Goal: Task Accomplishment & Management: Manage account settings

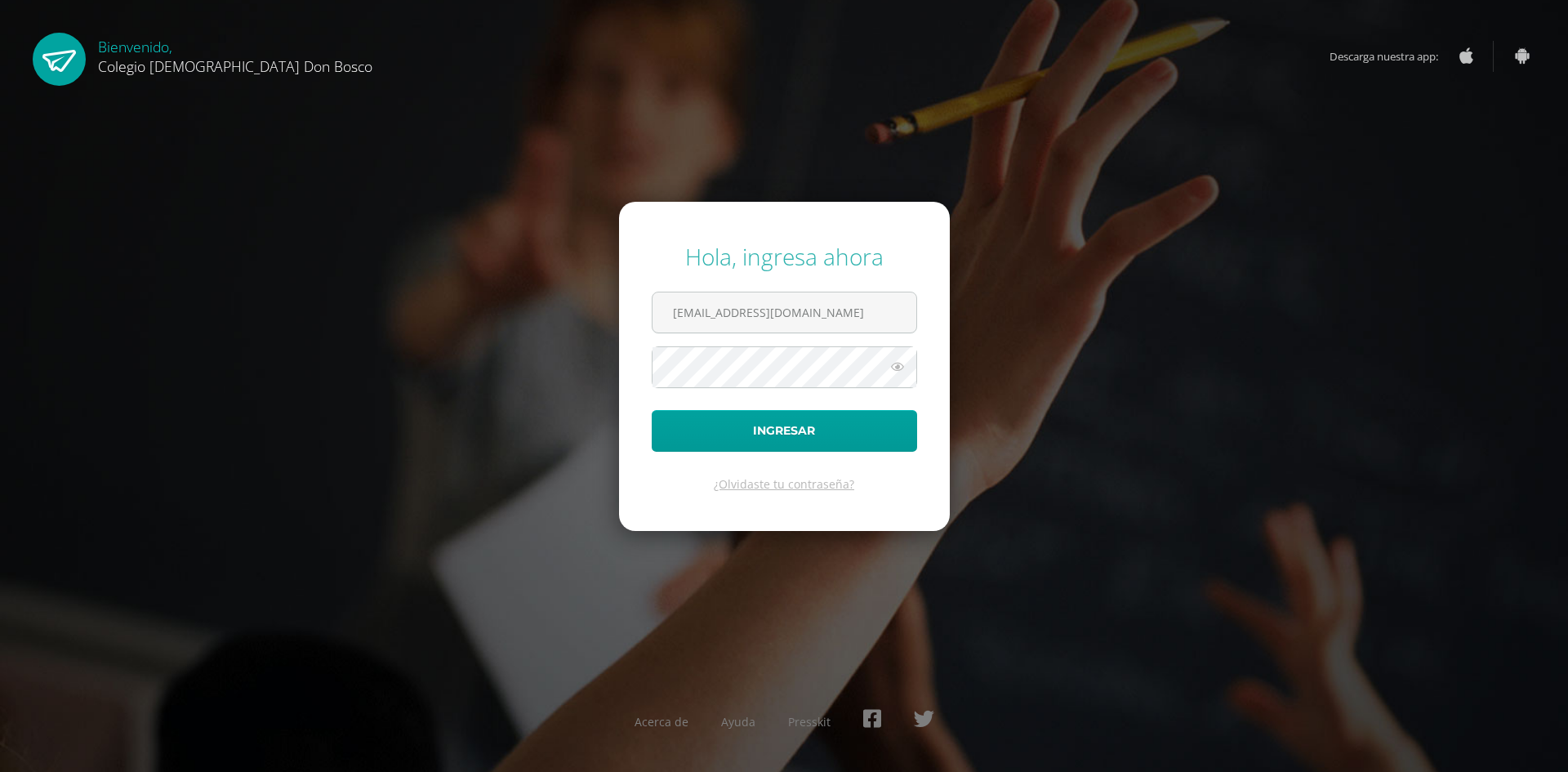
drag, startPoint x: 857, startPoint y: 324, endPoint x: 387, endPoint y: 308, distance: 470.3
click at [387, 308] on div "Hola, ingresa ahora oscar_paz@donbosco.edu.gt Ingresar ¿Olvidaste tu contraseña…" at bounding box center [784, 386] width 1053 height 315
type input "ismael_garcia@donbosco.edu.gt"
click at [548, 370] on div "Hola, ingresa ahora ismael_garcia@donbosco.edu.gt Ingresar ¿Olvidaste tu contra…" at bounding box center [784, 386] width 1053 height 315
click at [651, 411] on button "Ingresar" at bounding box center [784, 431] width 265 height 41
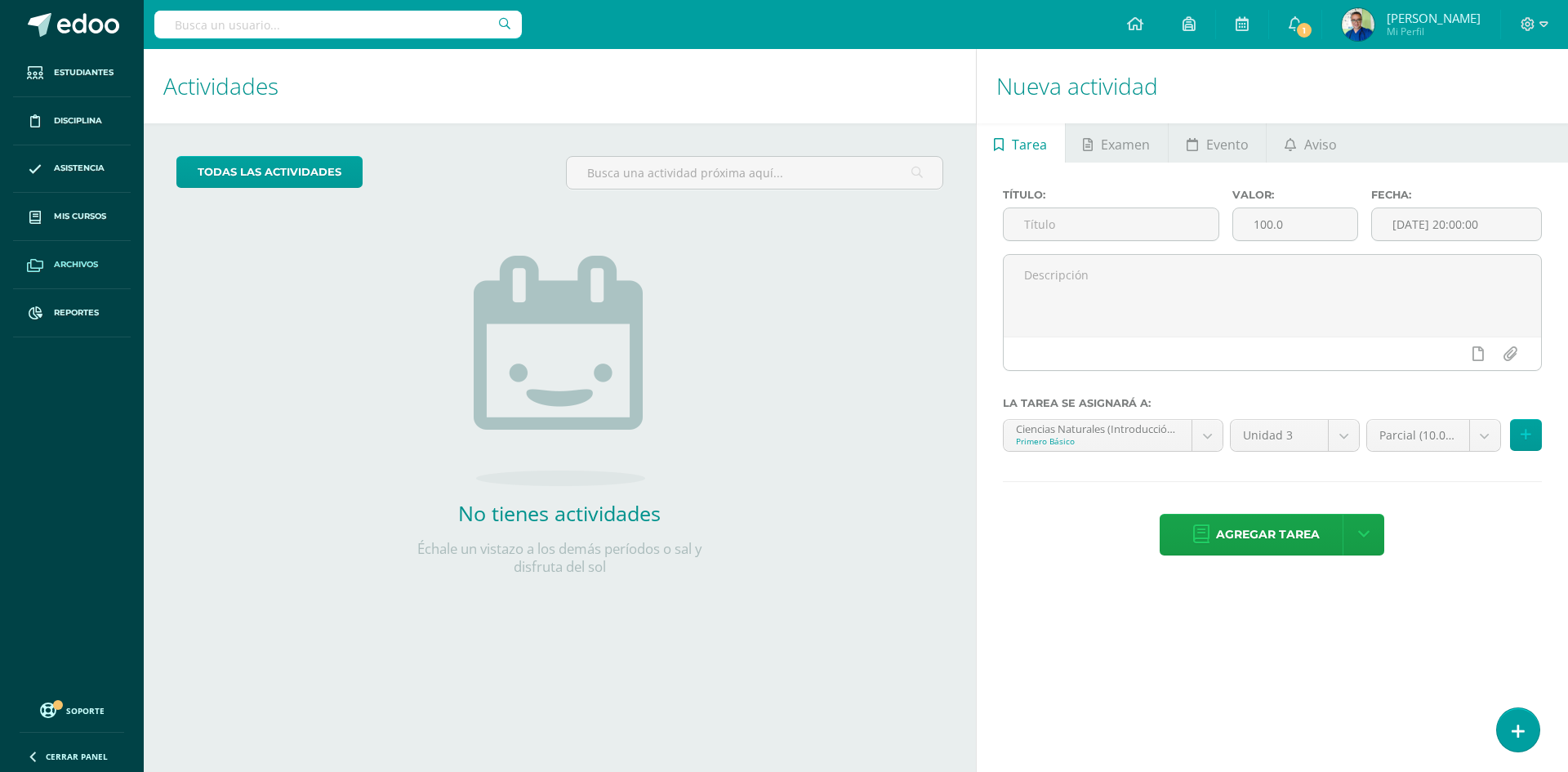
click at [73, 264] on span "Archivos" at bounding box center [76, 265] width 44 height 13
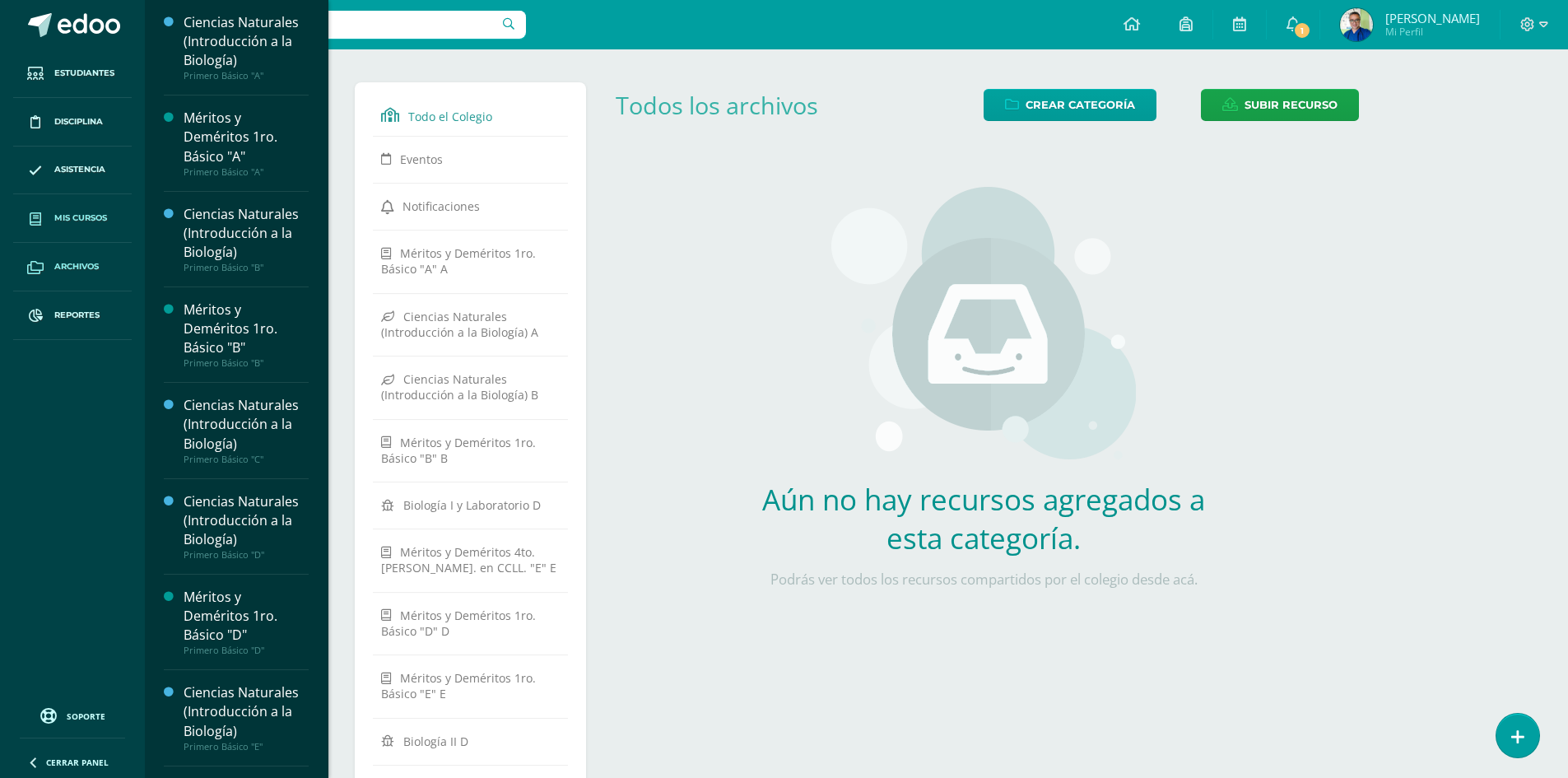
click at [106, 213] on span "Mis cursos" at bounding box center [80, 218] width 52 height 14
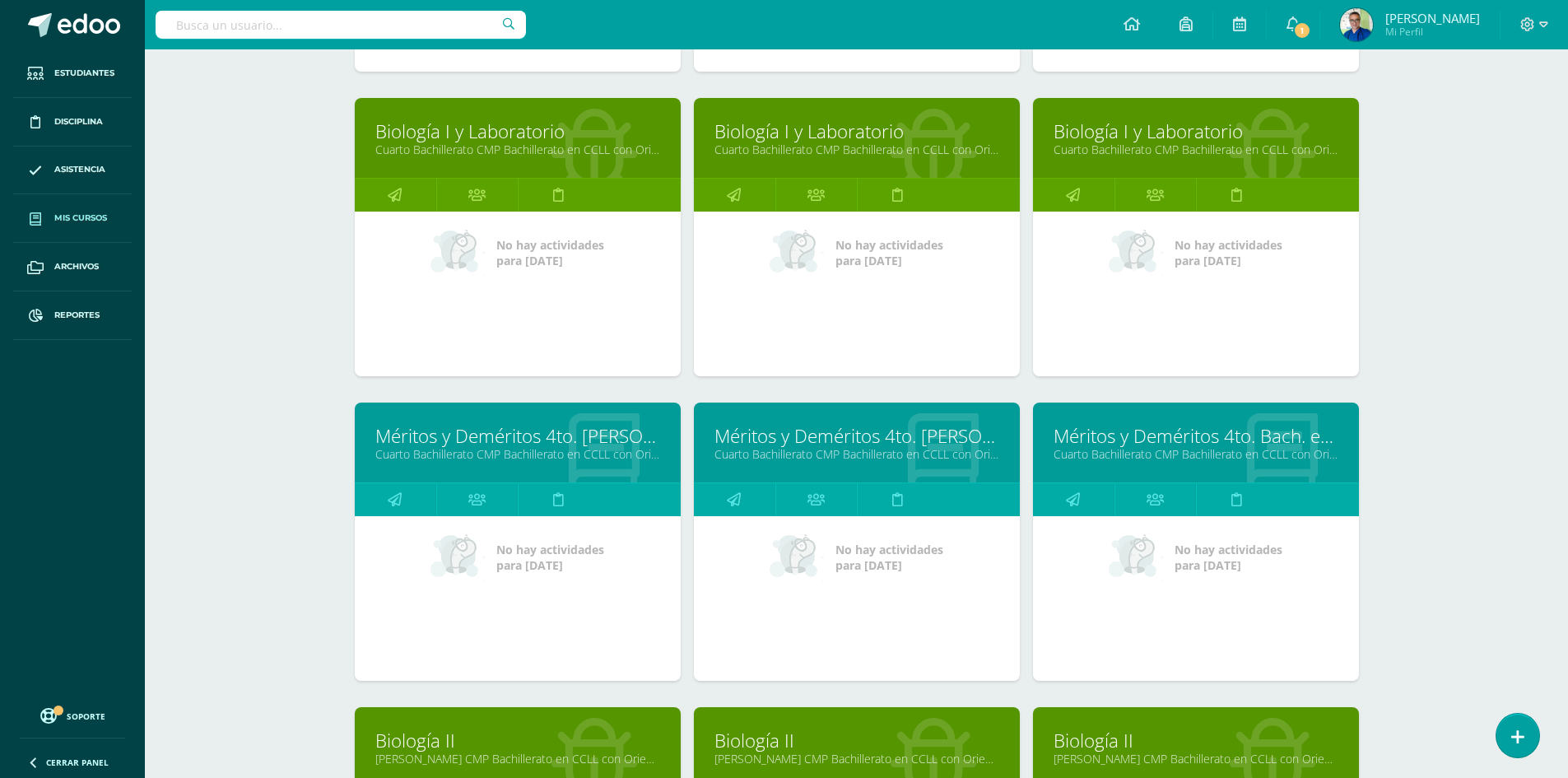
scroll to position [1451, 0]
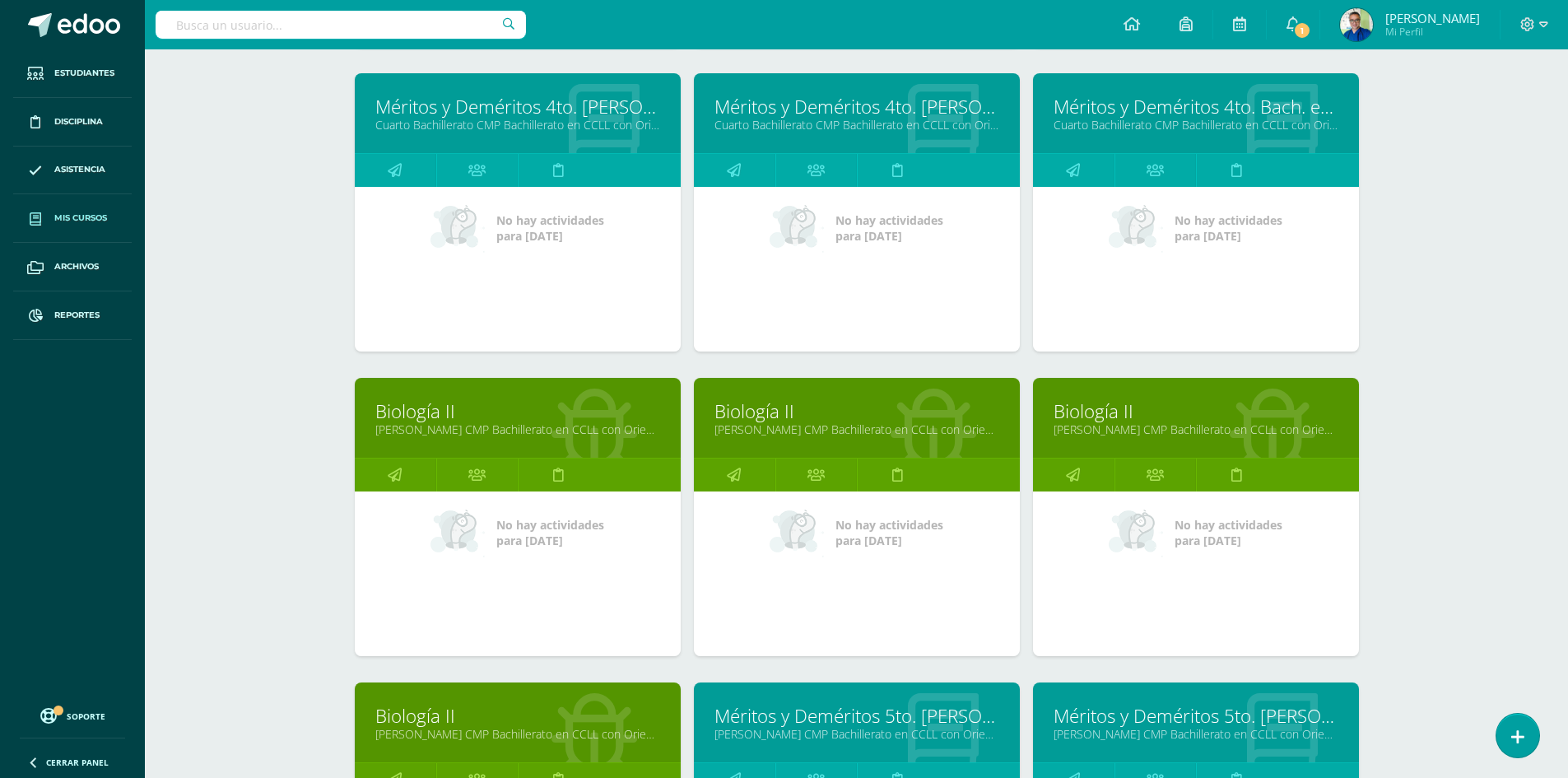
click at [450, 416] on link "Biología II" at bounding box center [518, 411] width 285 height 25
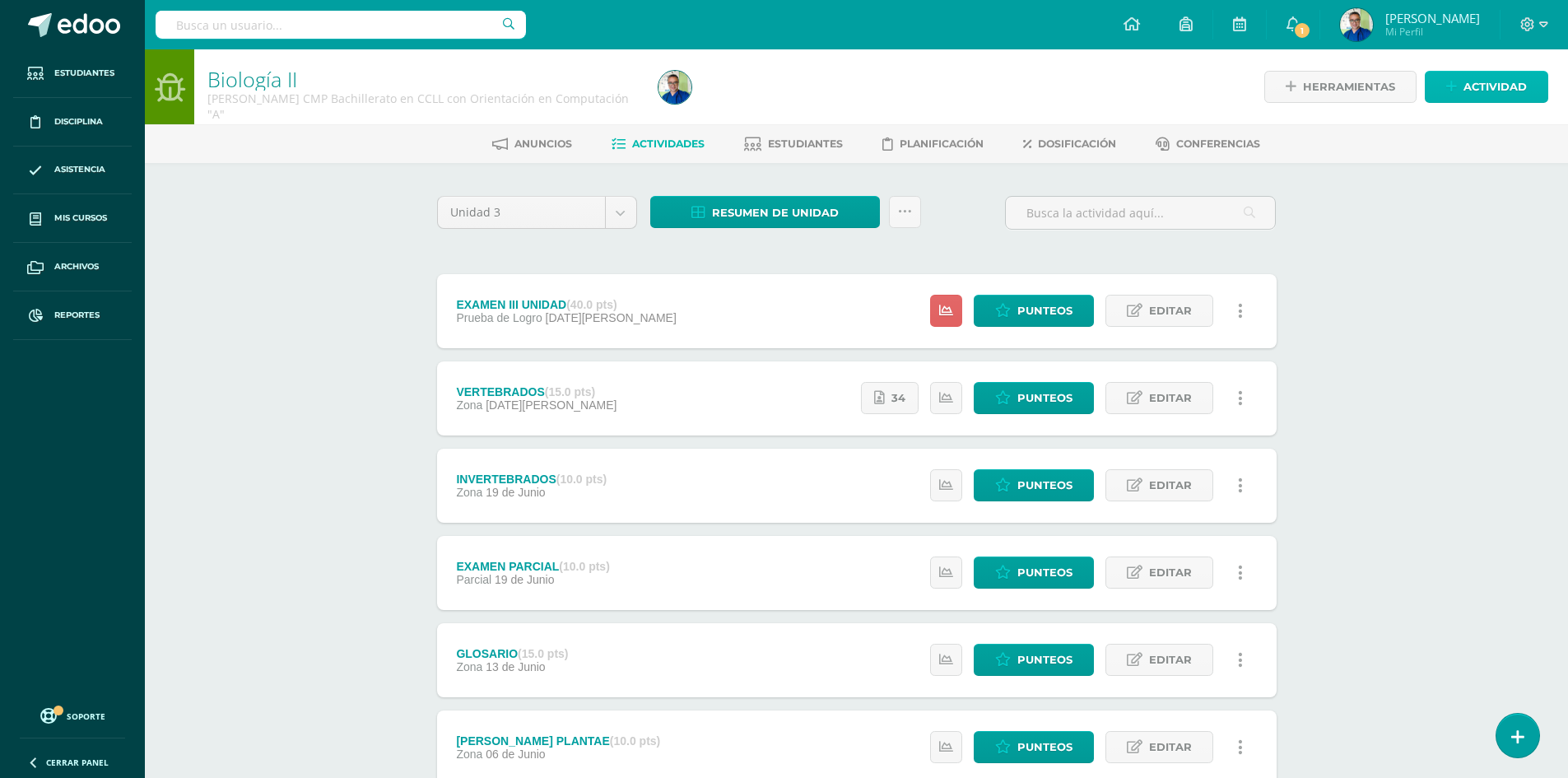
click at [1483, 92] on span "Actividad" at bounding box center [1494, 86] width 63 height 30
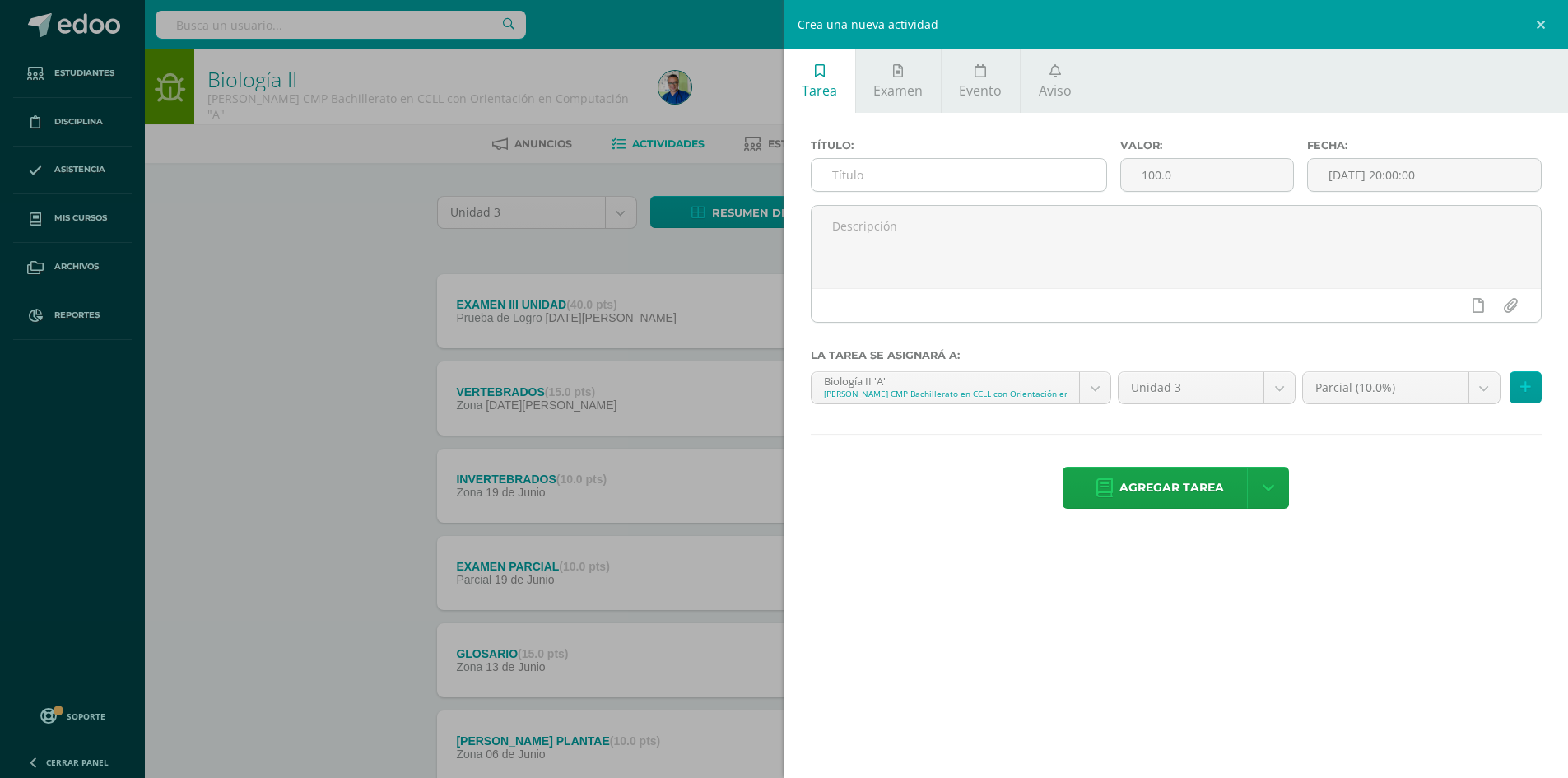
click at [907, 176] on input "text" at bounding box center [959, 174] width 295 height 32
type input "T"
click at [1046, 68] on link "Aviso" at bounding box center [1055, 80] width 69 height 63
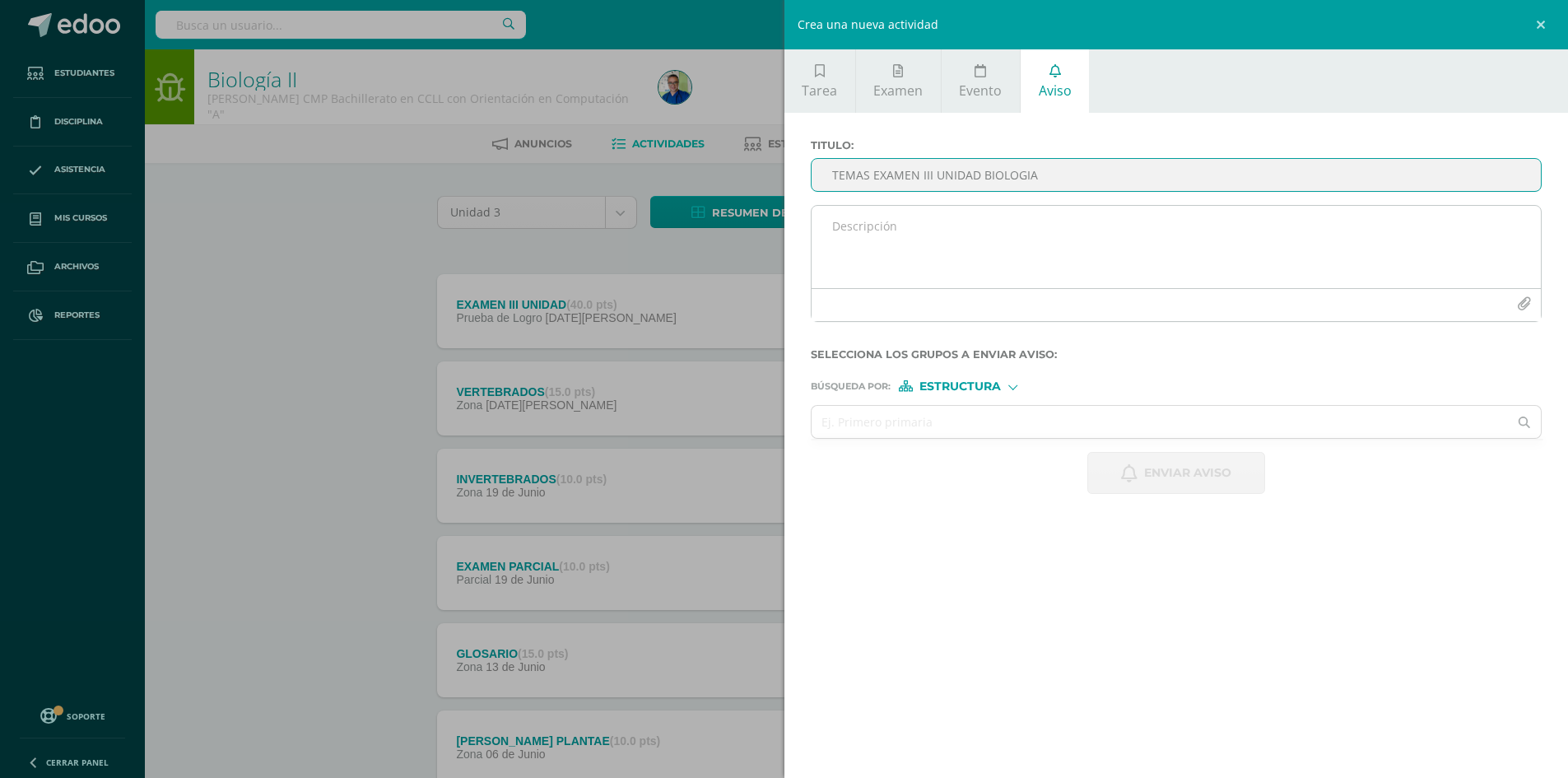
type input "TEMAS EXAMEN III UNIDAD BIOLOGIA"
click at [923, 234] on textarea at bounding box center [1177, 246] width 730 height 82
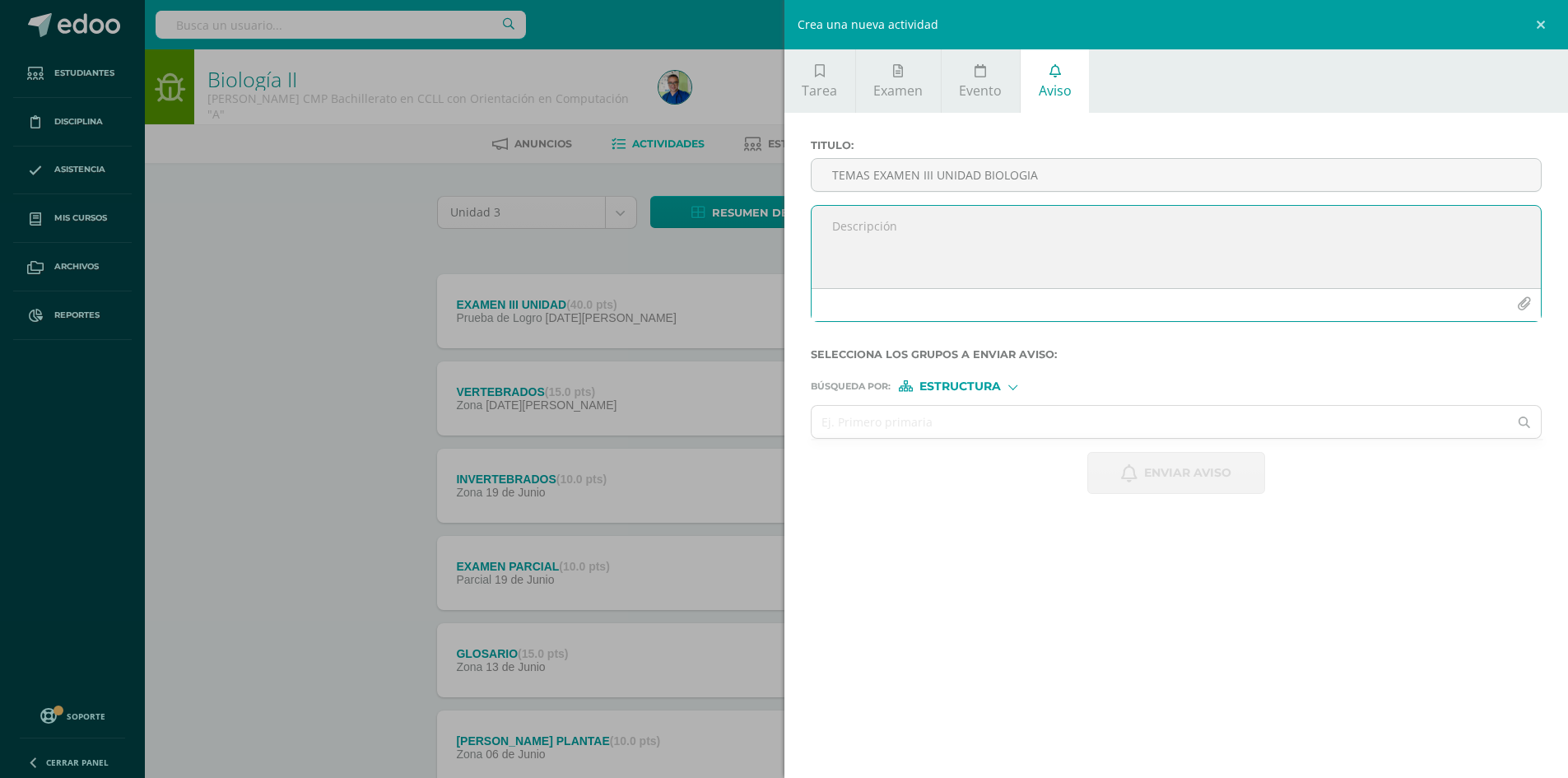
type textarea "E"
click at [927, 248] on textarea "TEMAS: - REINO PLANTAE (Incluyendo partes de la flor, fruto y semilla)" at bounding box center [1177, 246] width 730 height 82
click at [1281, 253] on textarea "TEMAS: - REINO PLANTAE, clasificación (Incluyendo partes de la flor, fruto y se…" at bounding box center [1177, 246] width 730 height 82
type textarea "TEMAS: - REINO PLANTAE, clasificación (Incluyendo partes de la flor, fruto y se…"
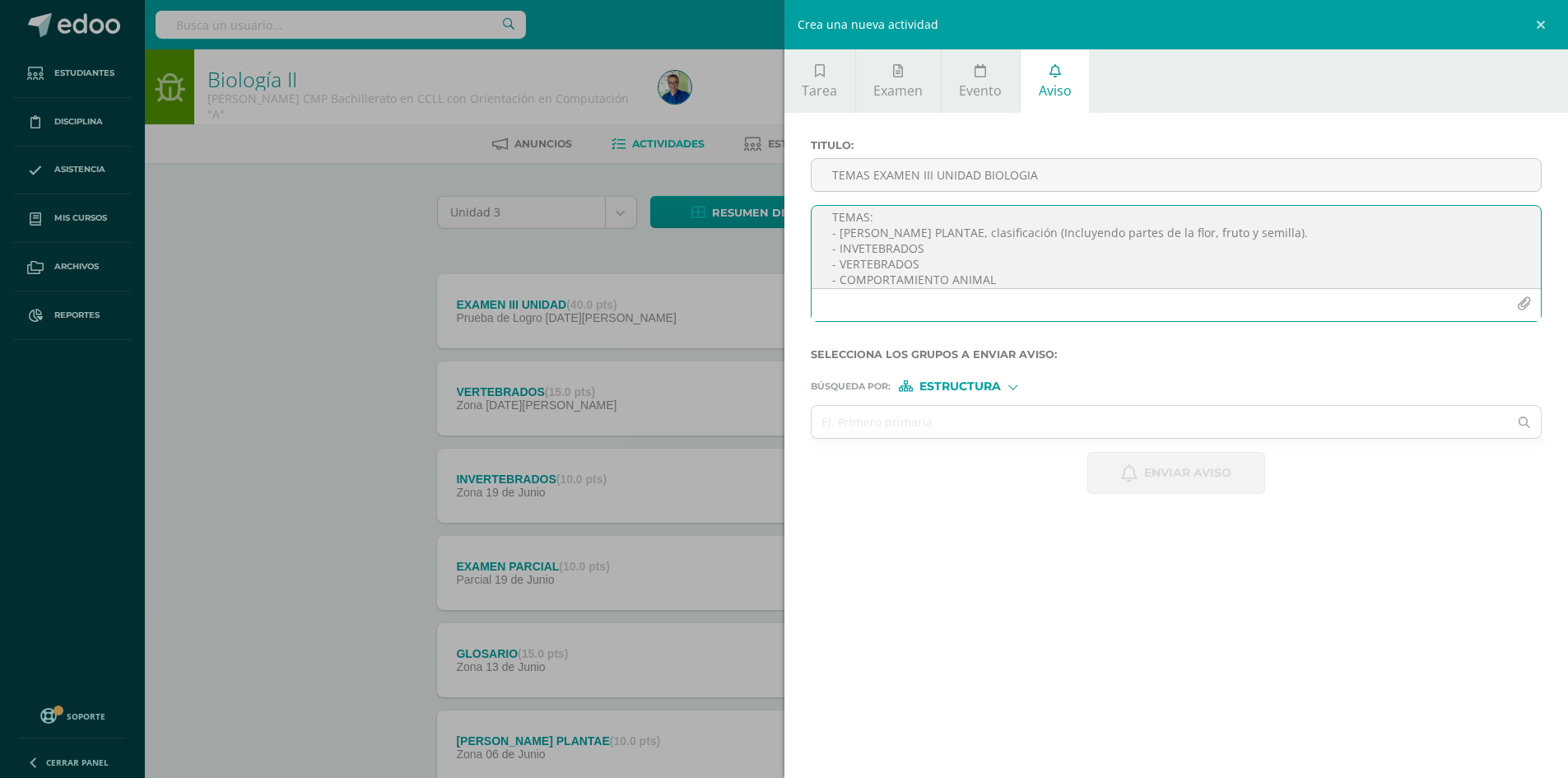
click at [1519, 307] on icon "button" at bounding box center [1523, 304] width 14 height 14
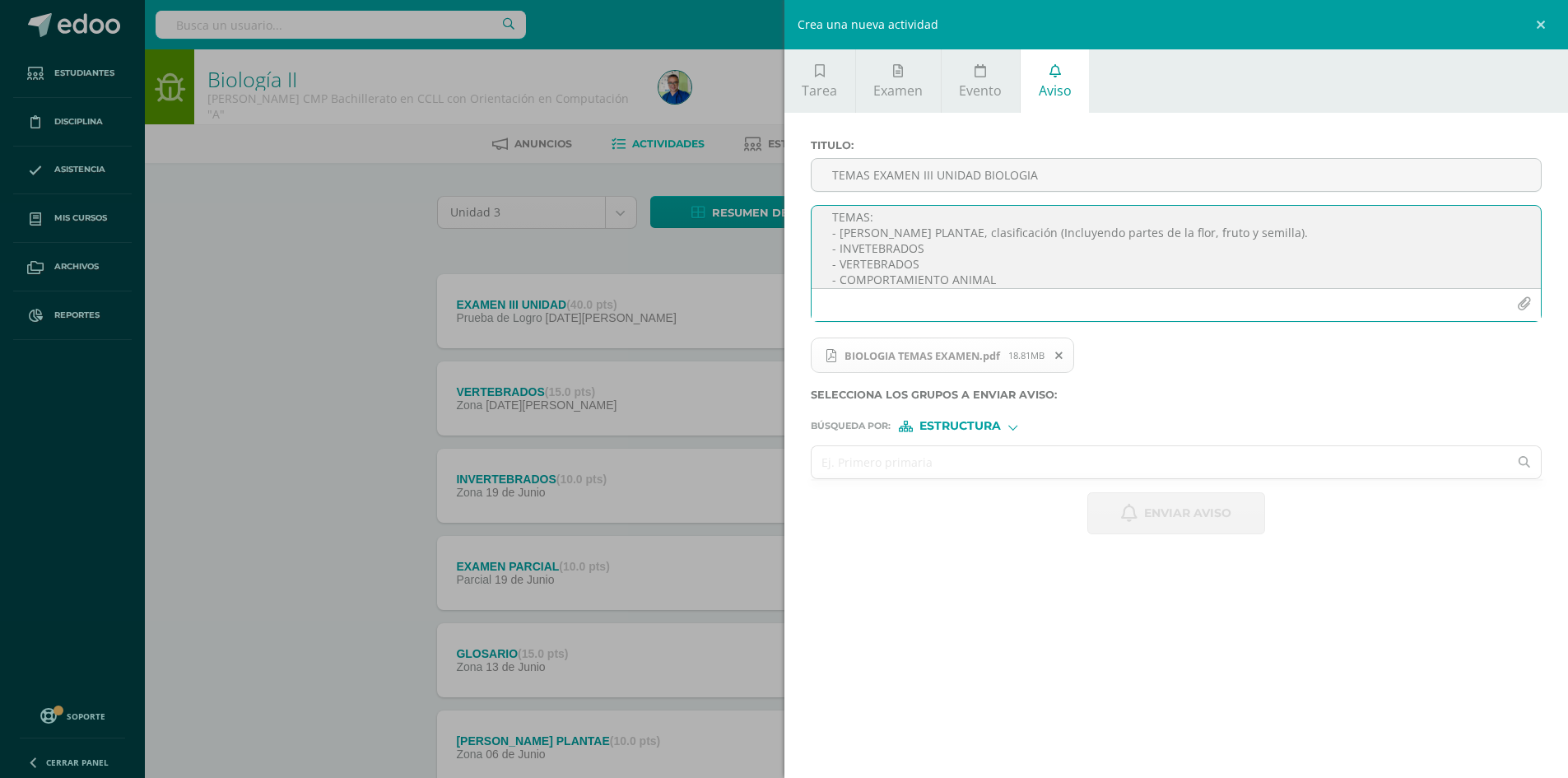
click at [965, 468] on input "text" at bounding box center [1160, 462] width 697 height 32
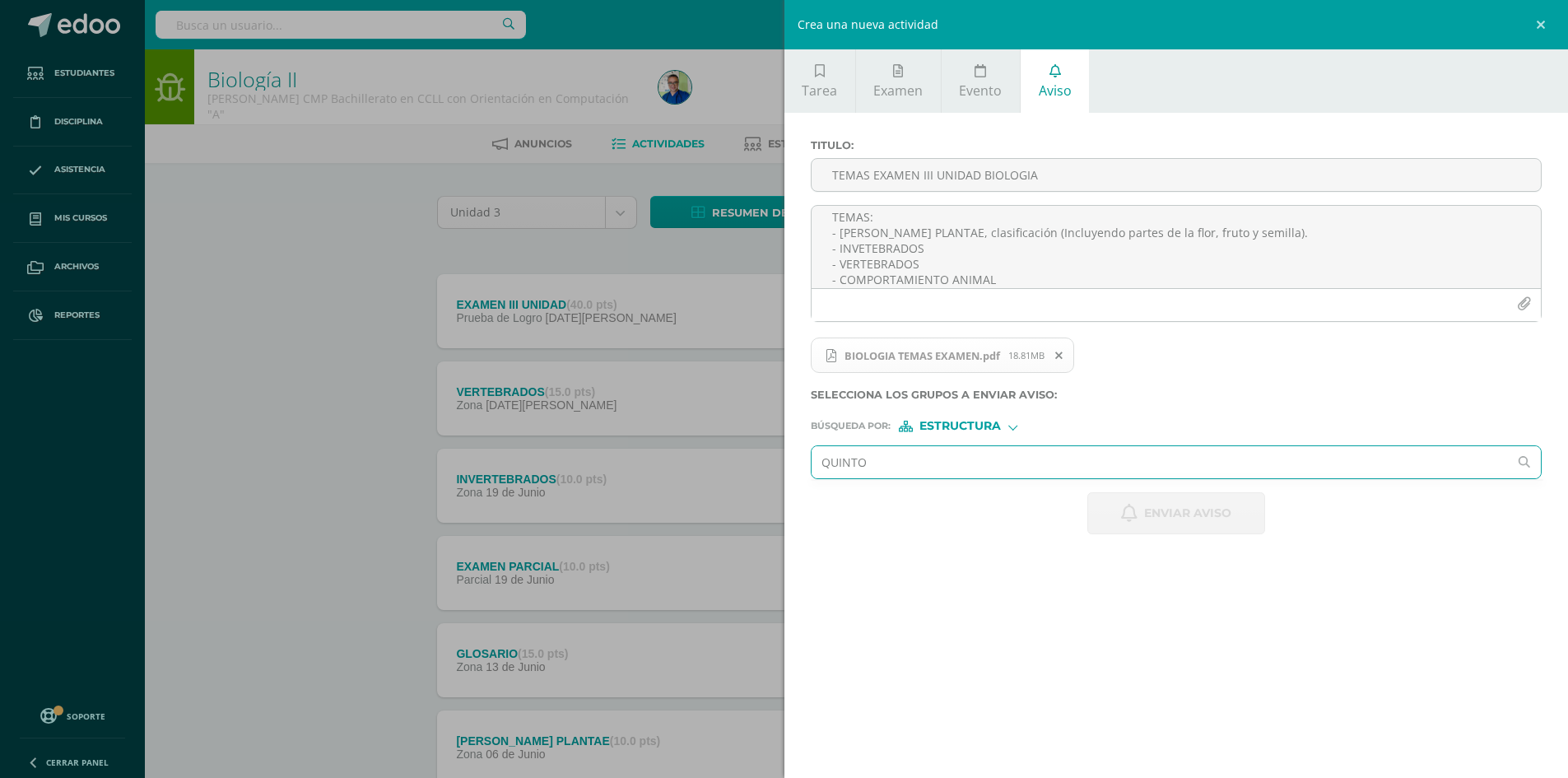
type input "QUINTO"
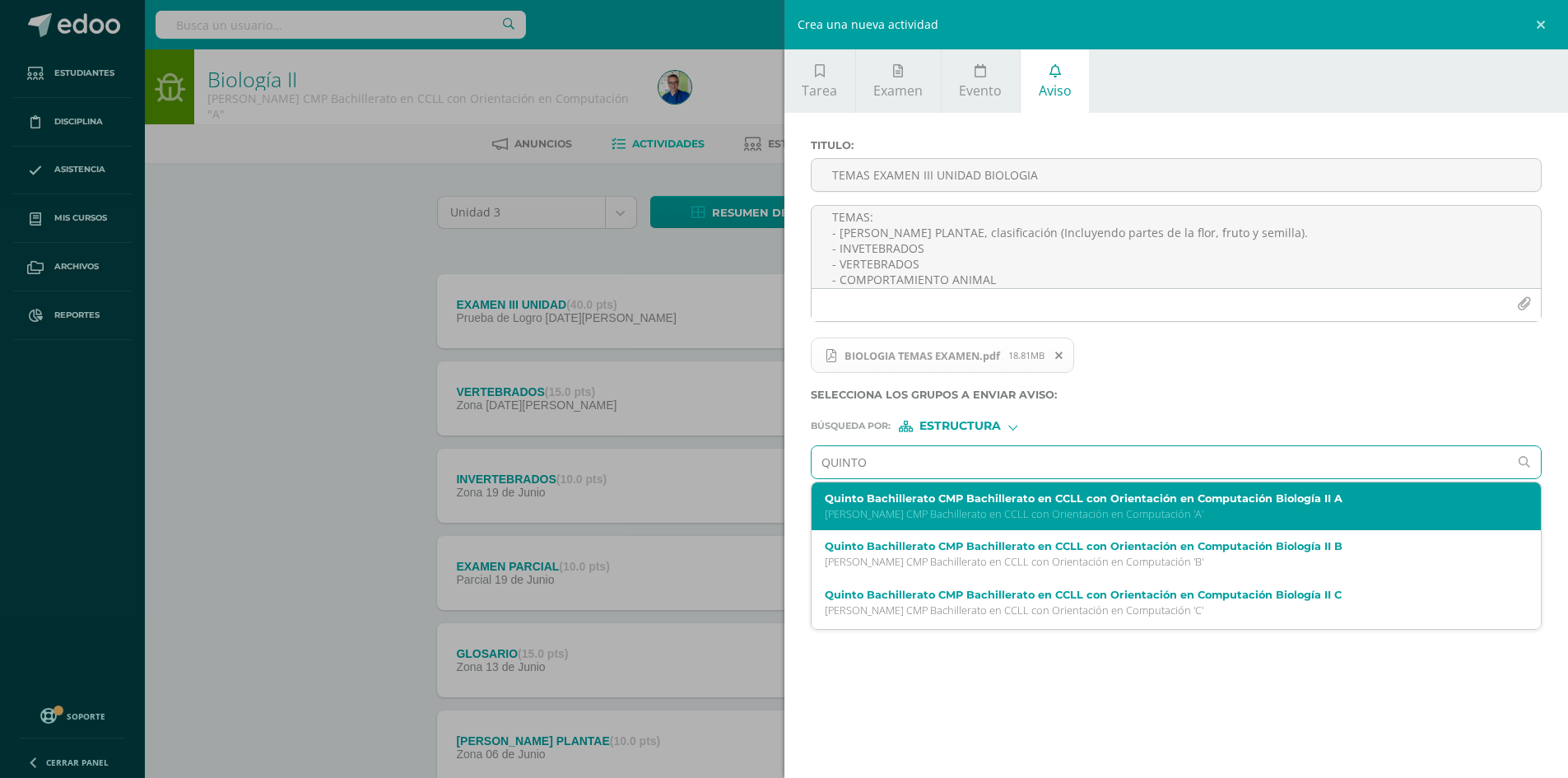
click at [1063, 508] on p "Quinto Bachillerato CMP Bachillerato en CCLL con Orientación en Computación 'A'" at bounding box center [1161, 514] width 672 height 14
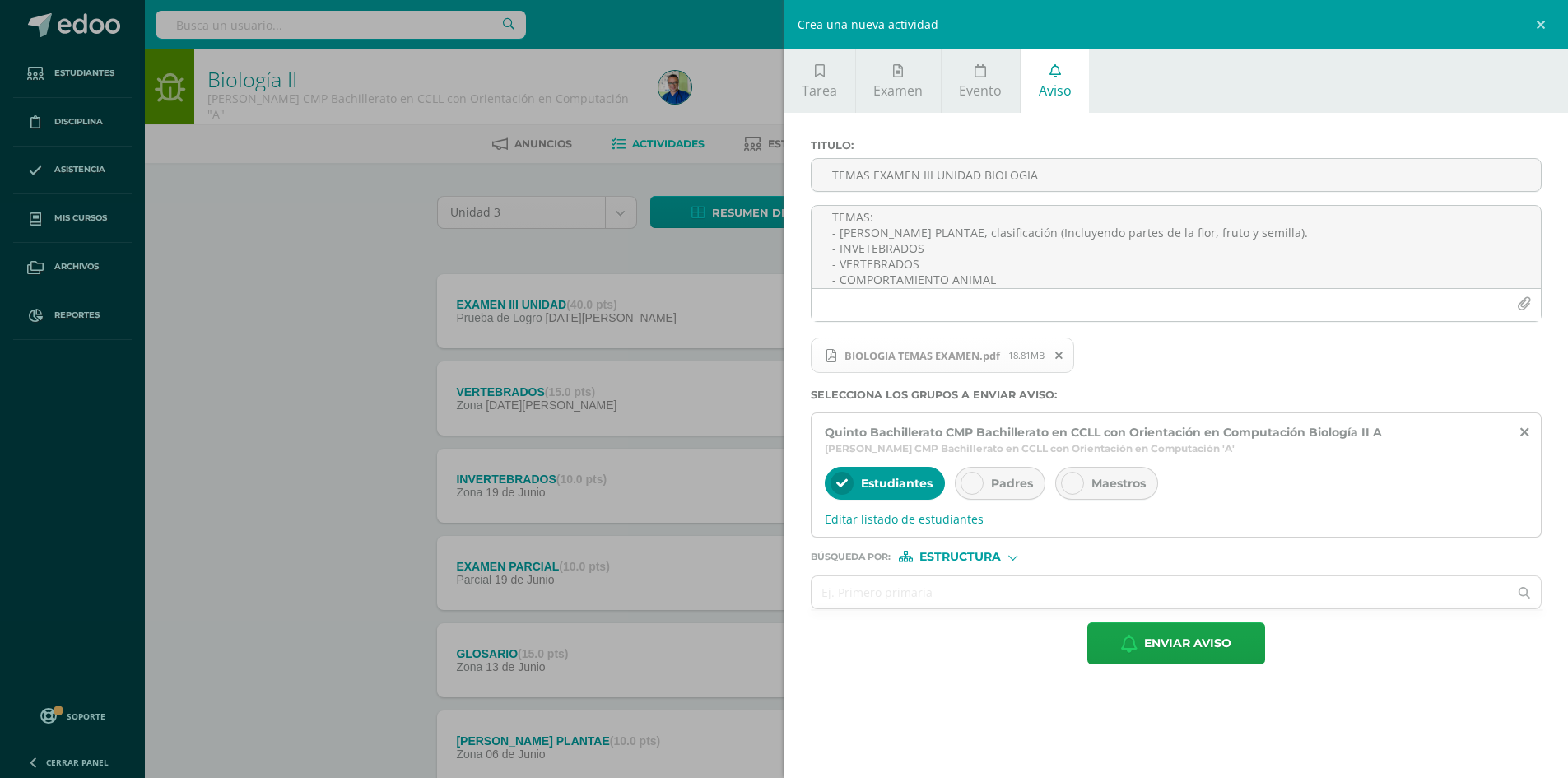
click at [981, 484] on div at bounding box center [972, 483] width 23 height 23
click at [956, 590] on input "text" at bounding box center [1160, 592] width 697 height 32
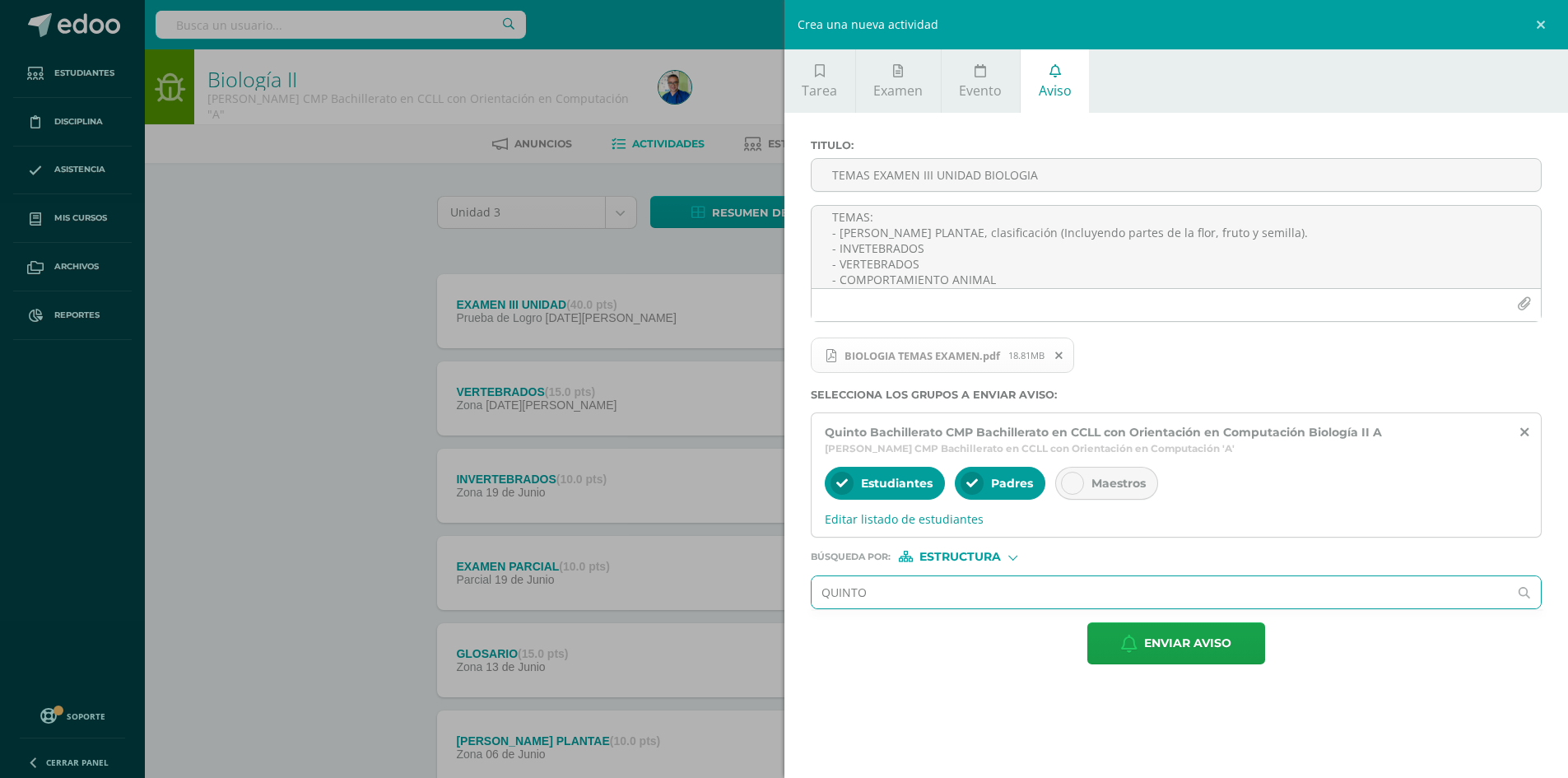
type input "QUINTO"
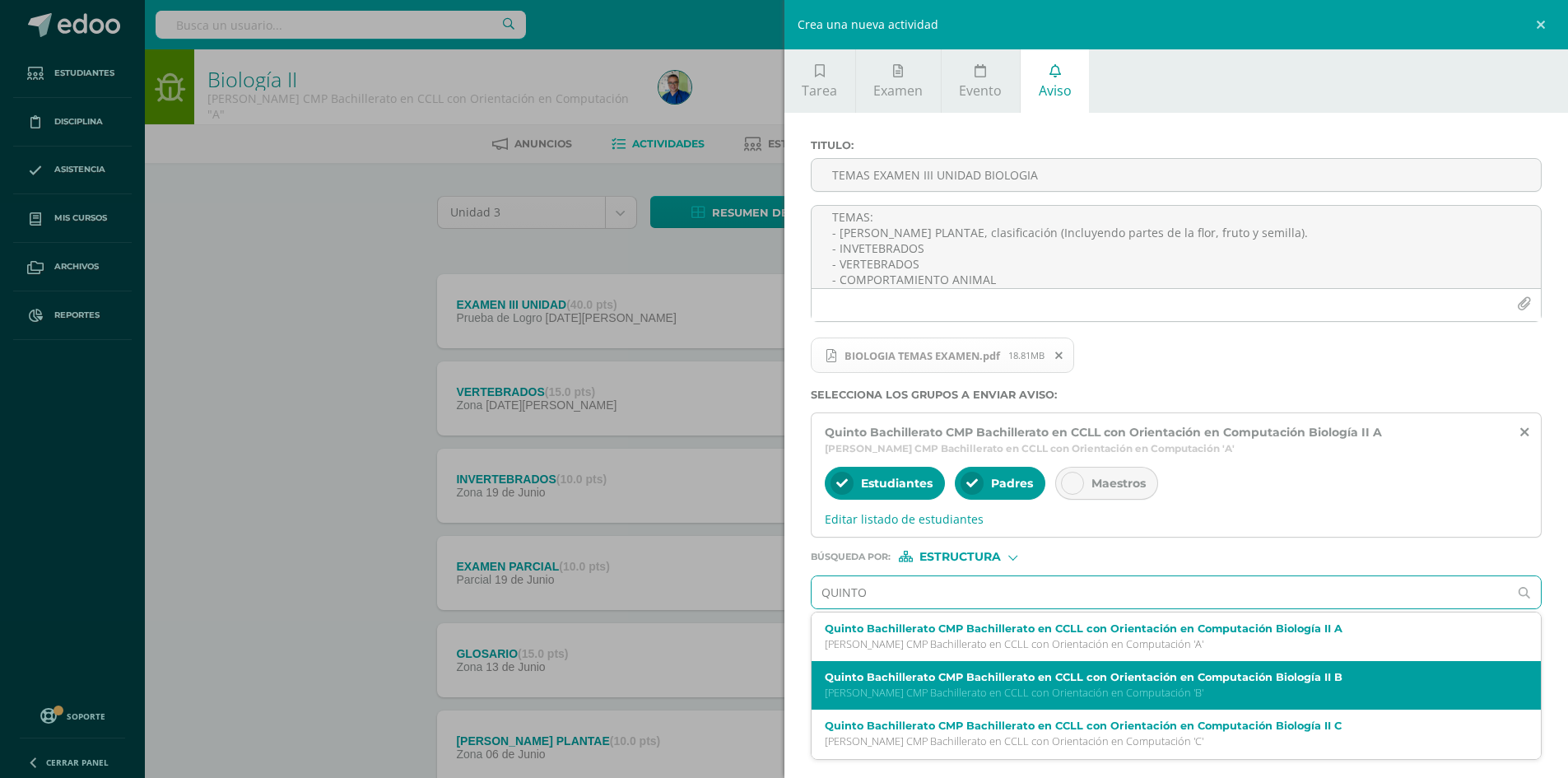
click at [1071, 675] on label "Quinto Bachillerato CMP Bachillerato en CCLL con Orientación en Computación Bio…" at bounding box center [1161, 677] width 672 height 13
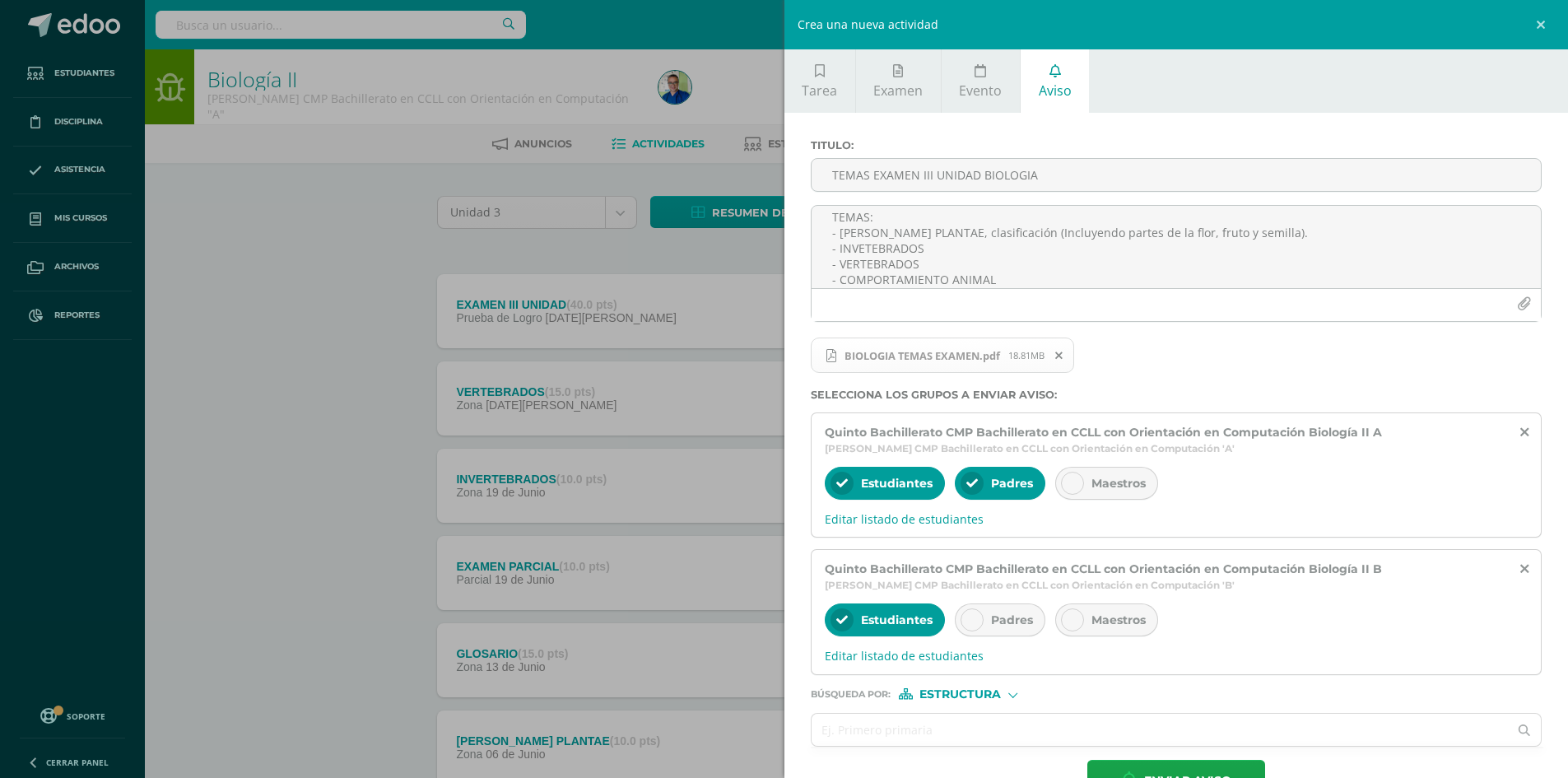
click at [973, 620] on icon at bounding box center [972, 620] width 12 height 12
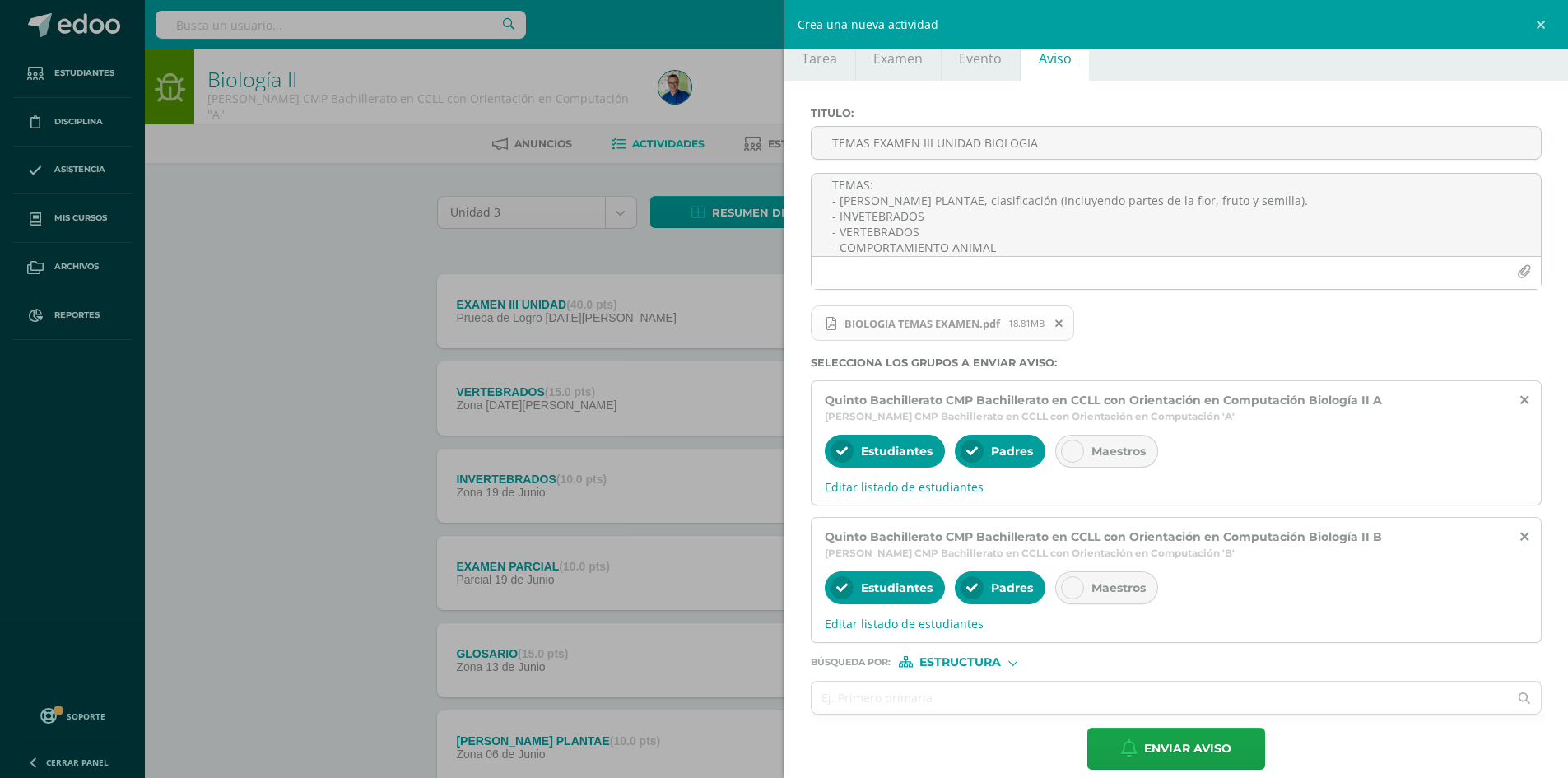
scroll to position [50, 0]
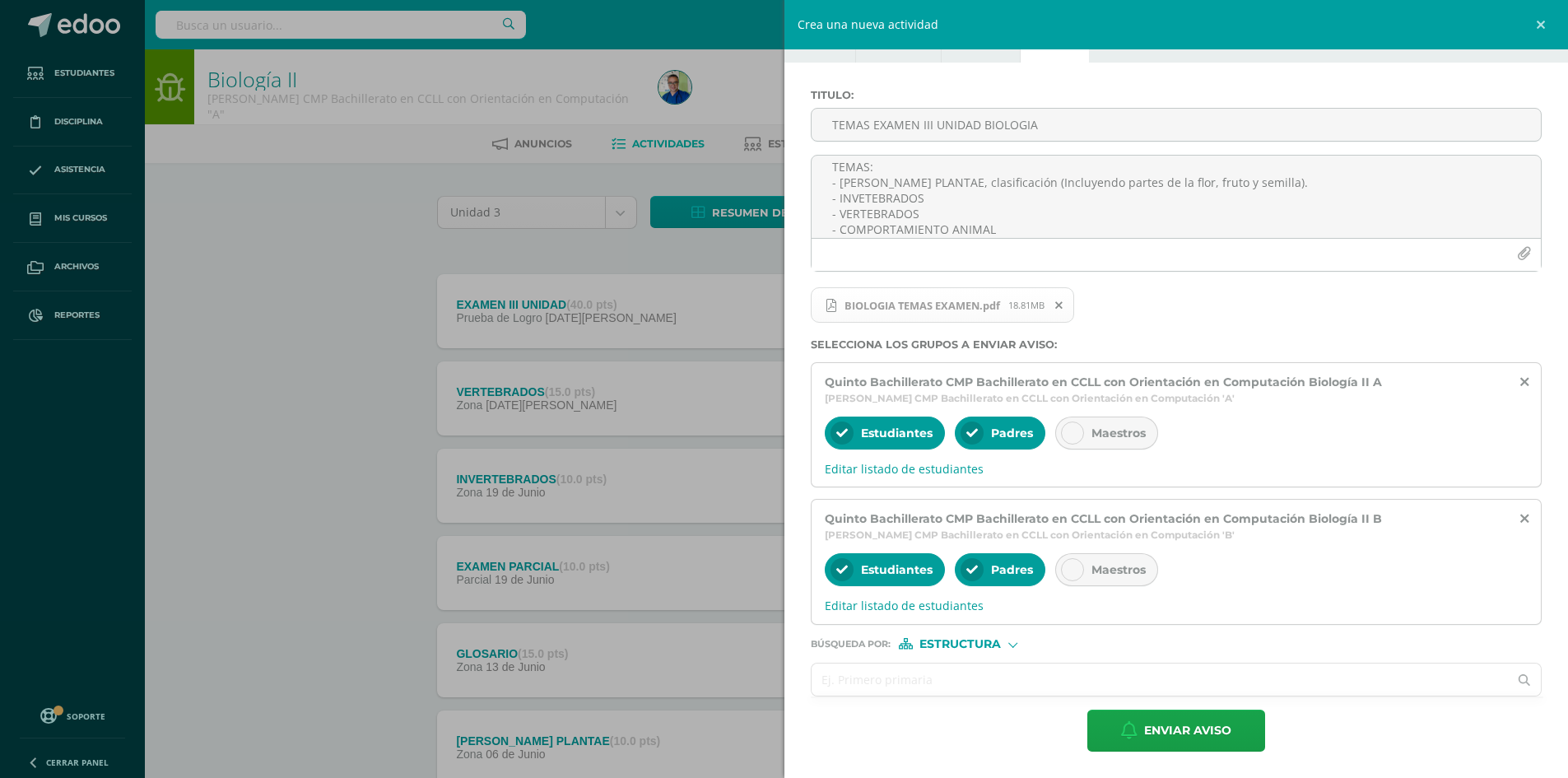
click at [929, 681] on input "text" at bounding box center [1160, 679] width 697 height 32
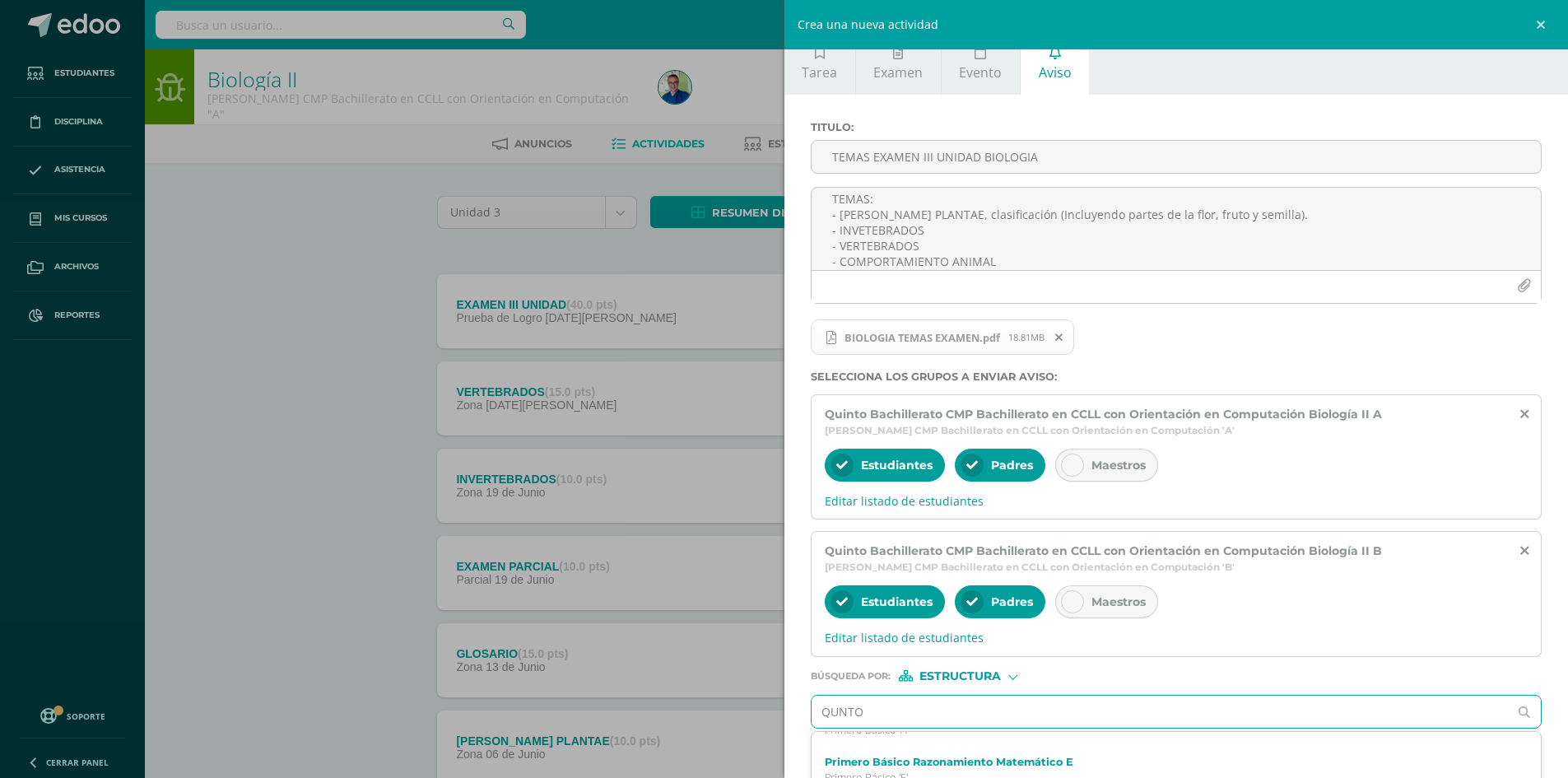
scroll to position [0, 0]
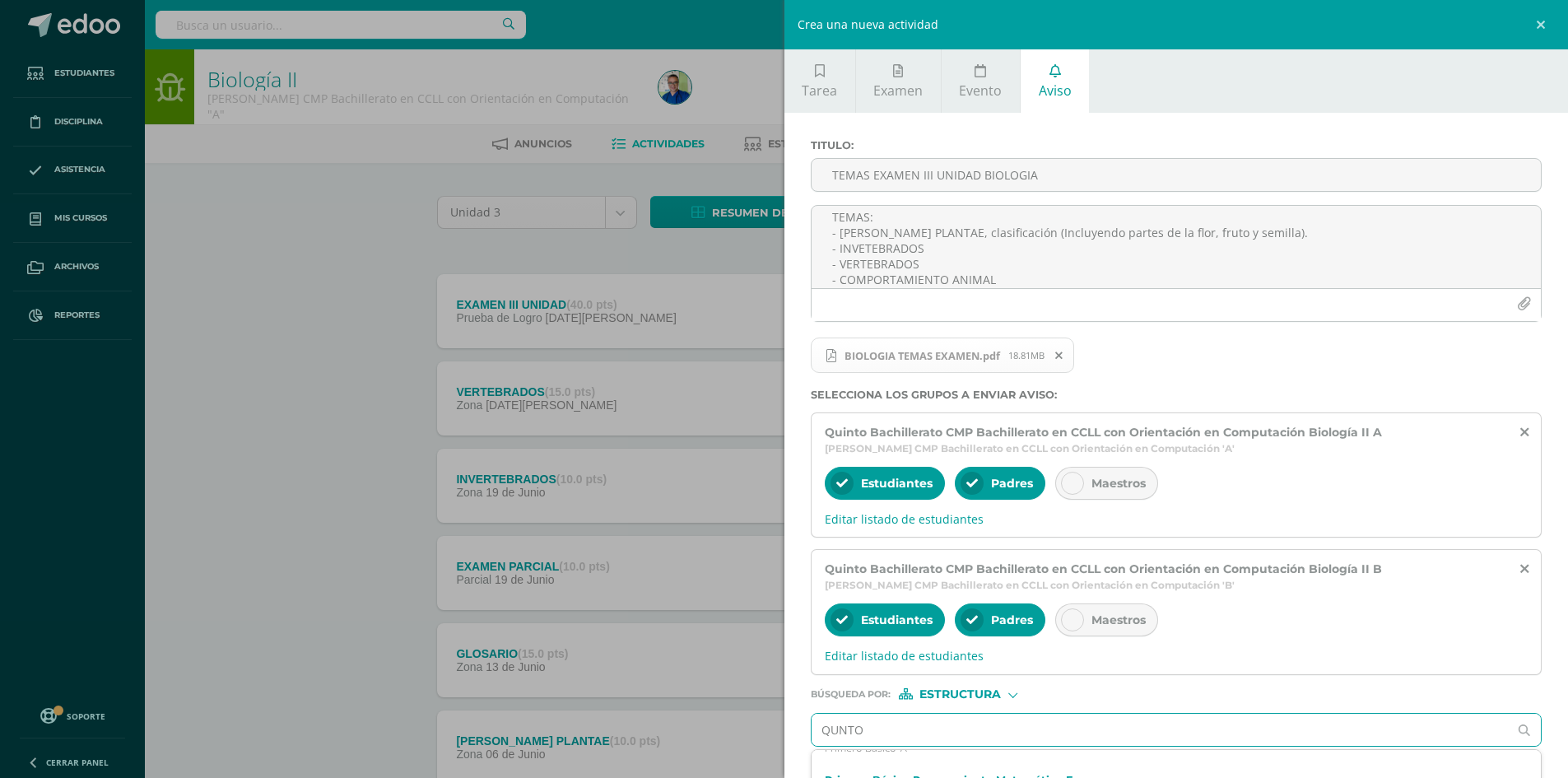
click at [831, 726] on input "QUNTO" at bounding box center [1160, 730] width 697 height 32
type input "QUINTO"
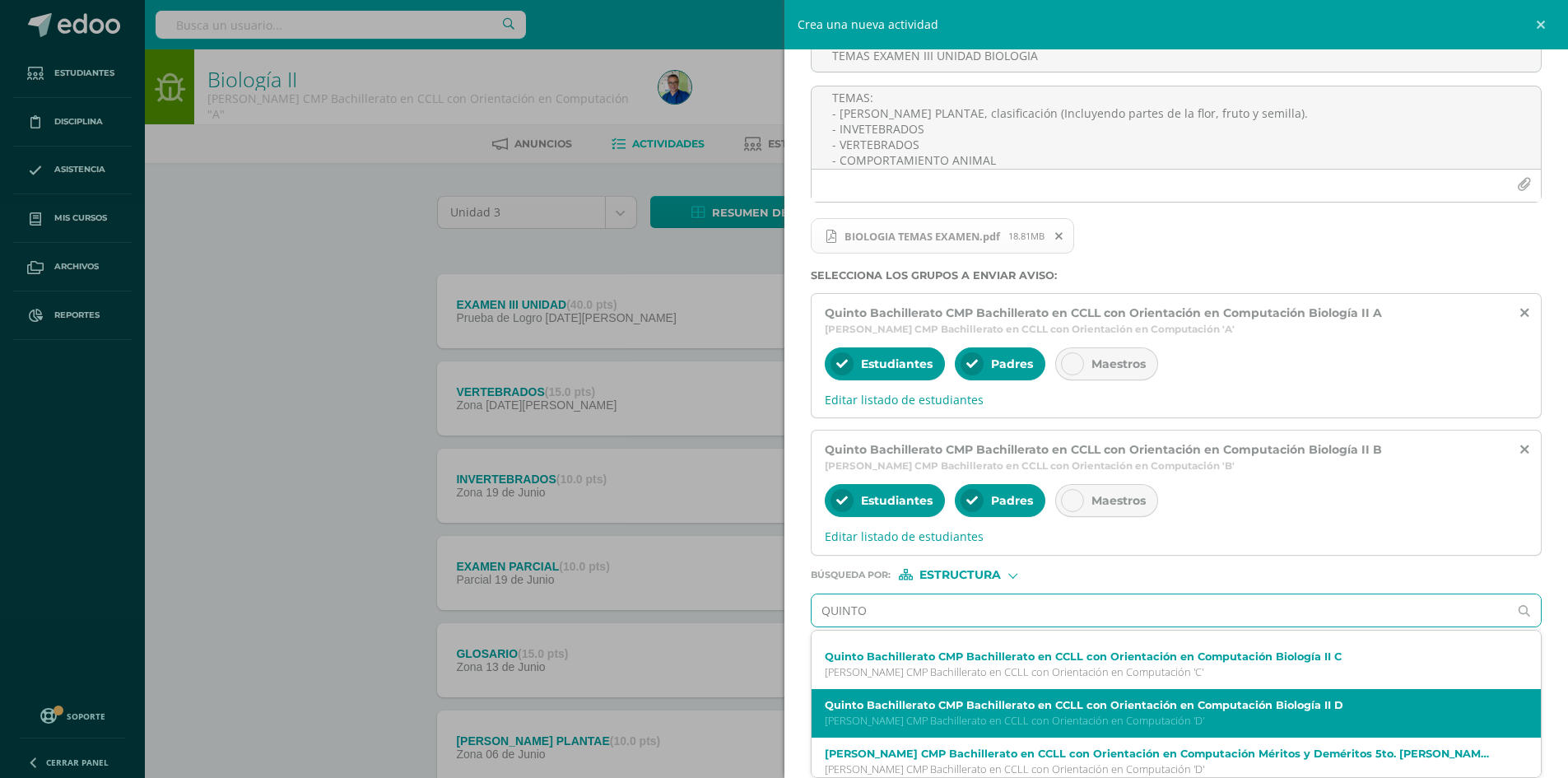
scroll to position [48, 0]
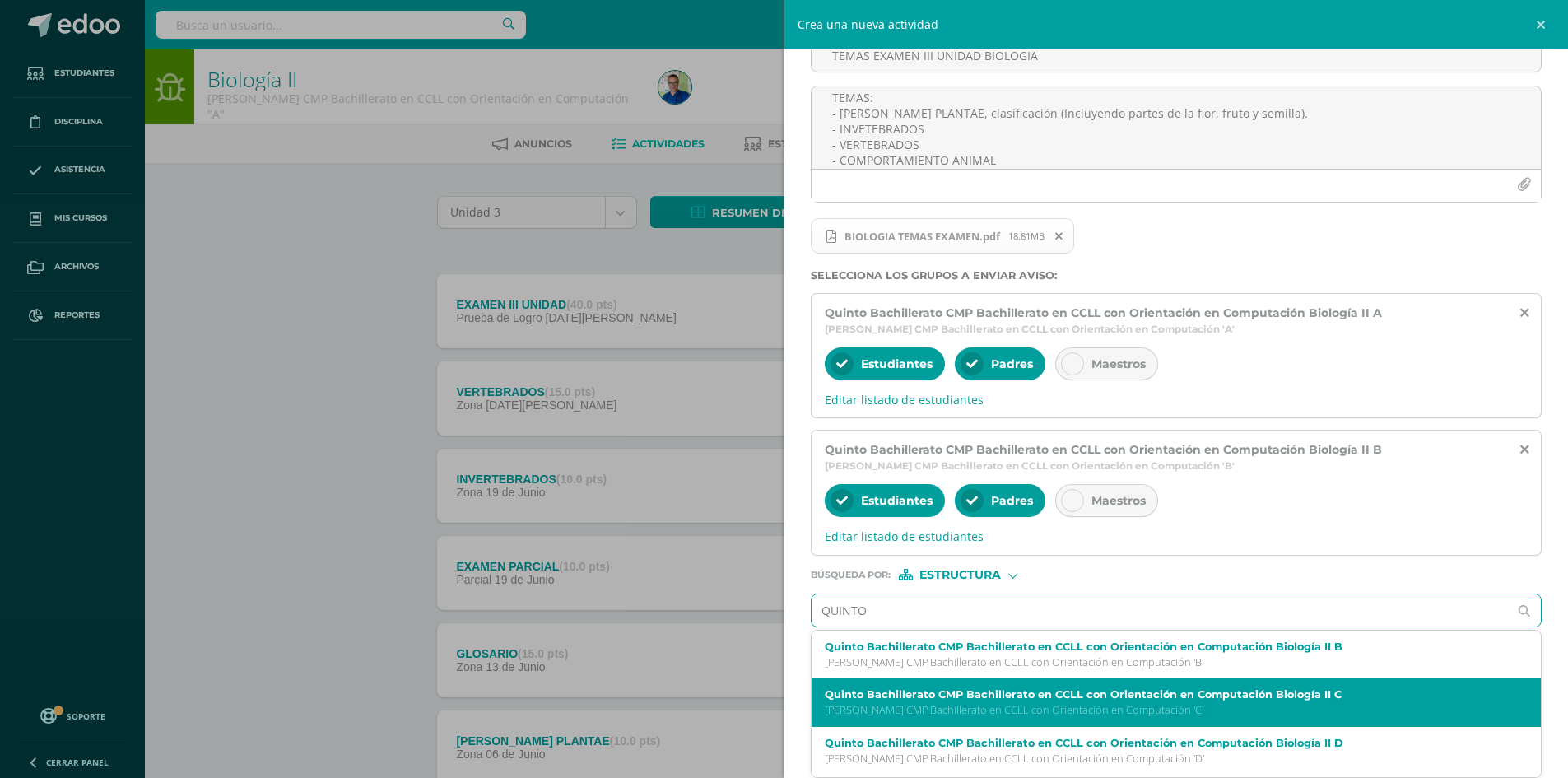
click at [1034, 696] on label "Quinto Bachillerato CMP Bachillerato en CCLL con Orientación en Computación Bio…" at bounding box center [1161, 695] width 672 height 13
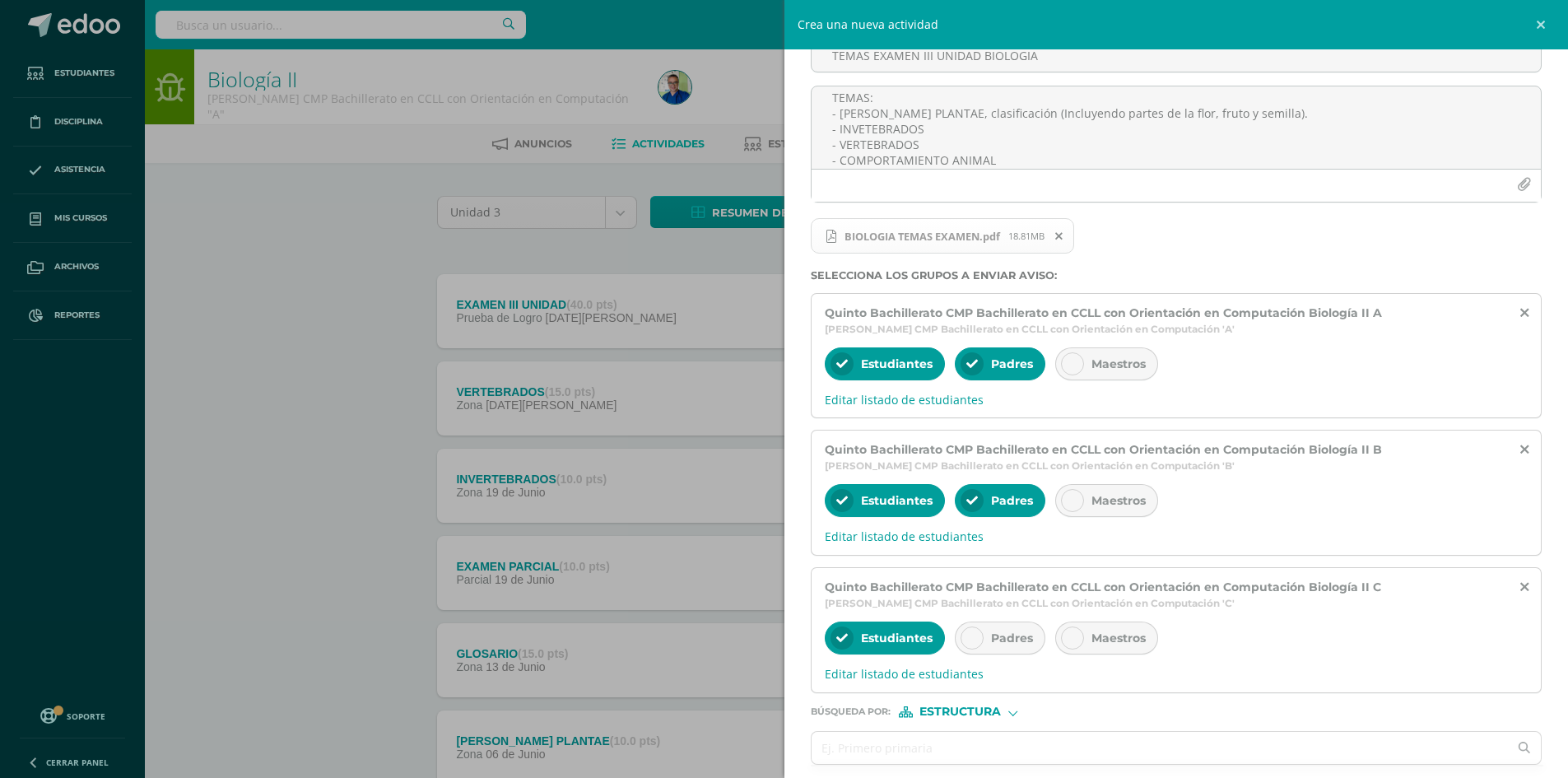
click at [973, 640] on icon at bounding box center [972, 638] width 12 height 12
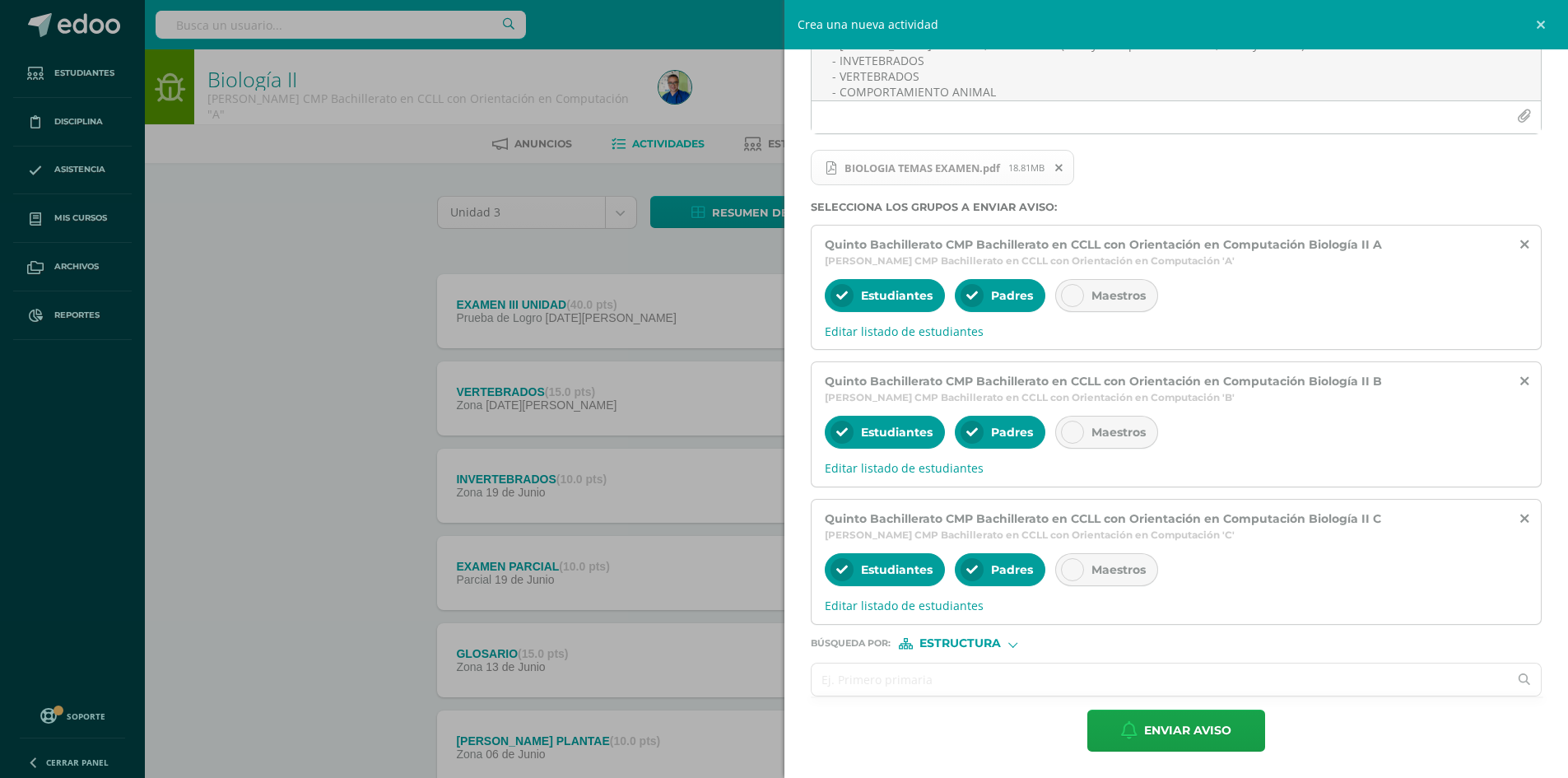
click at [938, 666] on input "text" at bounding box center [1160, 679] width 697 height 32
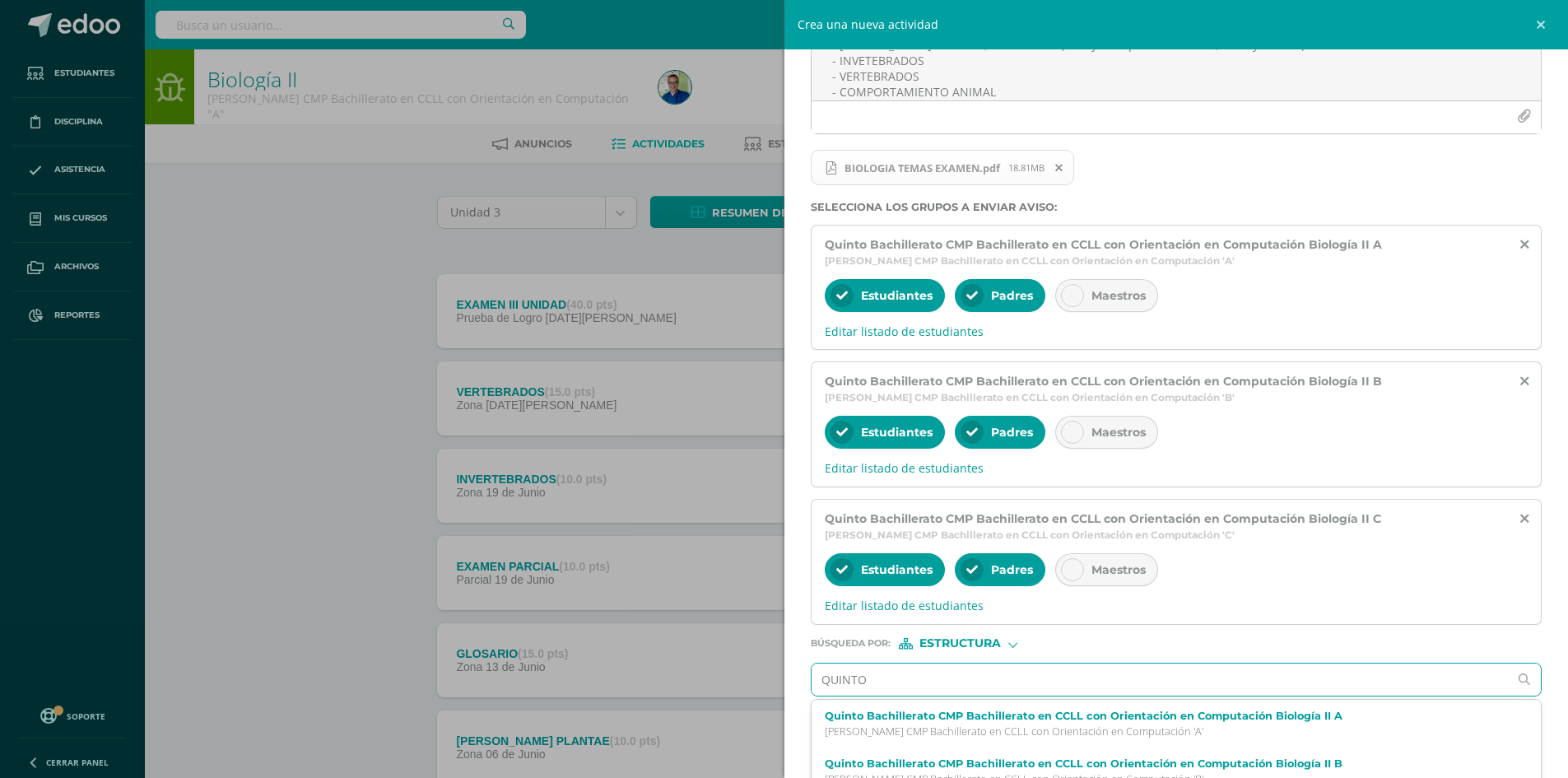
type input "QUINTO D"
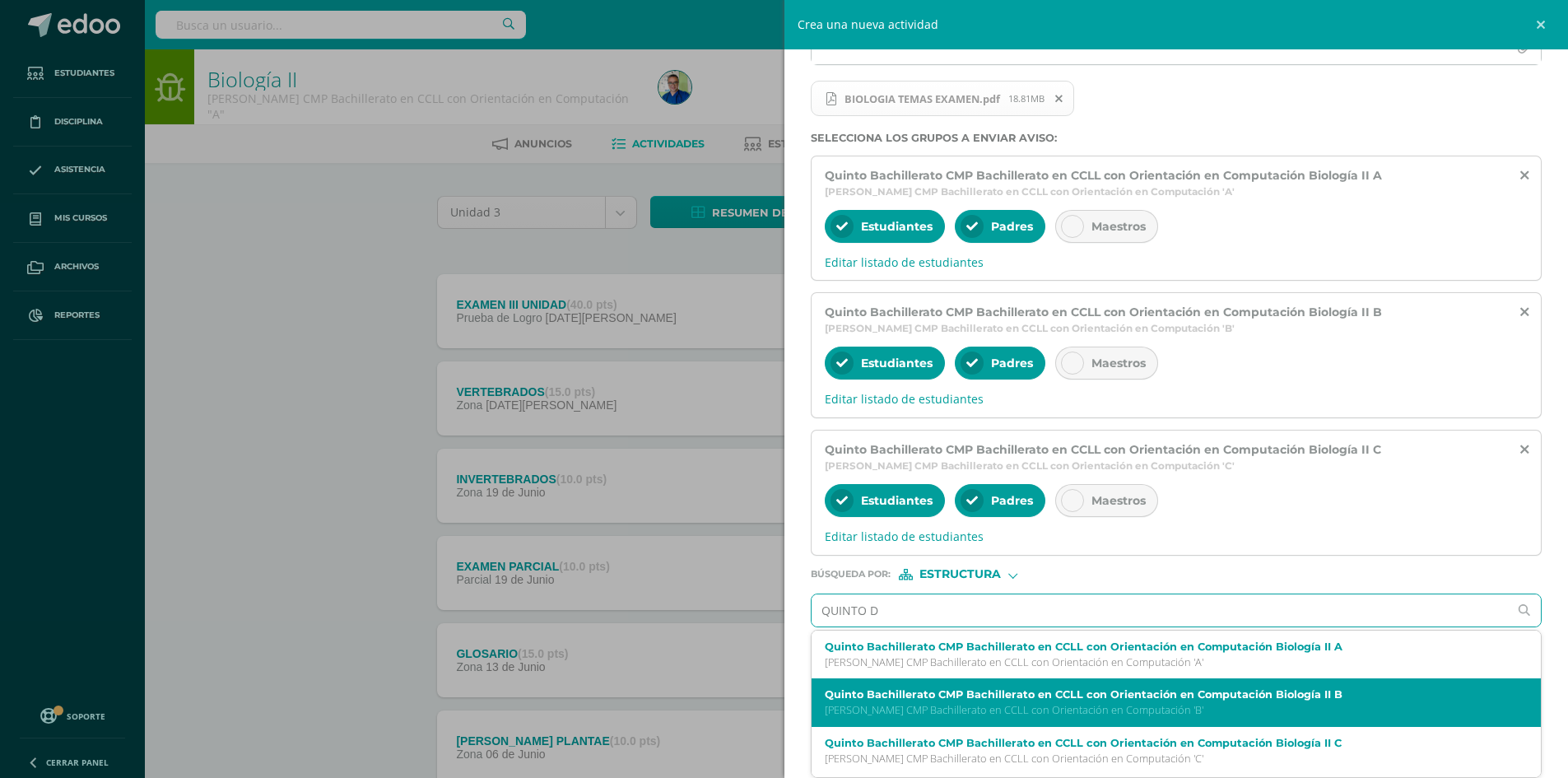
scroll to position [82, 0]
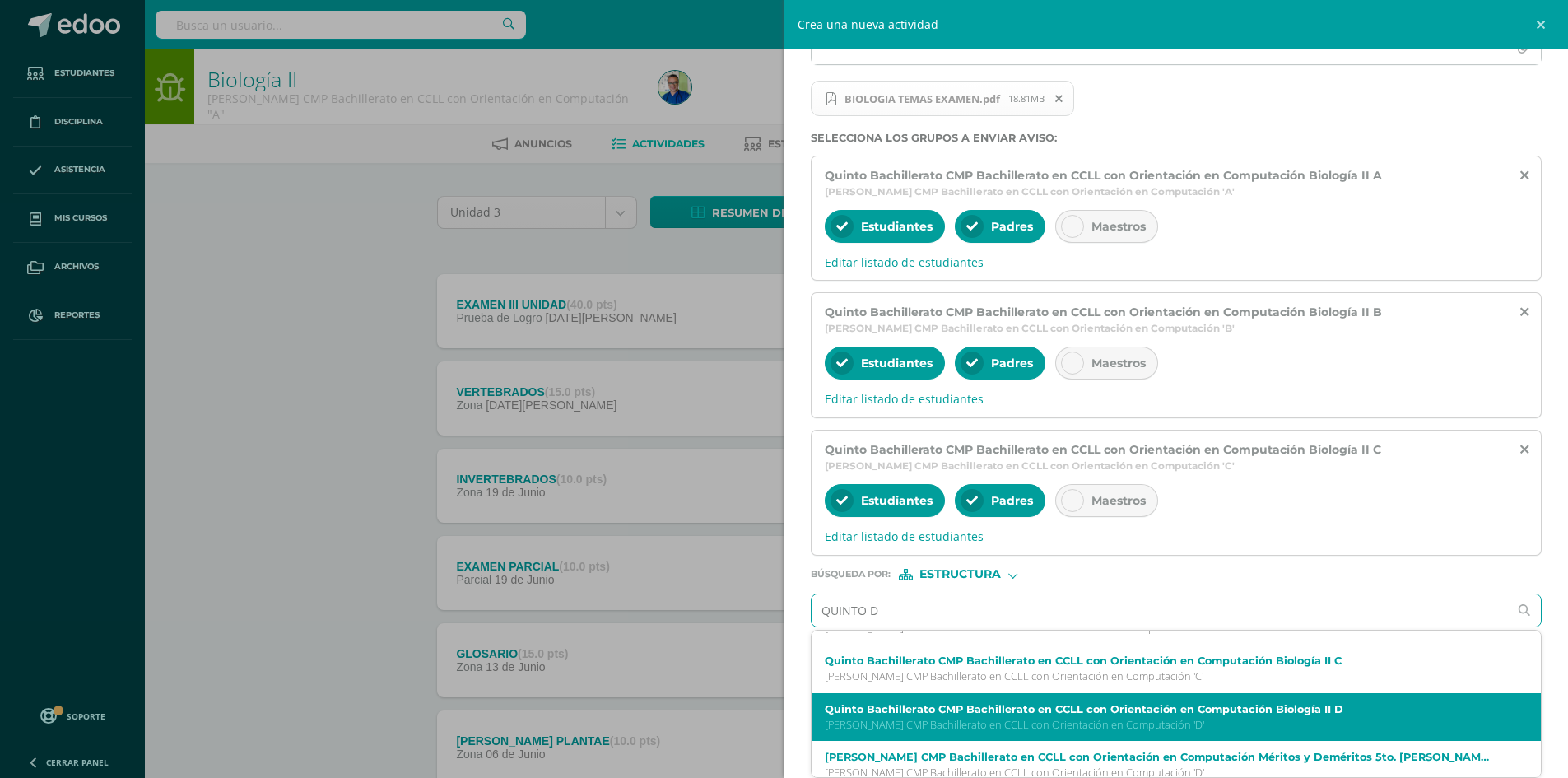
click at [1142, 725] on p "Quinto Bachillerato CMP Bachillerato en CCLL con Orientación en Computación 'D'" at bounding box center [1161, 725] width 672 height 14
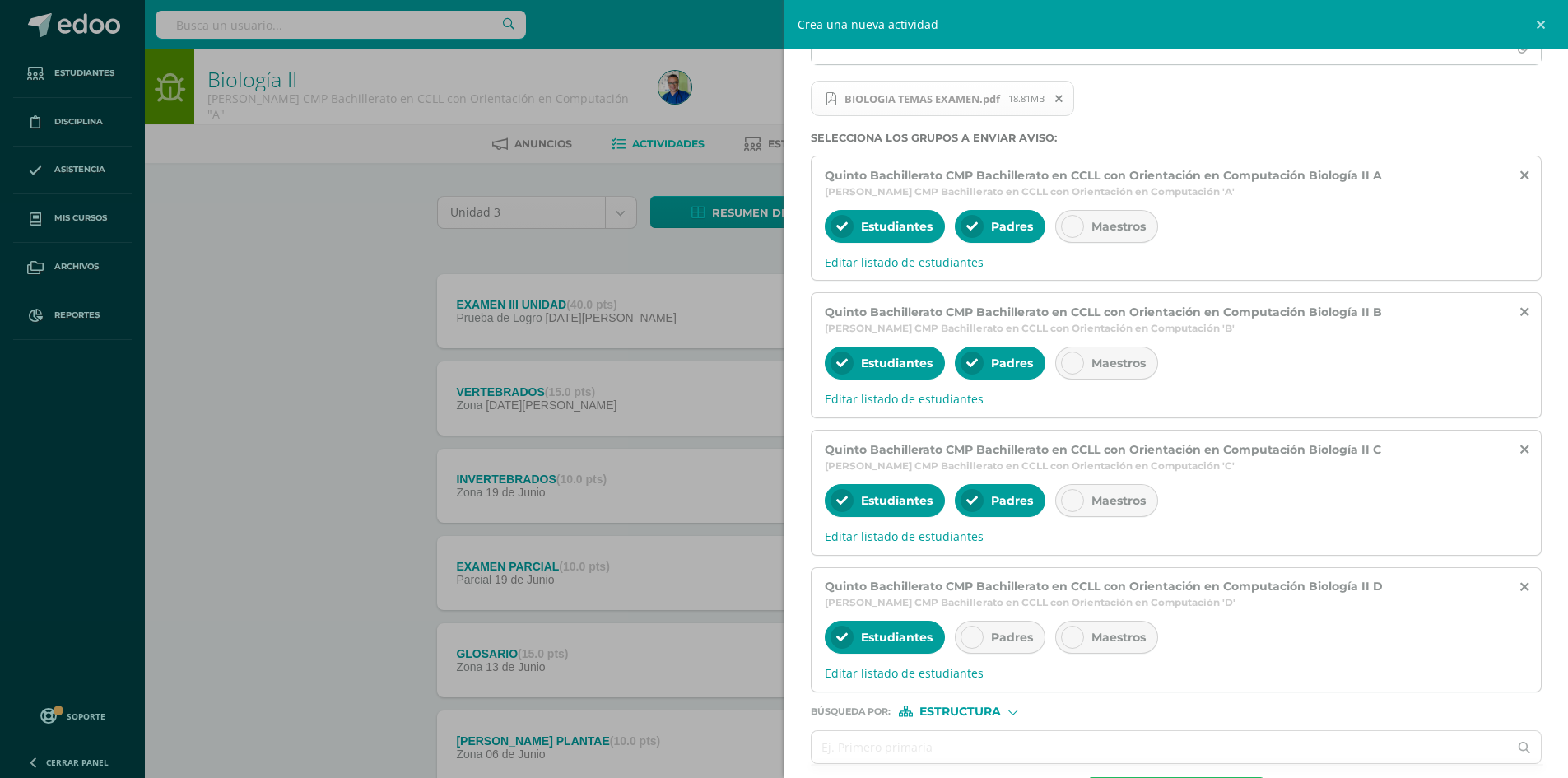
scroll to position [0, 0]
click at [974, 636] on icon at bounding box center [972, 638] width 12 height 12
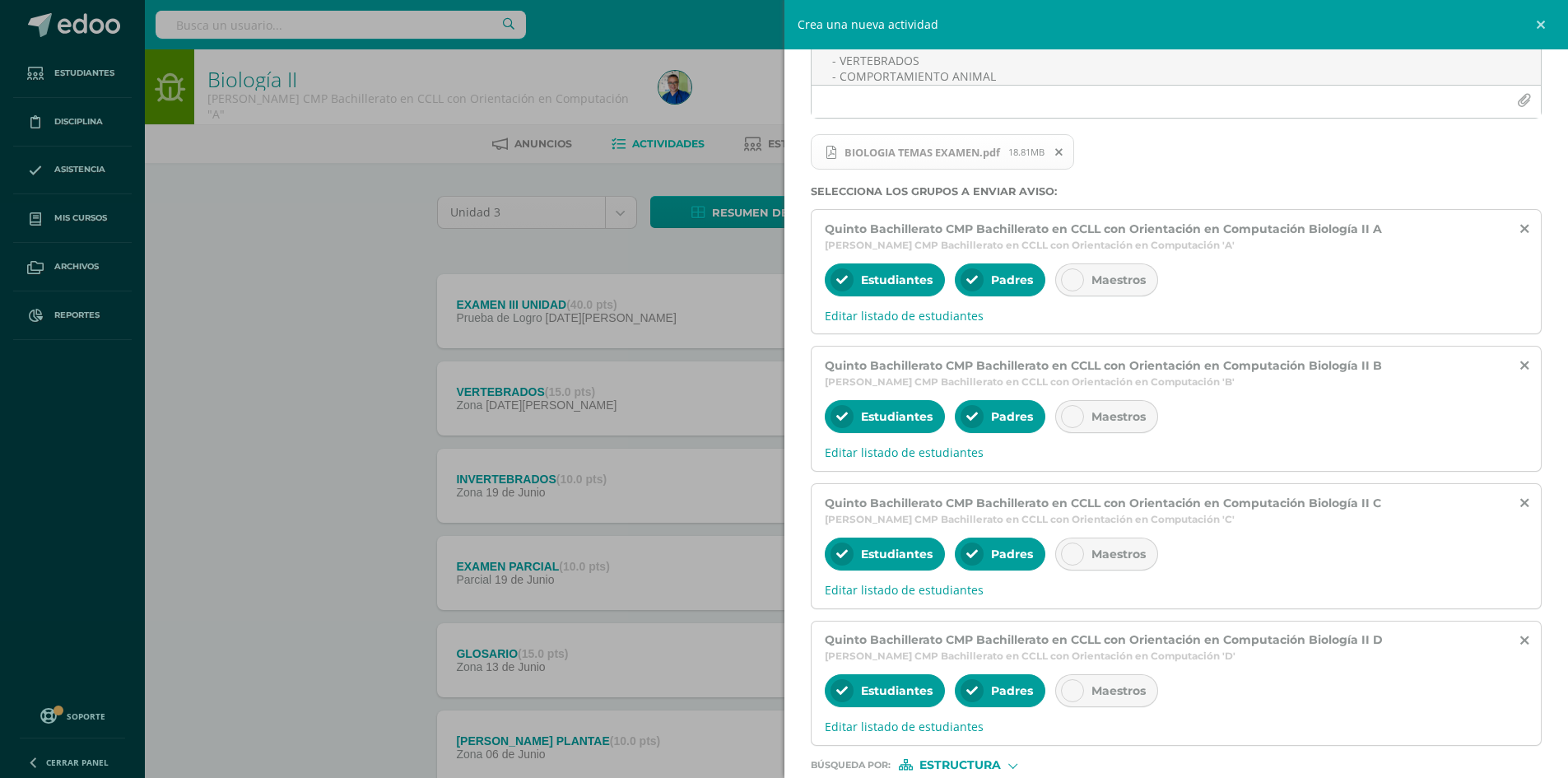
scroll to position [174, 0]
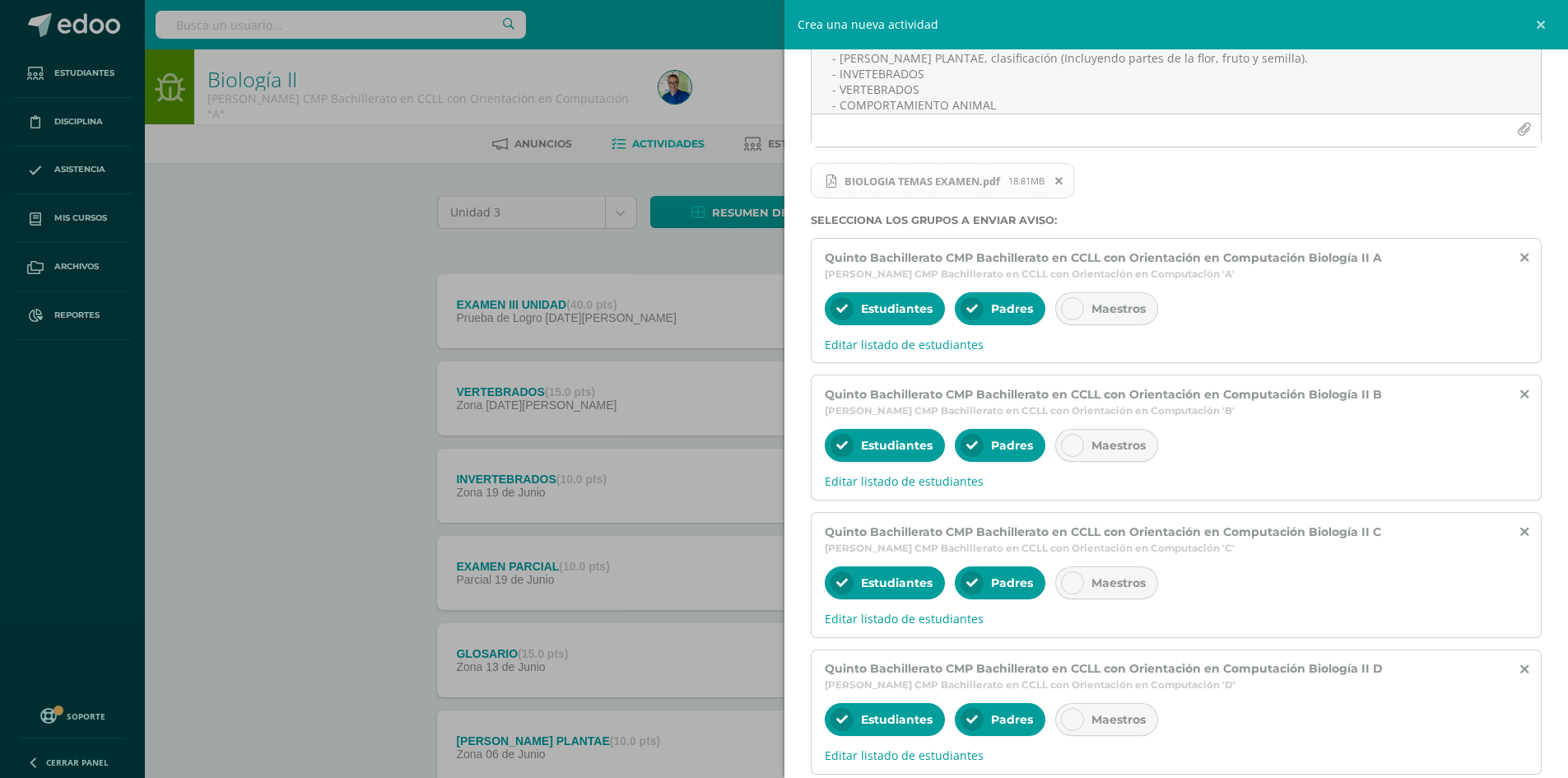
click at [1068, 298] on div at bounding box center [1073, 309] width 23 height 23
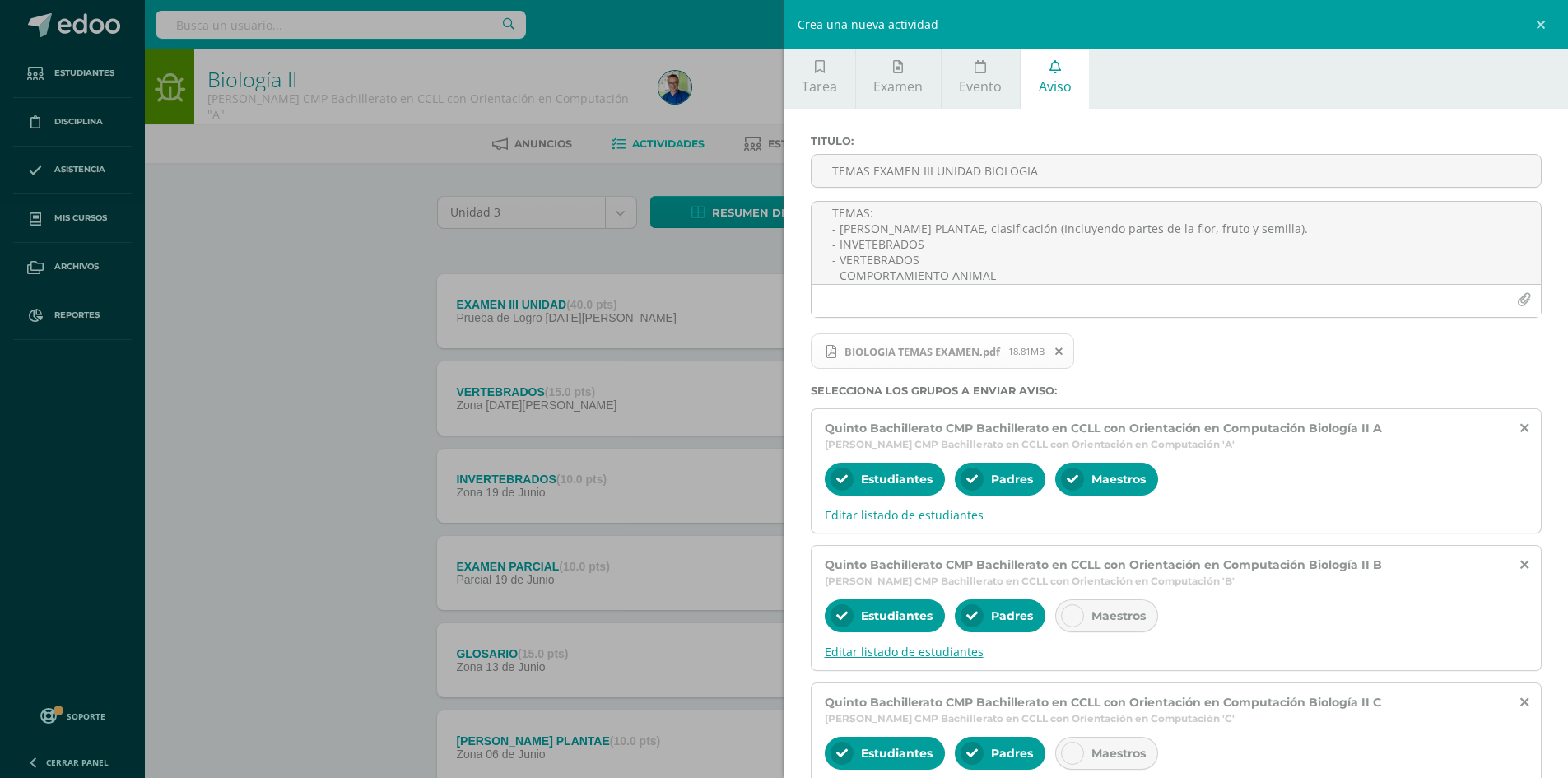
scroll to position [0, 0]
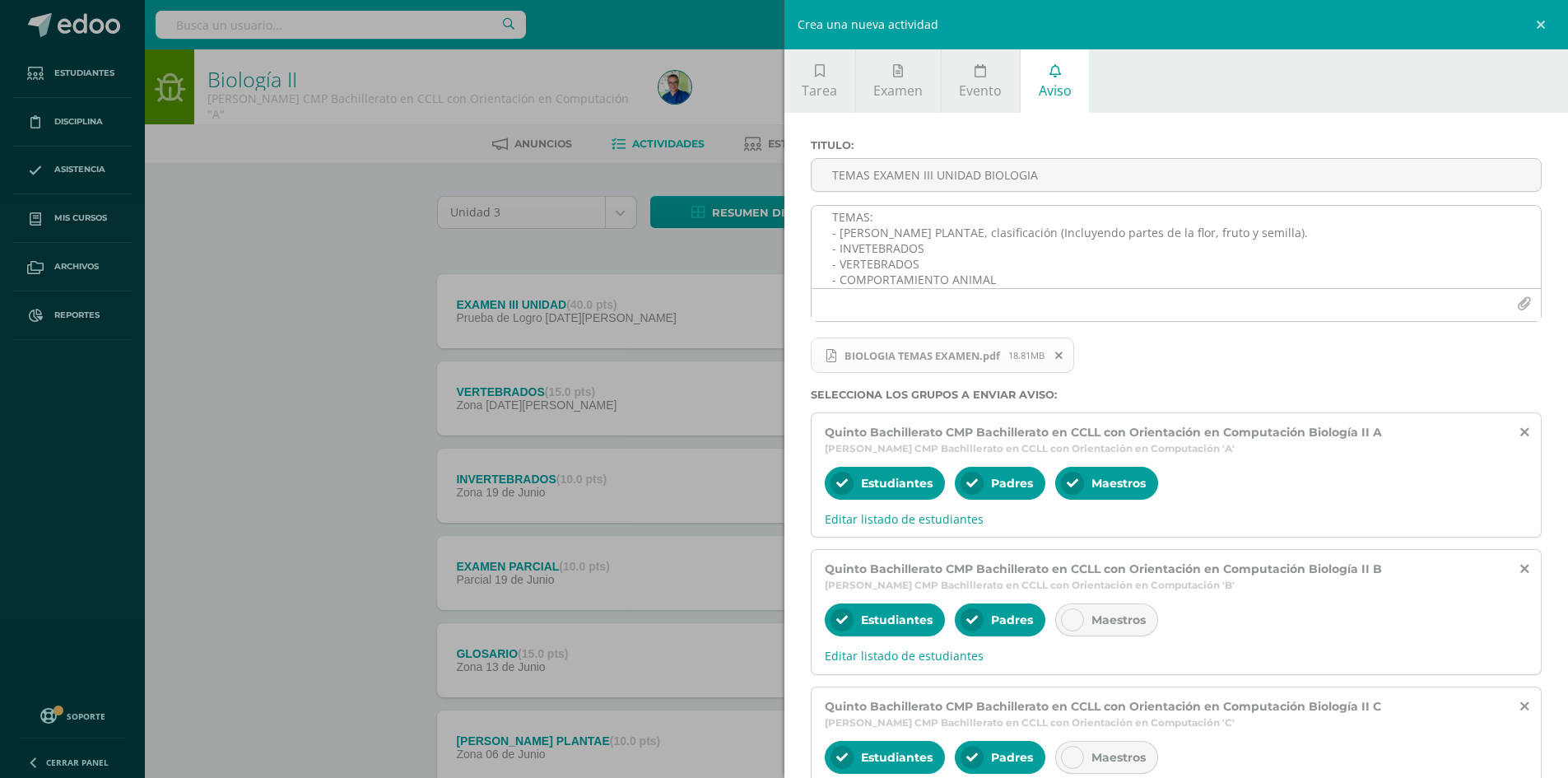
click at [1053, 291] on div at bounding box center [1177, 304] width 730 height 33
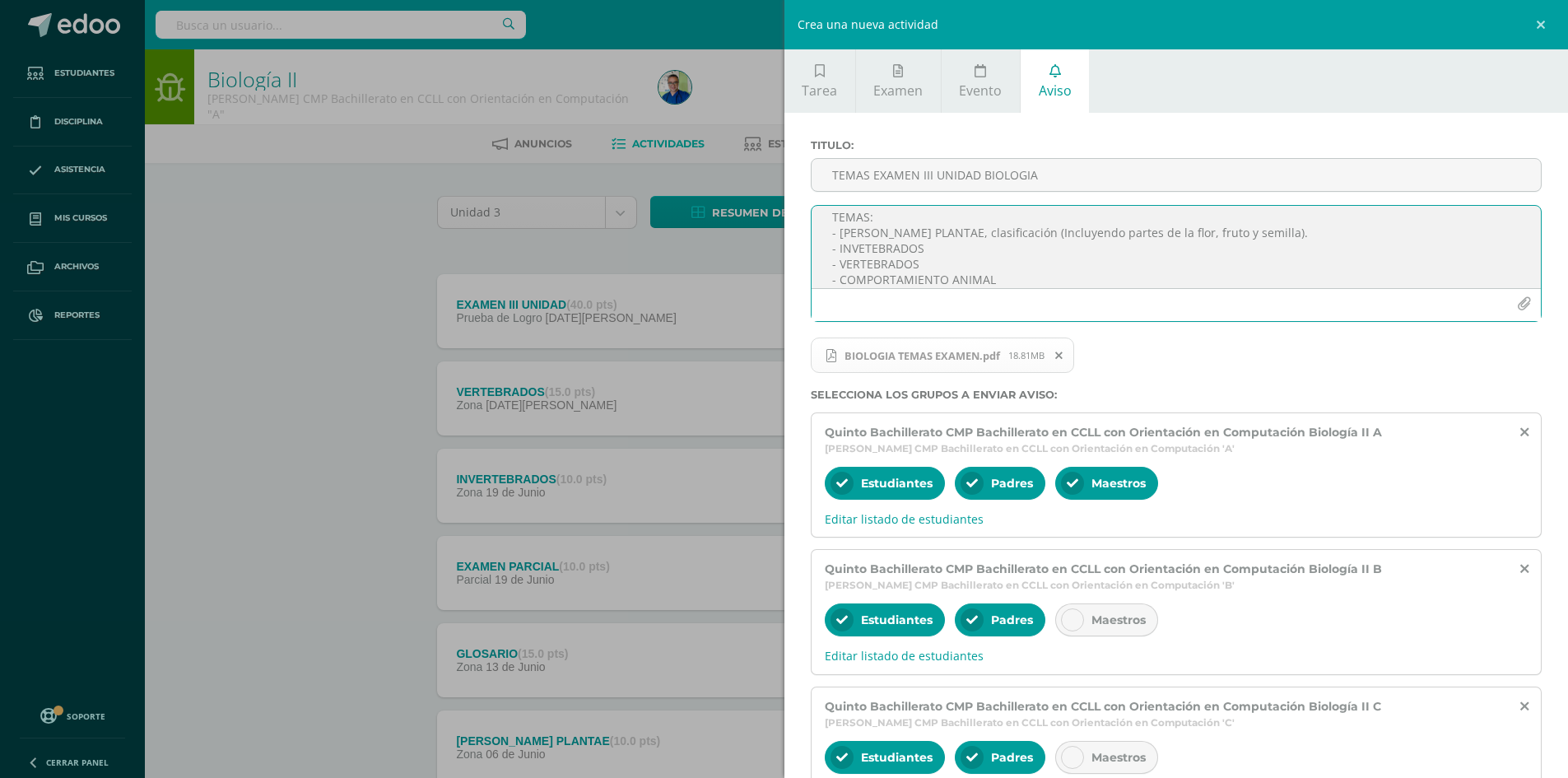
click at [1058, 278] on textarea "TEMAS: - REINO PLANTAE, clasificación (Incluyendo partes de la flor, fruto y se…" at bounding box center [1177, 246] width 730 height 82
type textarea "TEMAS: - REINO PLANTAE, clasificación (Incluyendo partes de la flor, fruto y se…"
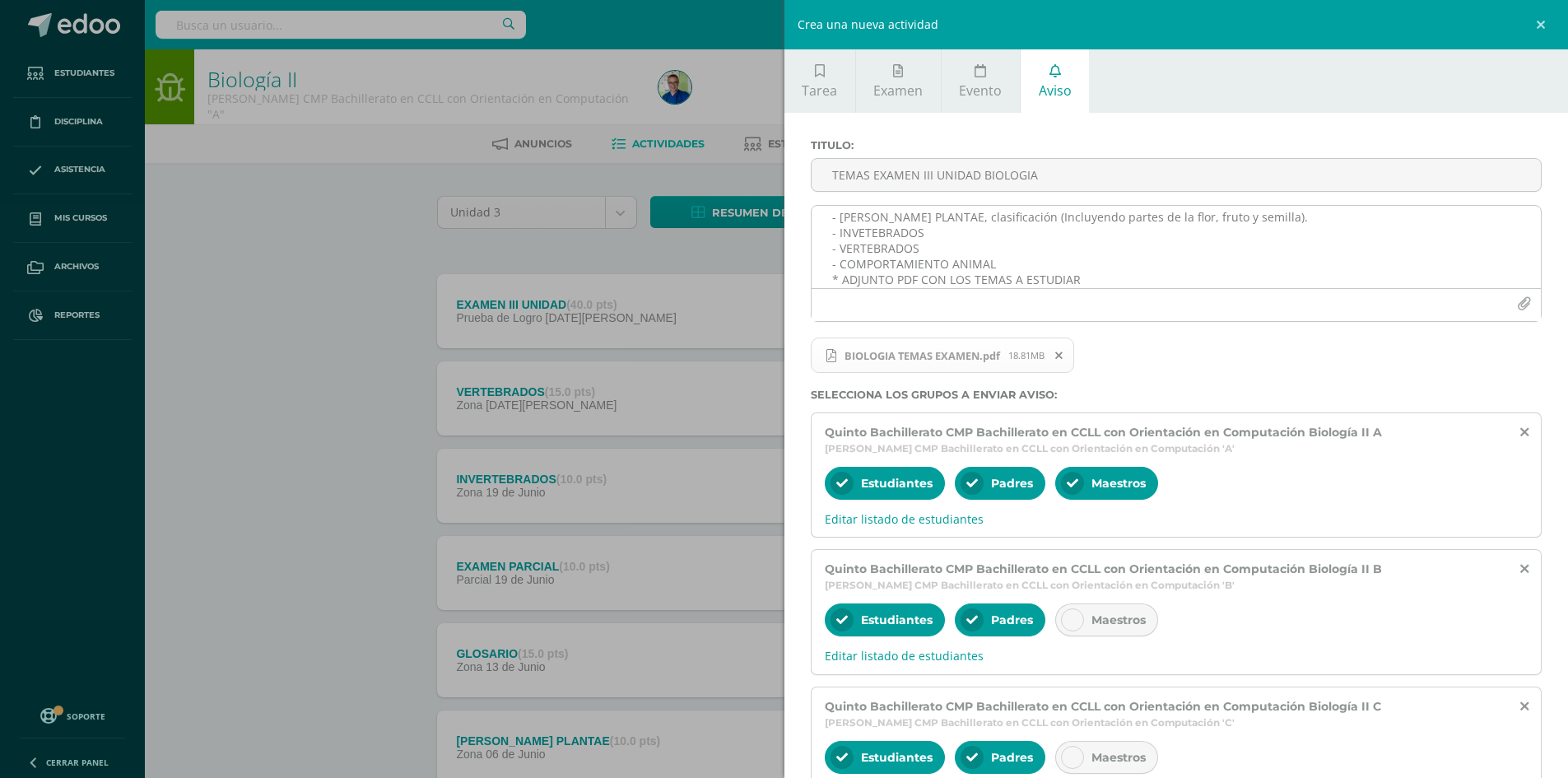
click at [1265, 318] on div at bounding box center [1177, 304] width 730 height 33
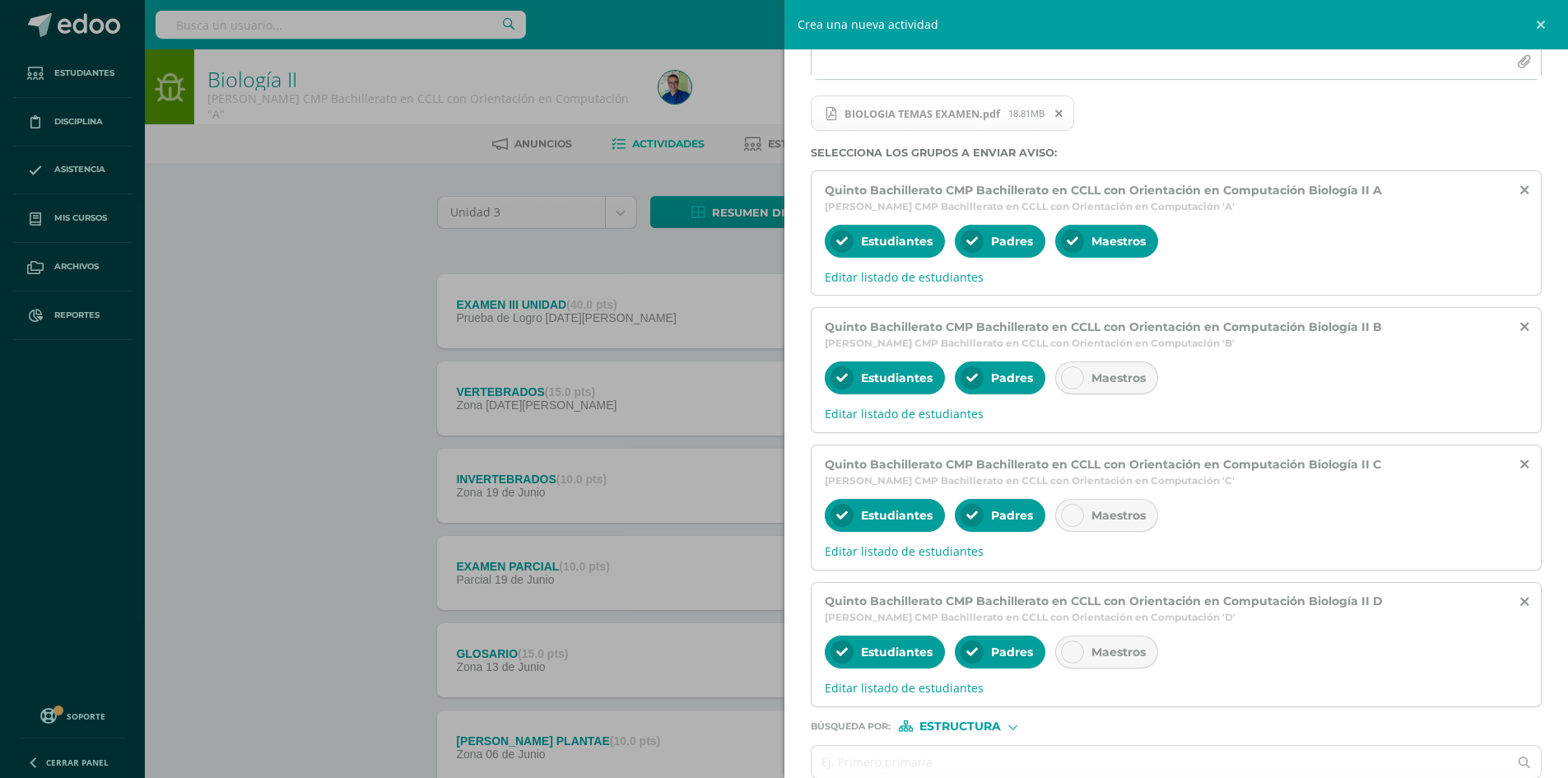
scroll to position [325, 0]
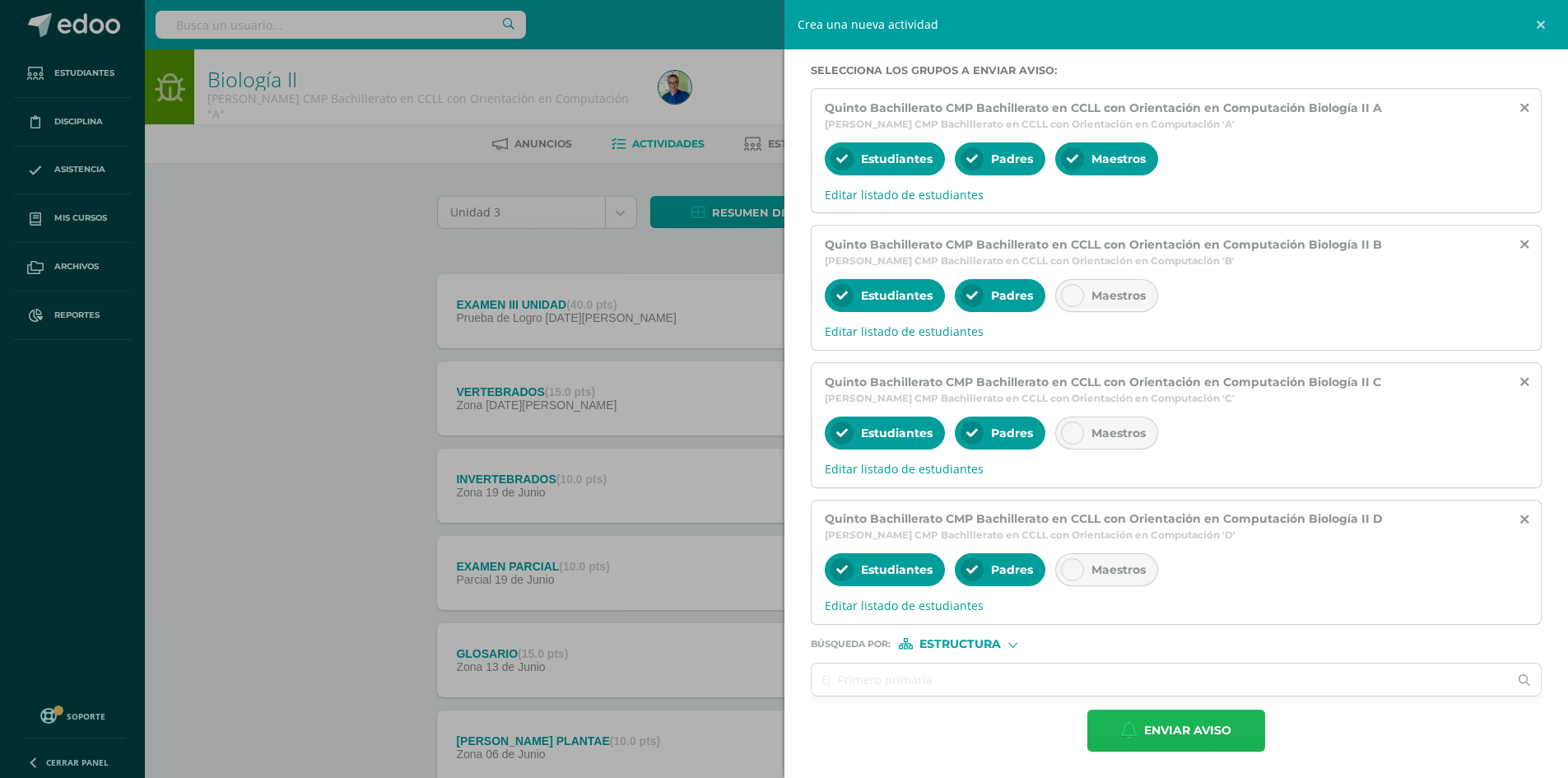
click at [1197, 735] on span "Enviar aviso" at bounding box center [1187, 731] width 87 height 41
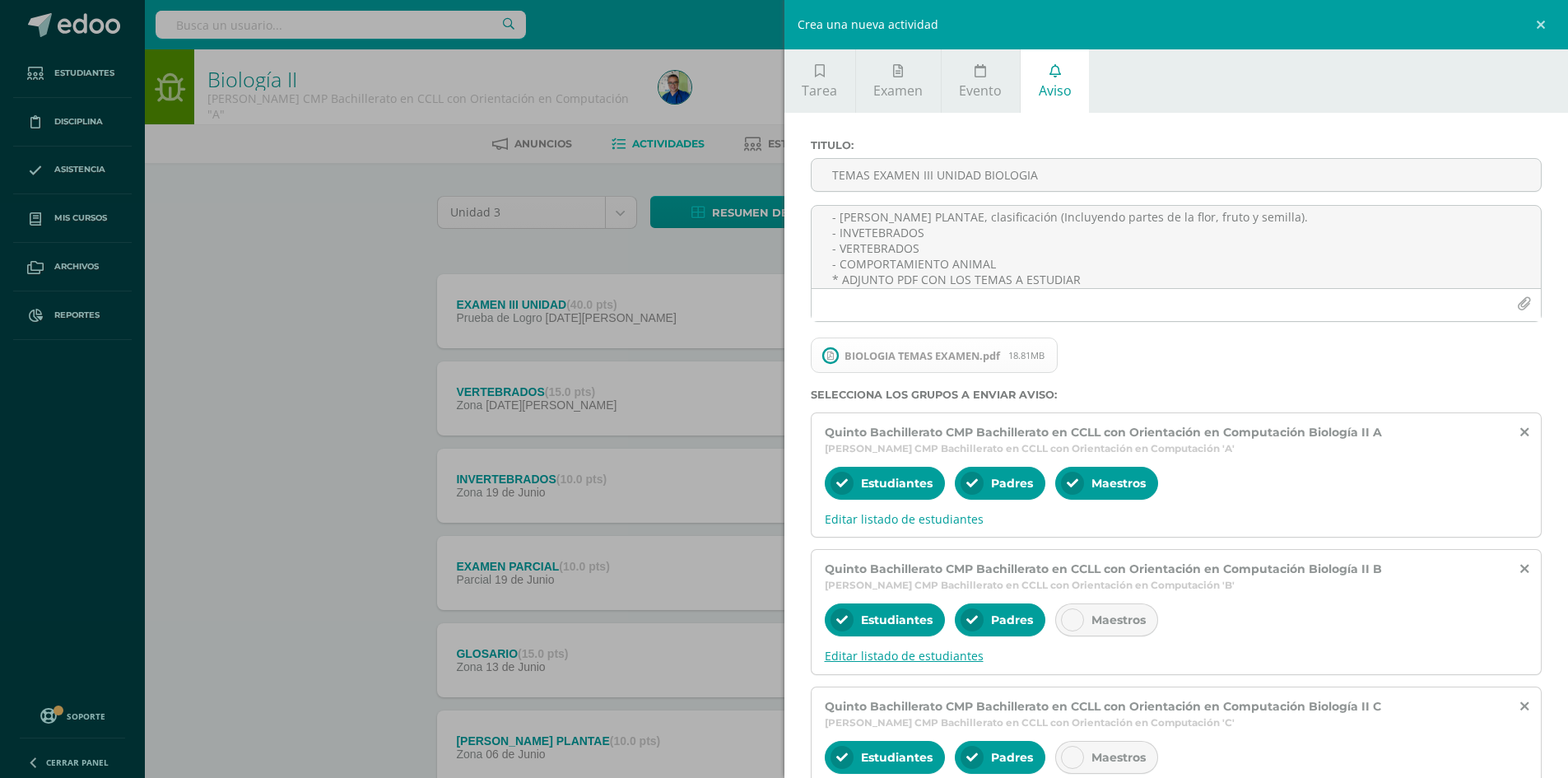
scroll to position [0, 0]
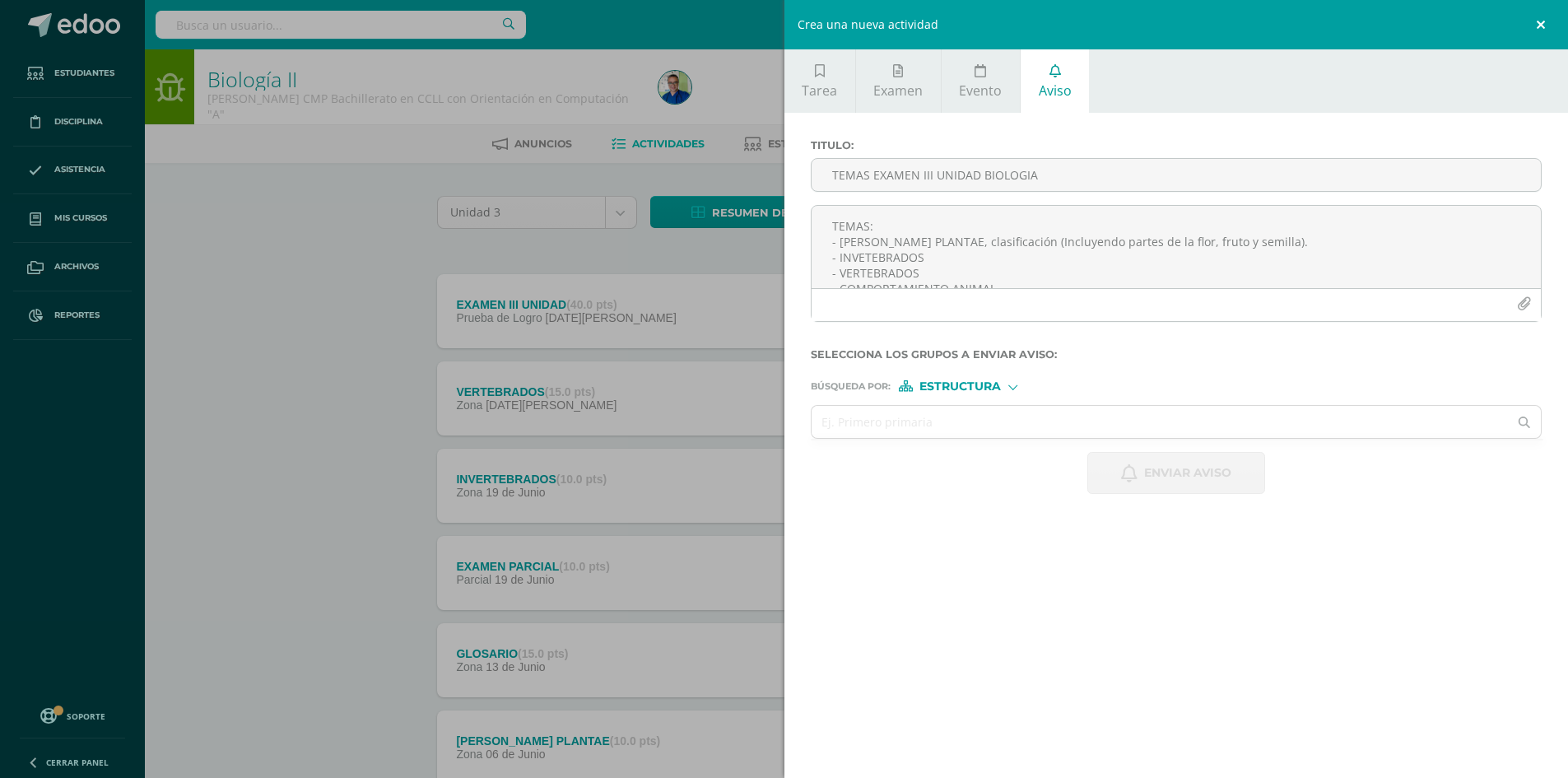
click at [1544, 26] on link at bounding box center [1543, 24] width 49 height 49
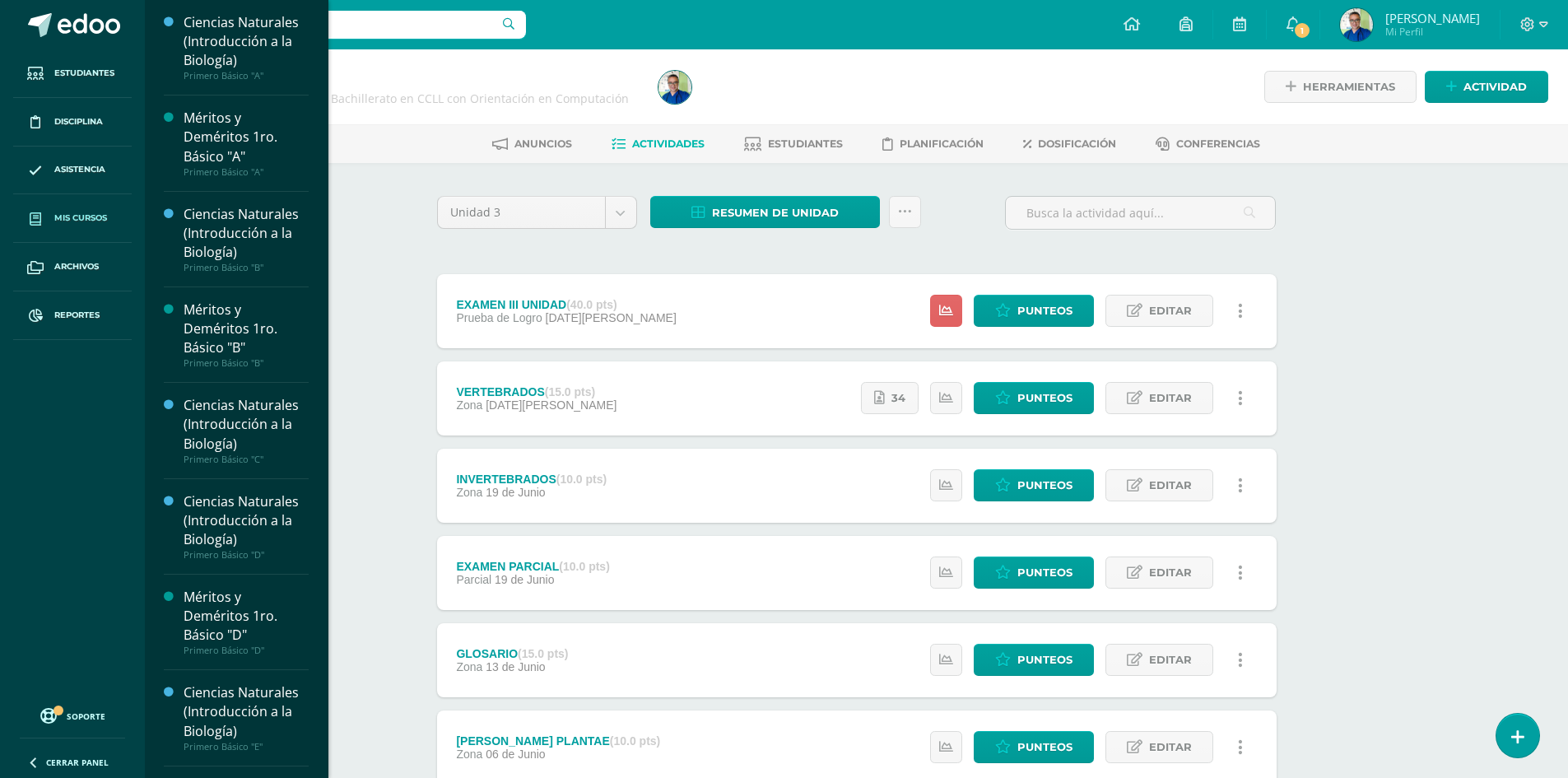
click at [79, 219] on span "Mis cursos" at bounding box center [80, 218] width 52 height 14
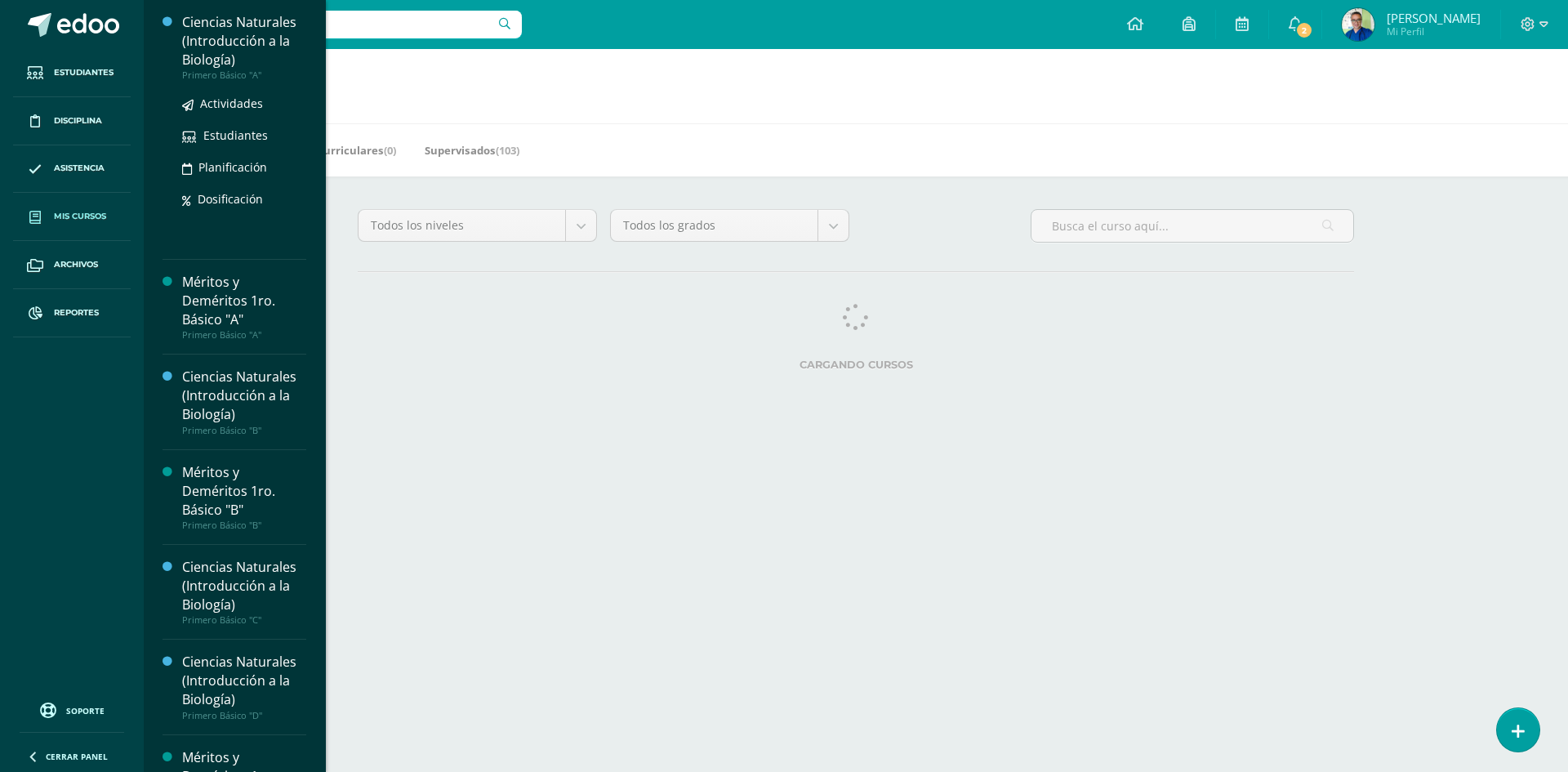
click at [215, 36] on div "Ciencias Naturales (Introducción a la Biología)" at bounding box center [244, 41] width 124 height 57
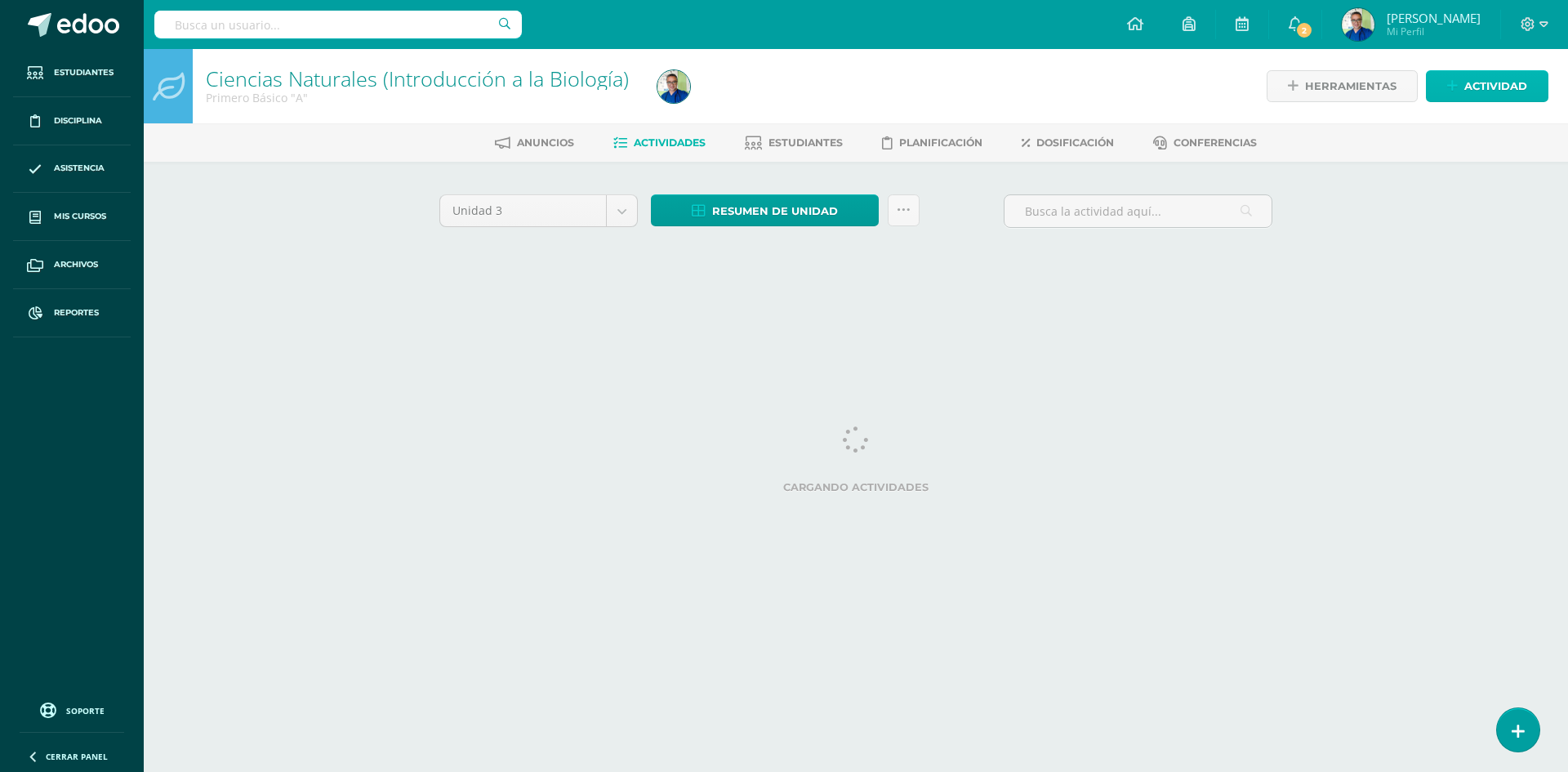
click at [1494, 87] on span "Actividad" at bounding box center [1495, 86] width 62 height 30
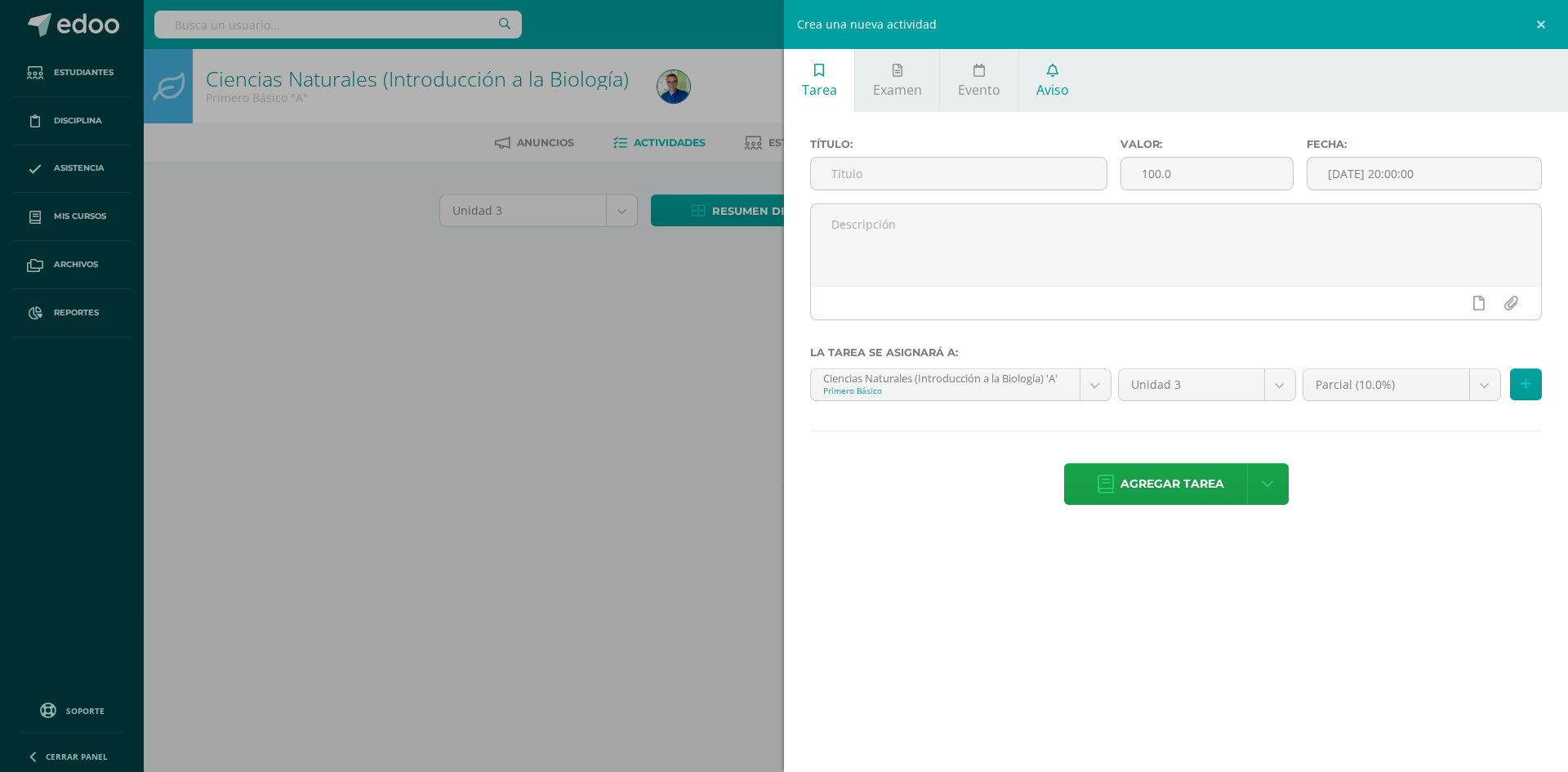
click at [1050, 75] on icon at bounding box center [1053, 70] width 12 height 13
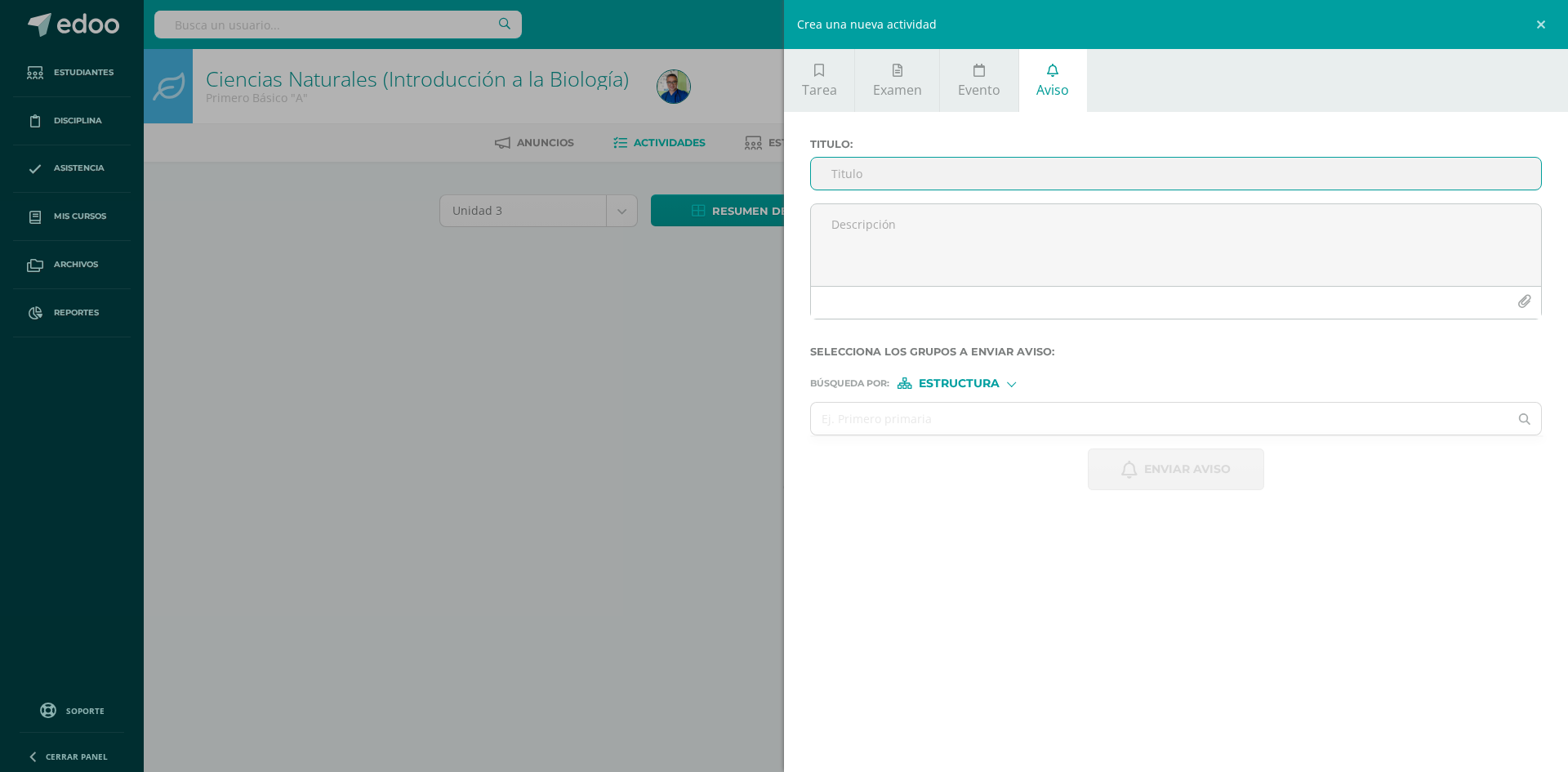
click at [974, 165] on input "Titulo :" at bounding box center [1176, 173] width 730 height 32
type input "c"
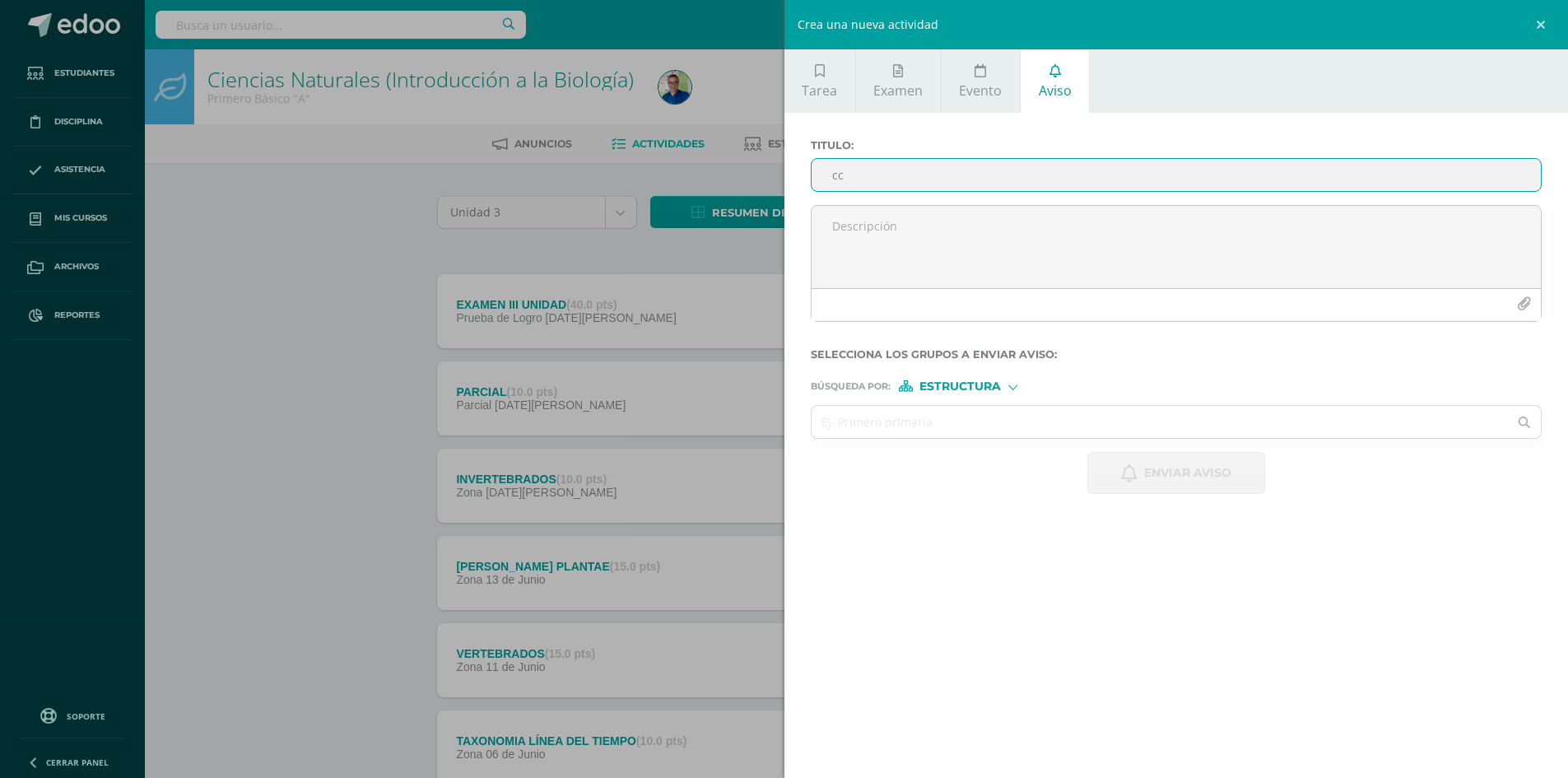
type input "c"
type input "X"
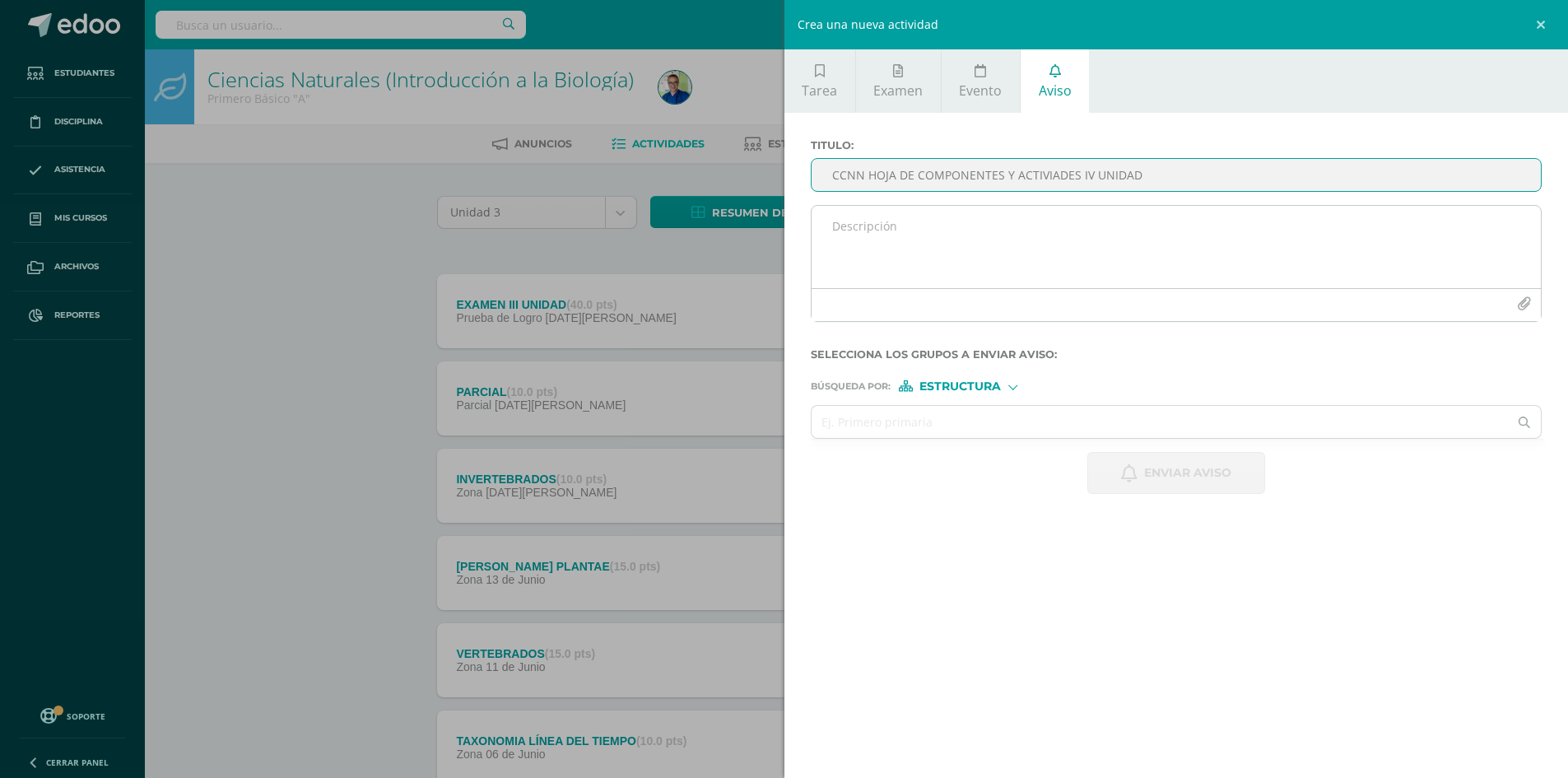
type input "CCNN HOJA DE COMPONENTES Y ACTIVIADES IV UNIDAD"
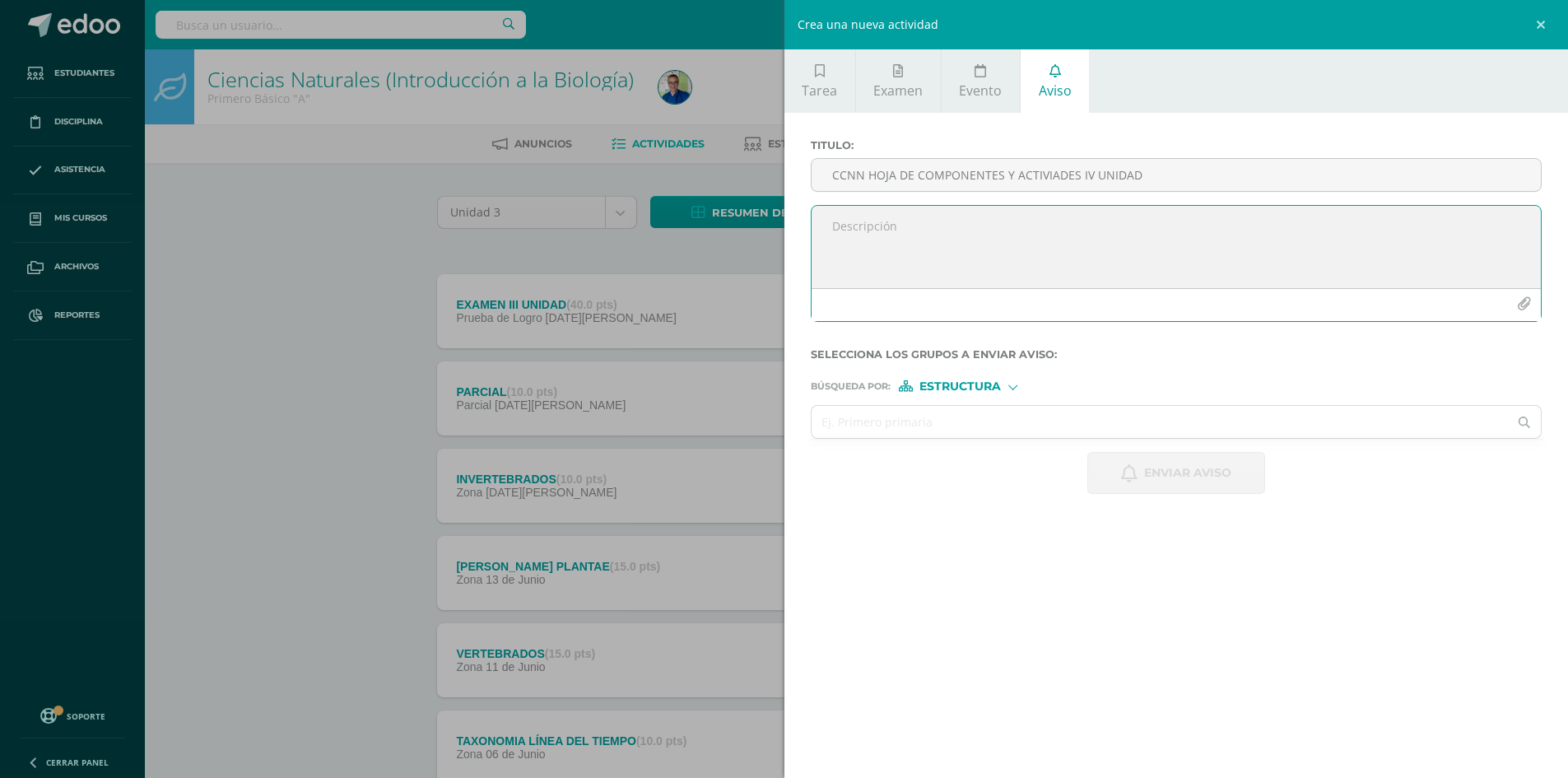
click at [940, 233] on textarea at bounding box center [1177, 246] width 730 height 82
click at [973, 258] on textarea "TEMAS IV UNIDAD - Método científico - Orígenes de la vida" at bounding box center [1177, 246] width 730 height 82
click at [979, 244] on textarea "TEMAS IV UNIDAD - Método científico - Orígenes de la vida - Invertebrados" at bounding box center [1177, 246] width 730 height 82
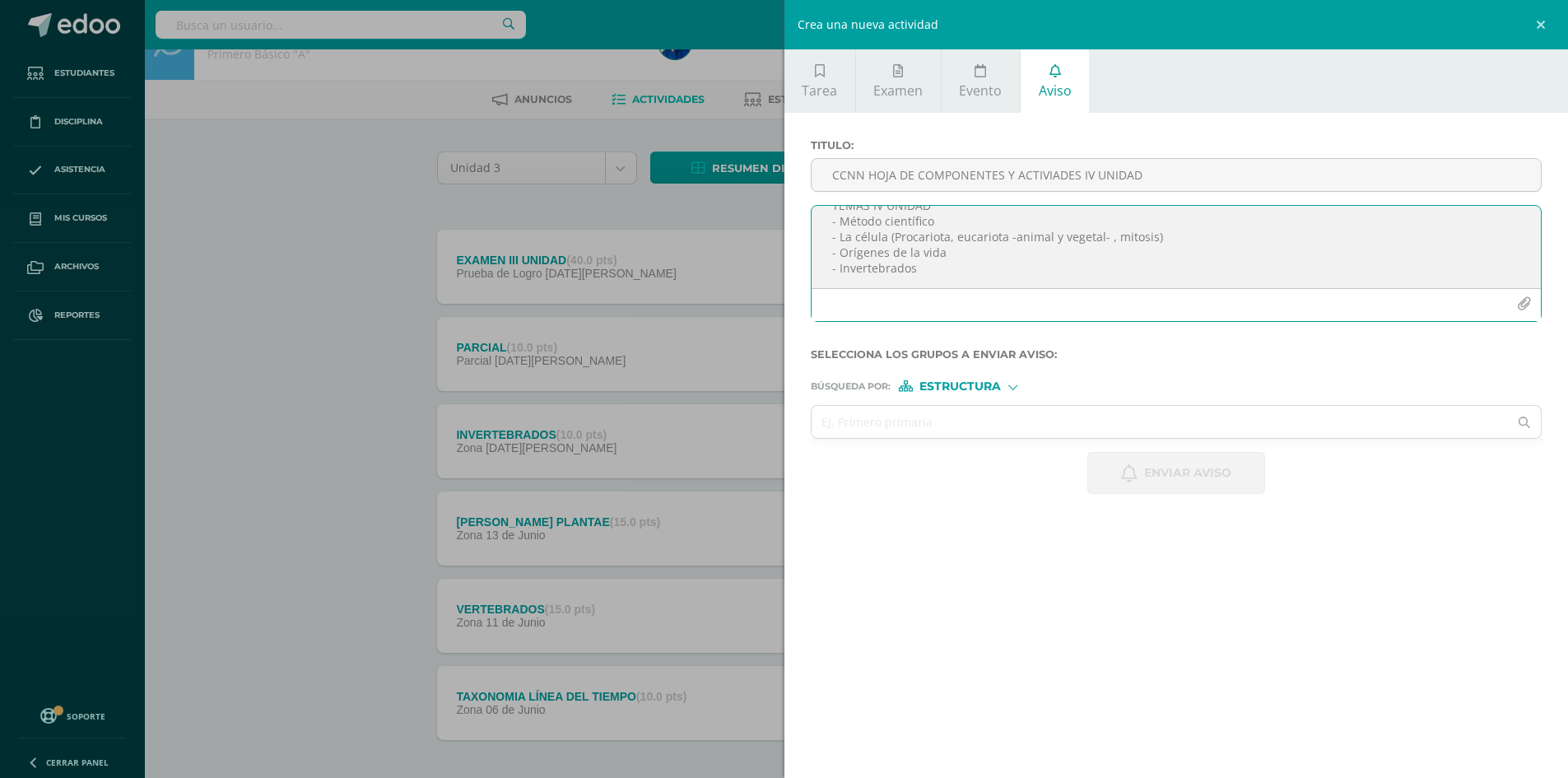
scroll to position [82, 0]
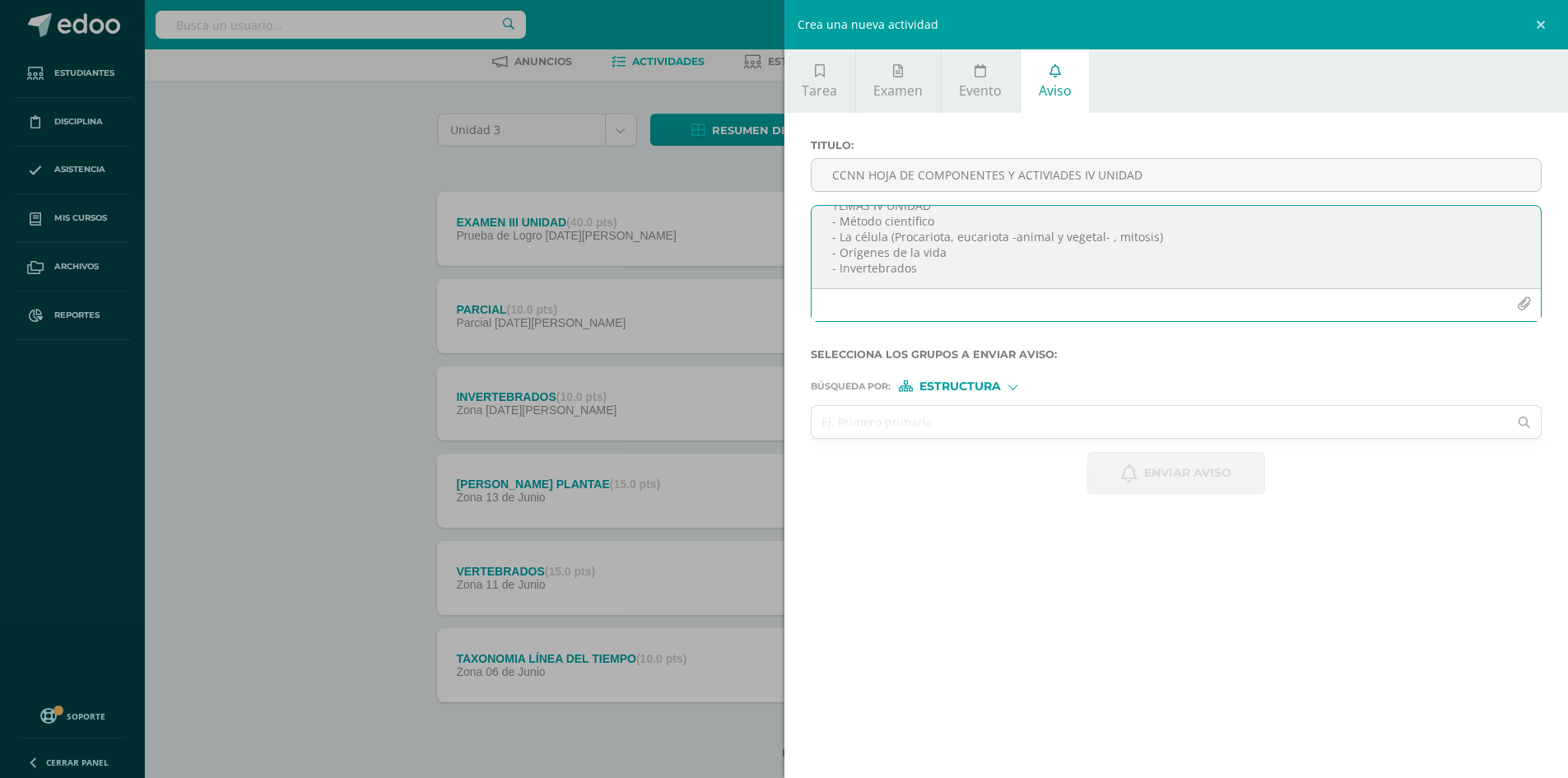
click at [1043, 270] on textarea "TEMAS IV UNIDAD - Método científico - La célula (Procariota, eucariota -animal …" at bounding box center [1177, 246] width 730 height 82
click at [1213, 281] on textarea "TEMAS IV UNIDAD - Método científico - La célula (Procariota, eucariota -animal …" at bounding box center [1177, 246] width 730 height 82
click at [1425, 282] on textarea "TEMAS IV UNIDAD - Método científico - La célula (Procariota, eucariota -animal …" at bounding box center [1177, 246] width 730 height 82
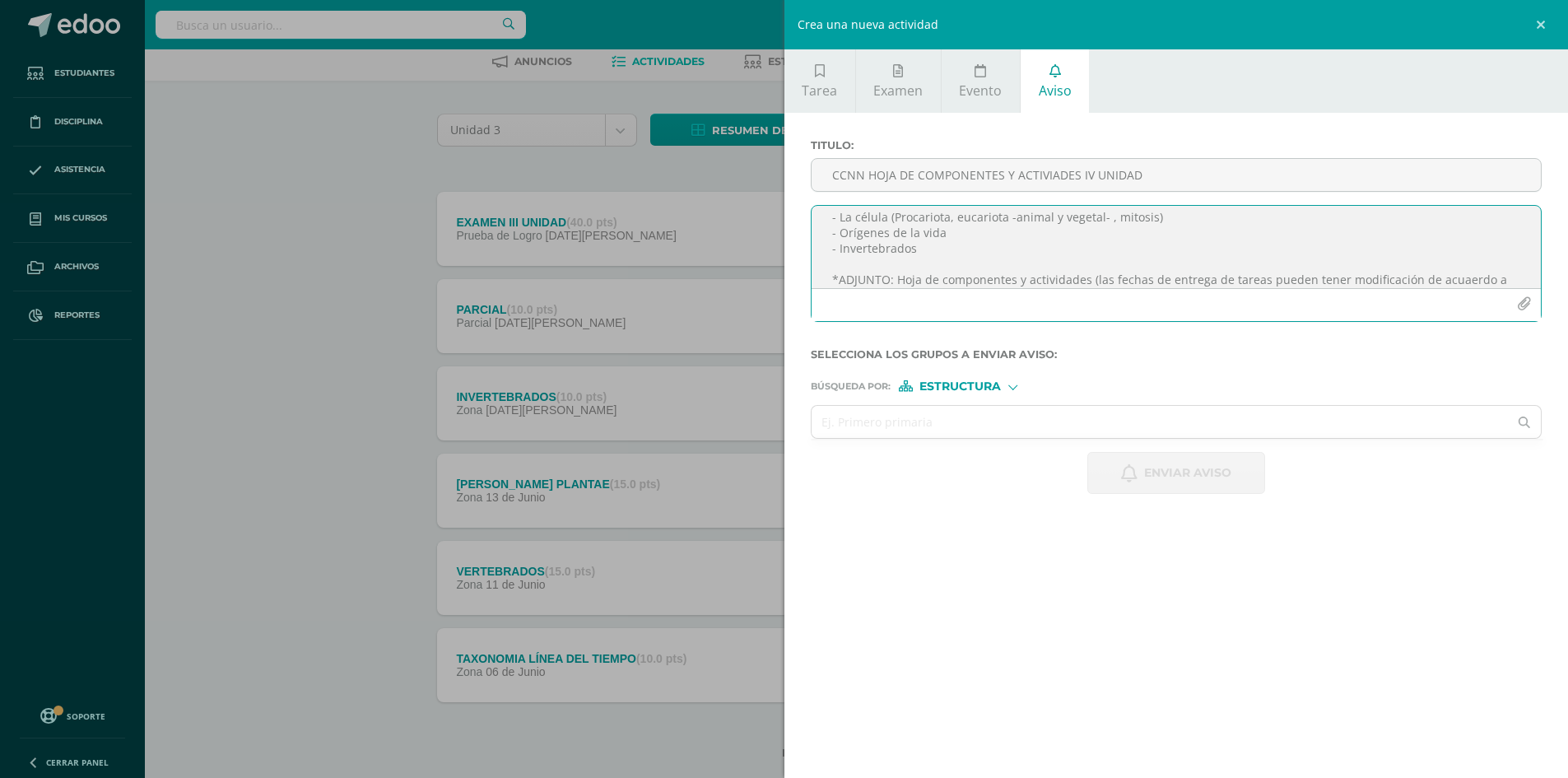
scroll to position [56, 0]
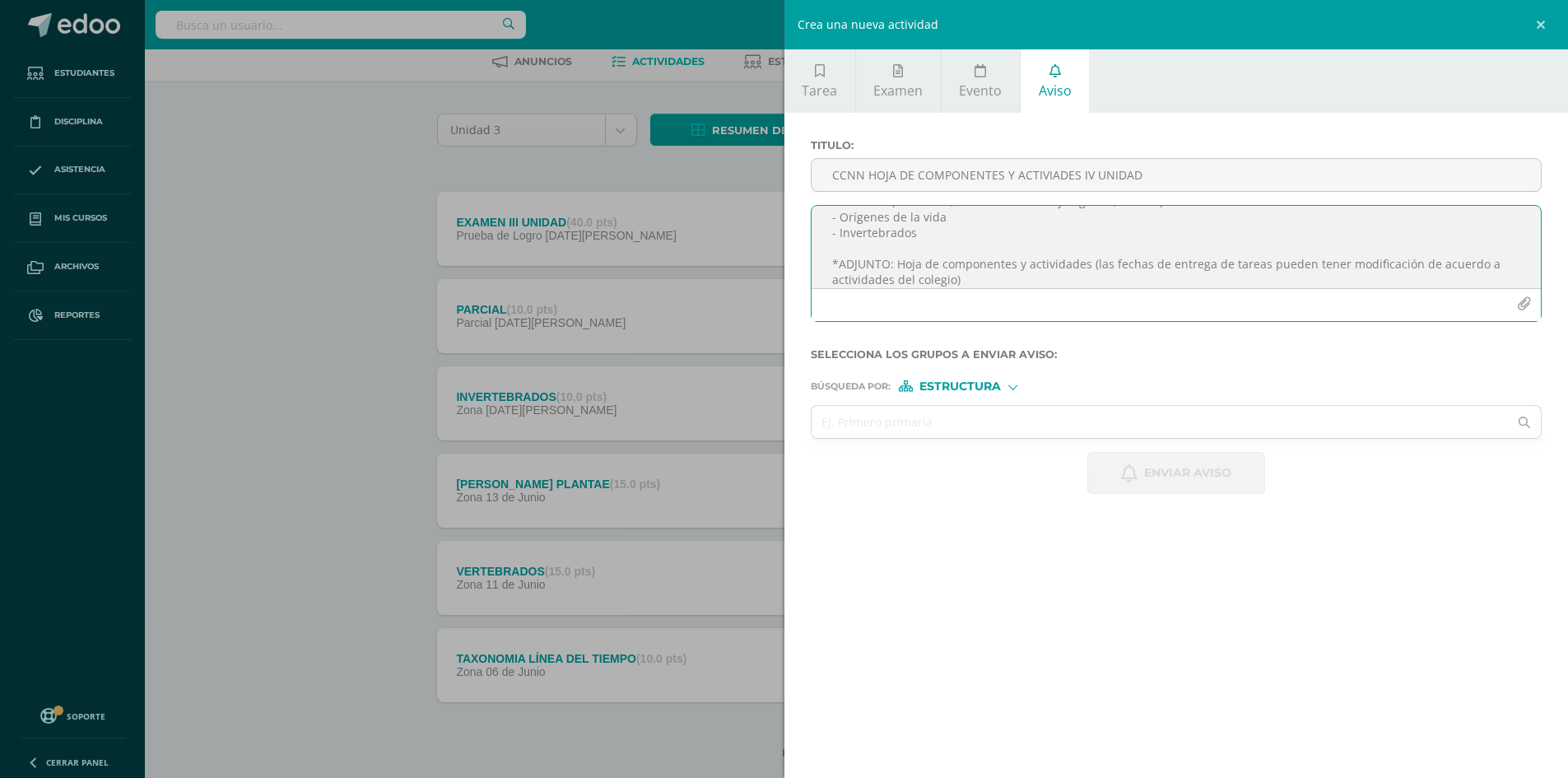
click at [1012, 275] on textarea "TEMAS IV UNIDAD - Método científico - La célula (Procariota, eucariota -animal …" at bounding box center [1177, 246] width 730 height 82
click at [898, 264] on textarea "TEMAS IV UNIDAD - Método científico - La célula (Procariota, eucariota -animal …" at bounding box center [1177, 246] width 730 height 82
click at [876, 261] on textarea "TEMAS IV UNIDAD - Método científico - La célula (Procariota, eucariota -animal …" at bounding box center [1177, 246] width 730 height 82
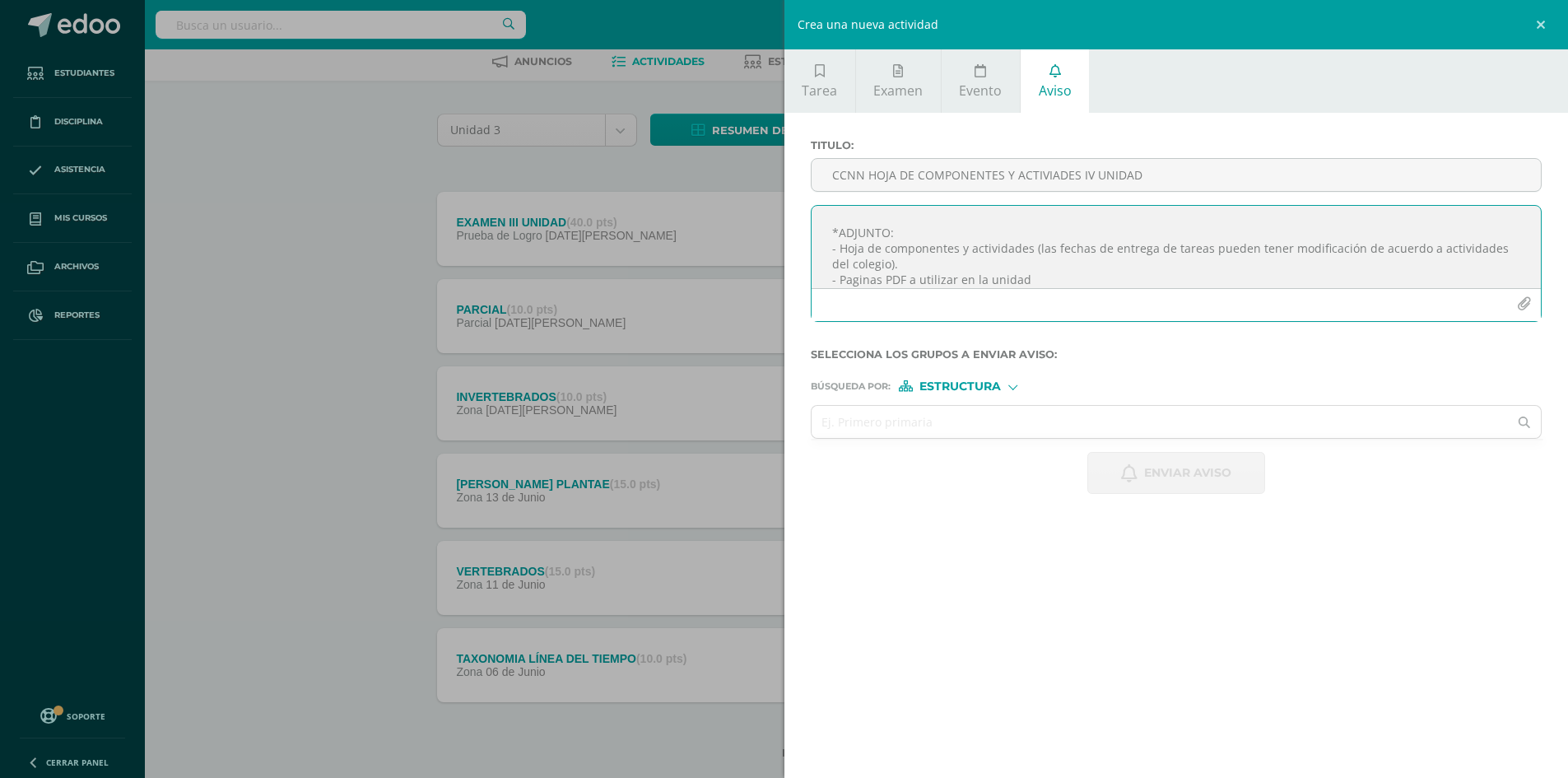
click at [907, 277] on textarea "TEMAS IV UNIDAD - Método científico - La célula (Procariota, eucariota -animal …" at bounding box center [1177, 246] width 730 height 82
click at [1525, 308] on icon "button" at bounding box center [1523, 304] width 14 height 14
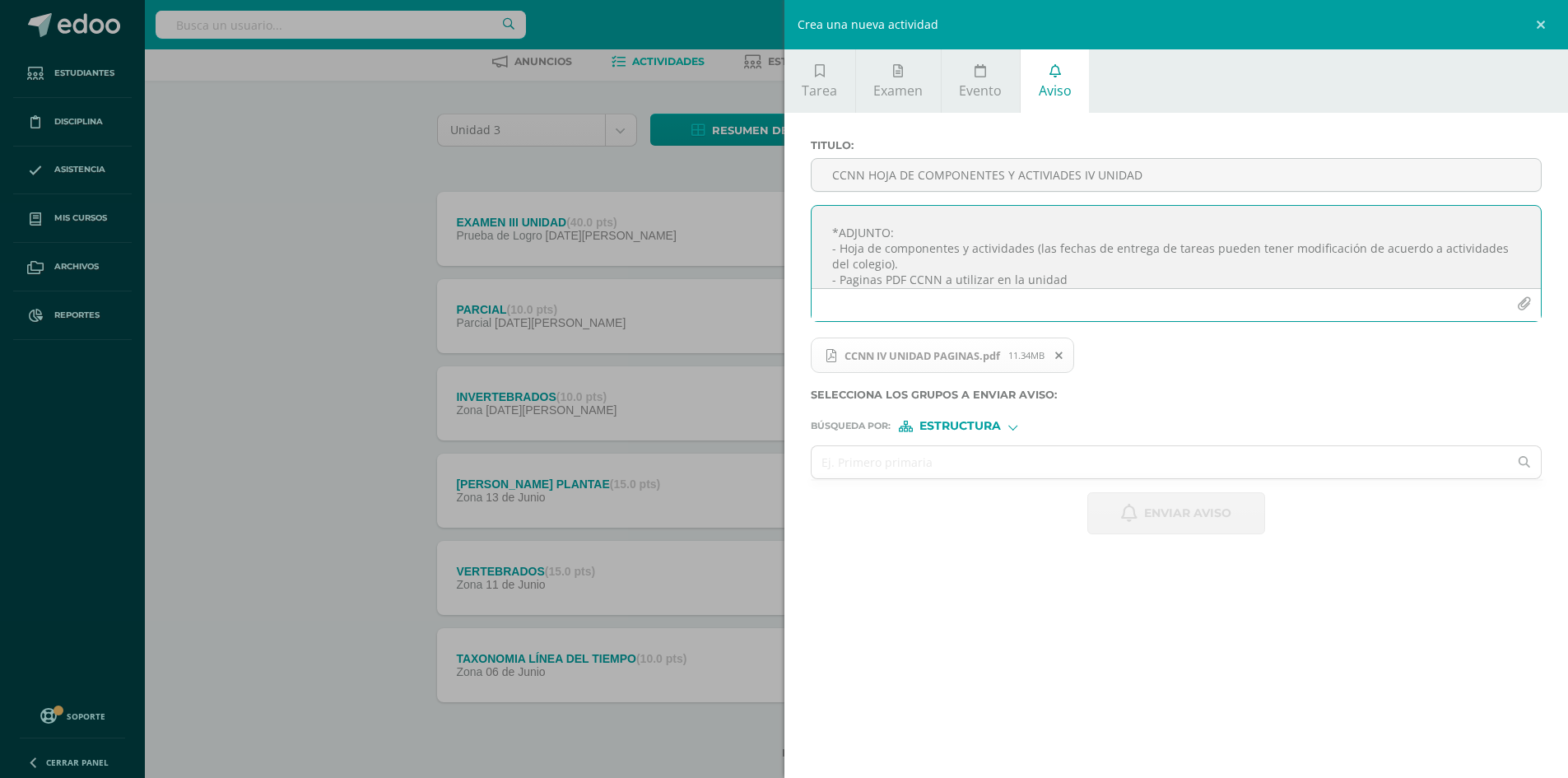
click at [1523, 304] on icon "button" at bounding box center [1523, 304] width 14 height 14
click at [1313, 355] on icon at bounding box center [1309, 356] width 8 height 12
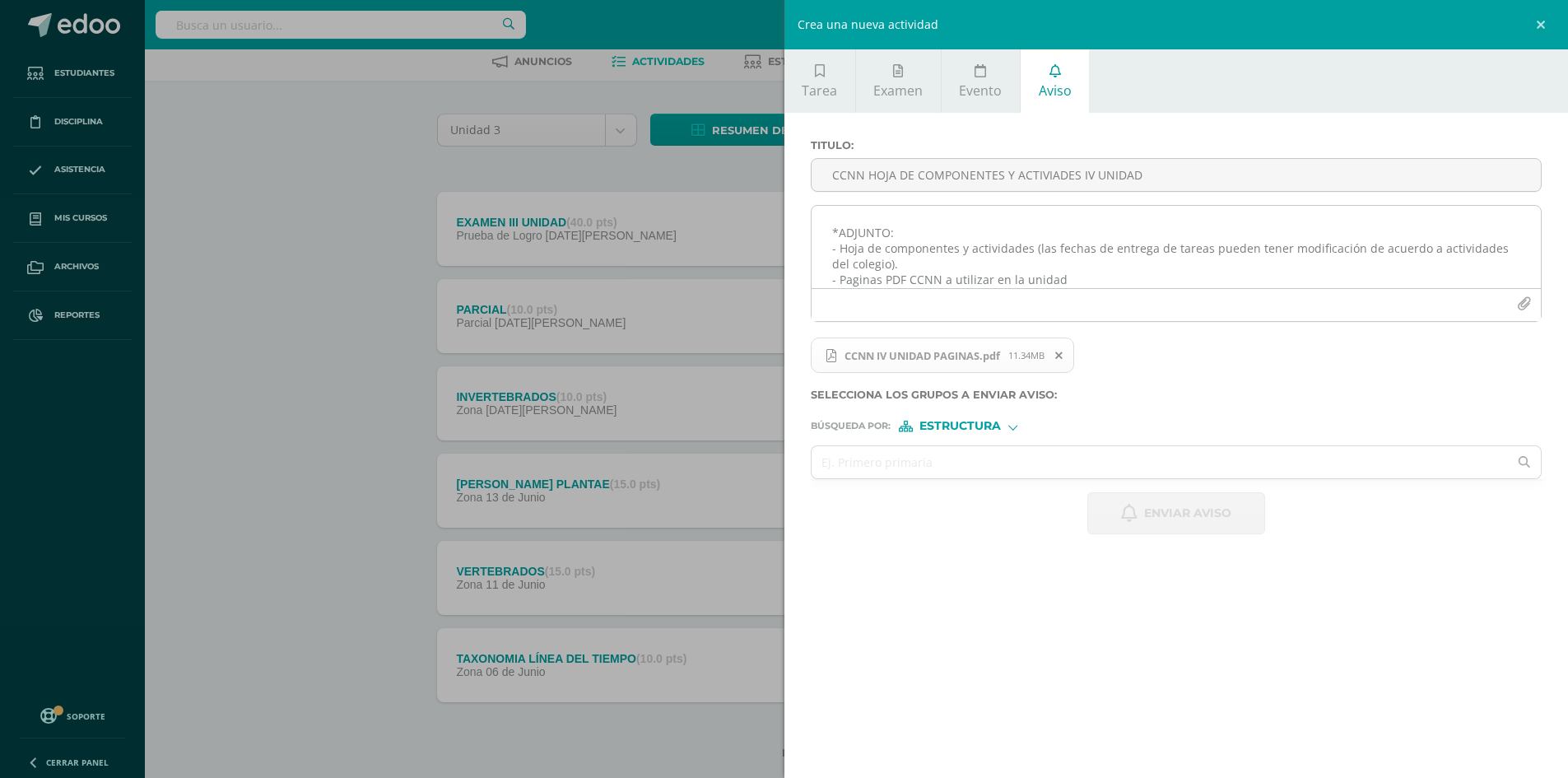
click at [1522, 304] on icon "button" at bounding box center [1523, 304] width 14 height 14
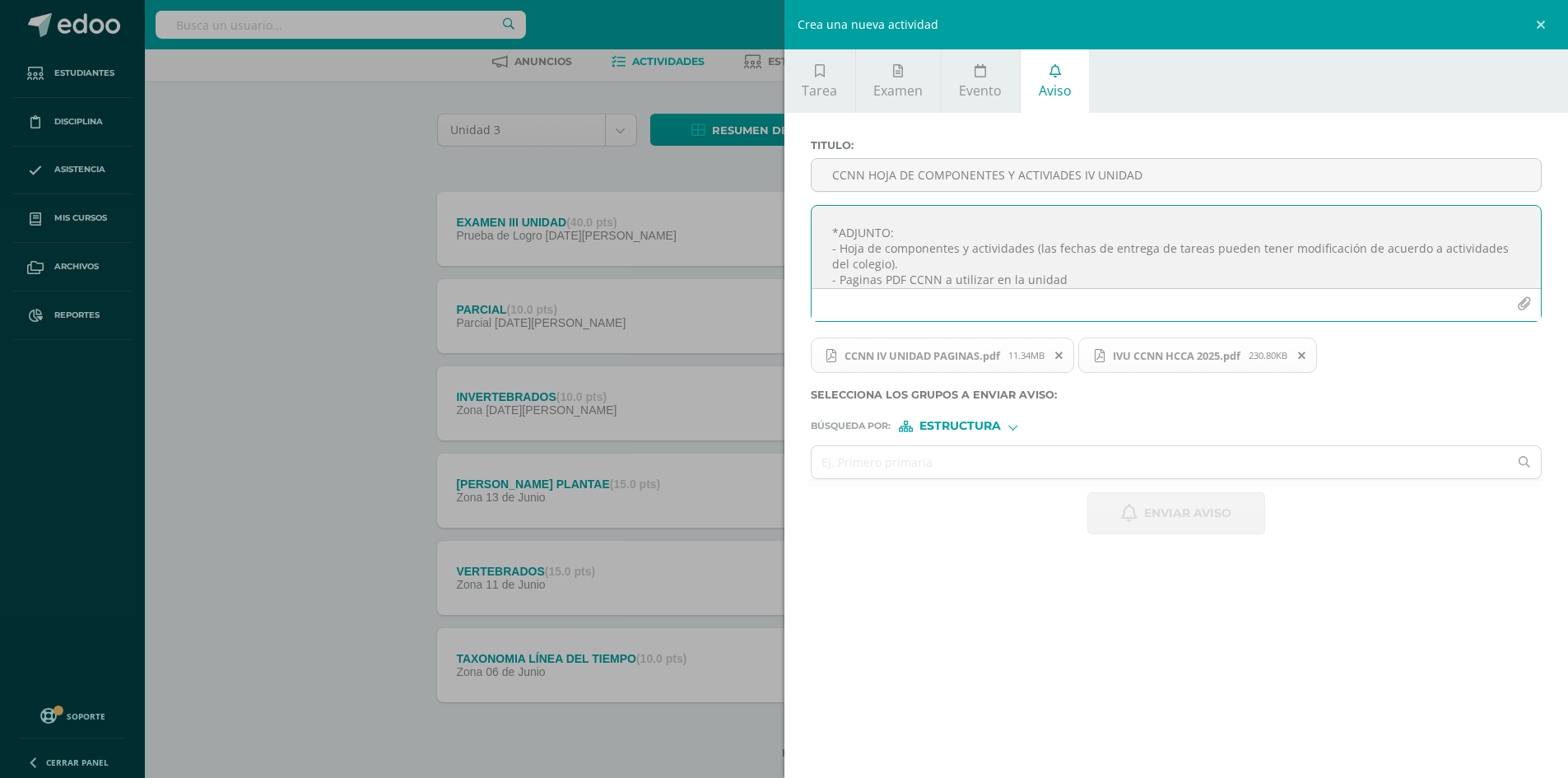
click at [1521, 299] on icon "button" at bounding box center [1523, 304] width 14 height 14
click at [1080, 283] on textarea "TEMAS IV UNIDAD - Método científico - La célula (Procariota, eucariota -animal …" at bounding box center [1177, 246] width 730 height 82
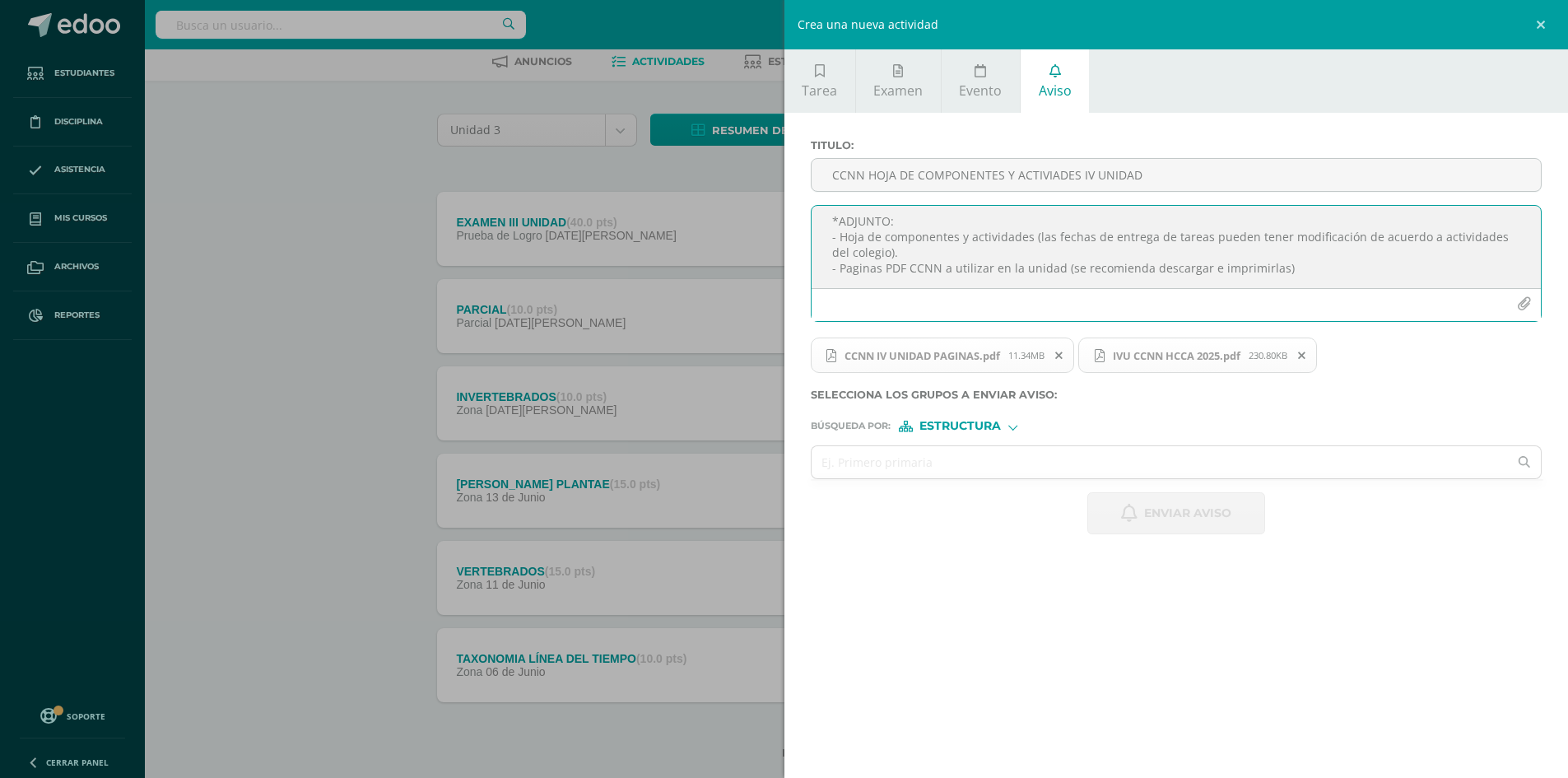
drag, startPoint x: 1144, startPoint y: 282, endPoint x: 1063, endPoint y: 280, distance: 81.0
click at [1063, 280] on textarea "TEMAS IV UNIDAD - Método científico - La célula (Procariota, eucariota -animal …" at bounding box center [1177, 246] width 730 height 82
click at [1191, 264] on textarea "TEMAS IV UNIDAD - Método científico - La célula (Procariota, eucariota -animal …" at bounding box center [1177, 246] width 730 height 82
click at [1261, 267] on textarea "TEMAS IV UNIDAD - Método científico - La célula (Procariota, eucariota -animal …" at bounding box center [1177, 246] width 730 height 82
click at [1322, 269] on textarea "TEMAS IV UNIDAD - Método científico - La célula (Procariota, eucariota -animal …" at bounding box center [1177, 246] width 730 height 82
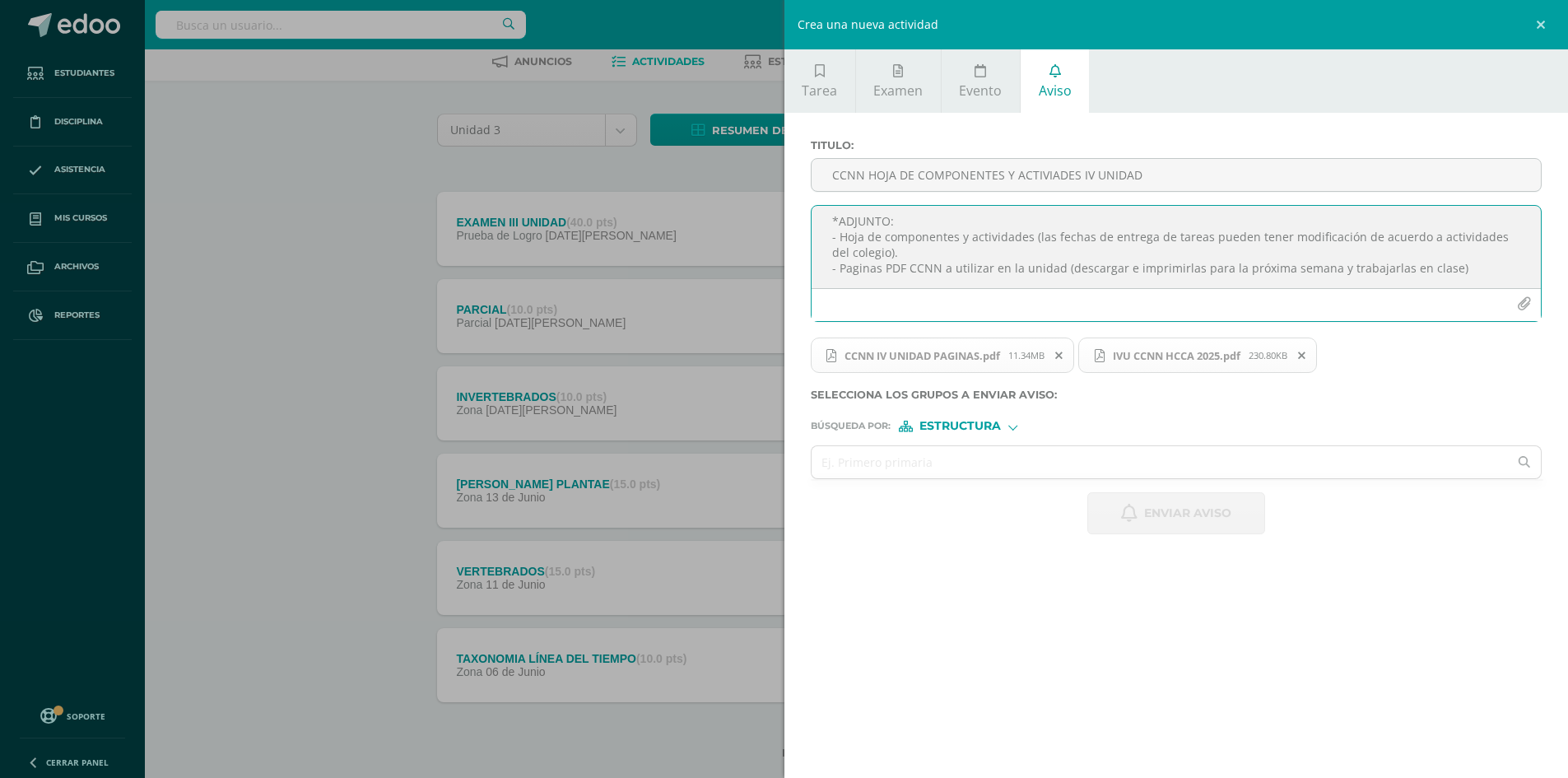
click at [1335, 269] on textarea "TEMAS IV UNIDAD - Método científico - La célula (Procariota, eucariota -animal …" at bounding box center [1177, 246] width 730 height 82
type textarea "TEMAS IV UNIDAD - Método científico - La célula (Procariota, eucariota -animal …"
click at [967, 464] on input "text" at bounding box center [1160, 462] width 697 height 32
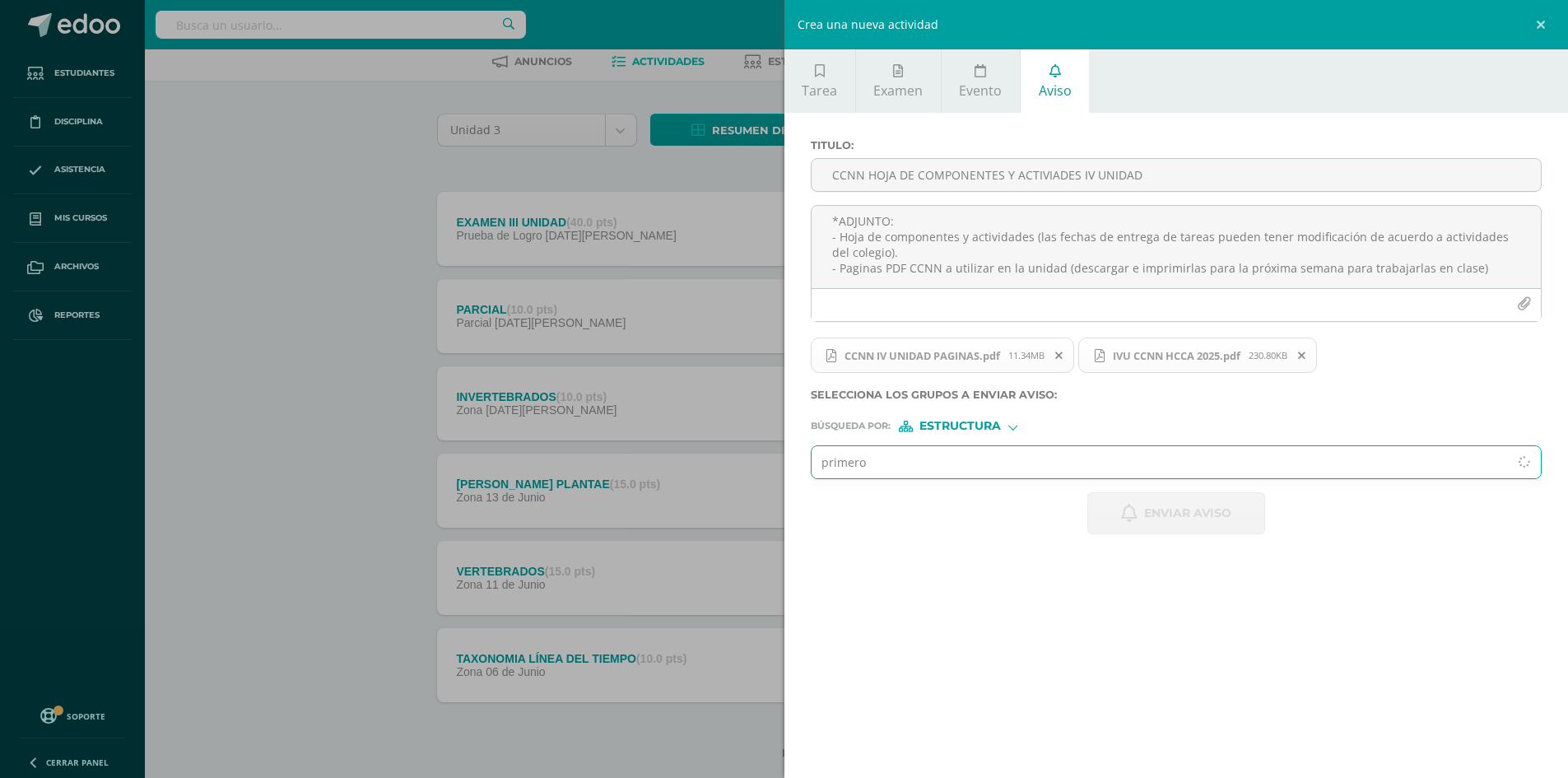
type input "primero"
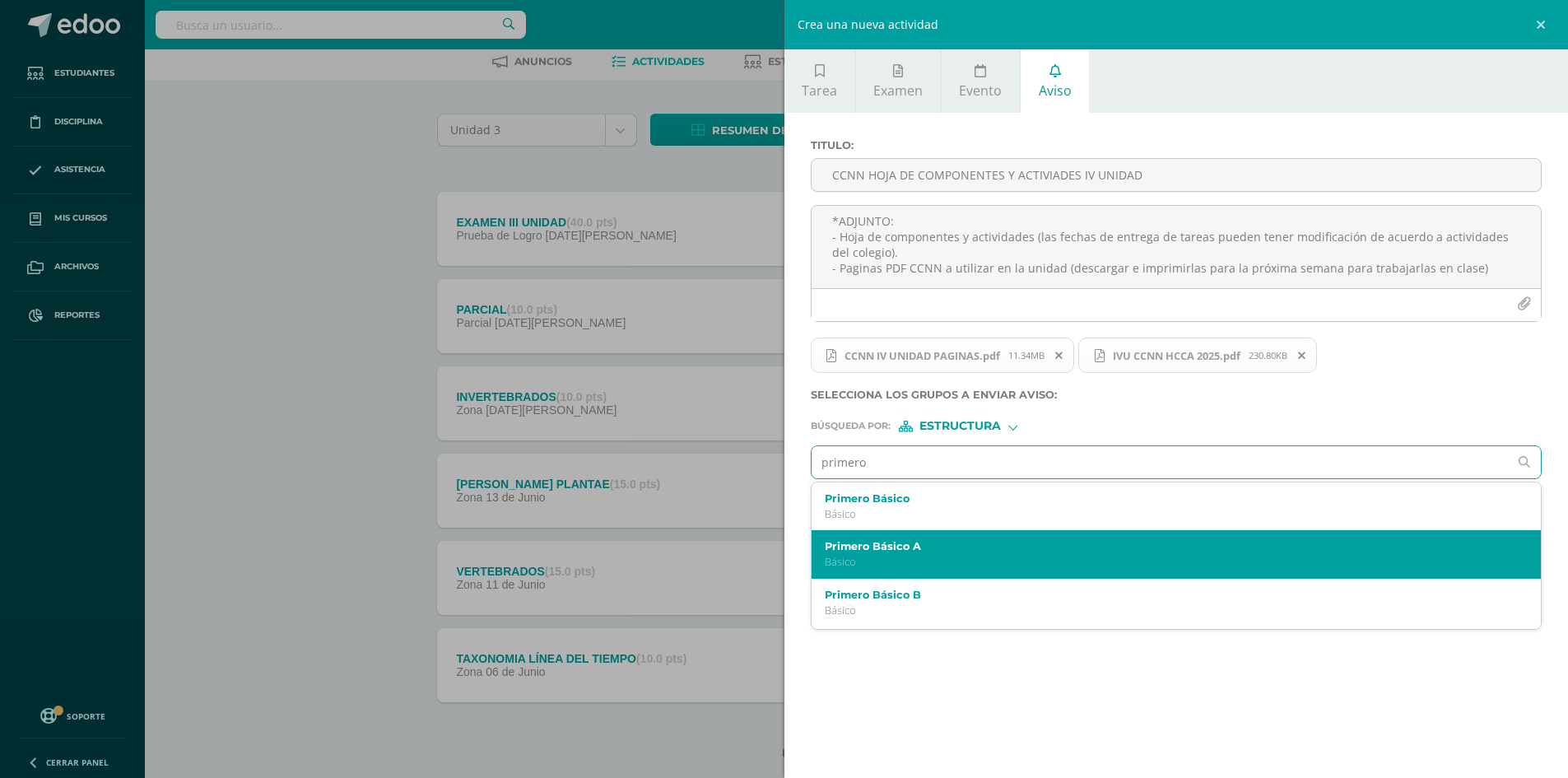
click at [903, 551] on label "Primero Básico A" at bounding box center [1161, 546] width 672 height 13
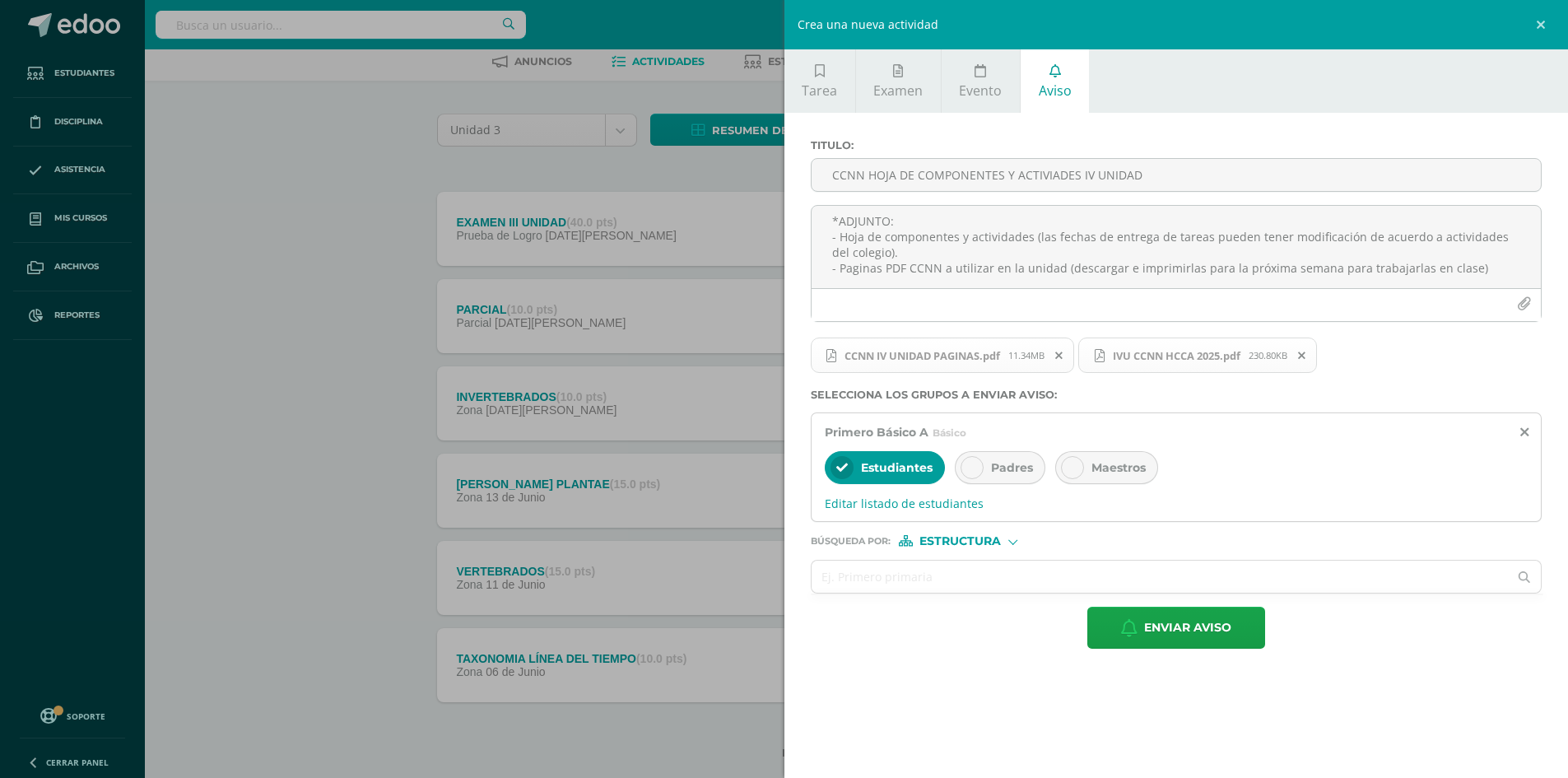
click at [968, 466] on icon at bounding box center [972, 468] width 12 height 12
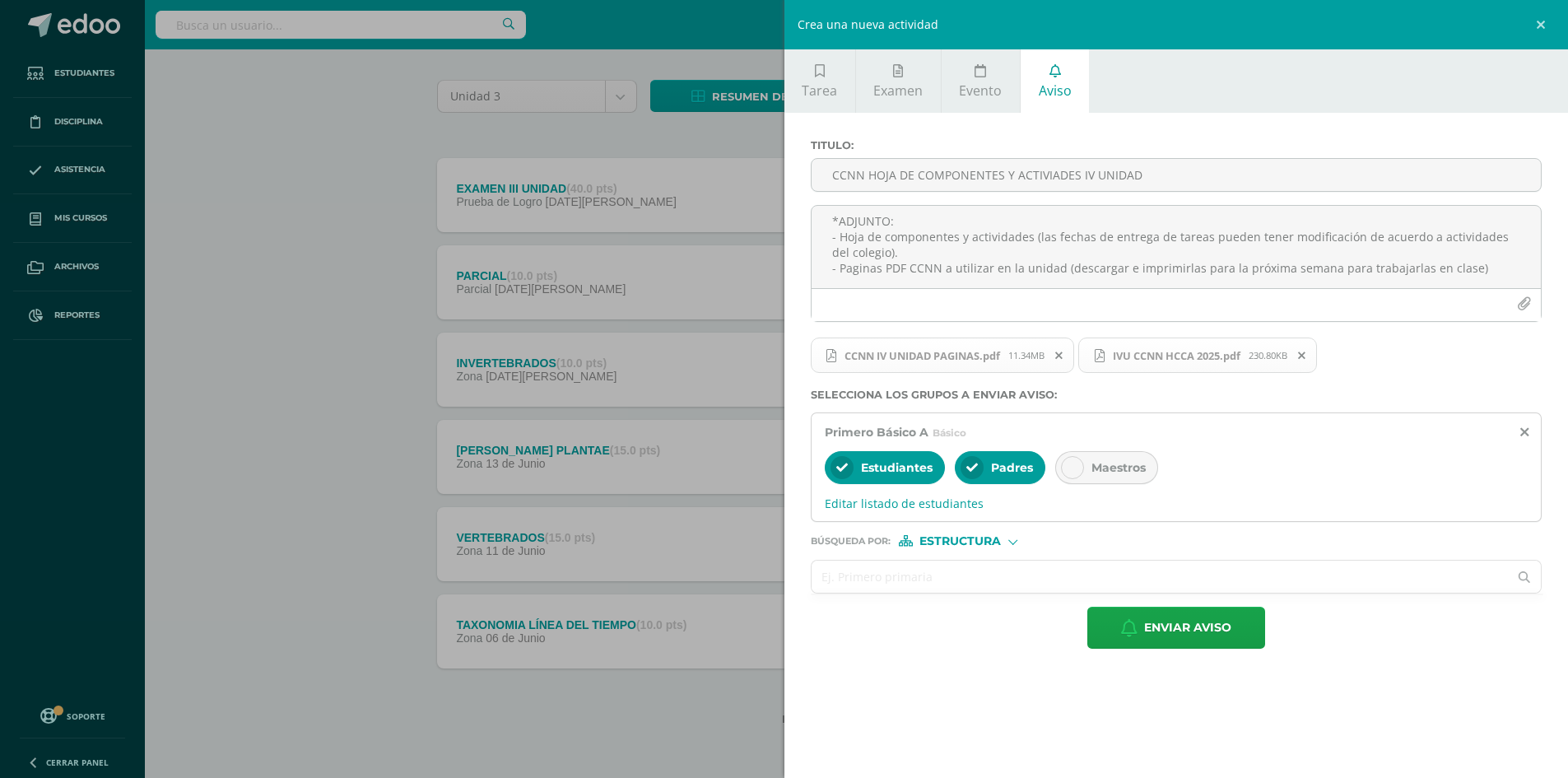
click at [917, 585] on input "text" at bounding box center [1160, 576] width 697 height 32
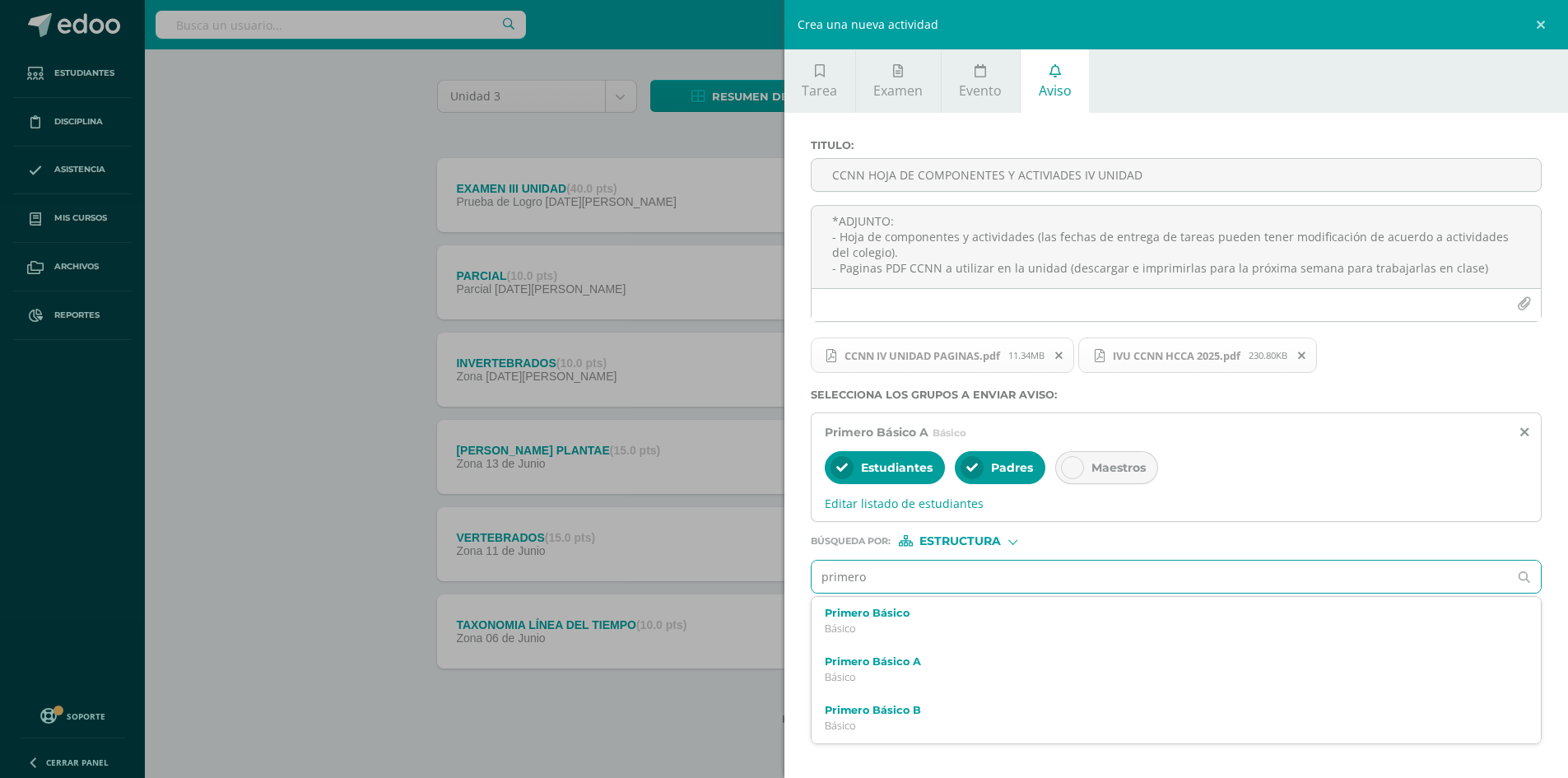
type input "primero"
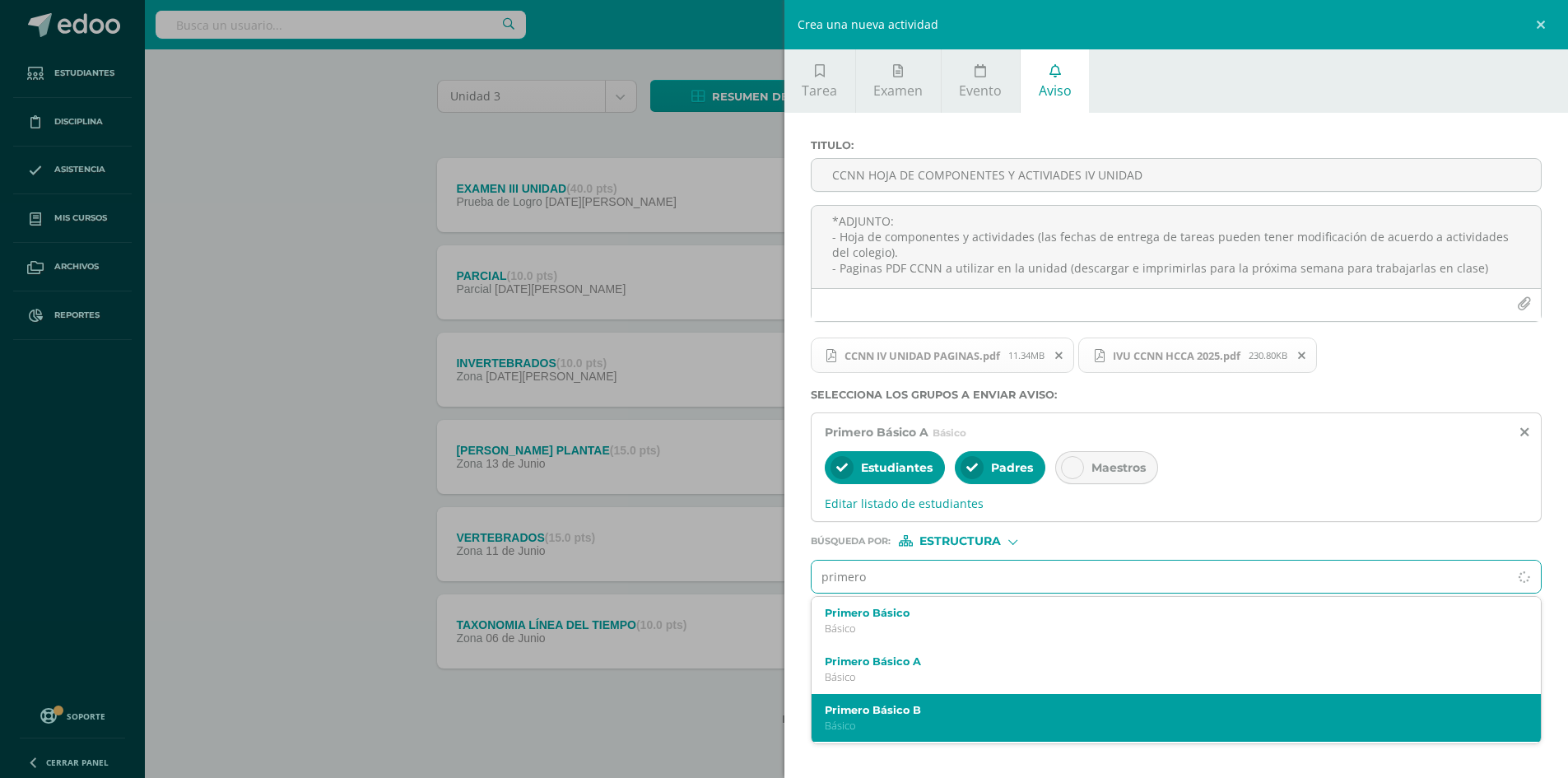
click at [873, 704] on label "Primero Básico B" at bounding box center [1161, 710] width 672 height 13
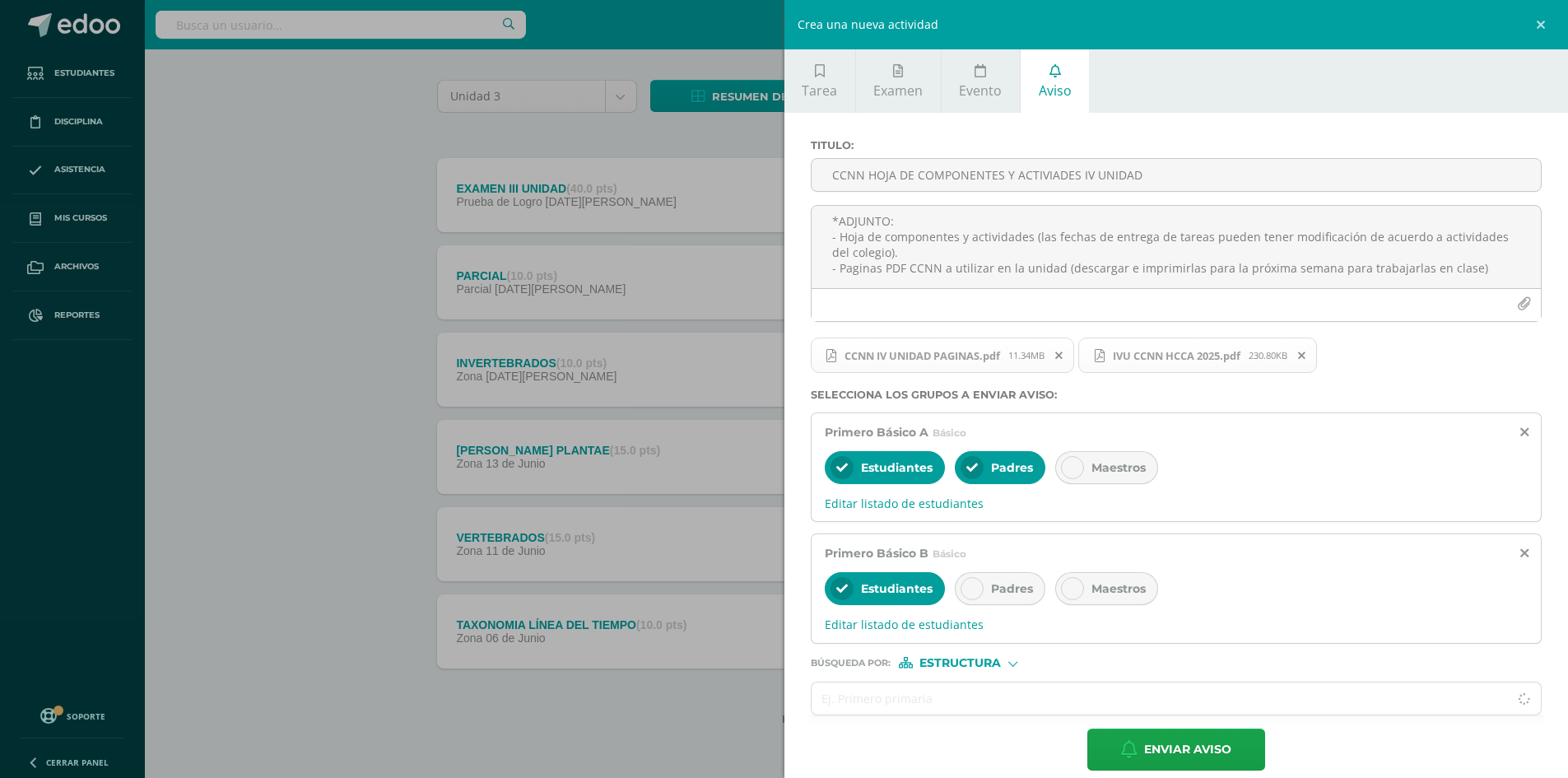
click at [974, 590] on icon at bounding box center [972, 589] width 12 height 12
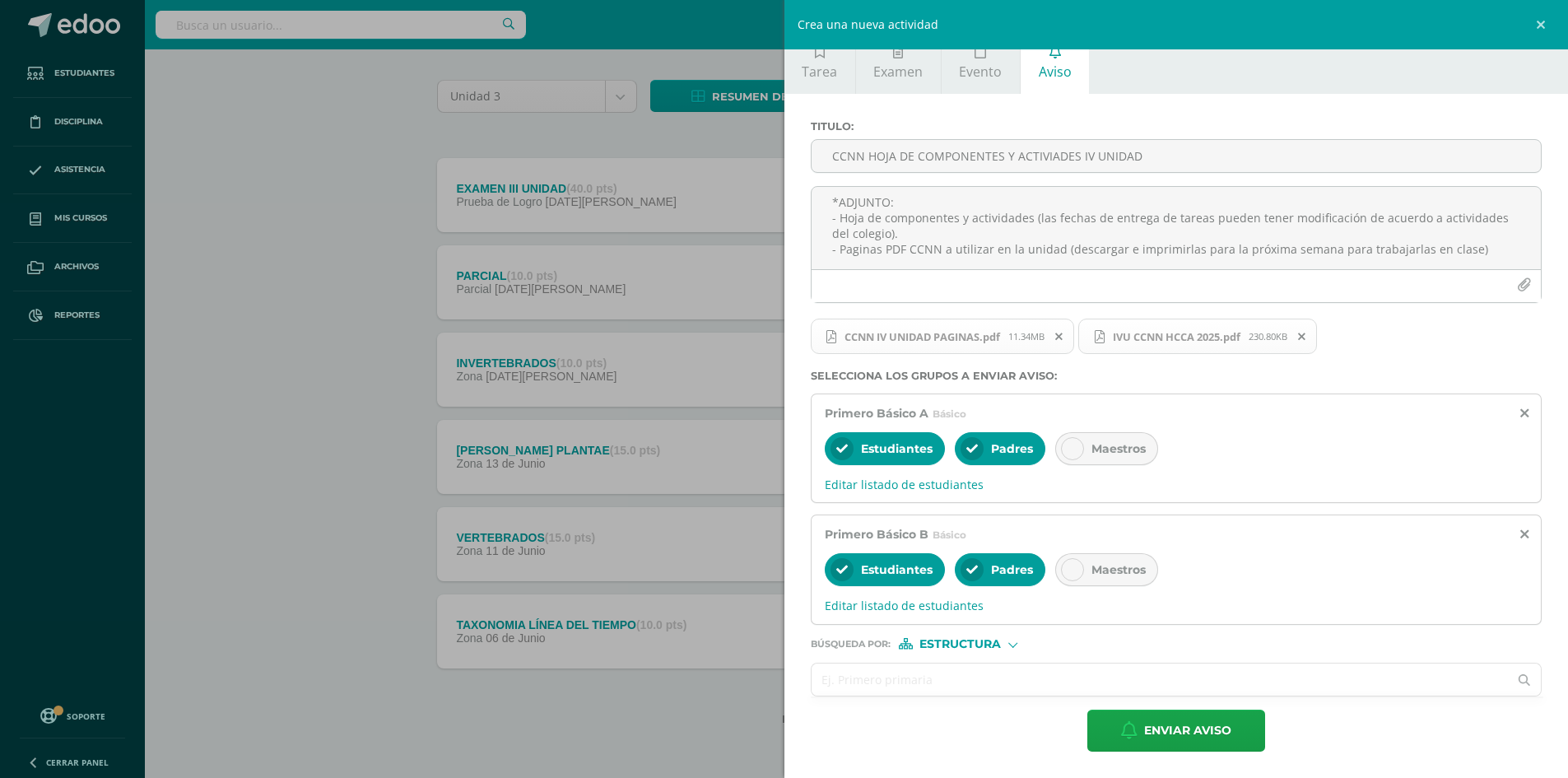
click at [946, 674] on input "text" at bounding box center [1160, 679] width 697 height 32
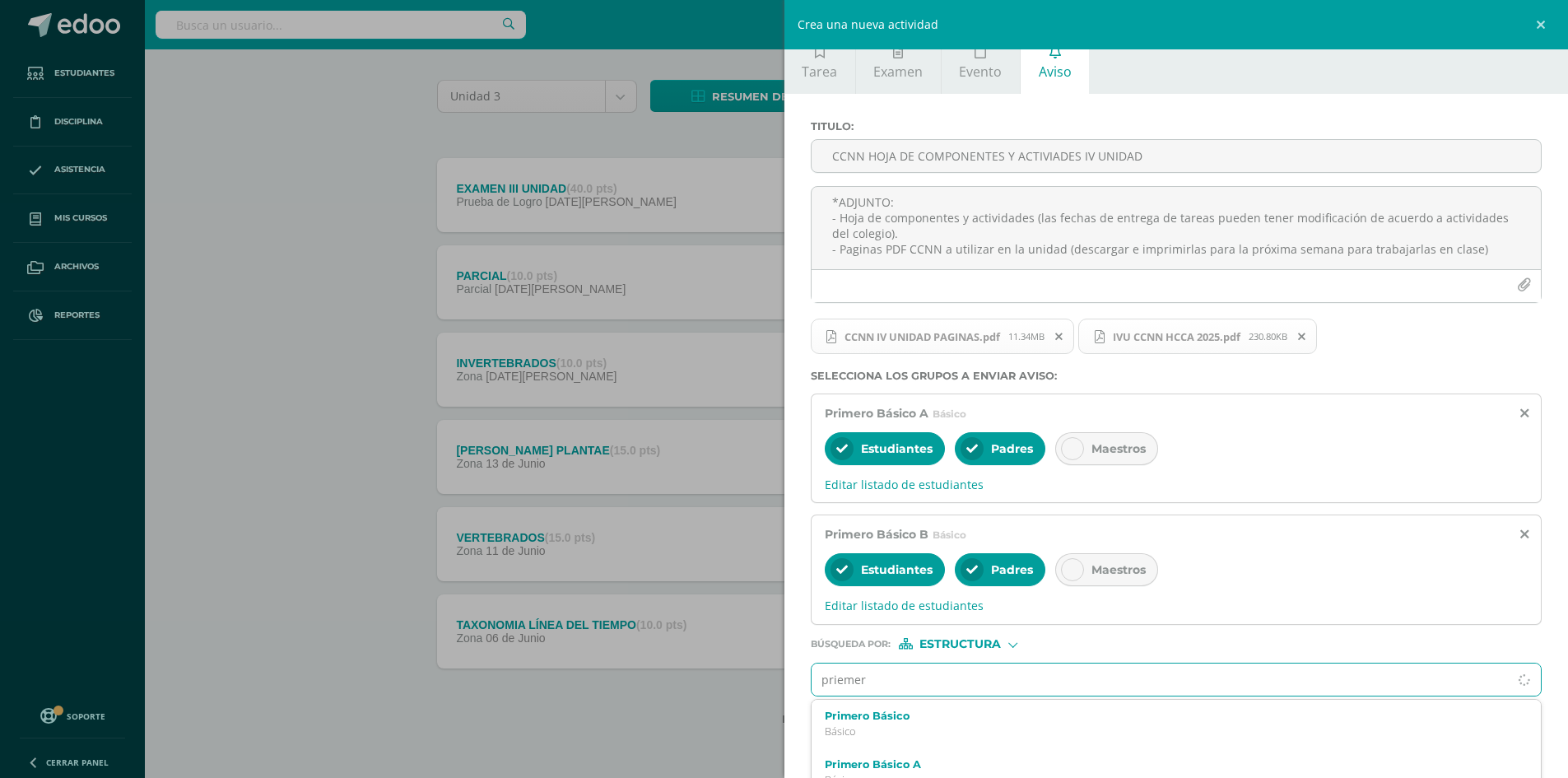
type input "priemero"
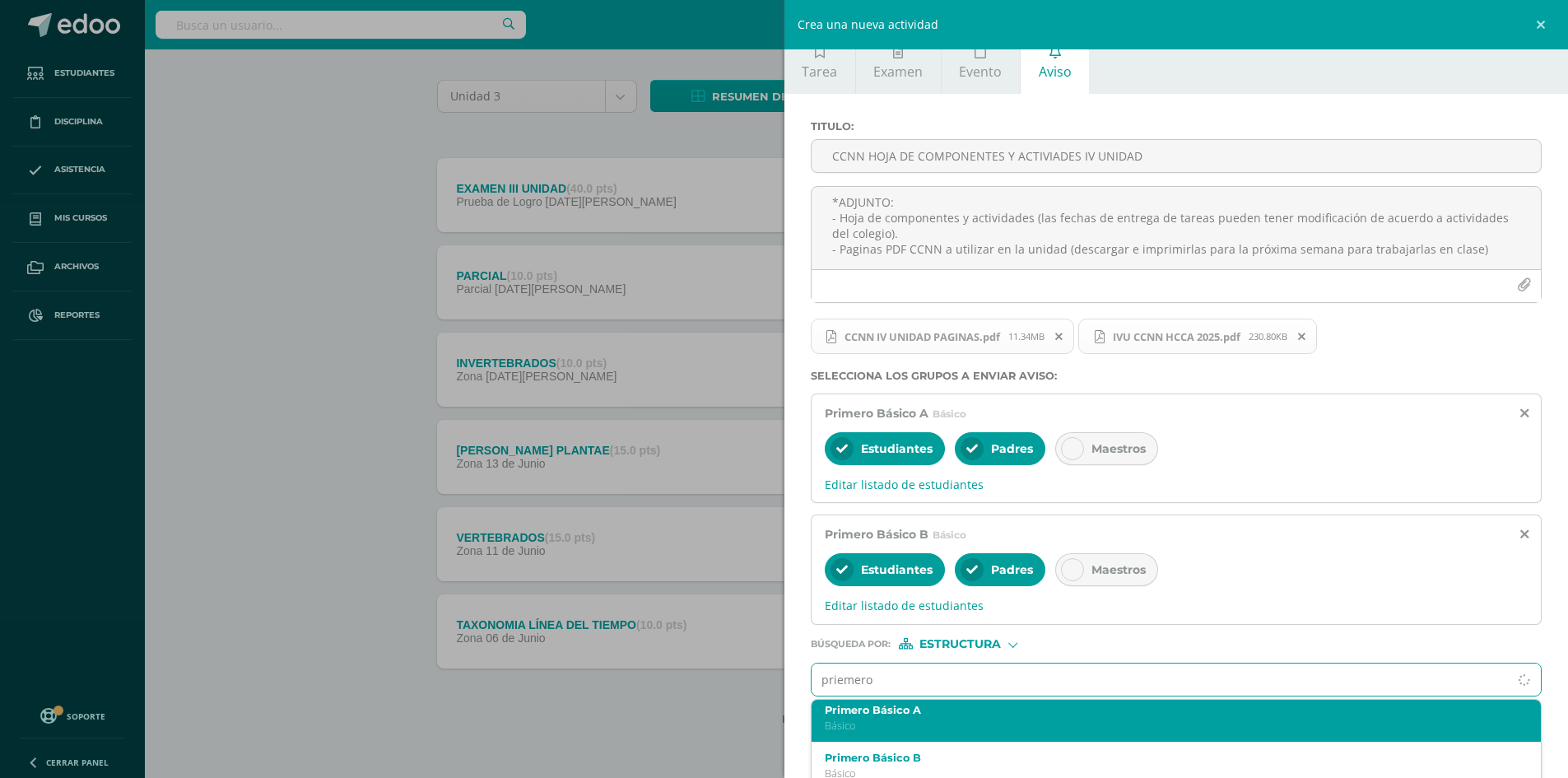
scroll to position [82, 0]
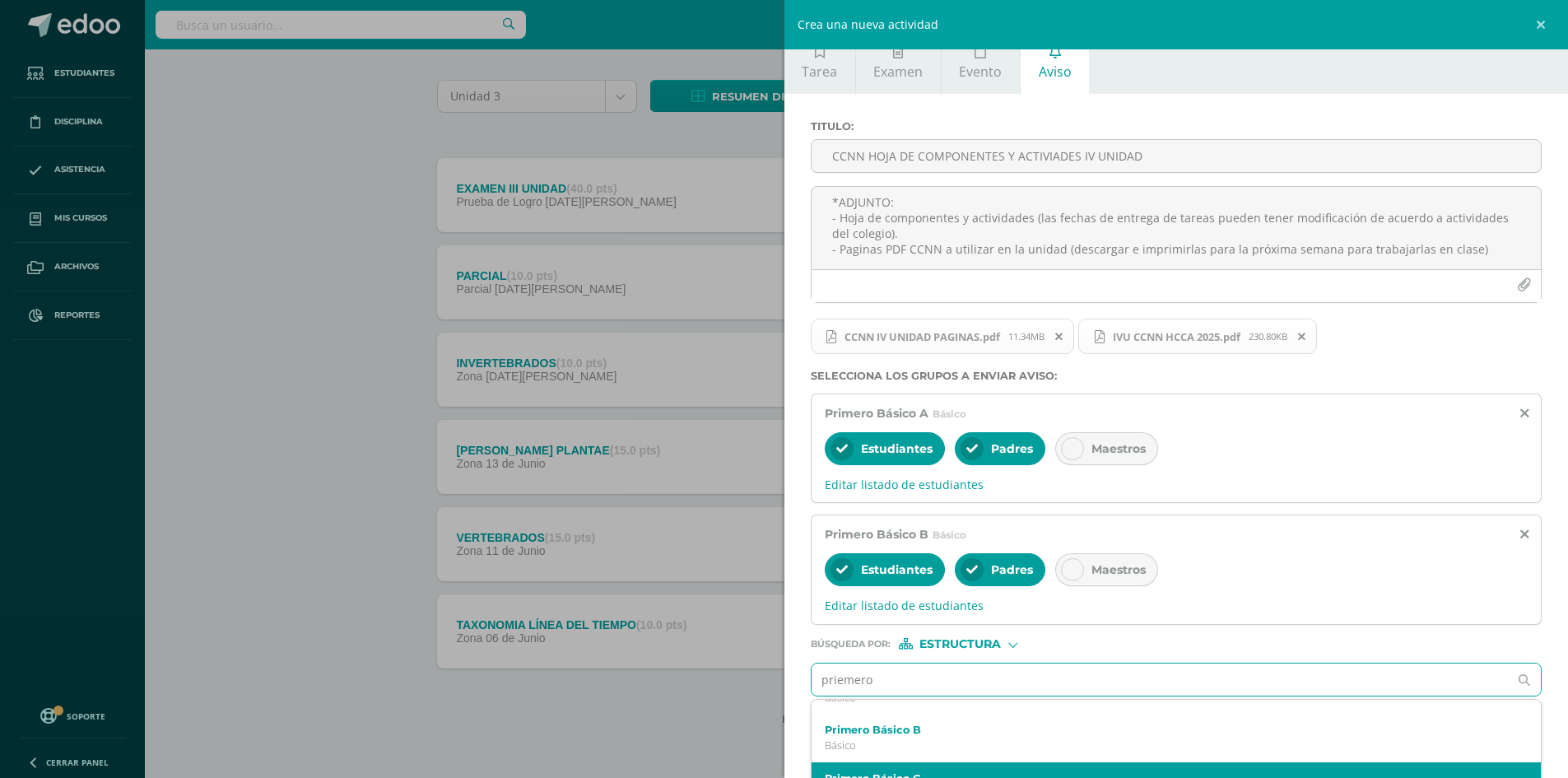
click at [938, 765] on div "Primero Básico C Básico" at bounding box center [1177, 787] width 730 height 48
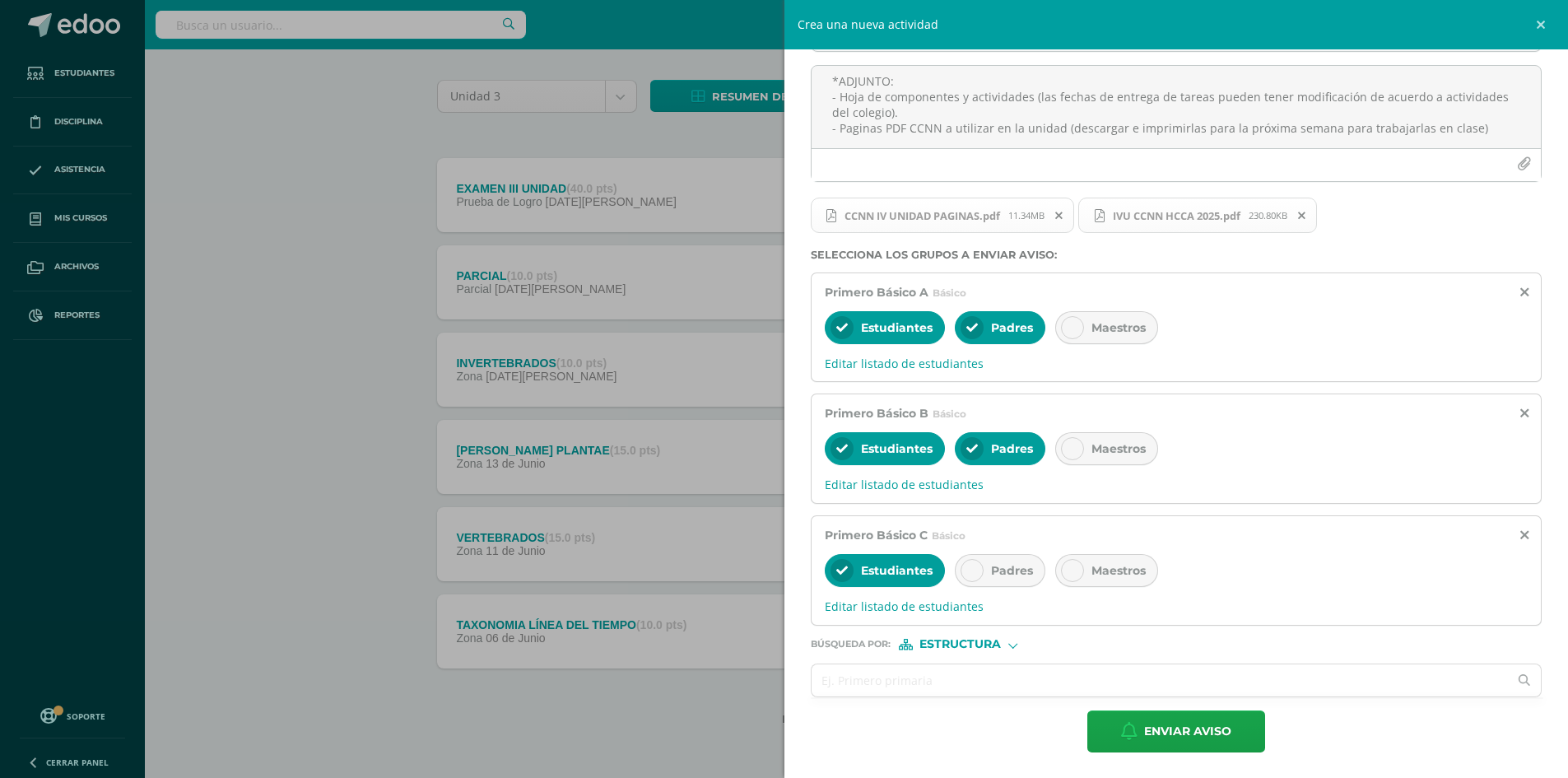
scroll to position [140, 0]
click at [973, 568] on icon at bounding box center [972, 570] width 12 height 12
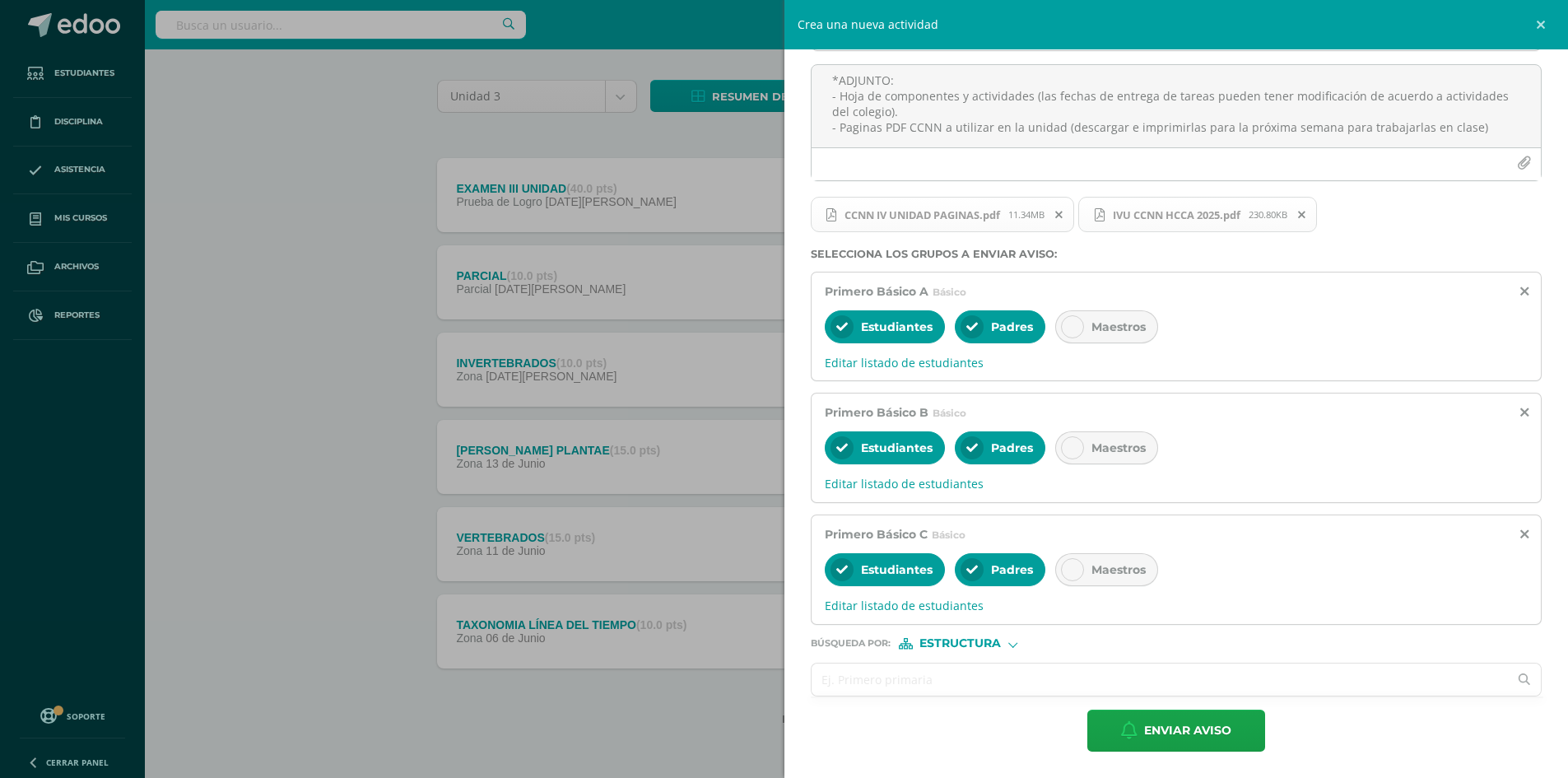
drag, startPoint x: 886, startPoint y: 689, endPoint x: 902, endPoint y: 669, distance: 25.6
click at [893, 685] on input "text" at bounding box center [1160, 679] width 697 height 32
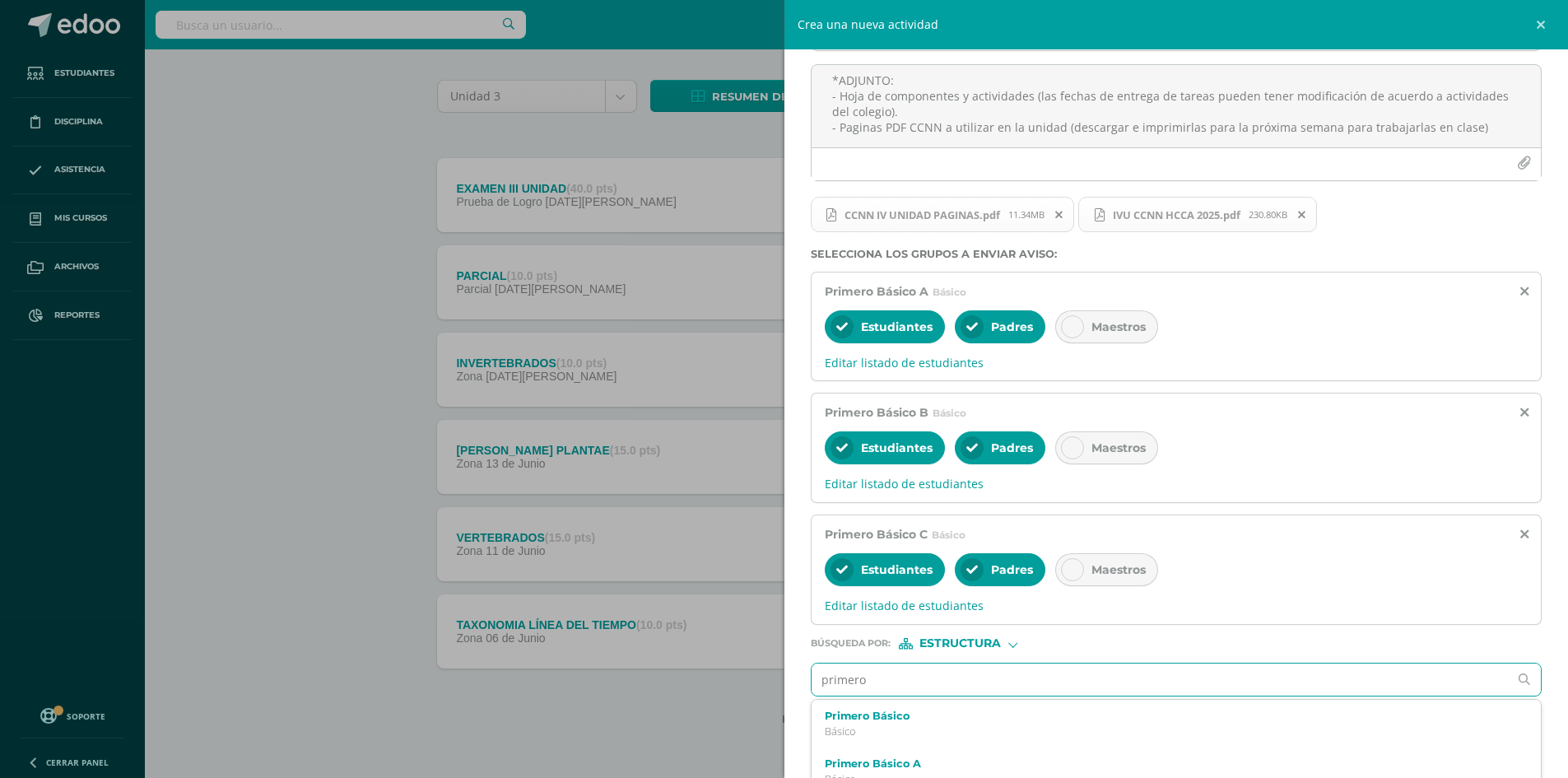
type input "primero"
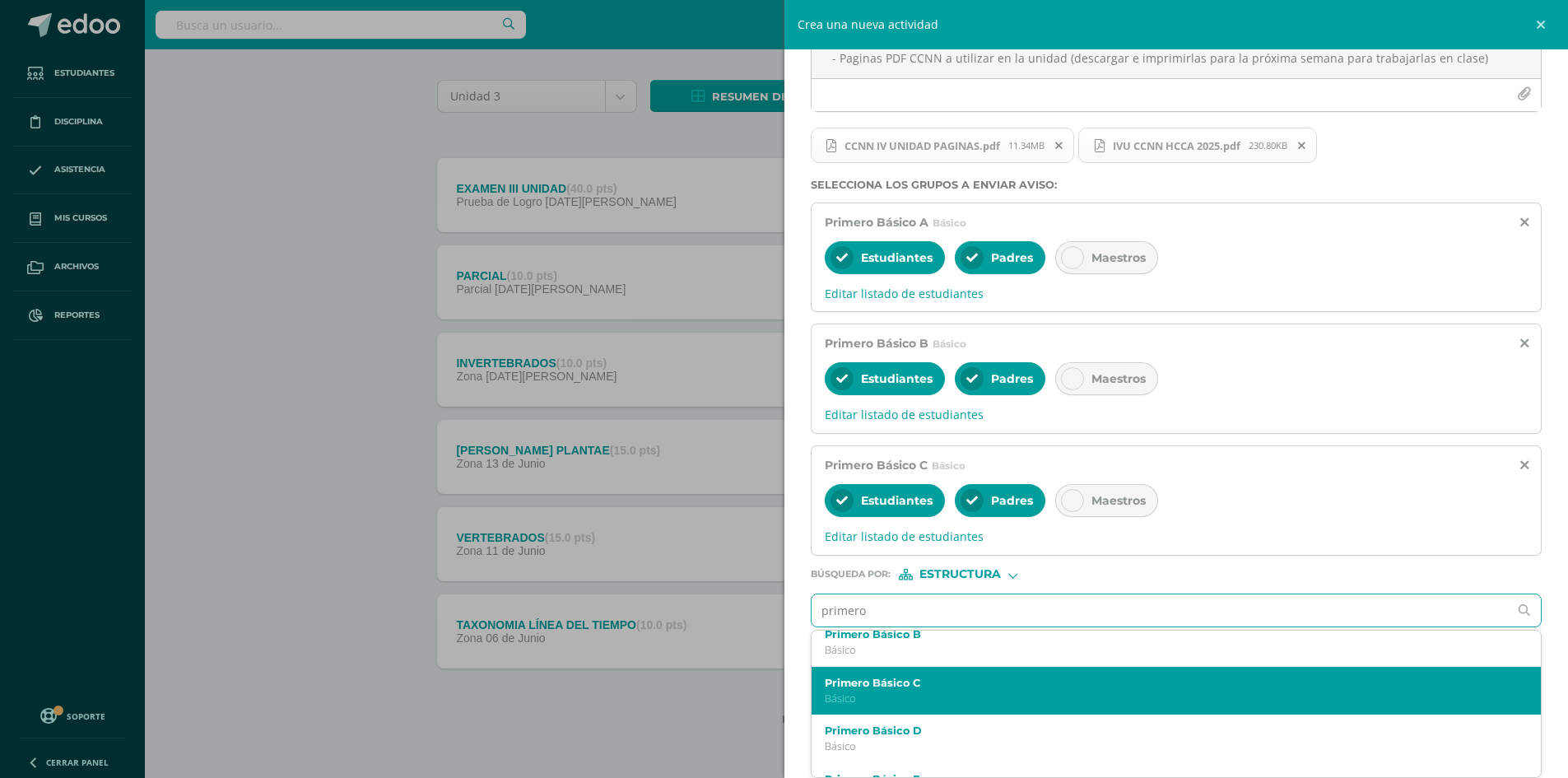
scroll to position [110, 0]
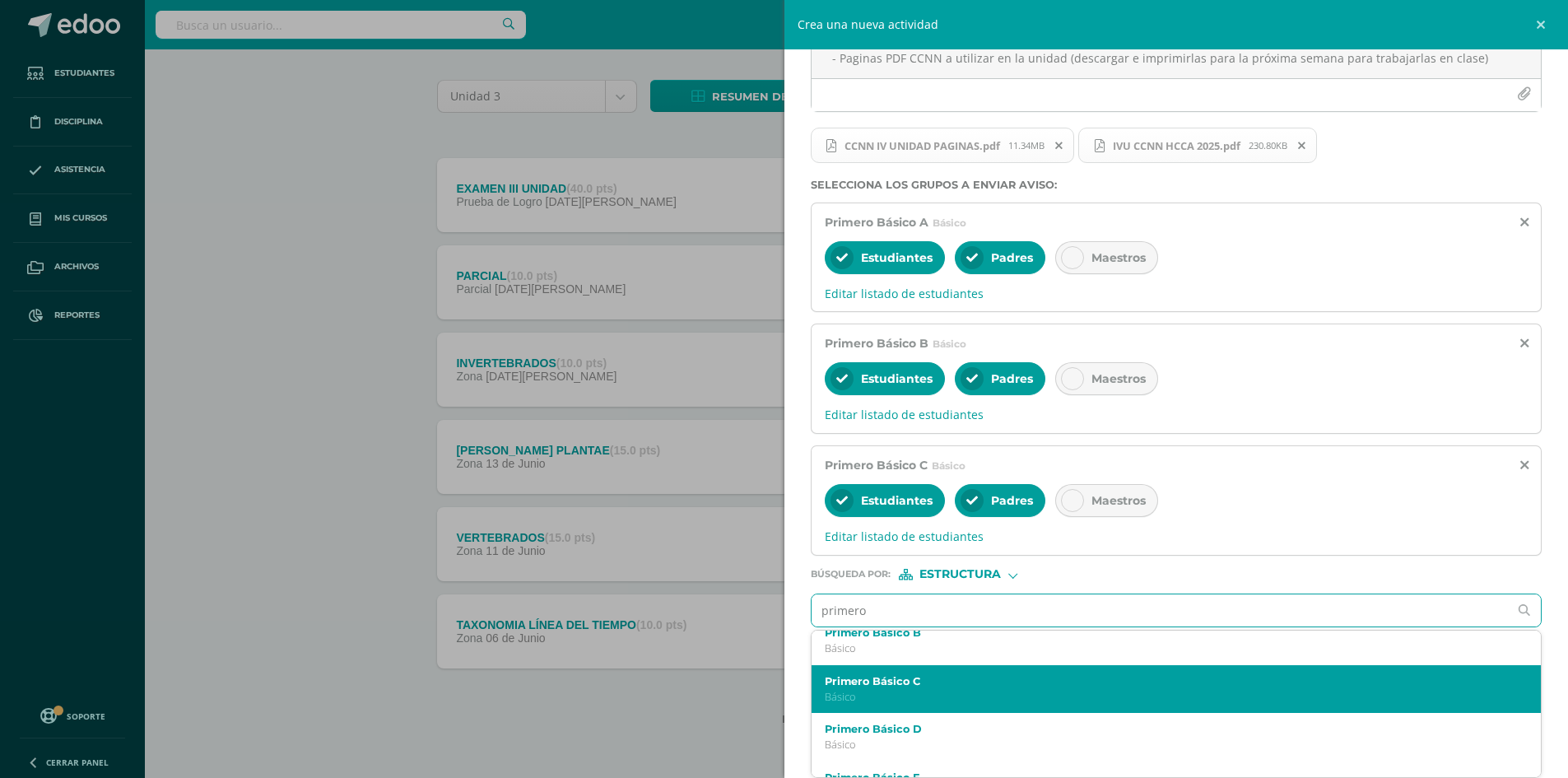
click at [917, 680] on label "Primero Básico C" at bounding box center [1161, 681] width 672 height 13
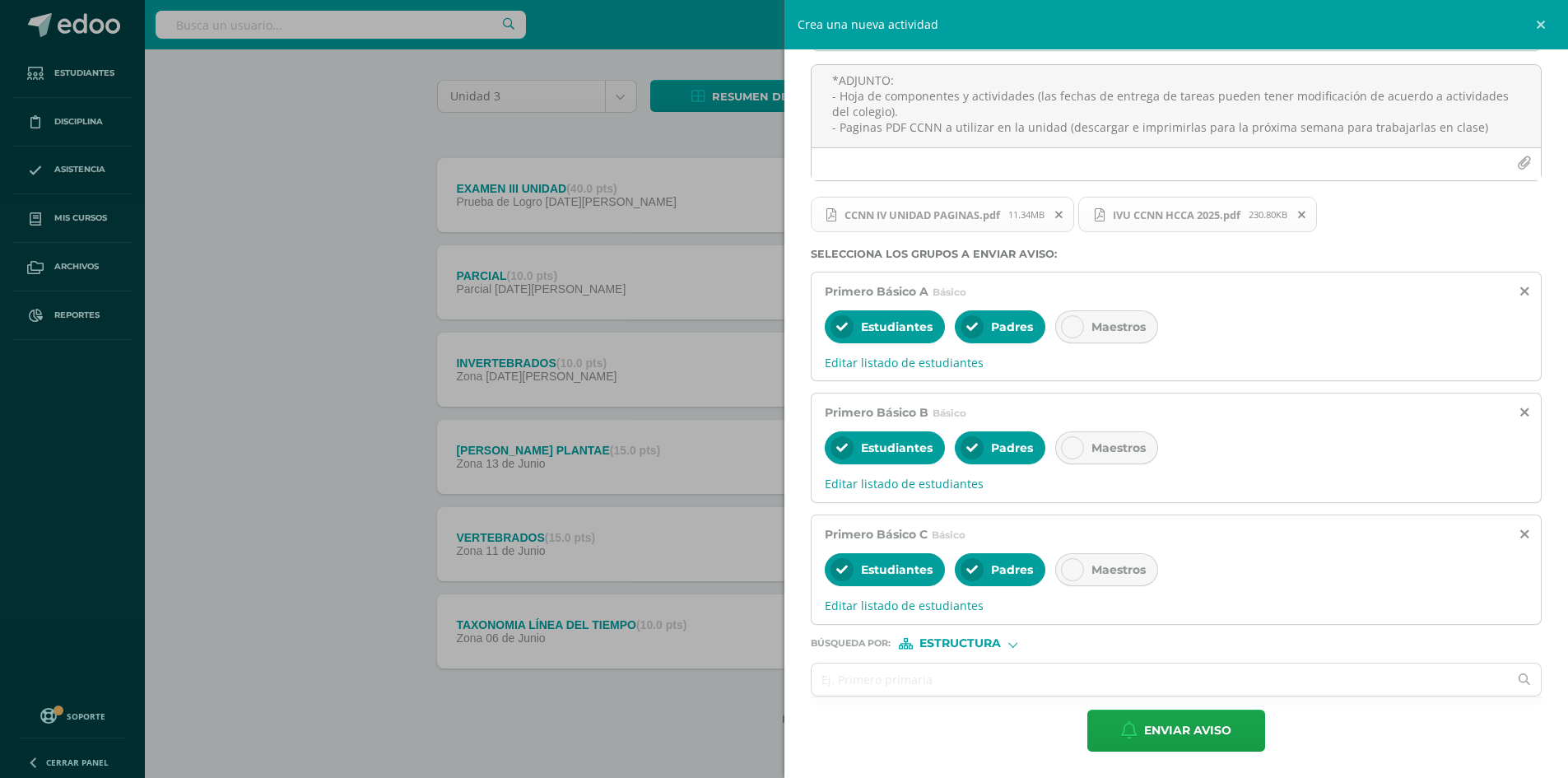
scroll to position [140, 0]
click at [942, 676] on input "text" at bounding box center [1160, 679] width 697 height 32
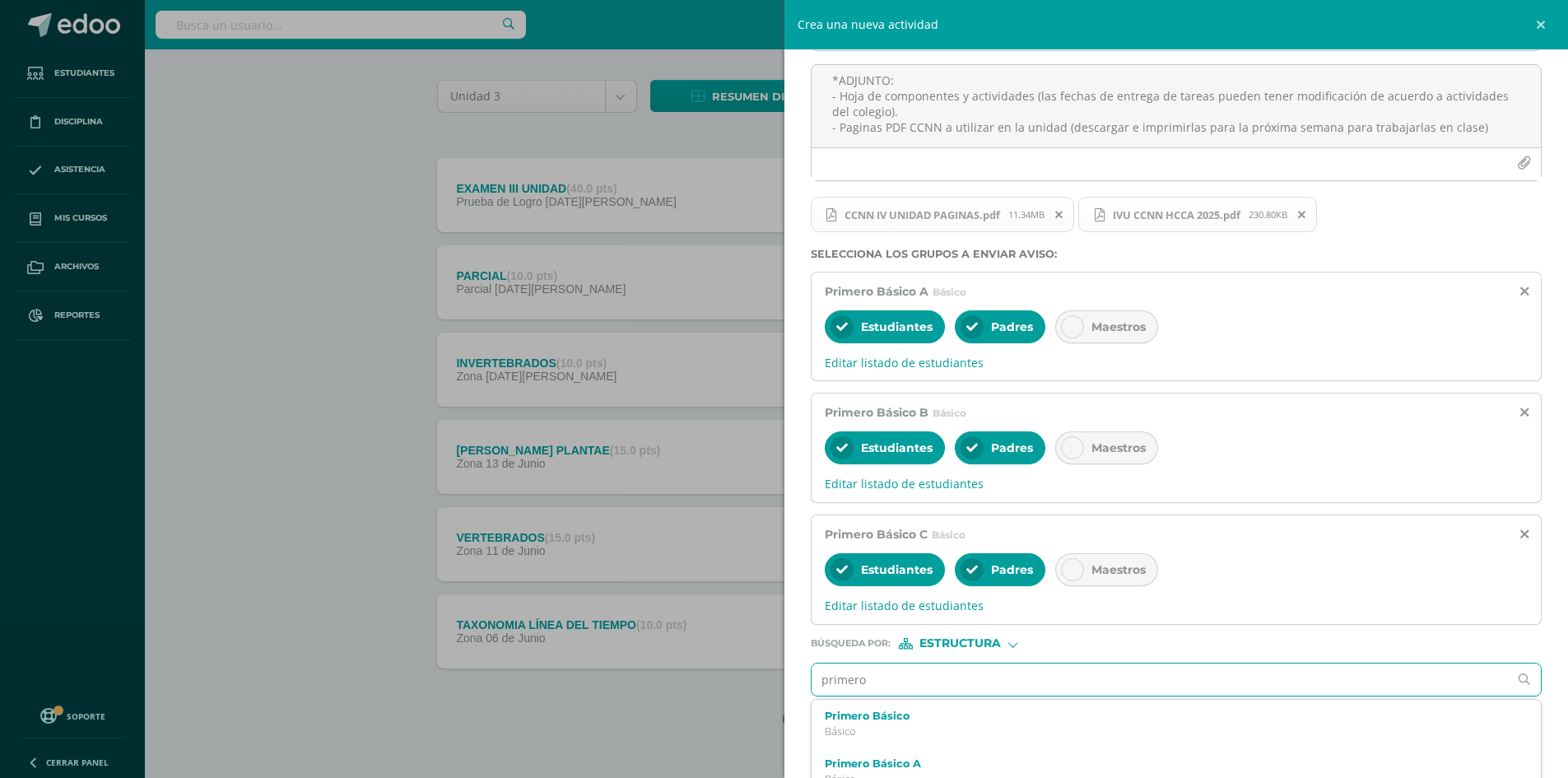
type input "primero"
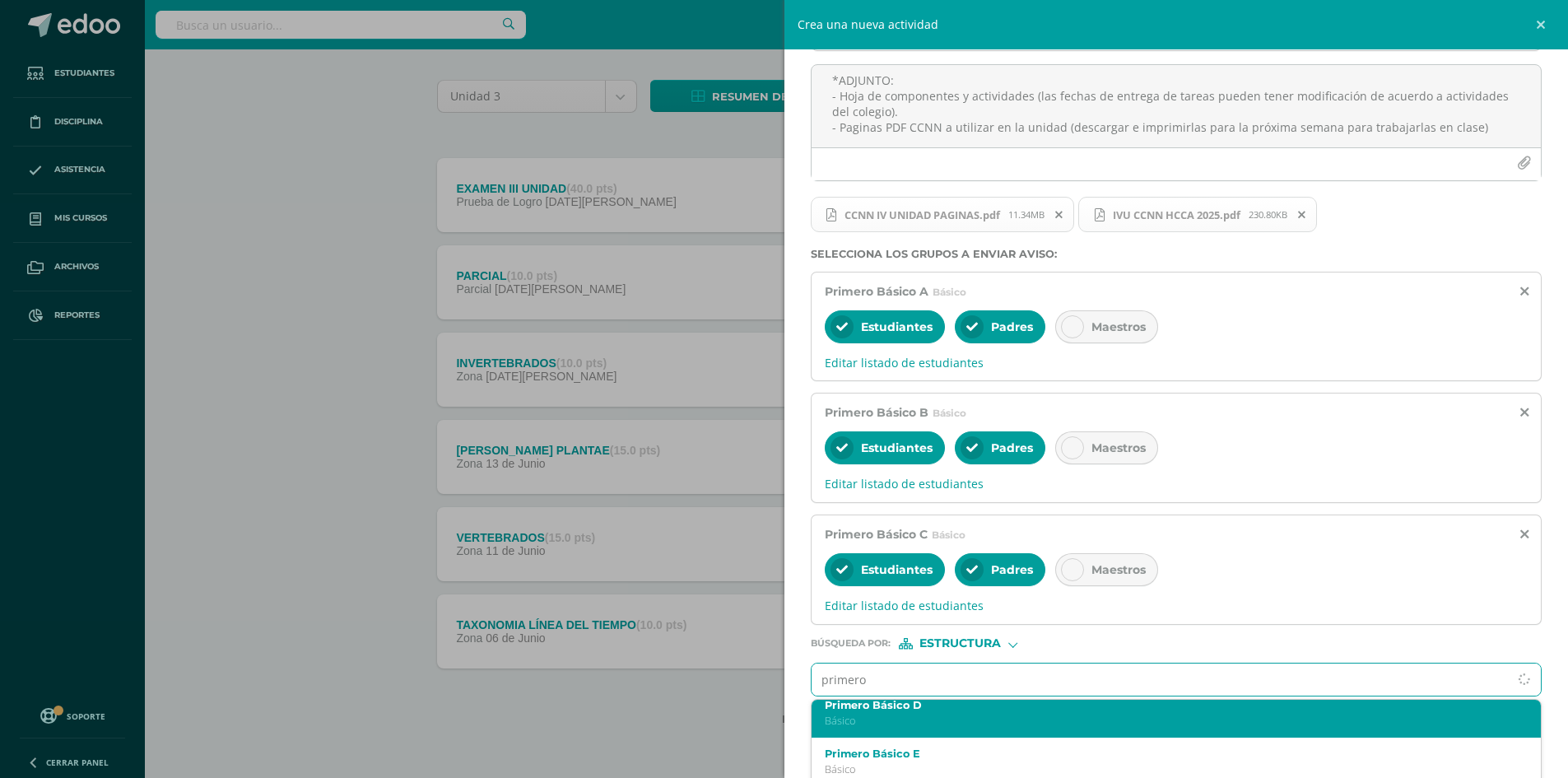
scroll to position [165, 0]
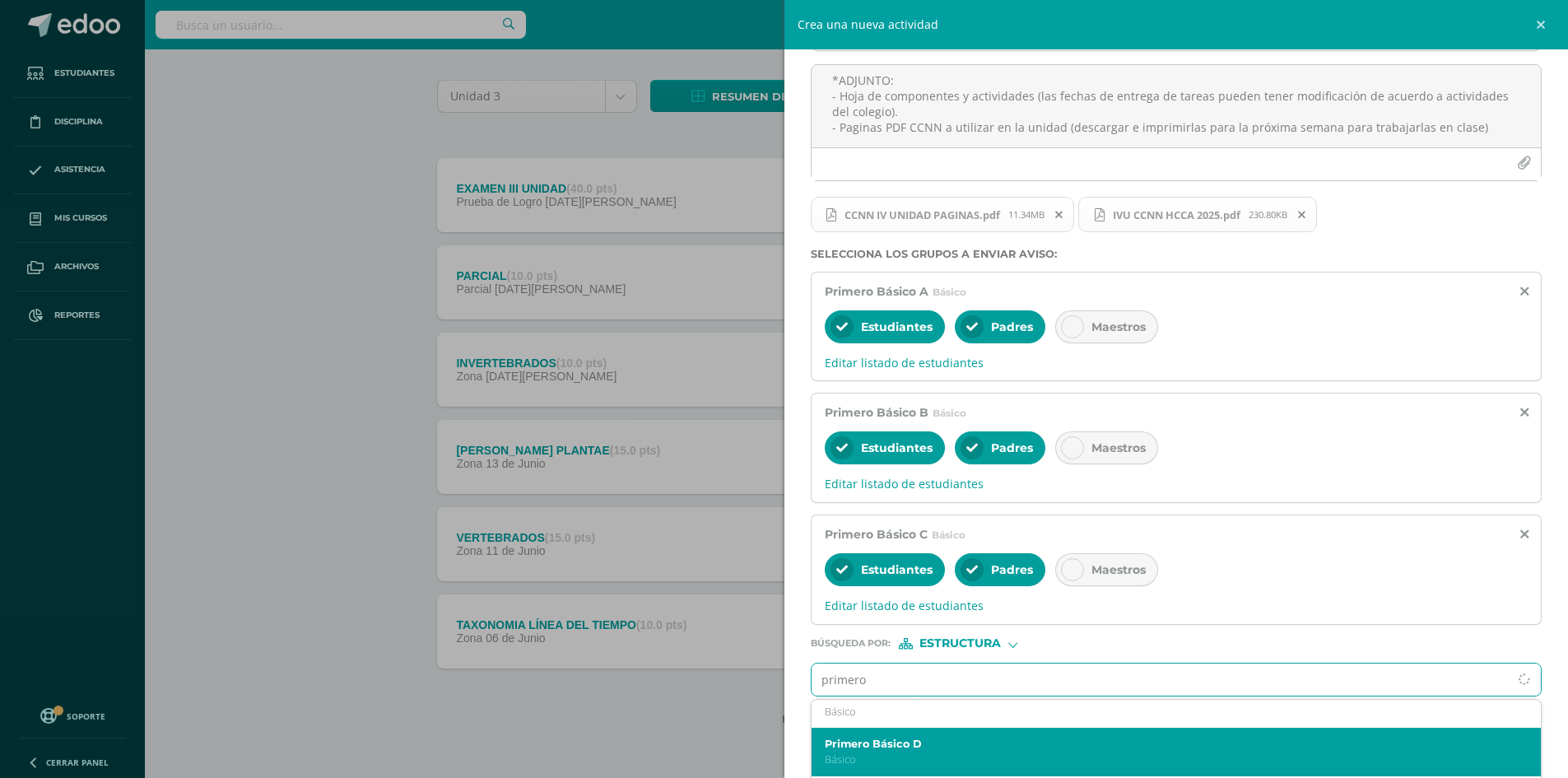
click at [917, 745] on label "Primero Básico D" at bounding box center [1161, 744] width 672 height 13
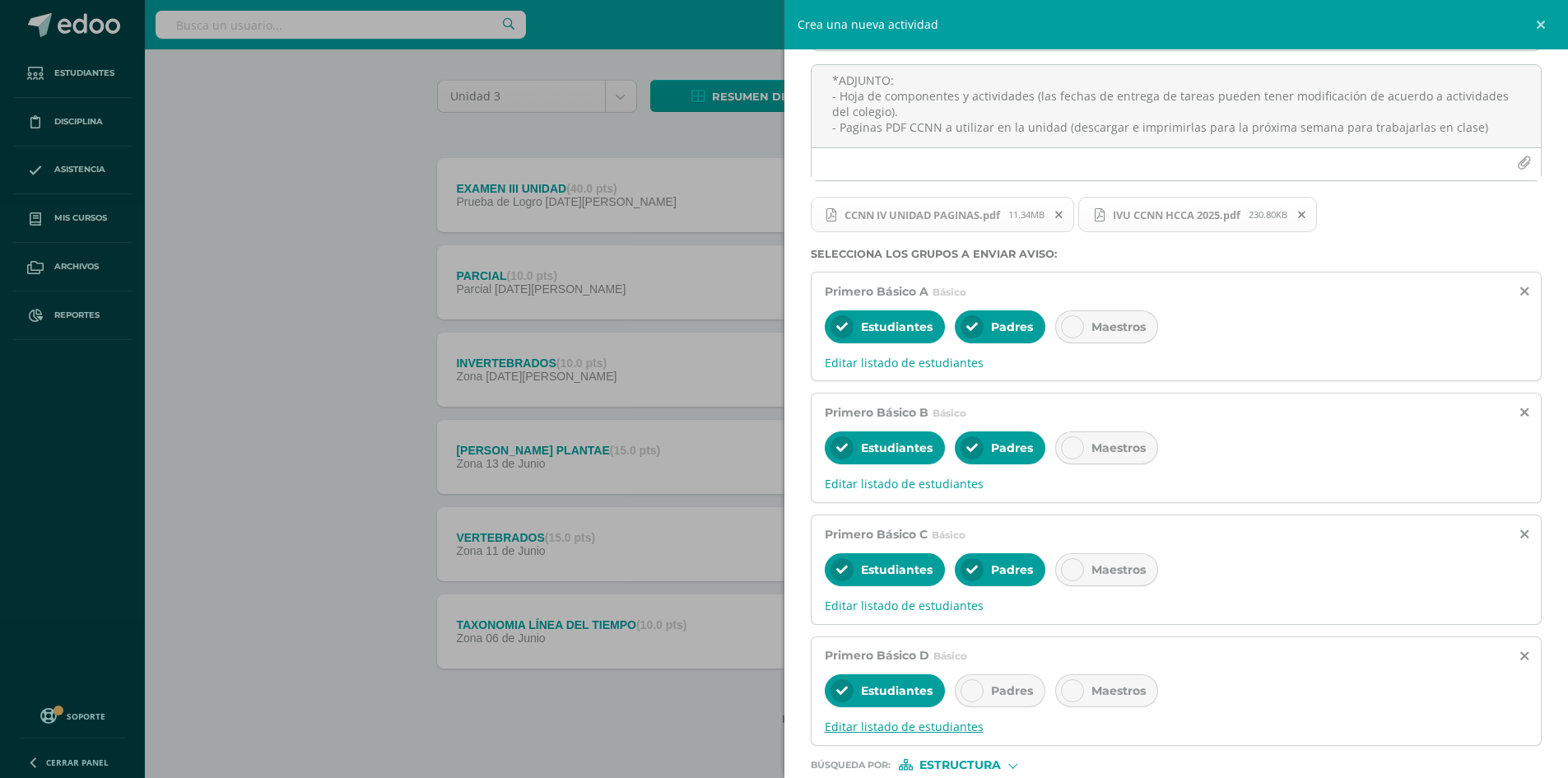
scroll to position [0, 0]
click at [973, 686] on icon at bounding box center [972, 691] width 12 height 12
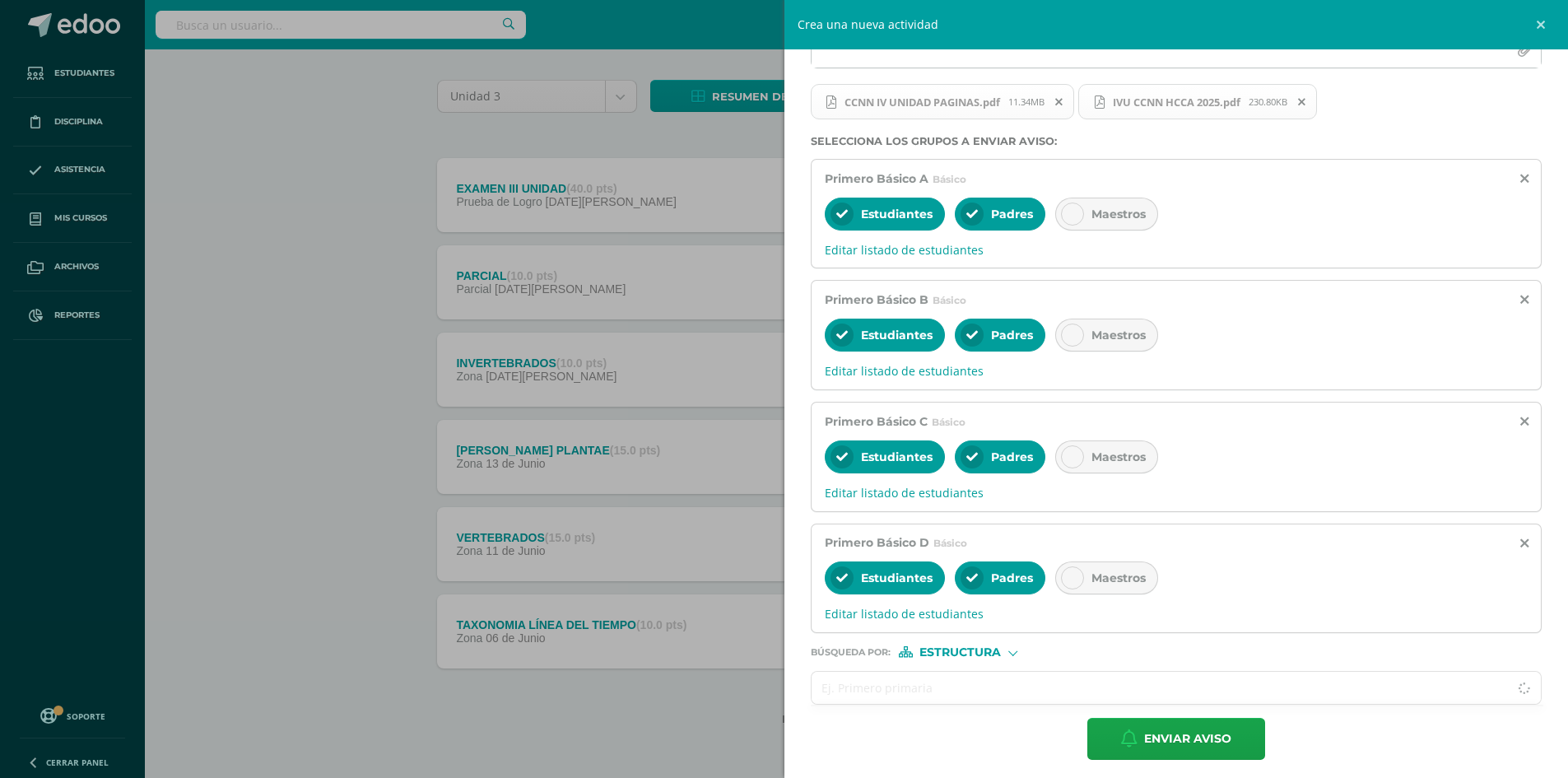
scroll to position [262, 0]
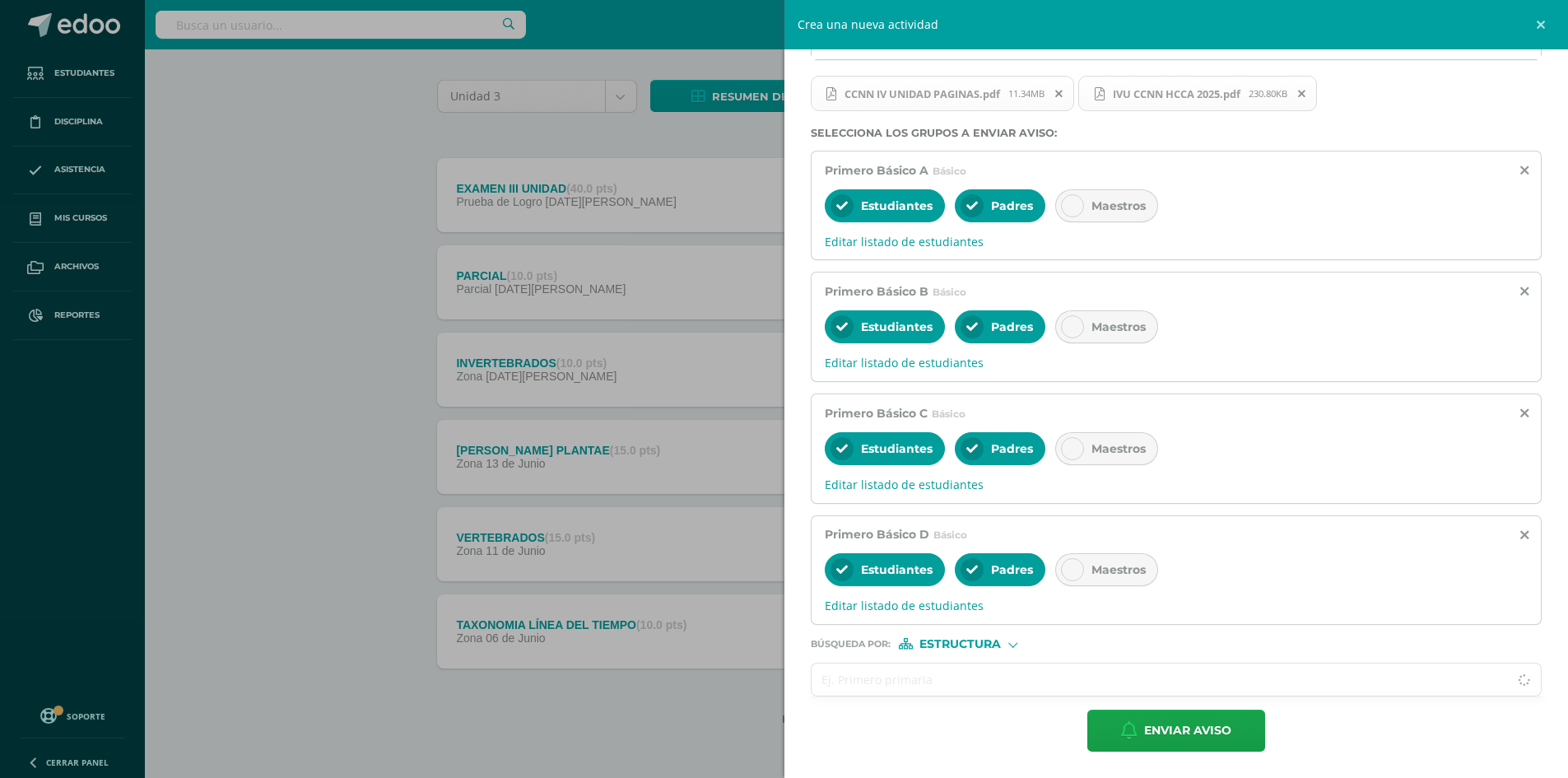
click at [932, 672] on input "text" at bounding box center [1160, 679] width 697 height 32
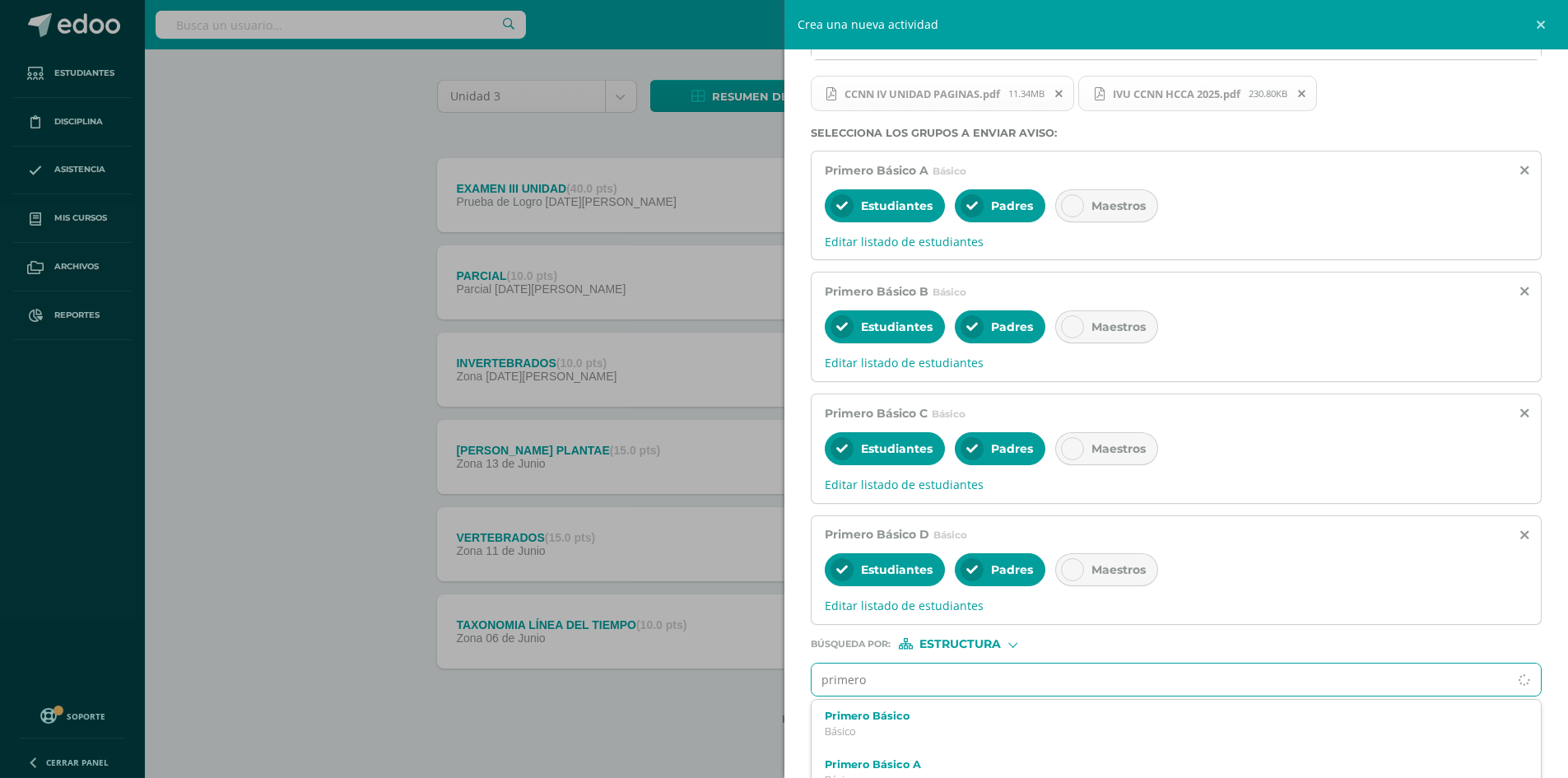
type input "primero"
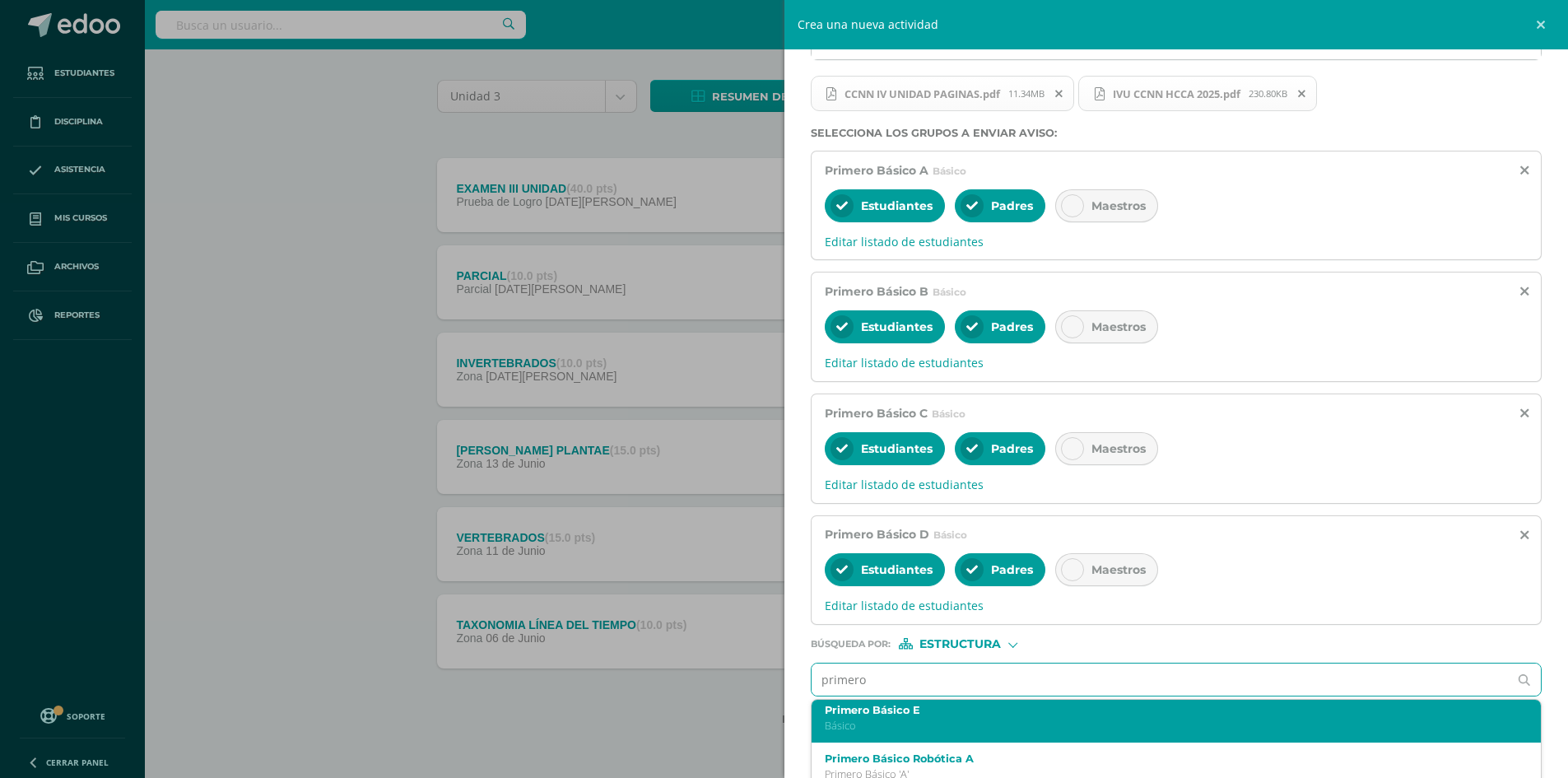
click at [934, 718] on div "Primero Básico E Básico" at bounding box center [1161, 719] width 672 height 29
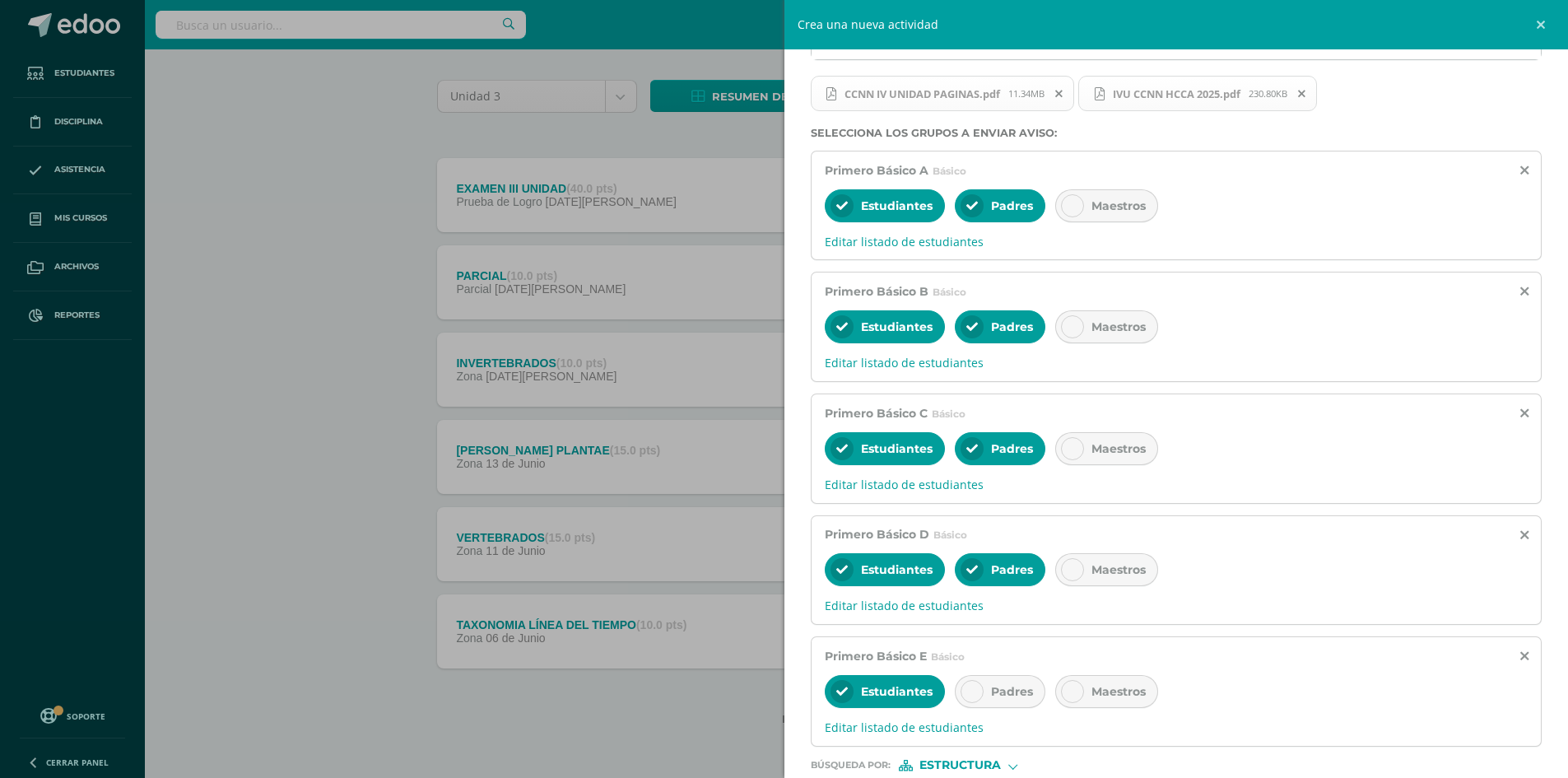
click at [979, 691] on div at bounding box center [972, 692] width 23 height 23
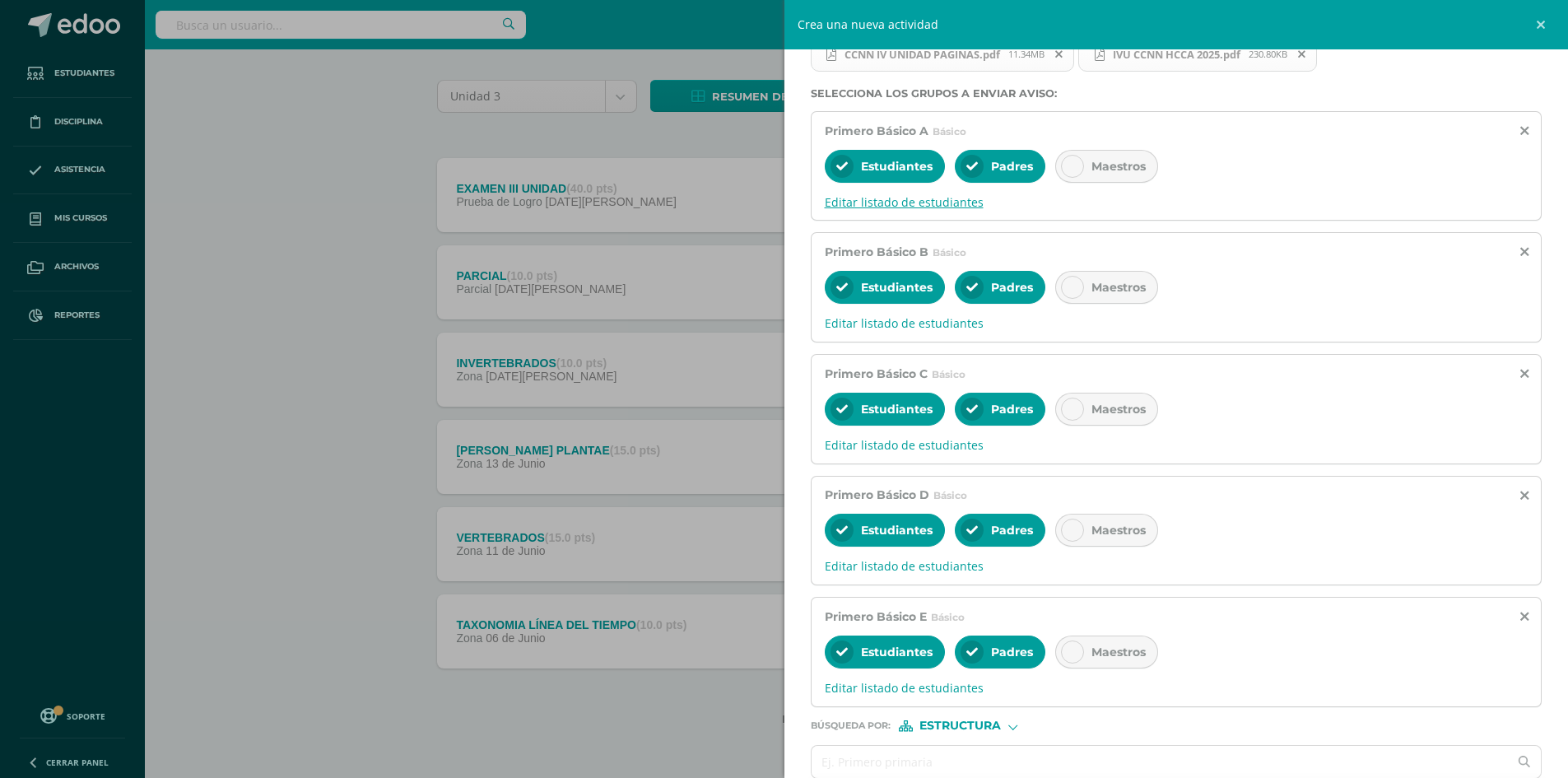
scroll to position [384, 0]
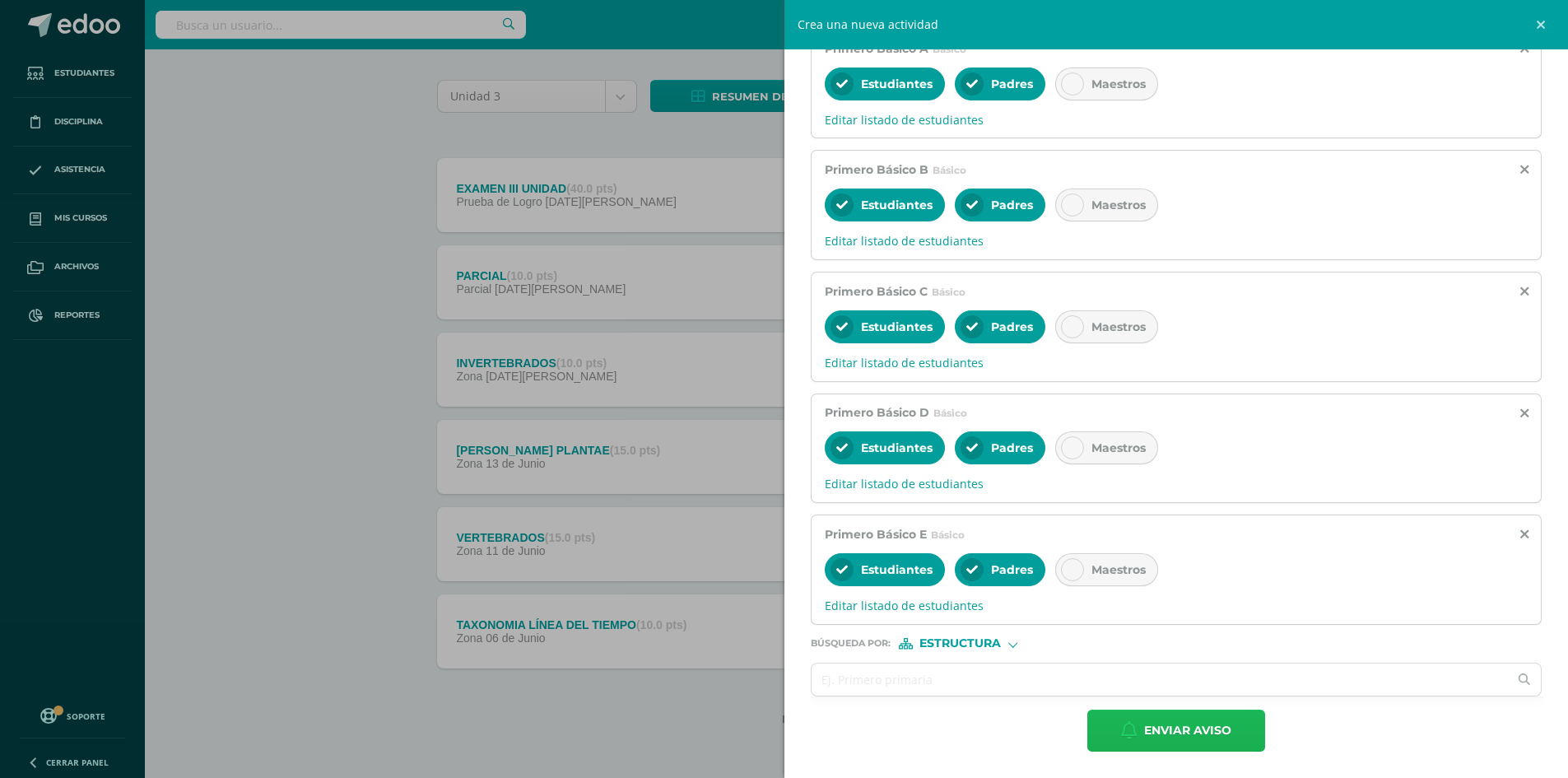
click at [1190, 726] on span "Enviar aviso" at bounding box center [1187, 731] width 87 height 41
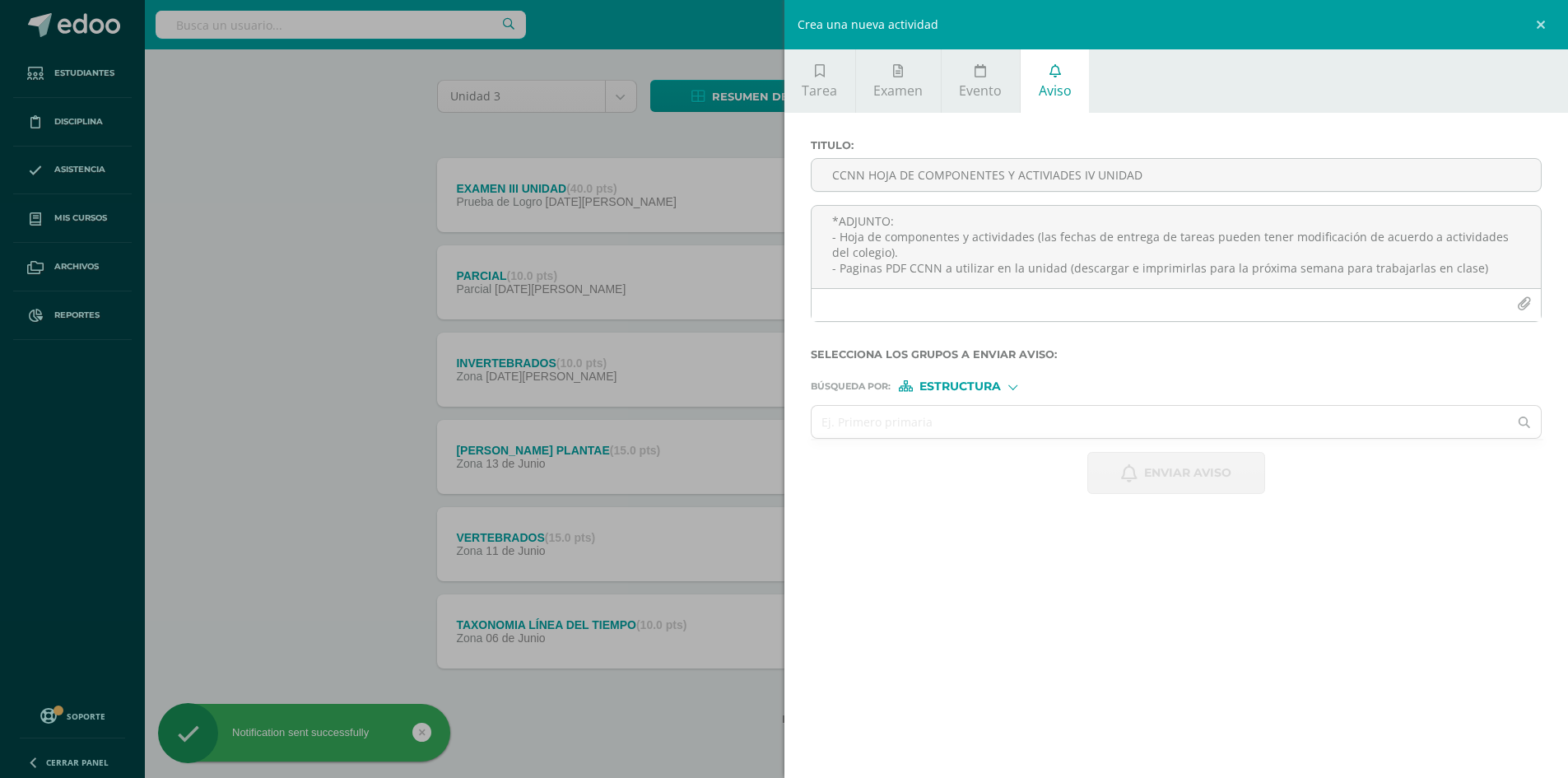
scroll to position [0, 0]
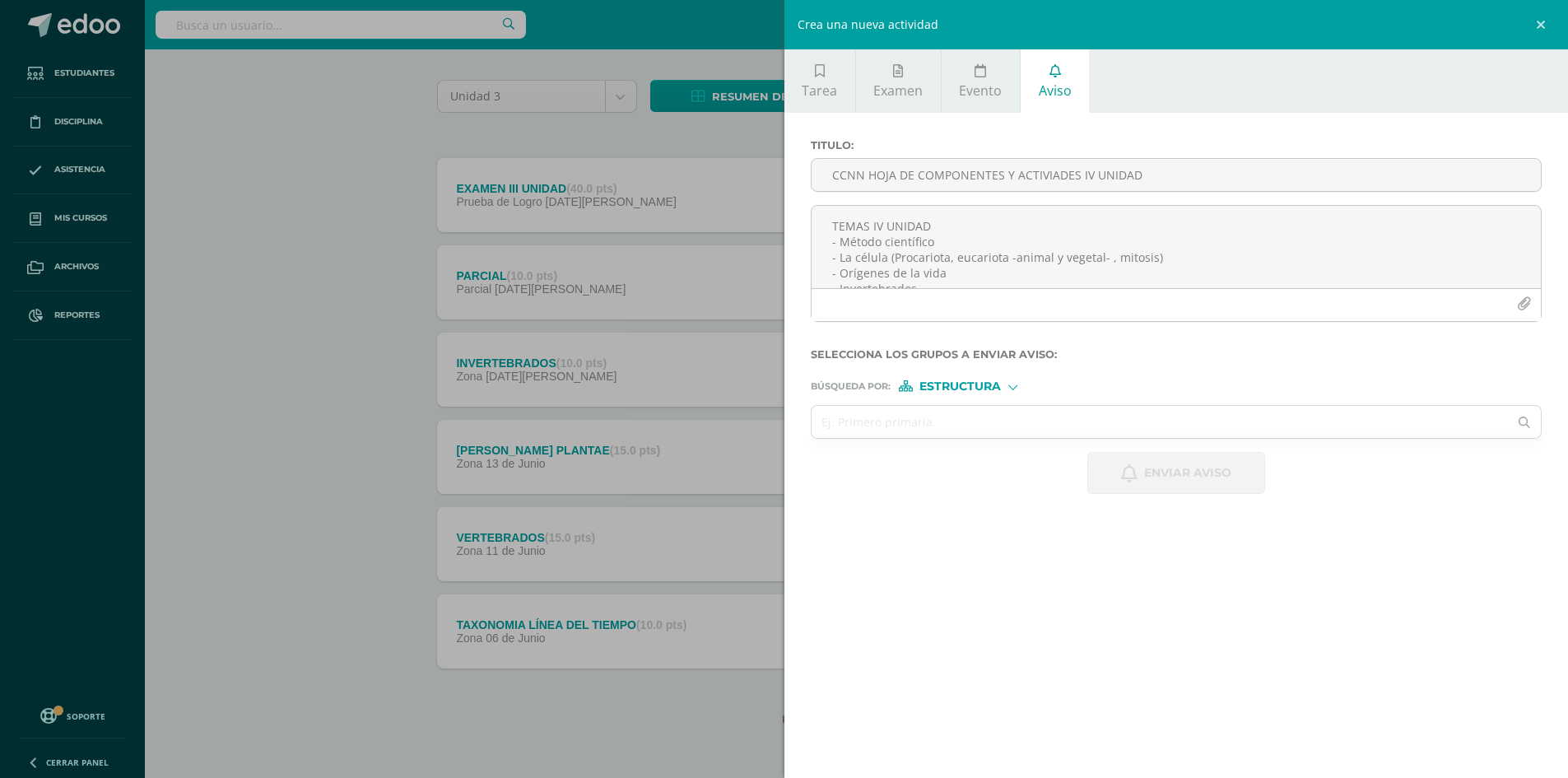
click at [176, 239] on div "Crea una nueva actividad Tarea Examen Evento Aviso Título: Valor: 100.0 Fecha: …" at bounding box center [784, 389] width 1568 height 778
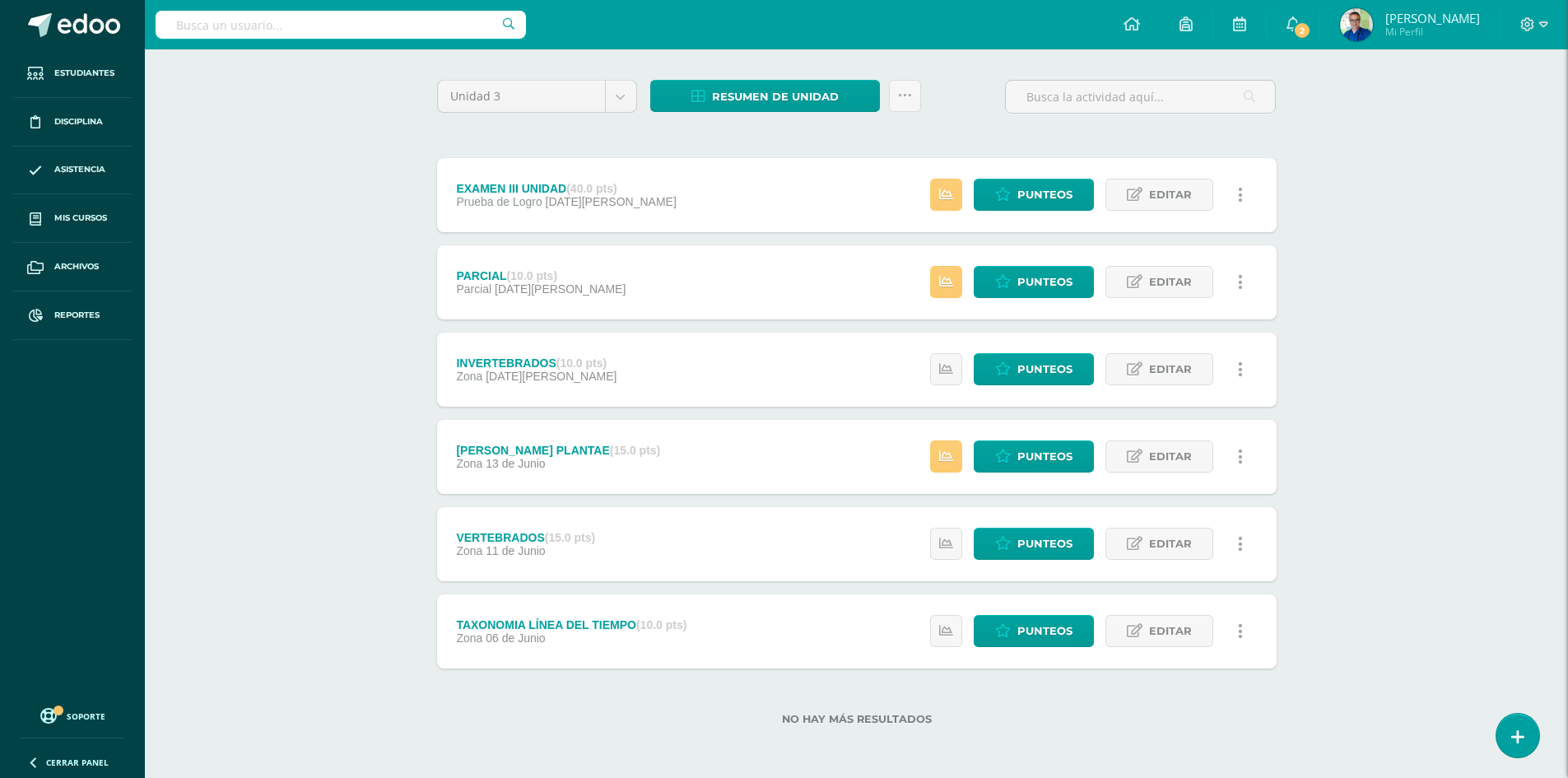
click at [85, 217] on div "Crea una nueva actividad Tarea Examen Evento Aviso Título: Valor: 100.0 Fecha: …" at bounding box center [784, 389] width 1568 height 778
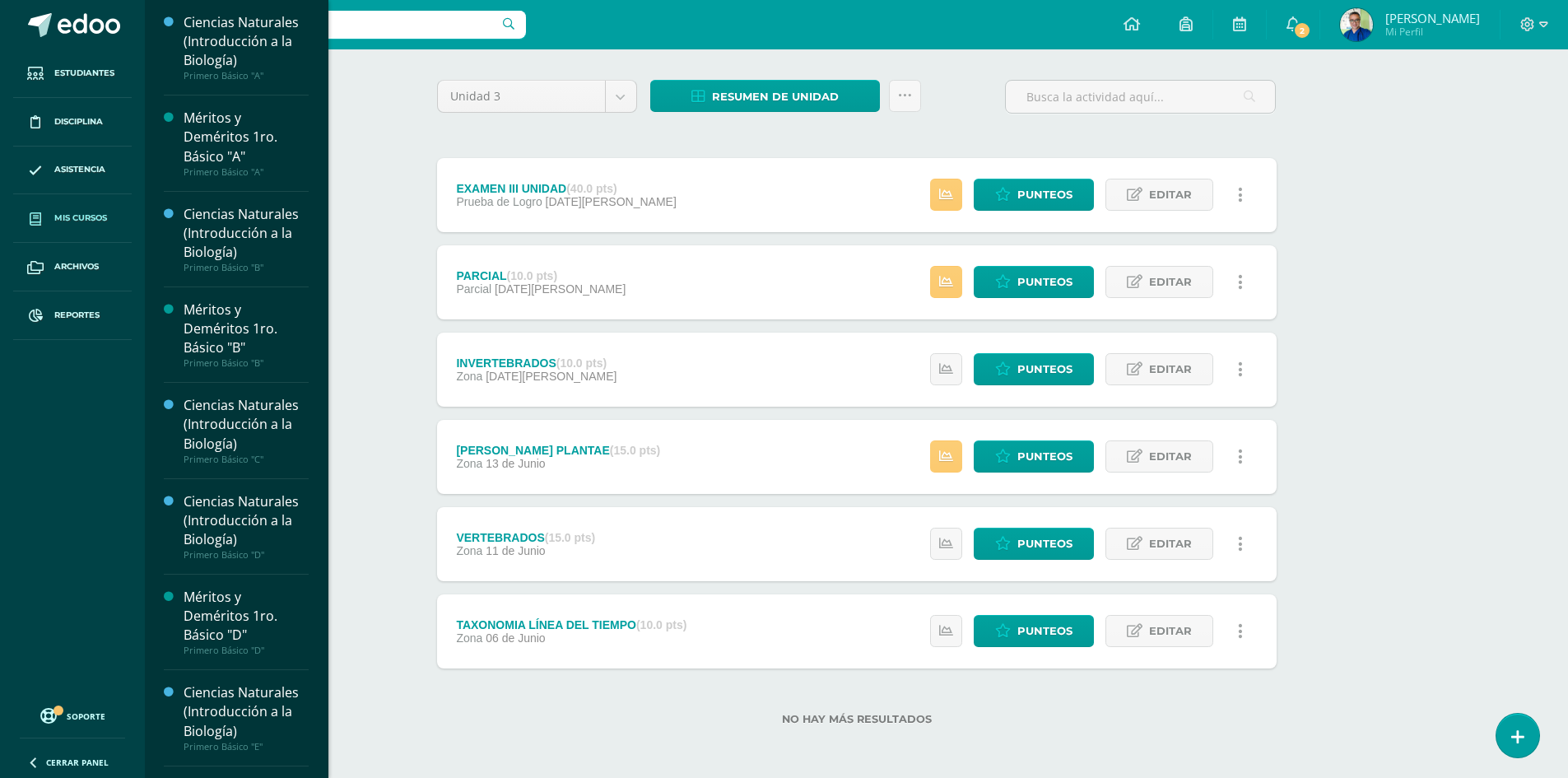
click at [85, 220] on span "Mis cursos" at bounding box center [80, 218] width 52 height 14
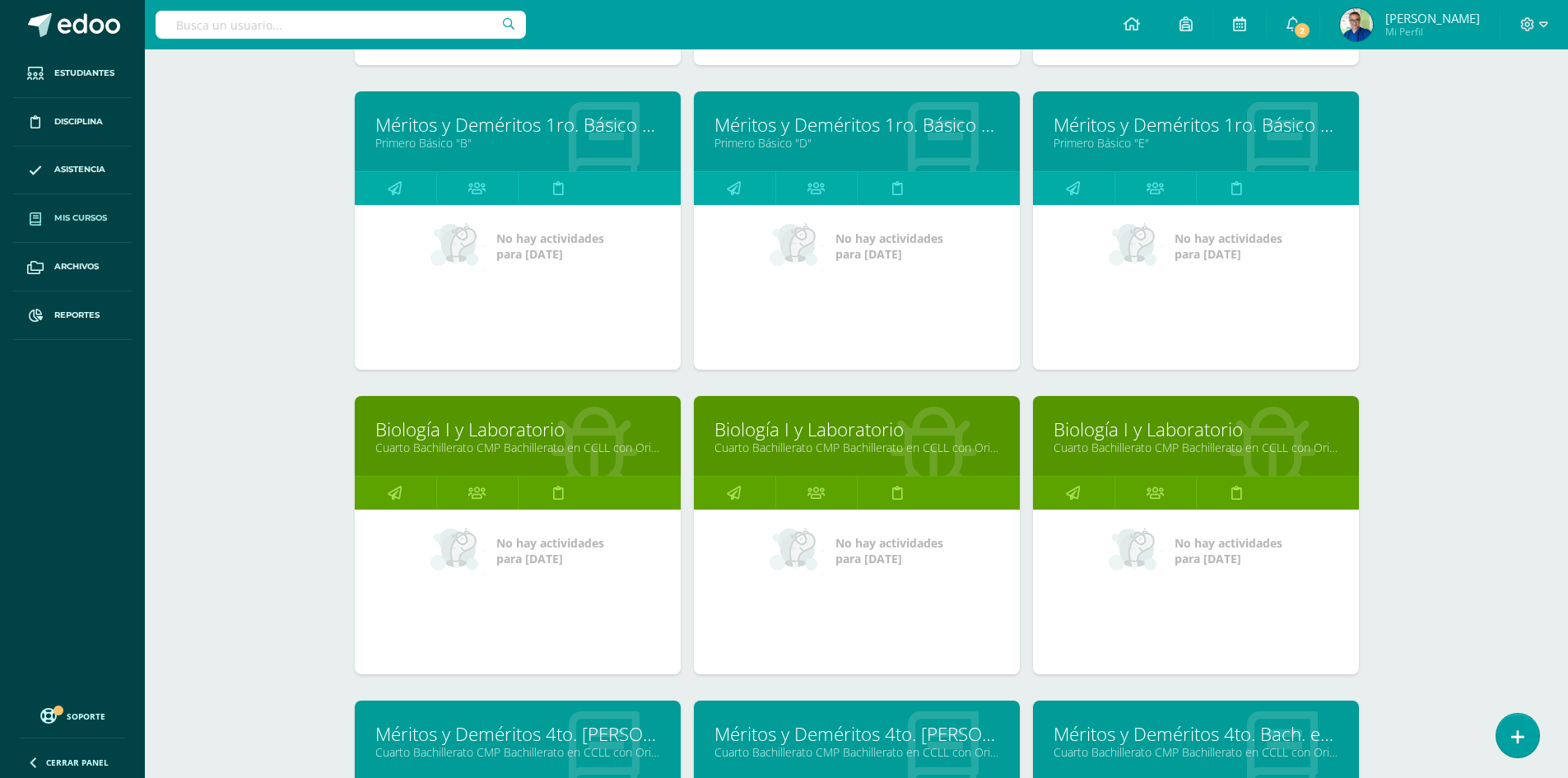
scroll to position [875, 0]
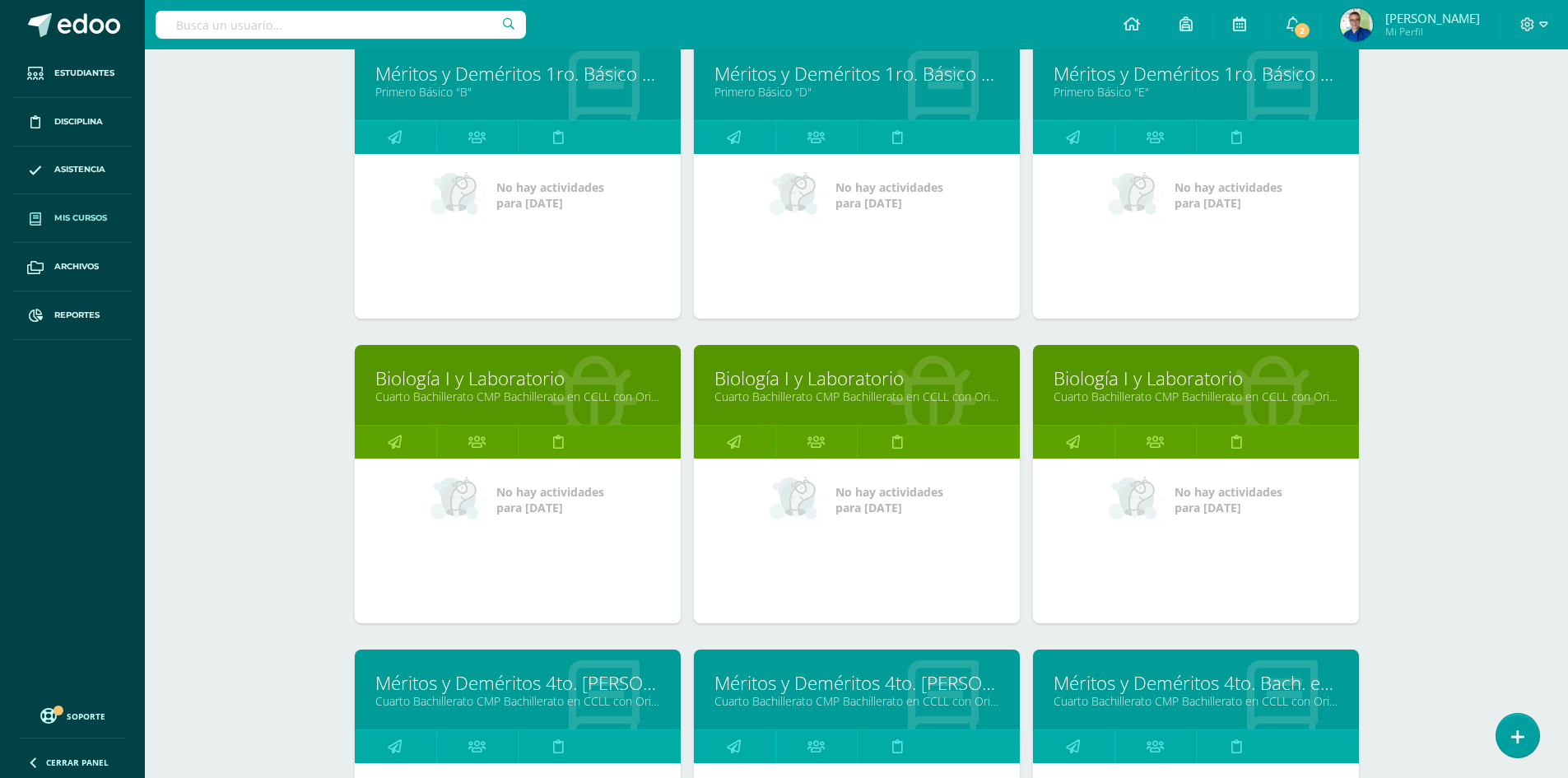
click at [480, 378] on link "Biología I y Laboratorio" at bounding box center [518, 378] width 285 height 25
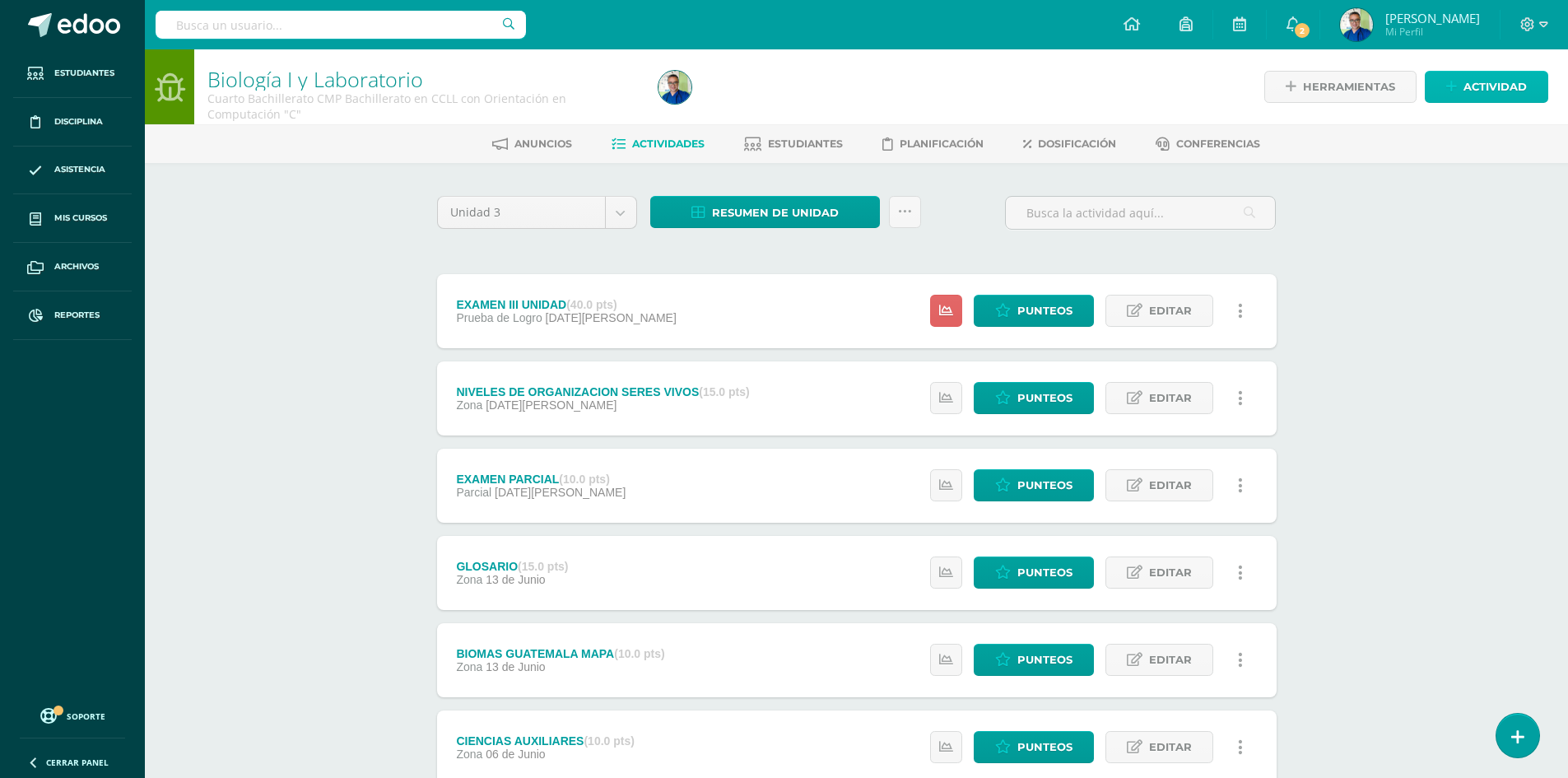
click at [1471, 87] on span "Actividad" at bounding box center [1494, 86] width 63 height 30
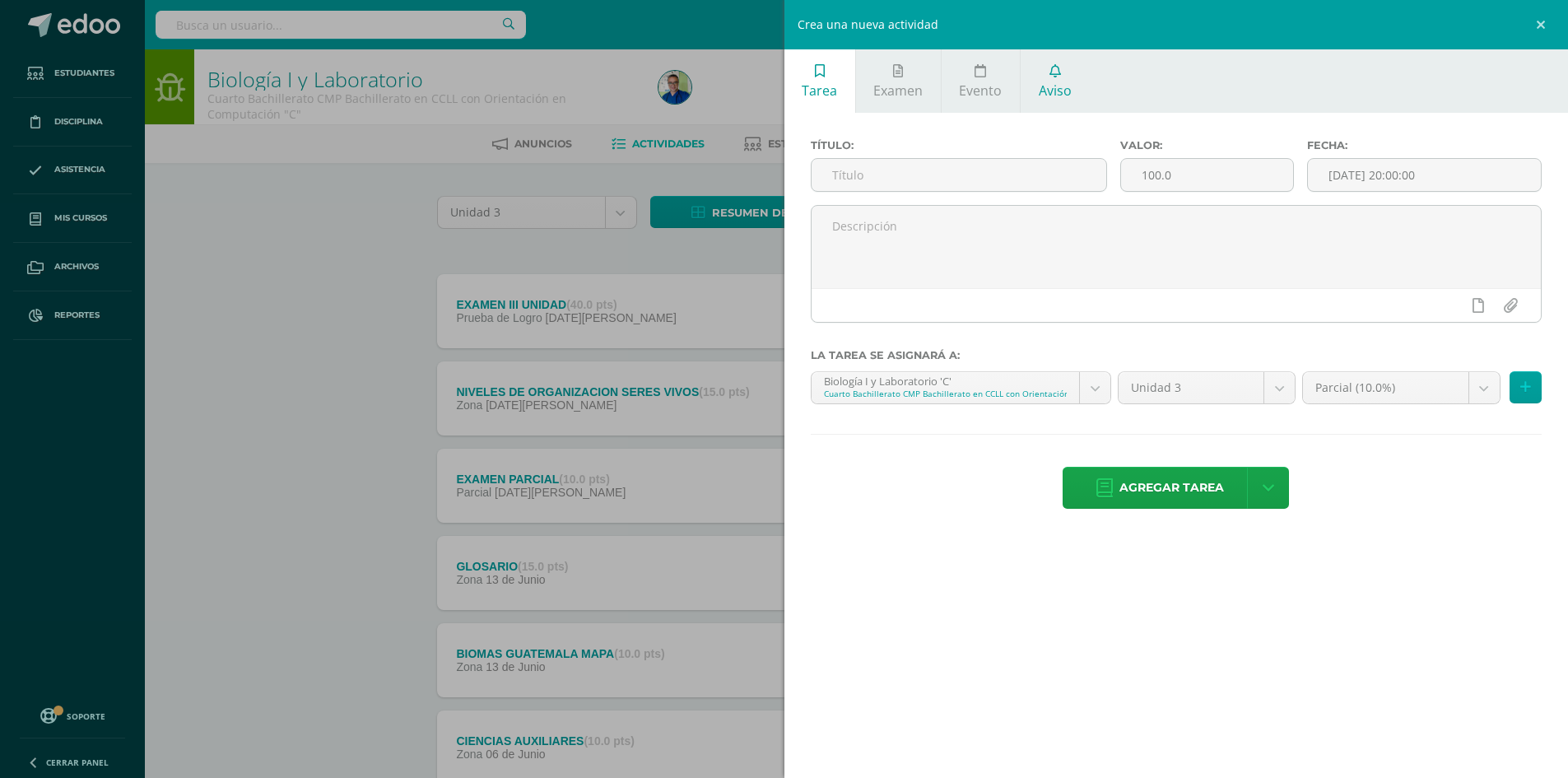
click at [1061, 78] on link "Aviso" at bounding box center [1055, 80] width 69 height 63
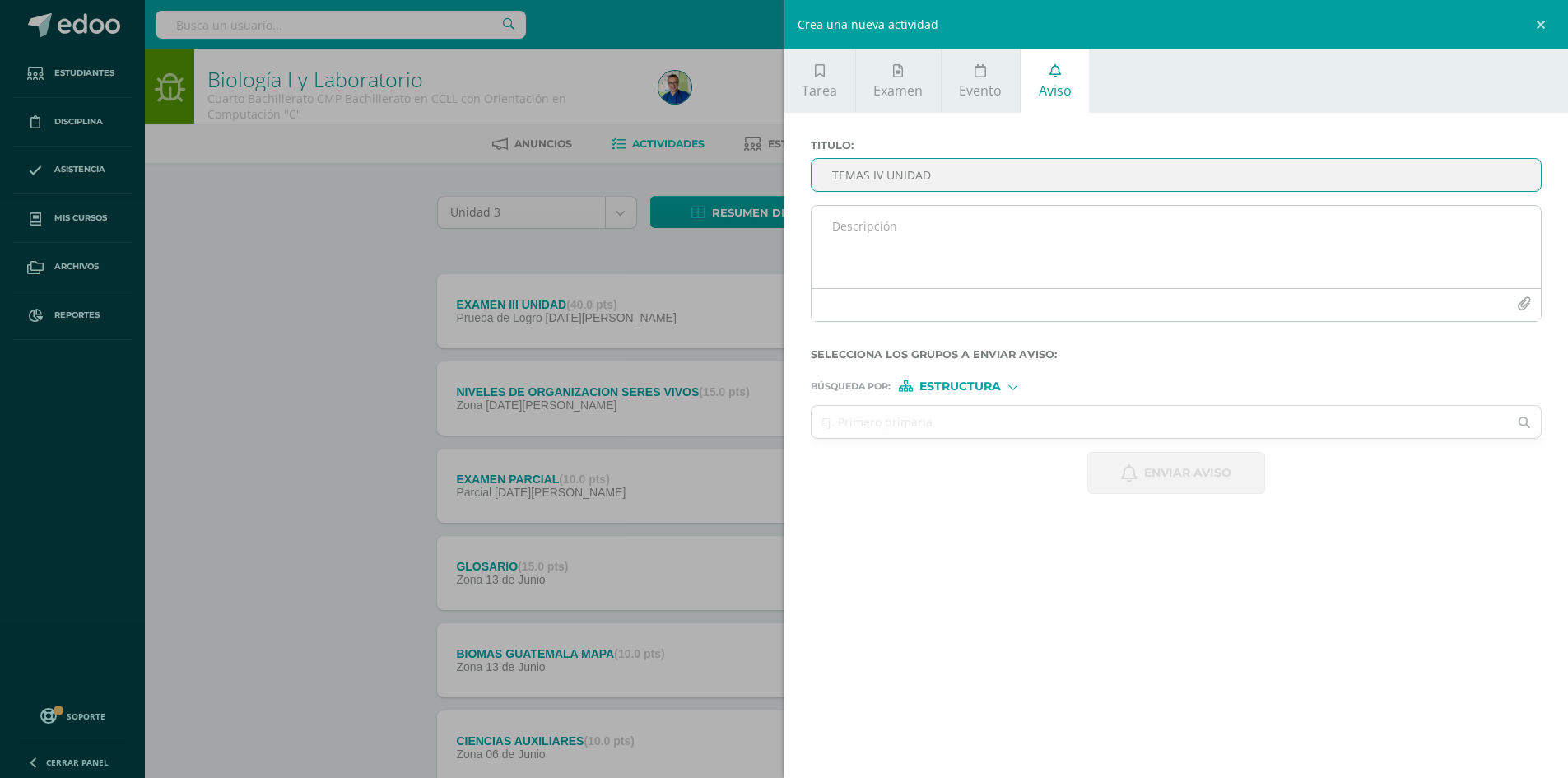
type input "TEMAS IV UNIDAD"
click at [901, 224] on textarea at bounding box center [1177, 246] width 730 height 82
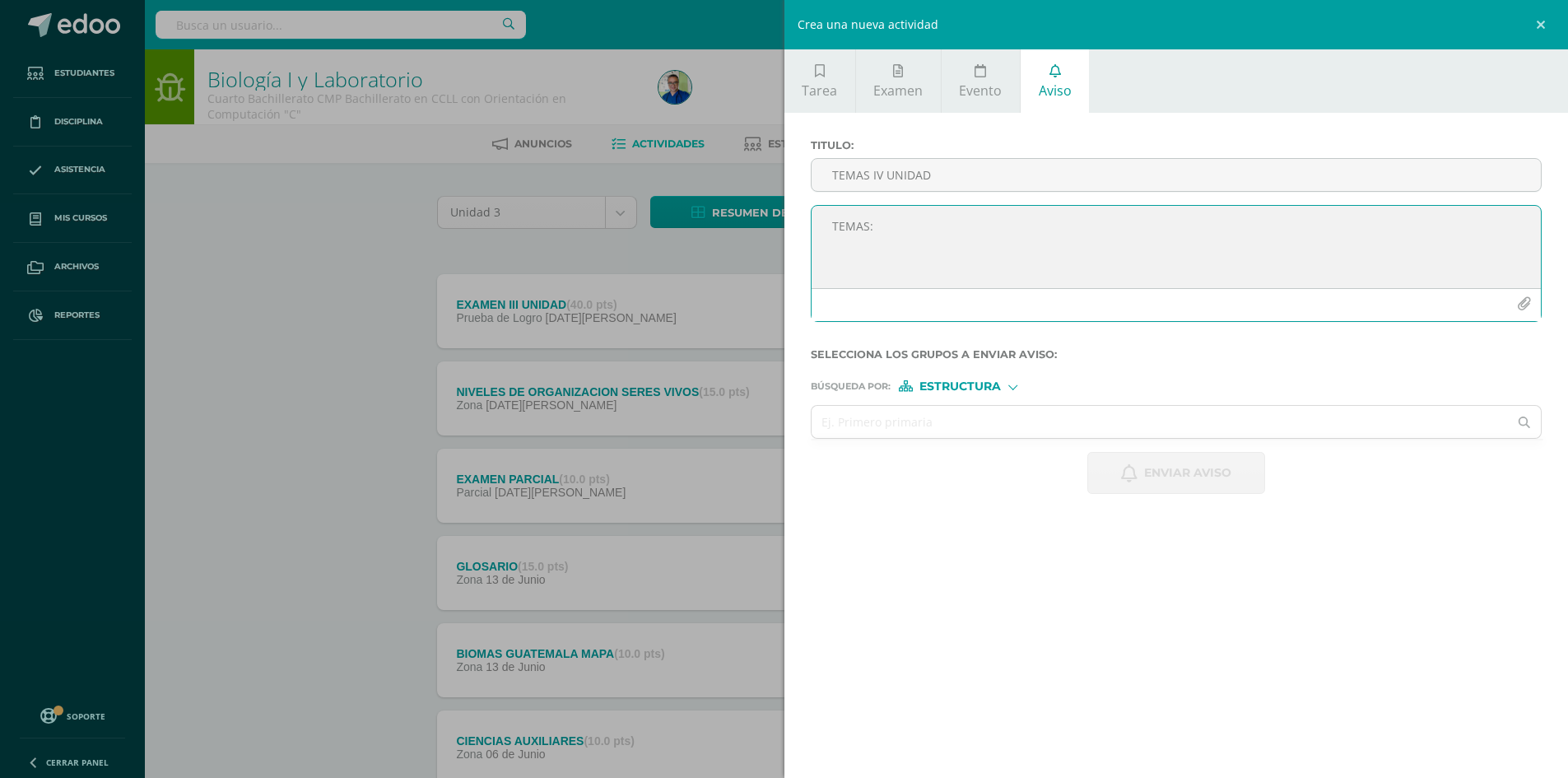
type textarea "TEMAS:"
click at [1508, 288] on button "button" at bounding box center [1523, 303] width 32 height 32
click at [899, 240] on textarea "TEMAS:" at bounding box center [1177, 246] width 730 height 82
click at [967, 265] on textarea "TEMAS: - Método científico - Teoría celular - Taxonomía - Código genético" at bounding box center [1177, 246] width 730 height 82
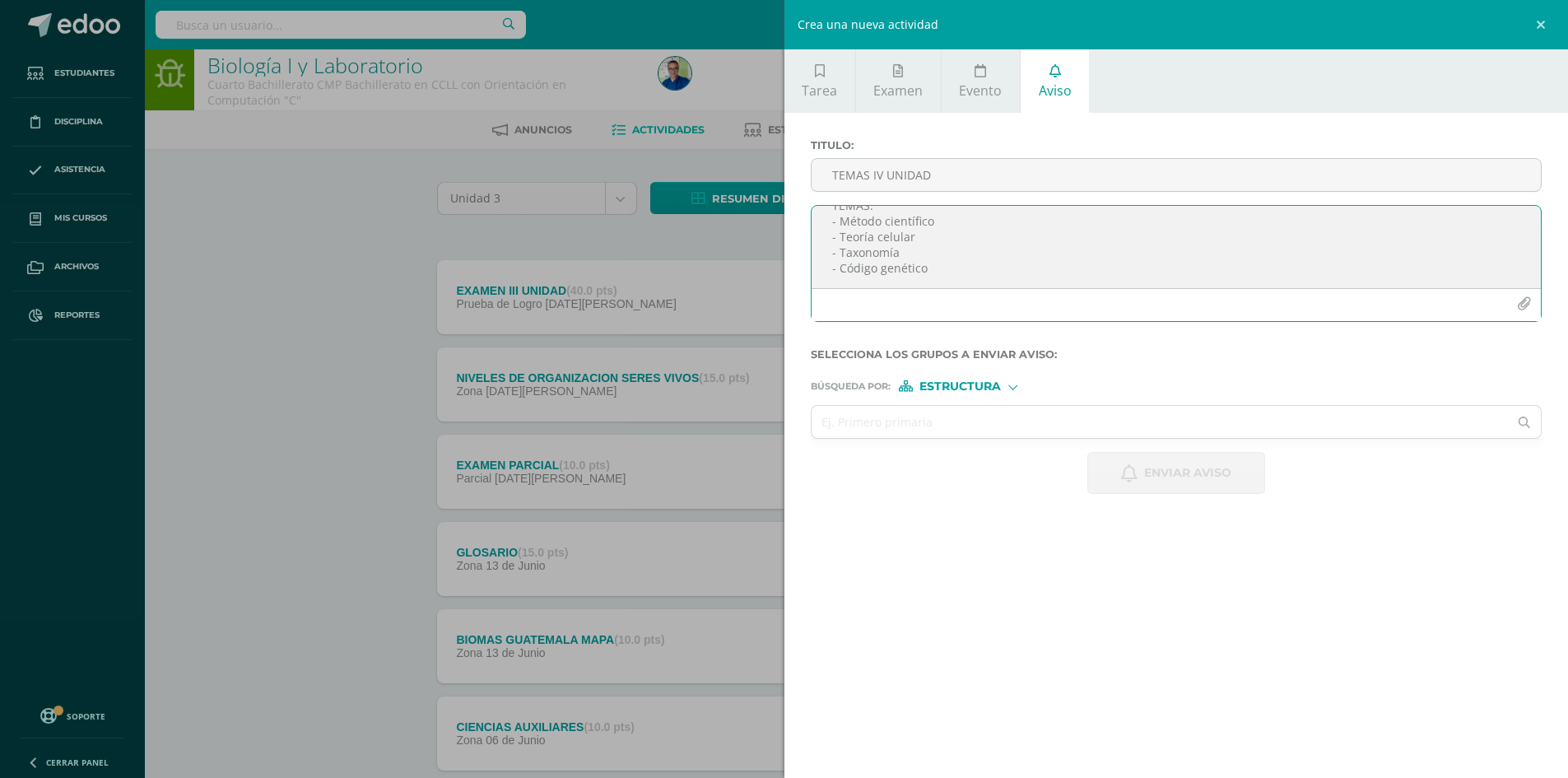
scroll to position [0, 0]
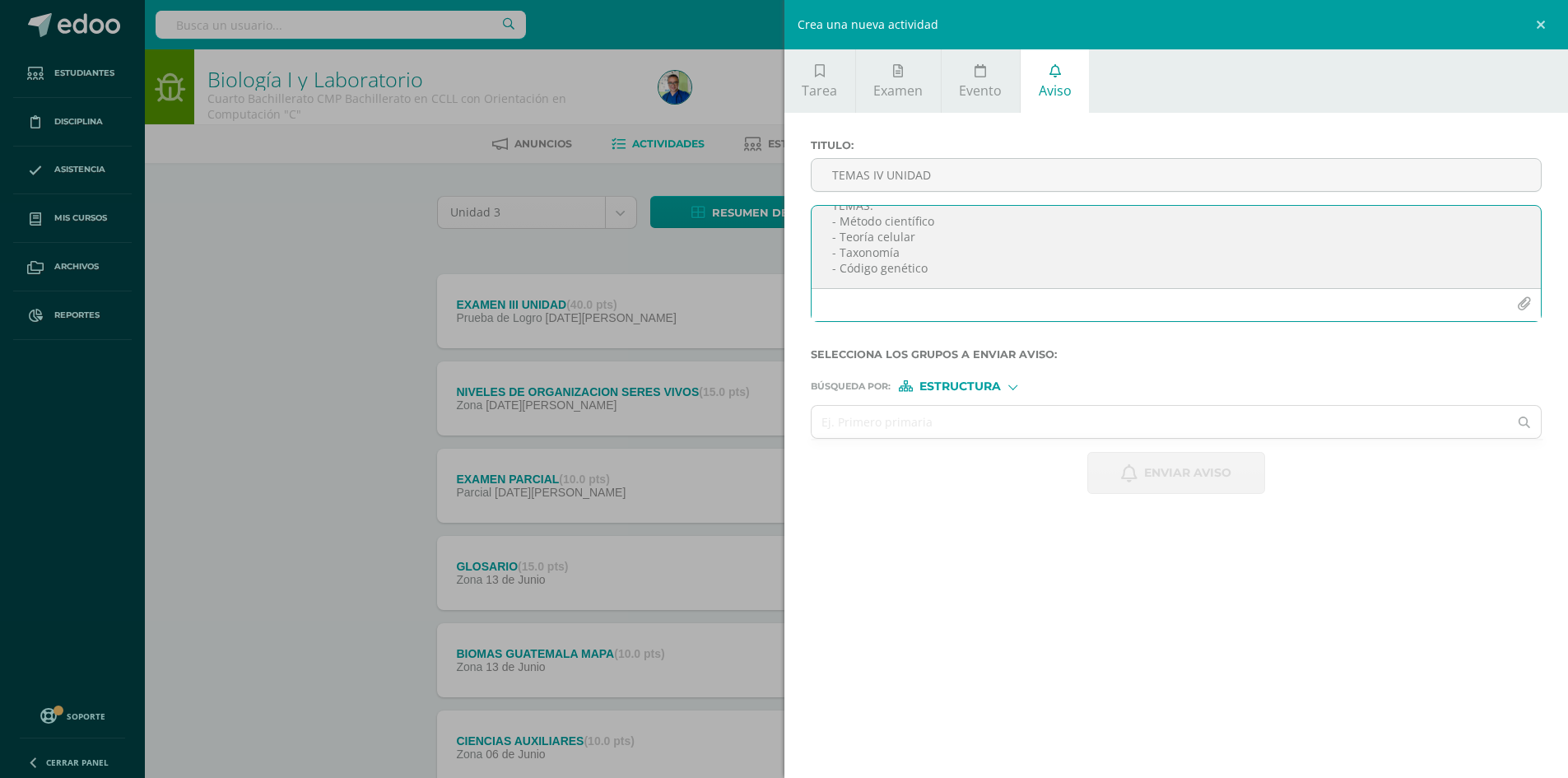
click at [982, 274] on textarea "TEMAS: - Método científico - Teoría celular - Taxonomía - Código genético" at bounding box center [1177, 246] width 730 height 82
type textarea "TEMAS: - Método científico - Teoría celular - Taxonomía - Código genético"
click at [1526, 304] on icon "button" at bounding box center [1523, 304] width 14 height 14
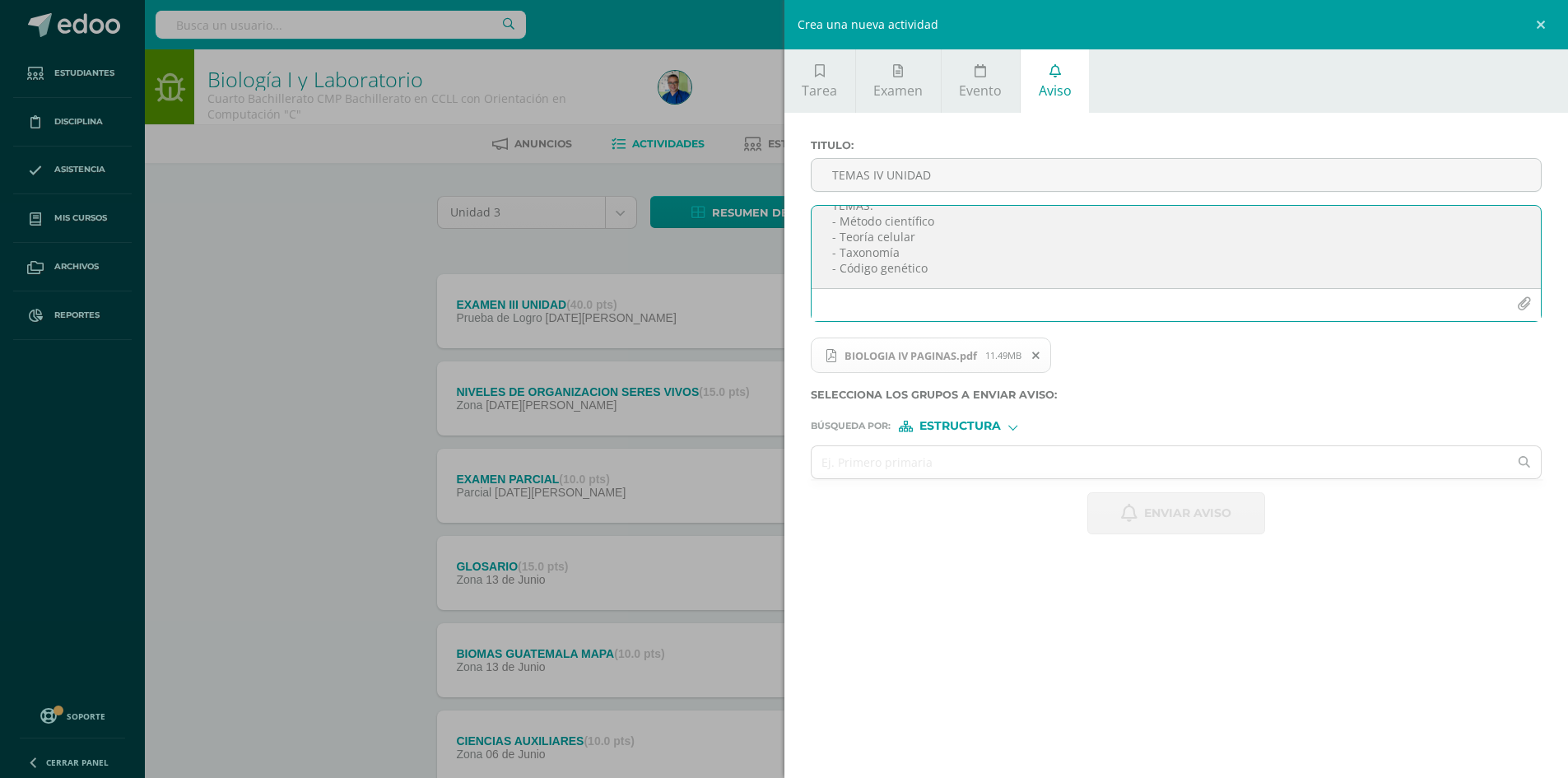
click at [1527, 298] on icon "button" at bounding box center [1523, 304] width 14 height 14
click at [1282, 358] on icon at bounding box center [1279, 356] width 8 height 12
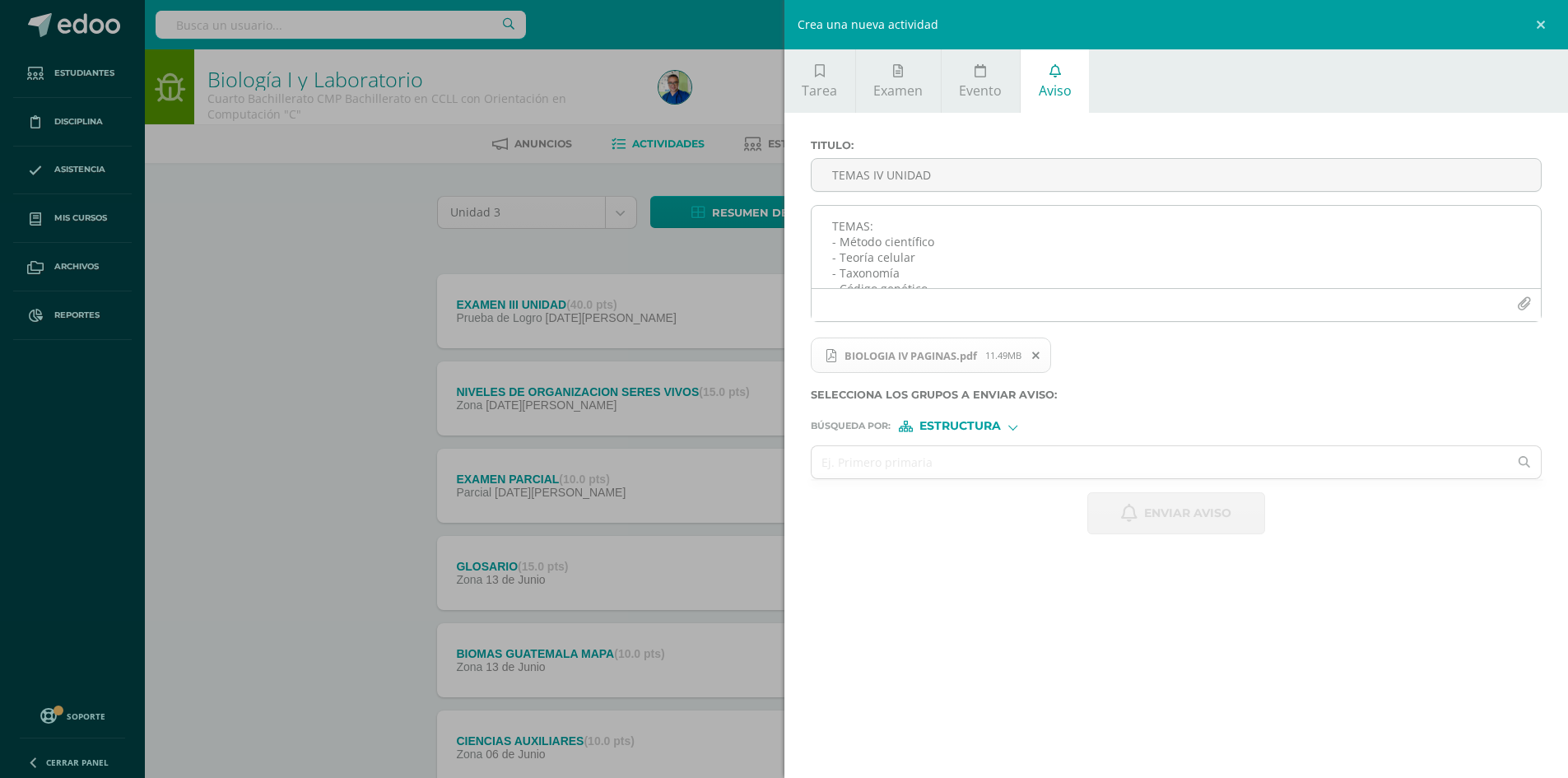
click at [1524, 305] on icon "button" at bounding box center [1523, 304] width 14 height 14
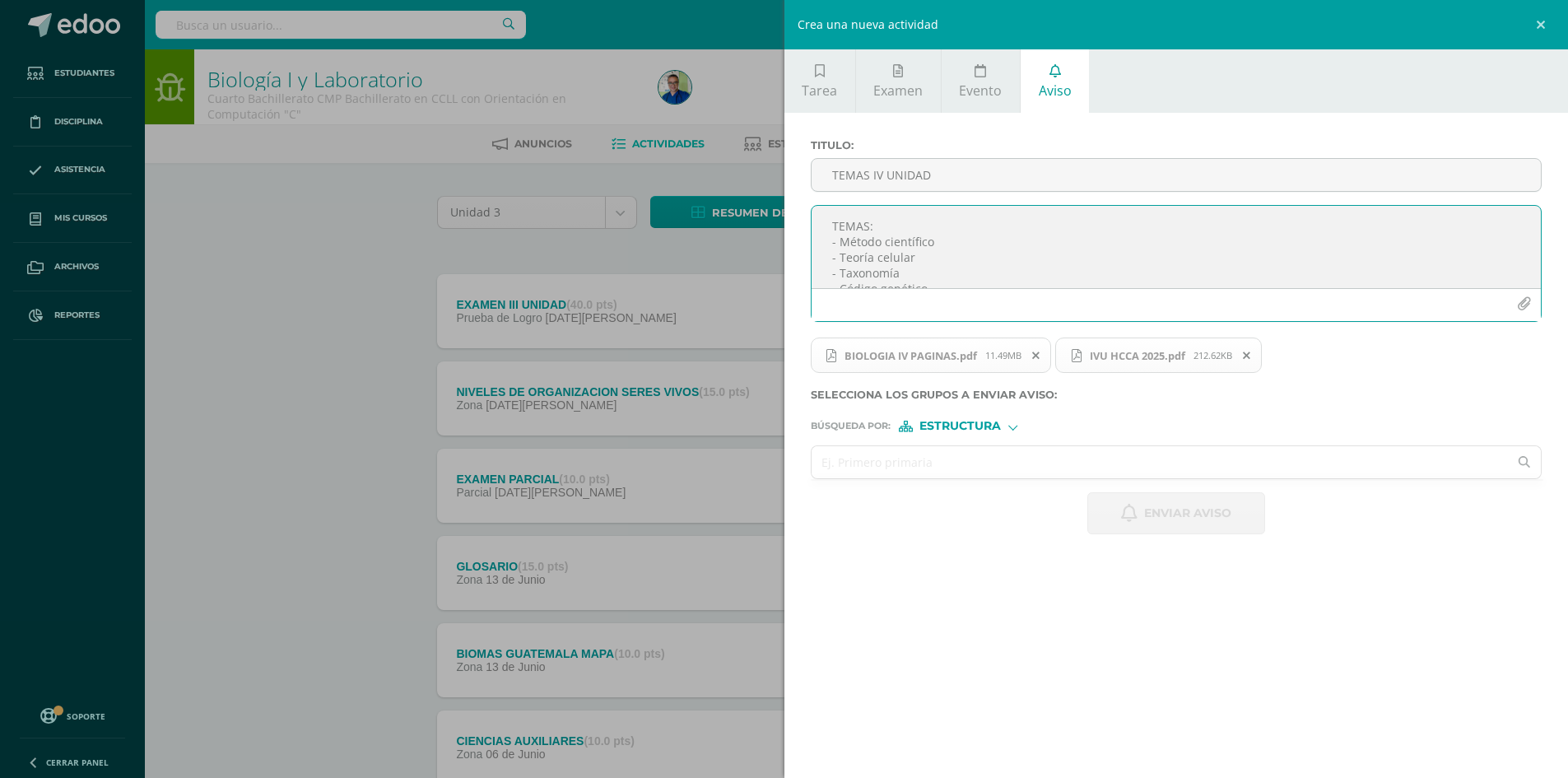
click at [959, 461] on input "text" at bounding box center [1160, 462] width 697 height 32
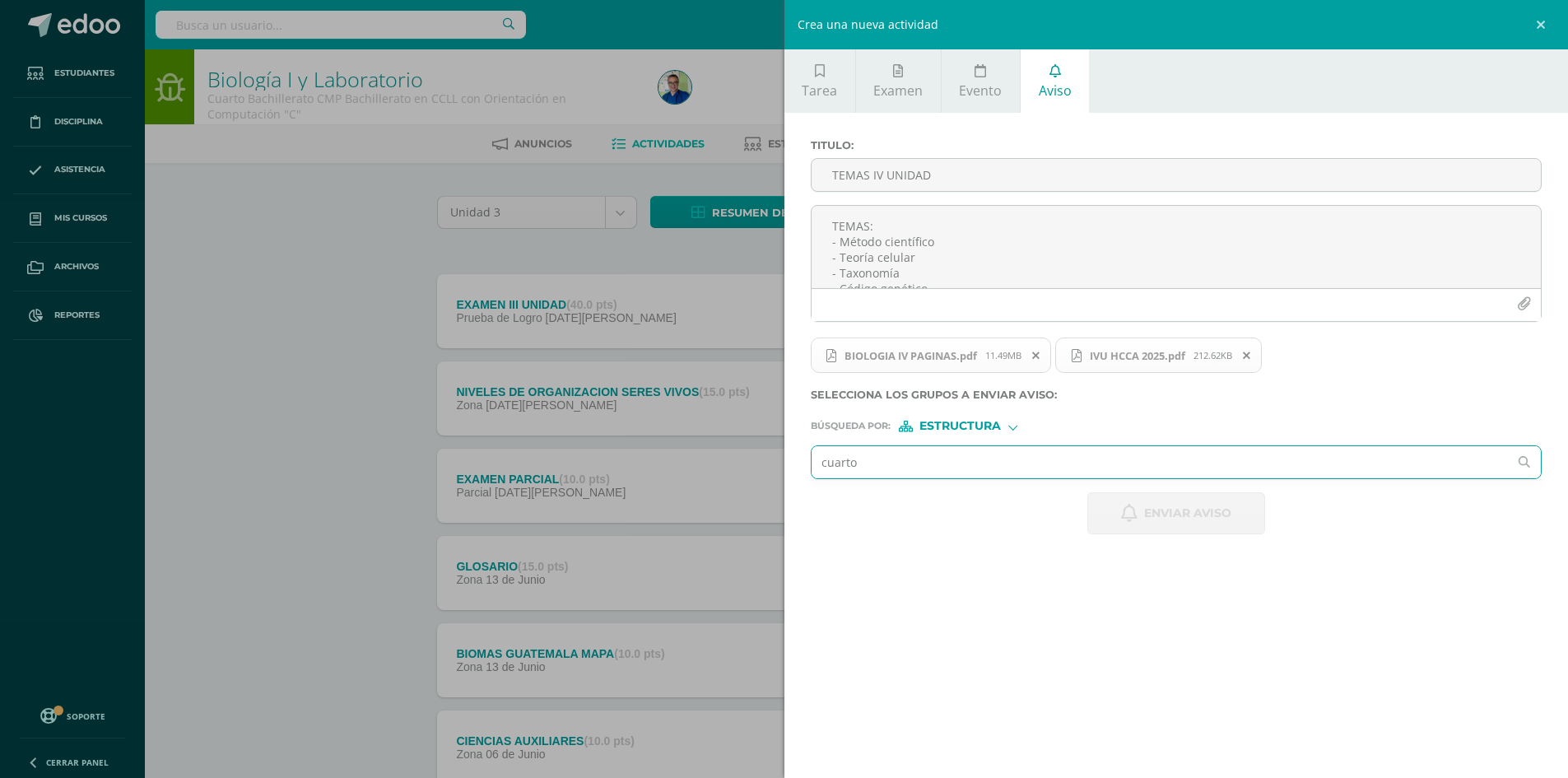
type input "cuarto"
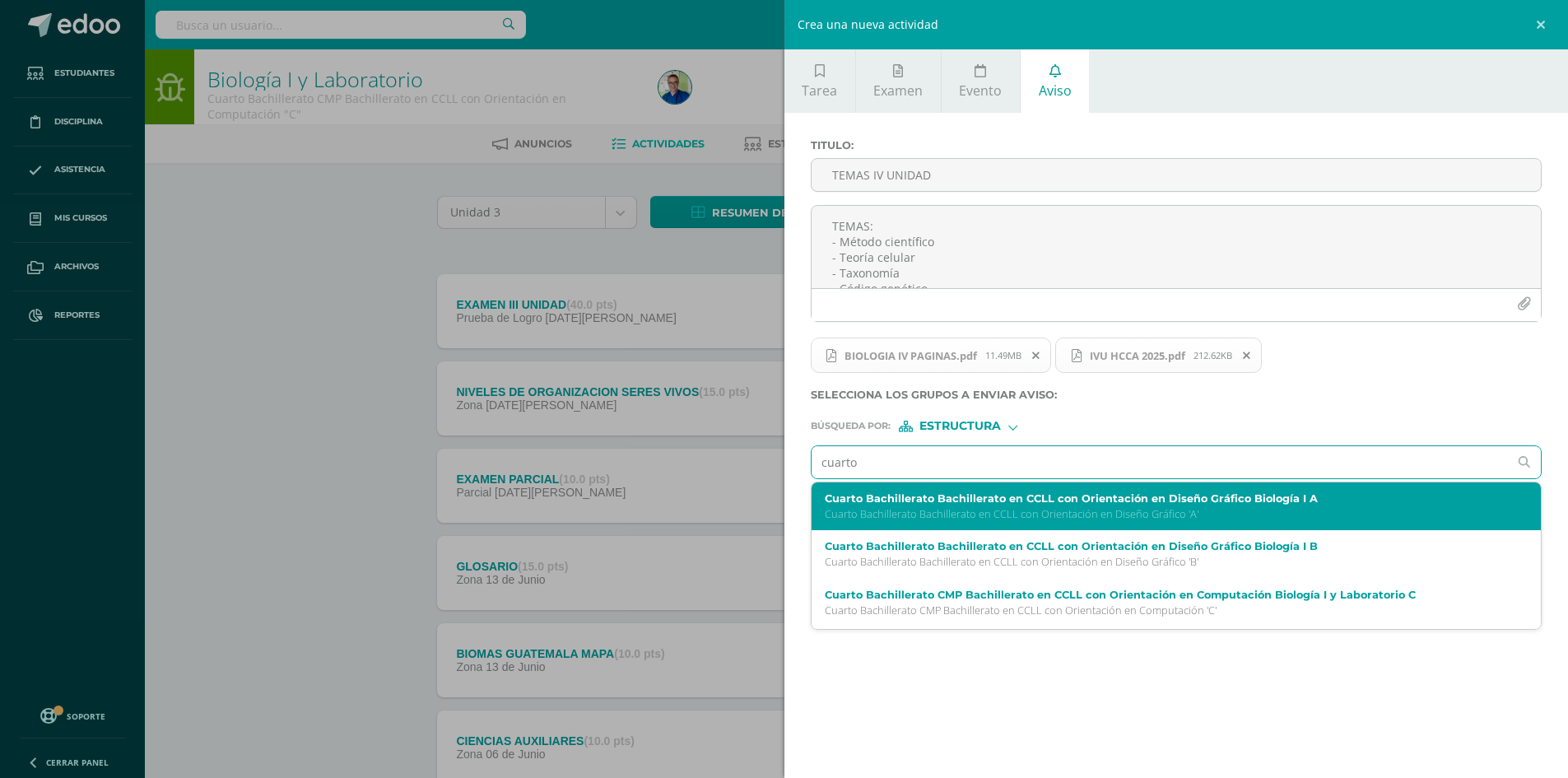
click at [1066, 492] on label "Cuarto Bachillerato Bachillerato en CCLL con Orientación en Diseño Gráfico Biol…" at bounding box center [1161, 498] width 672 height 13
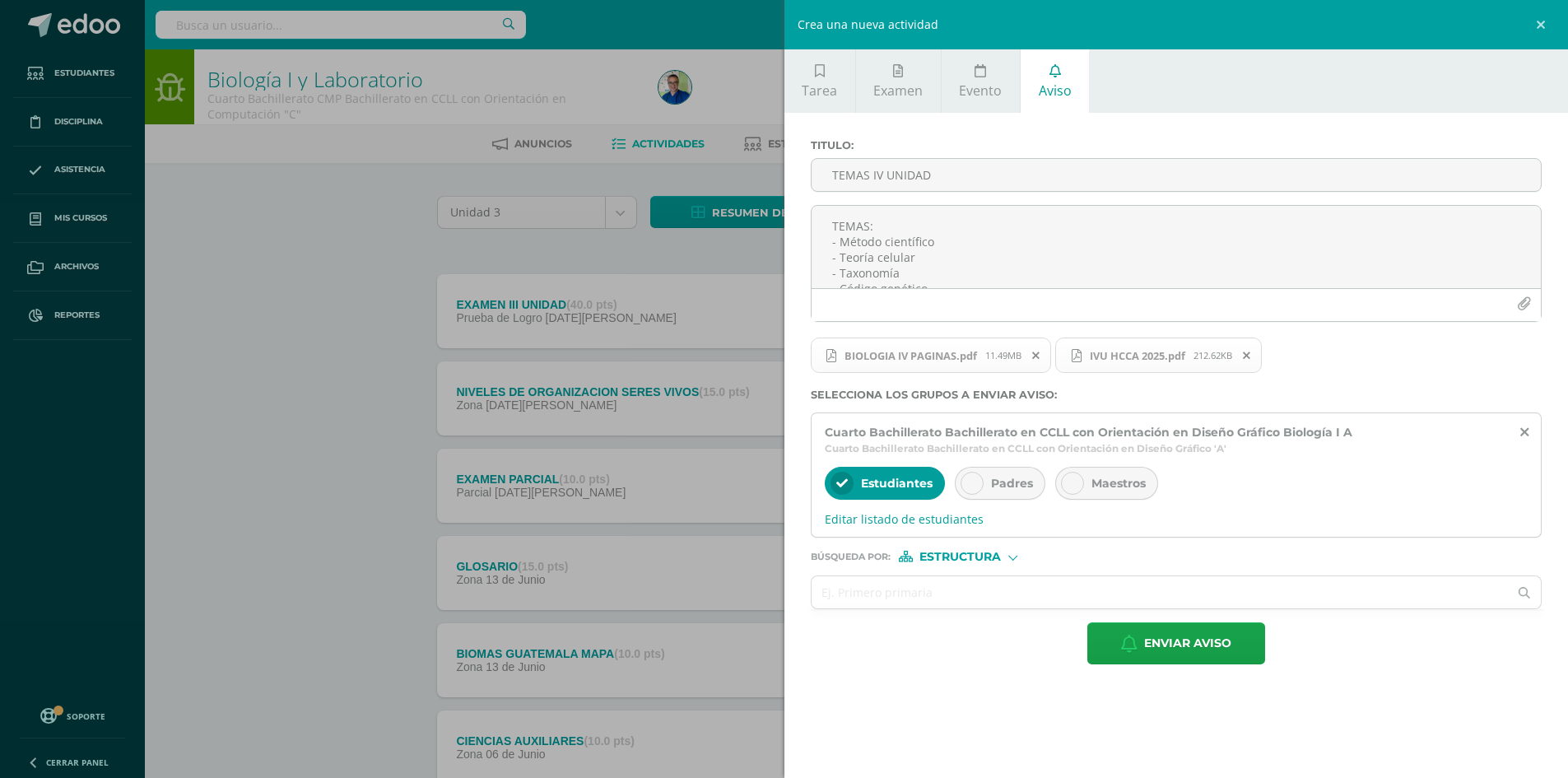
click at [967, 482] on icon at bounding box center [972, 483] width 12 height 12
click at [899, 599] on input "text" at bounding box center [1160, 592] width 697 height 32
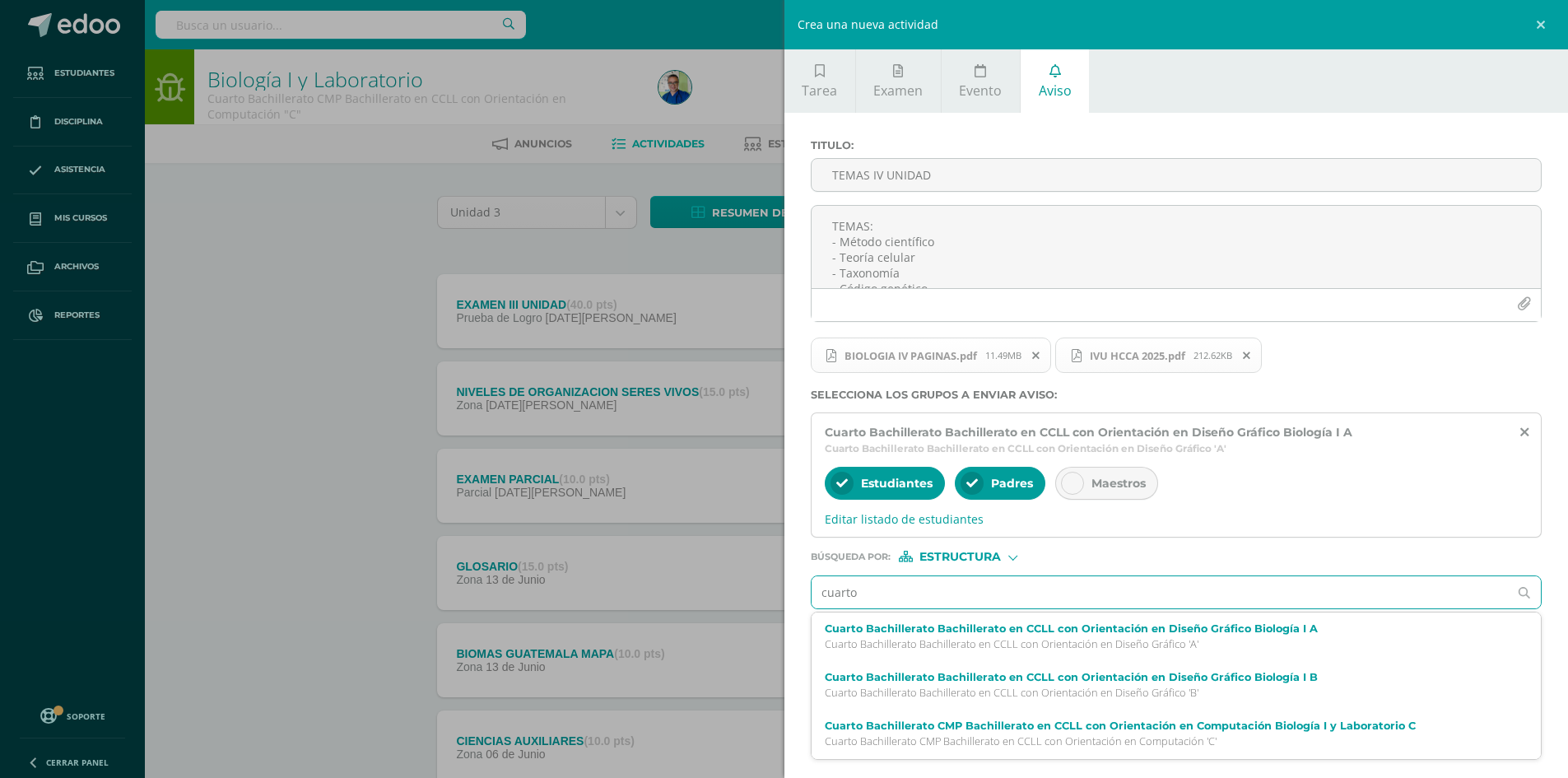
type input "cuarto"
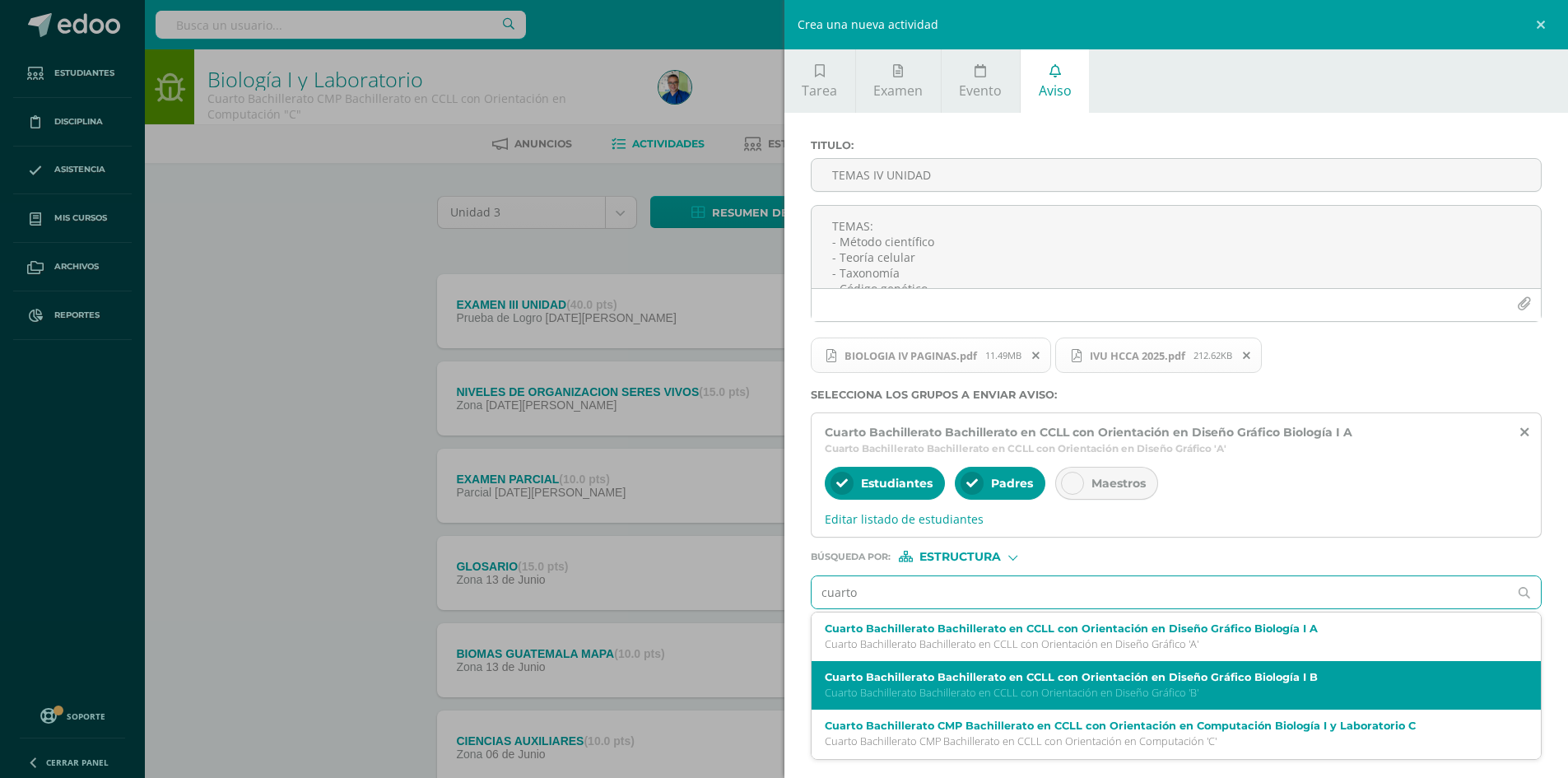
click at [886, 675] on label "Cuarto Bachillerato Bachillerato en CCLL con Orientación en Diseño Gráfico Biol…" at bounding box center [1161, 677] width 672 height 13
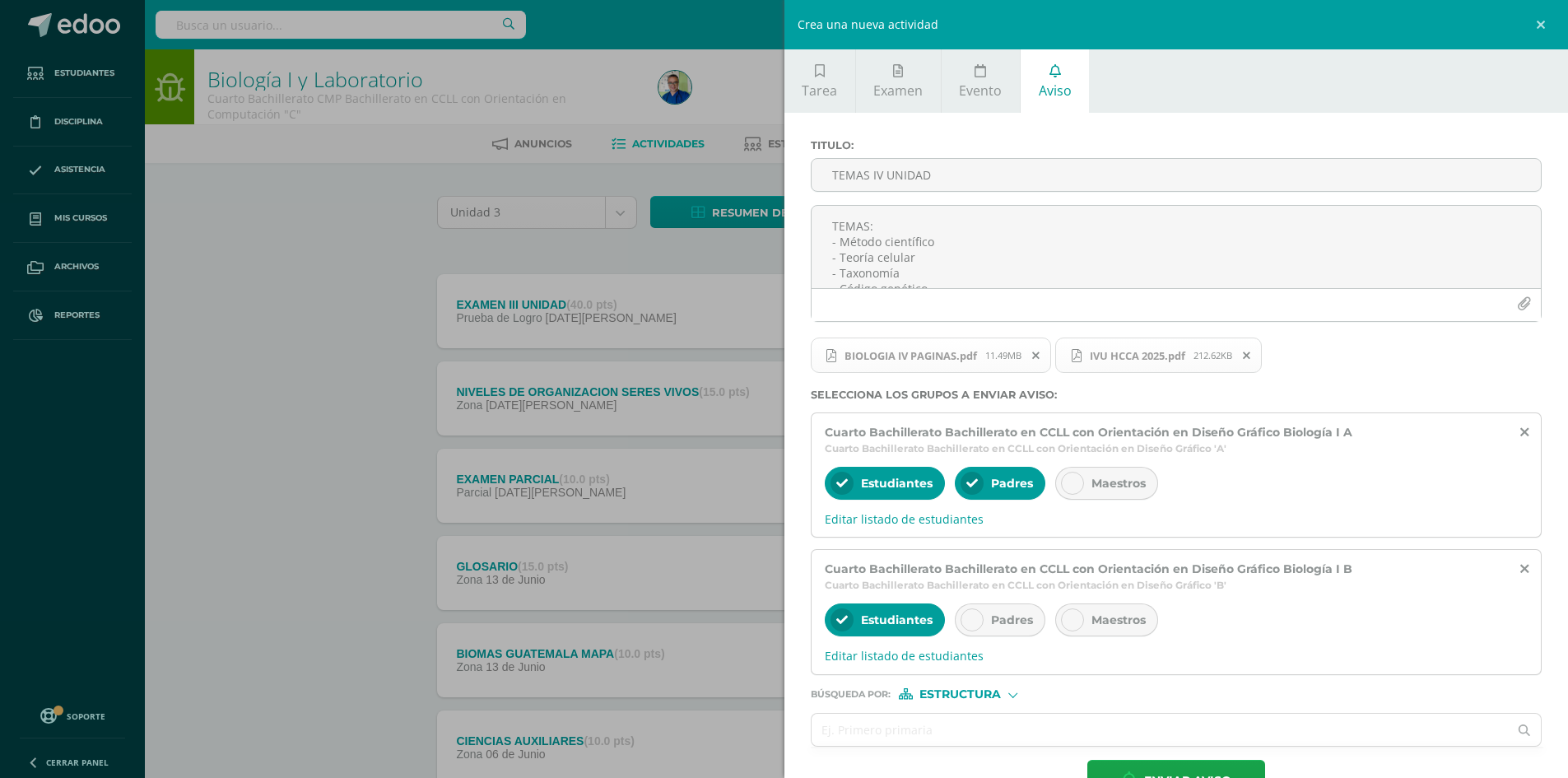
click at [972, 619] on icon at bounding box center [972, 620] width 12 height 12
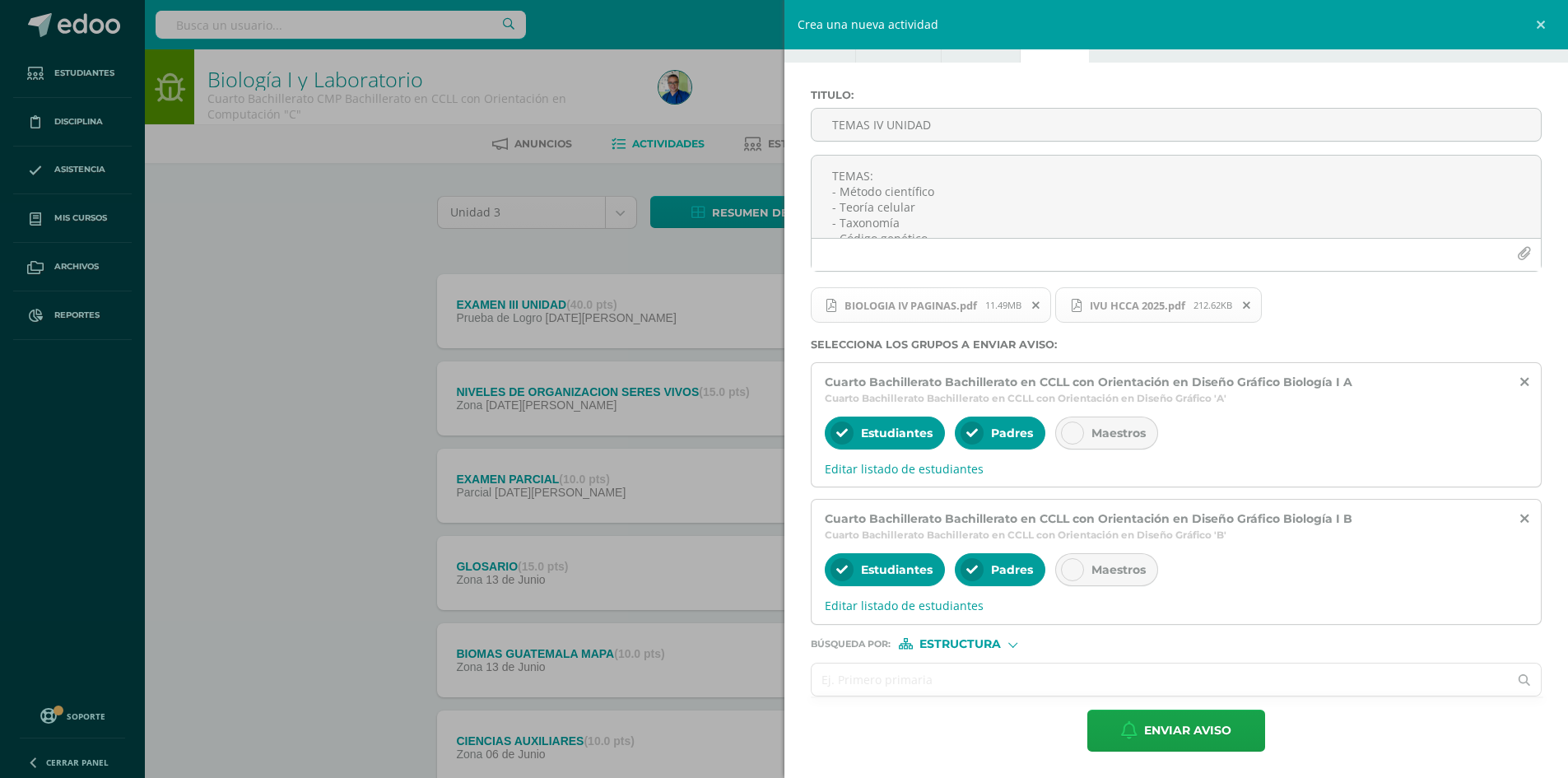
click at [918, 677] on input "text" at bounding box center [1160, 679] width 697 height 32
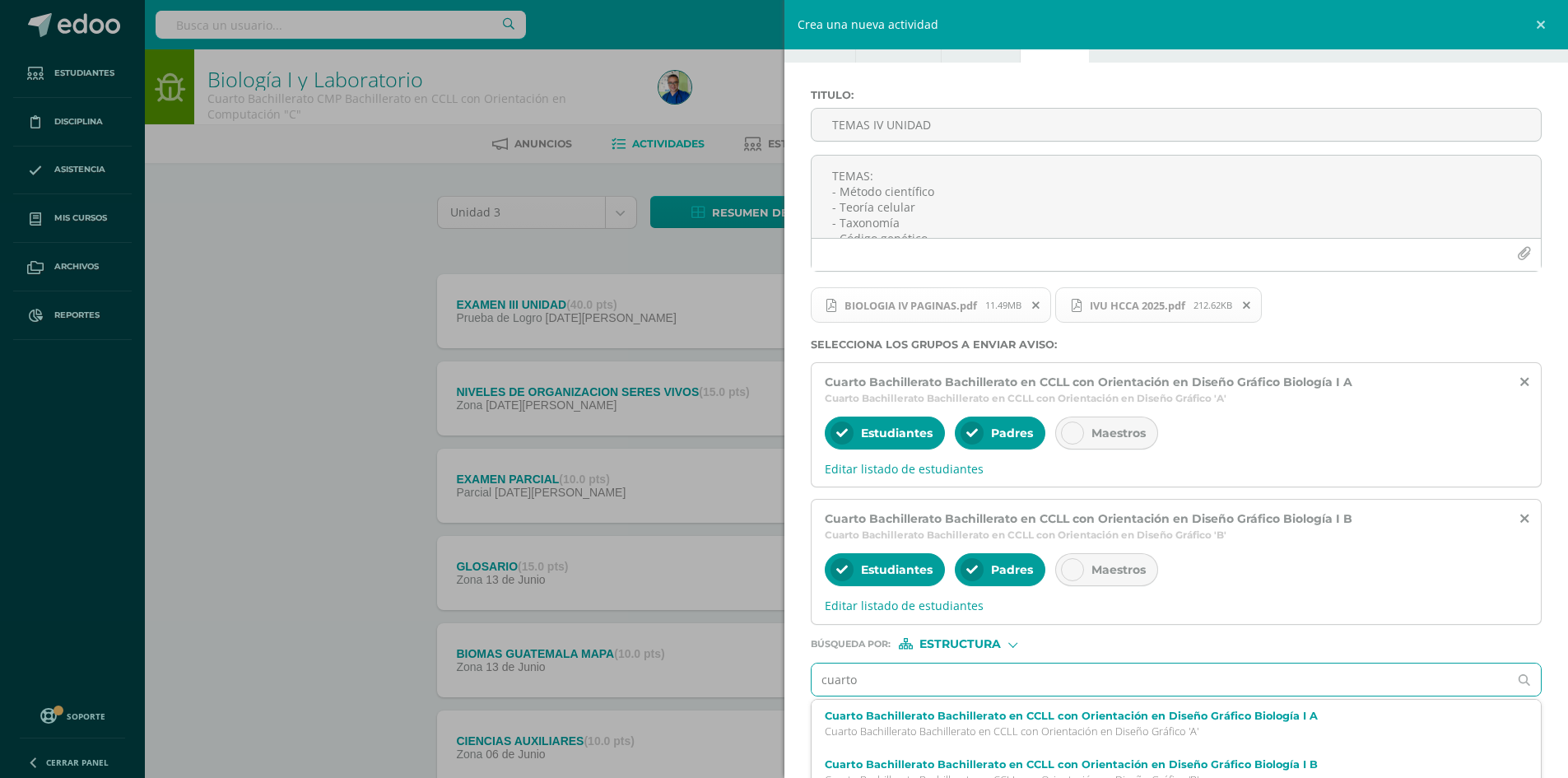
type input "cuarto"
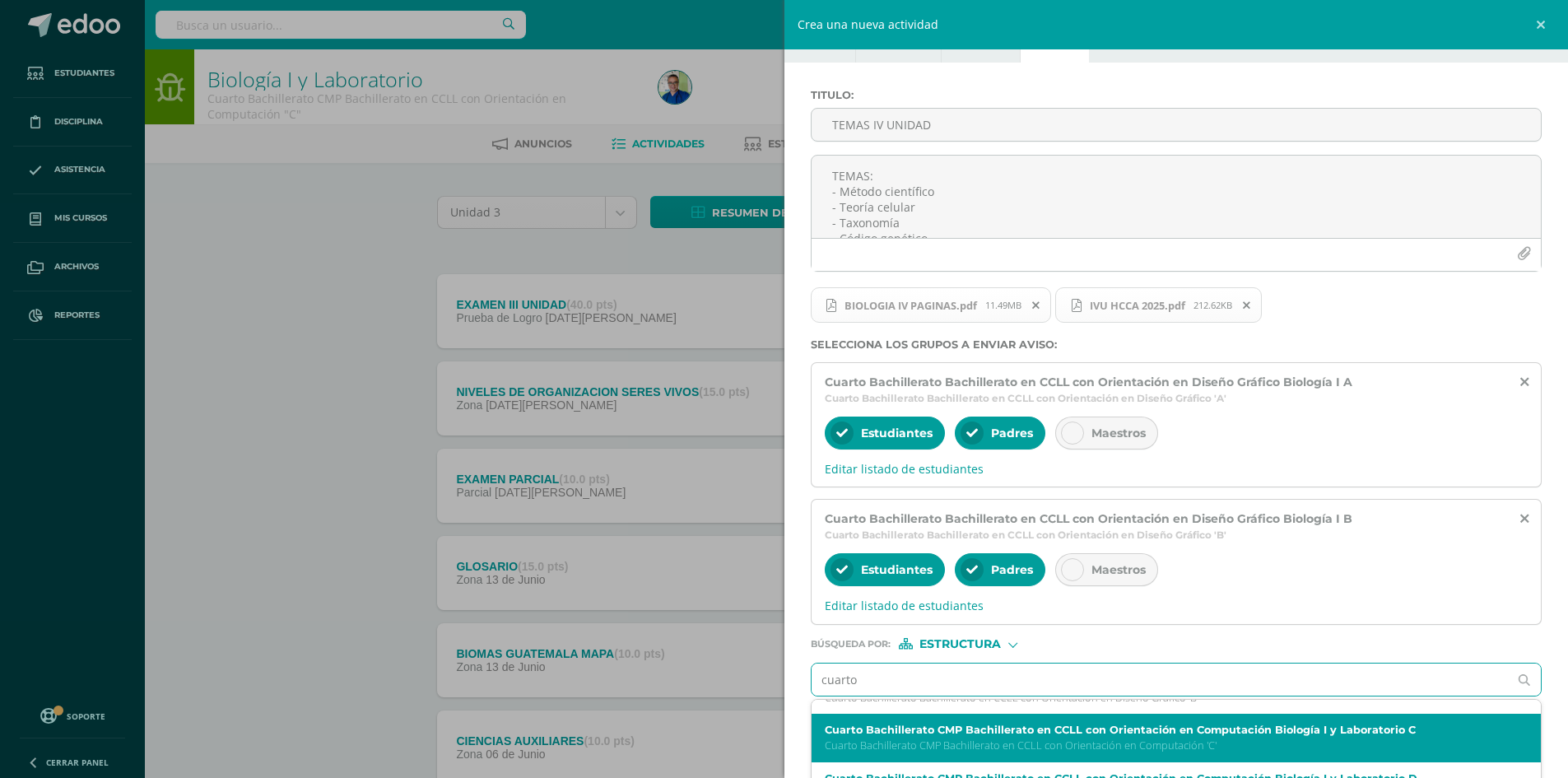
click at [1035, 723] on div "Cuarto Bachillerato CMP Bachillerato en CCLL con Orientación en Computación Bio…" at bounding box center [1177, 738] width 730 height 48
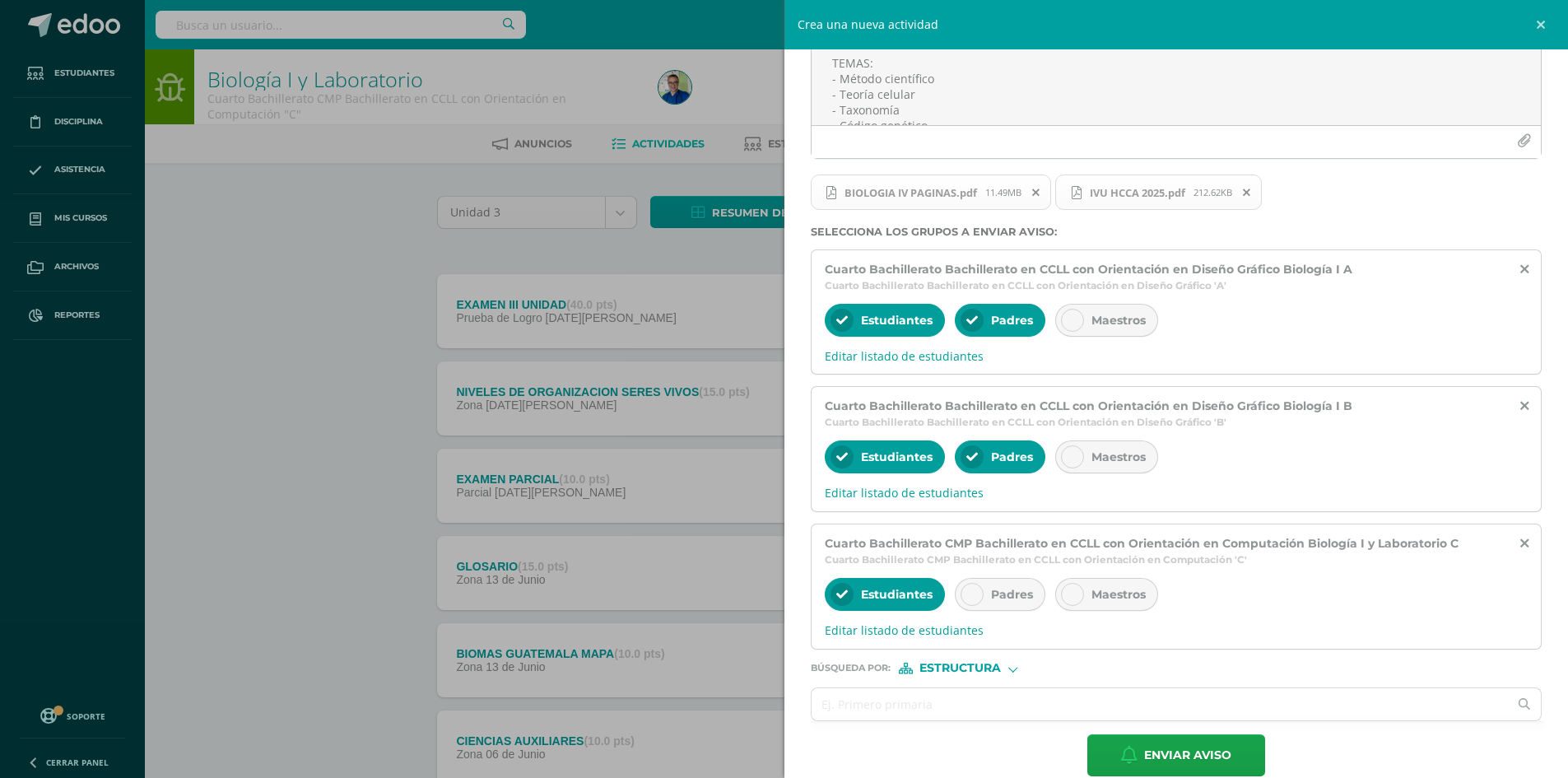
scroll to position [188, 0]
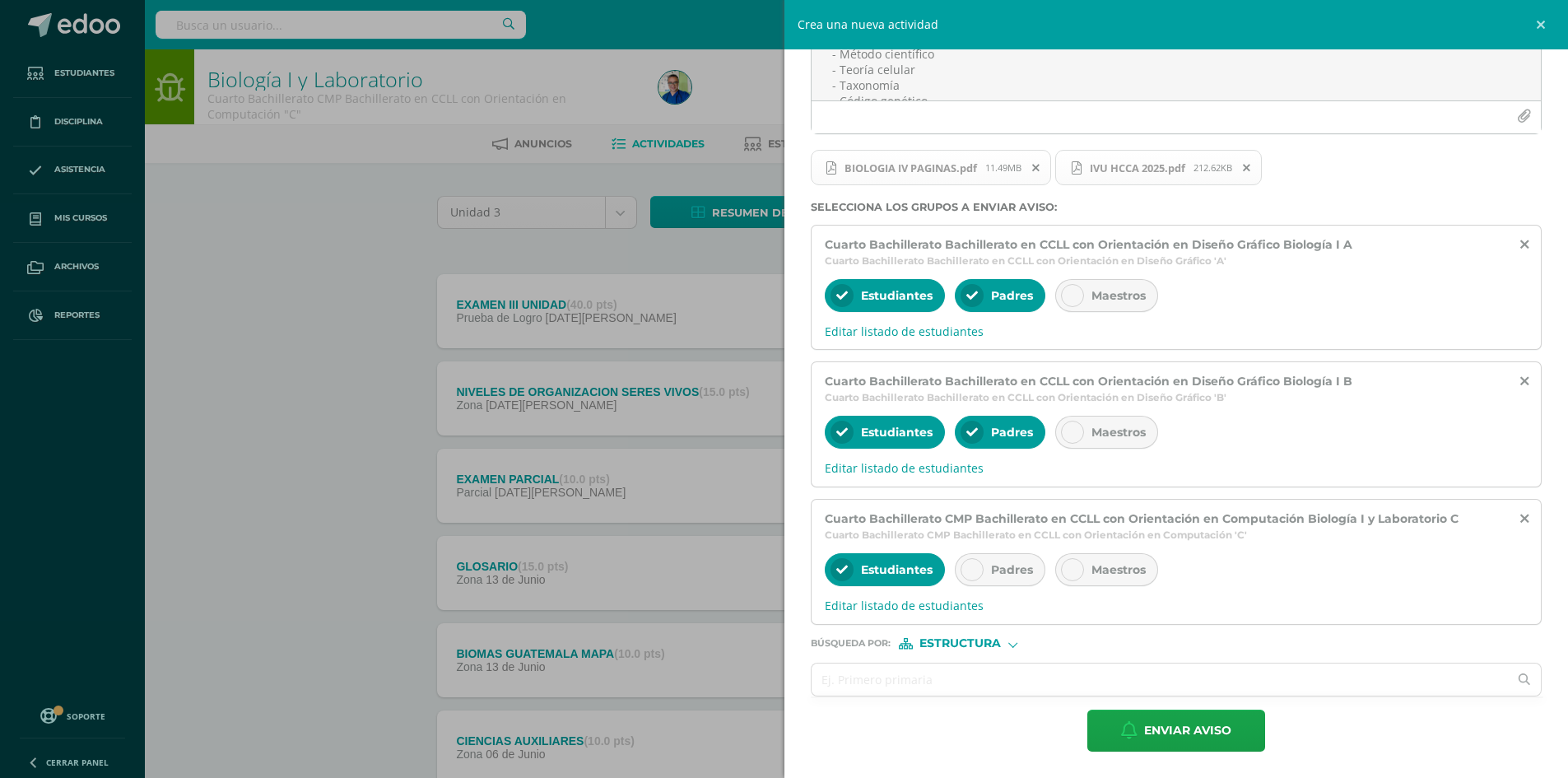
click at [973, 570] on icon at bounding box center [972, 570] width 12 height 12
click at [950, 679] on input "text" at bounding box center [1160, 679] width 697 height 32
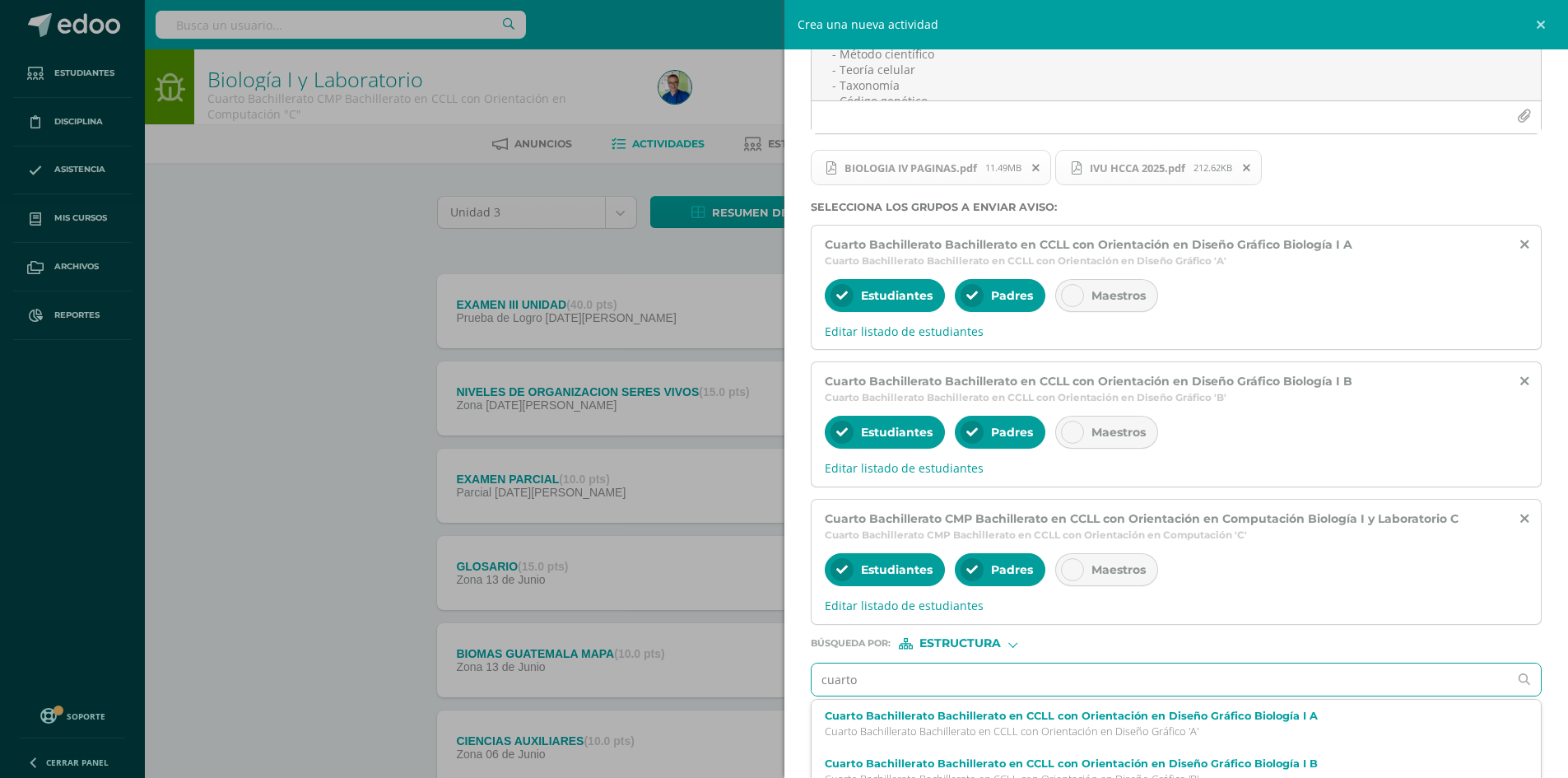
type input "cuarto"
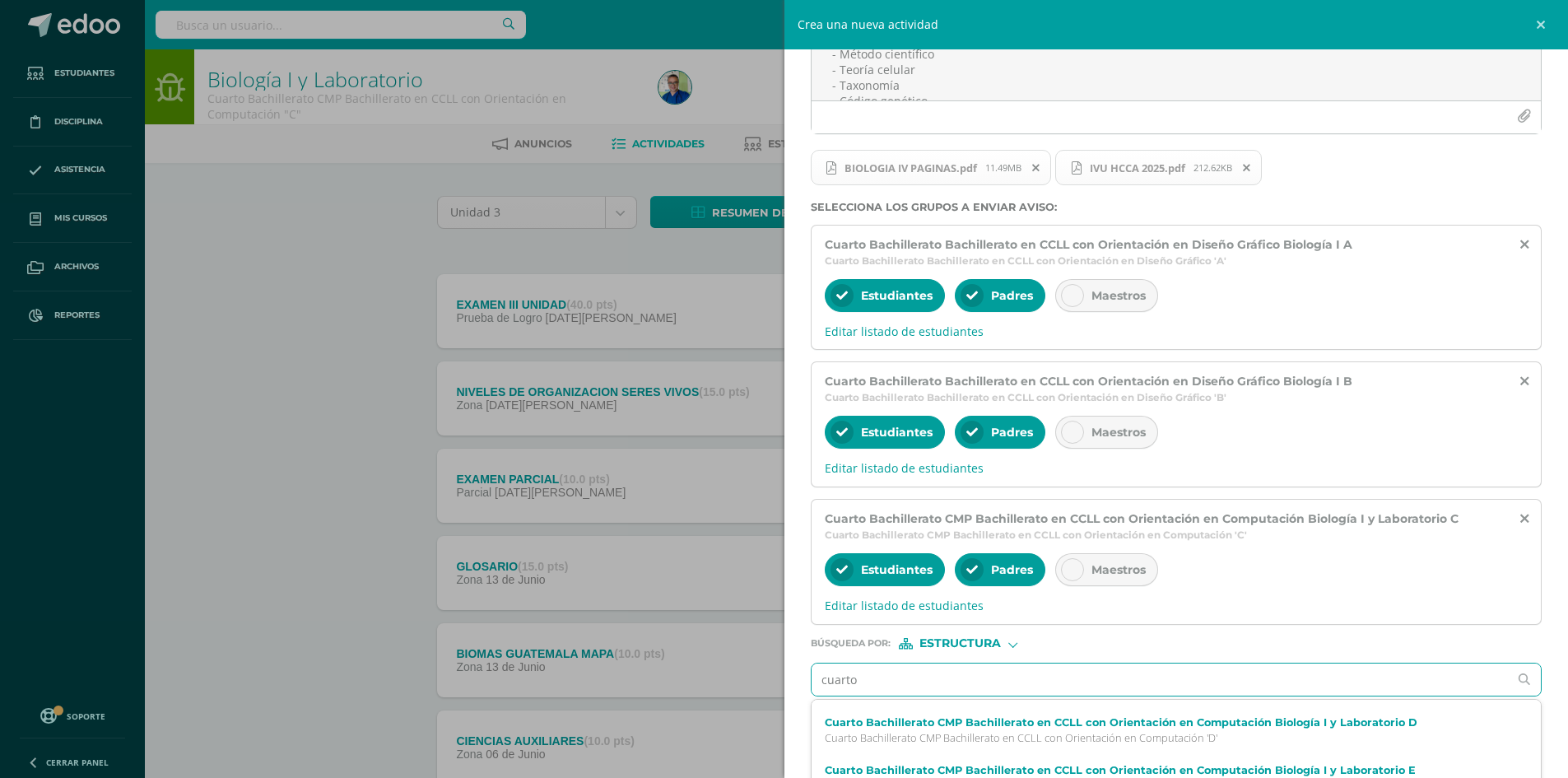
scroll to position [165, 0]
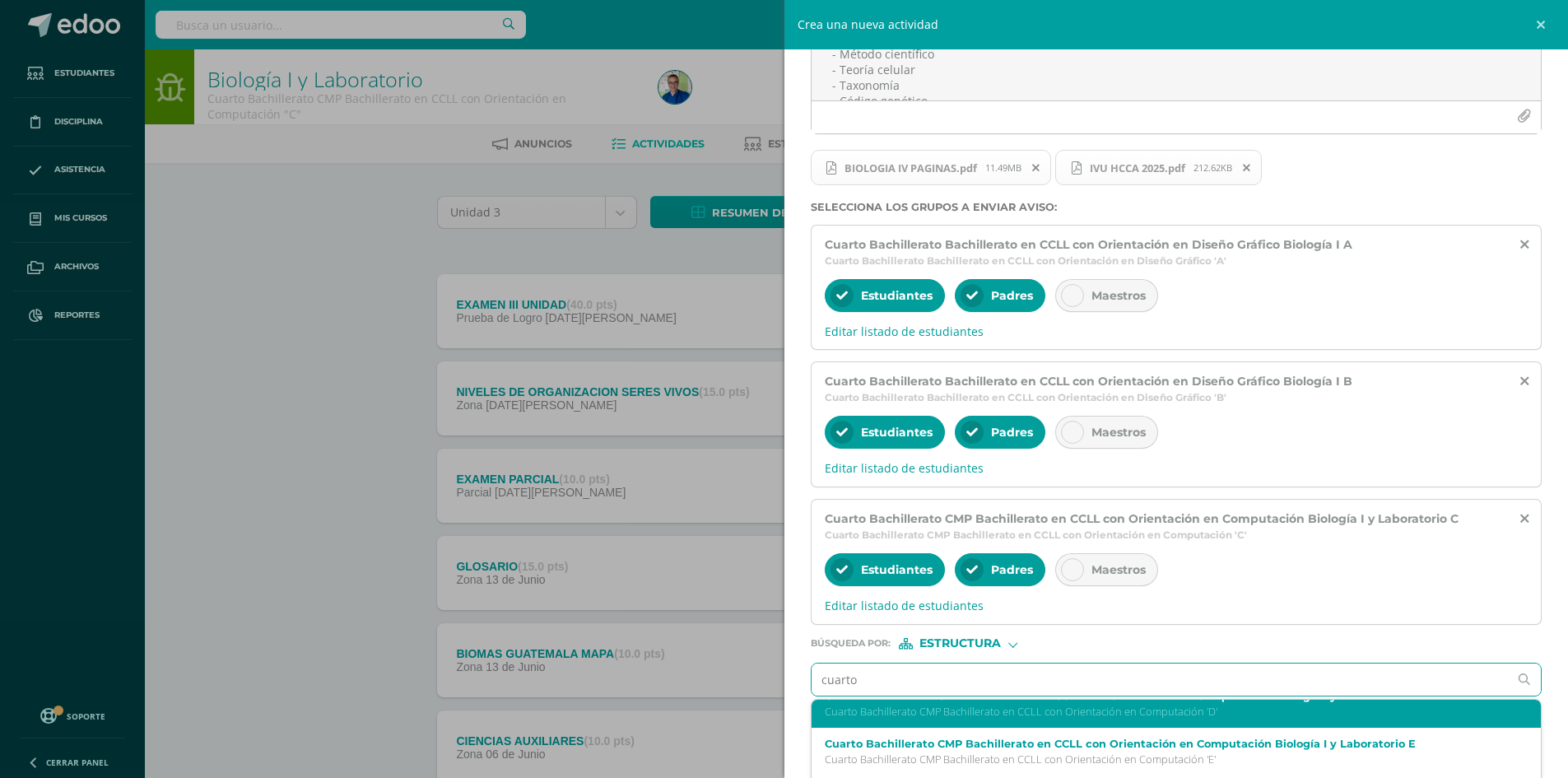
click at [1099, 715] on p "Cuarto Bachillerato CMP Bachillerato en CCLL con Orientación en Computación 'D'" at bounding box center [1161, 712] width 672 height 14
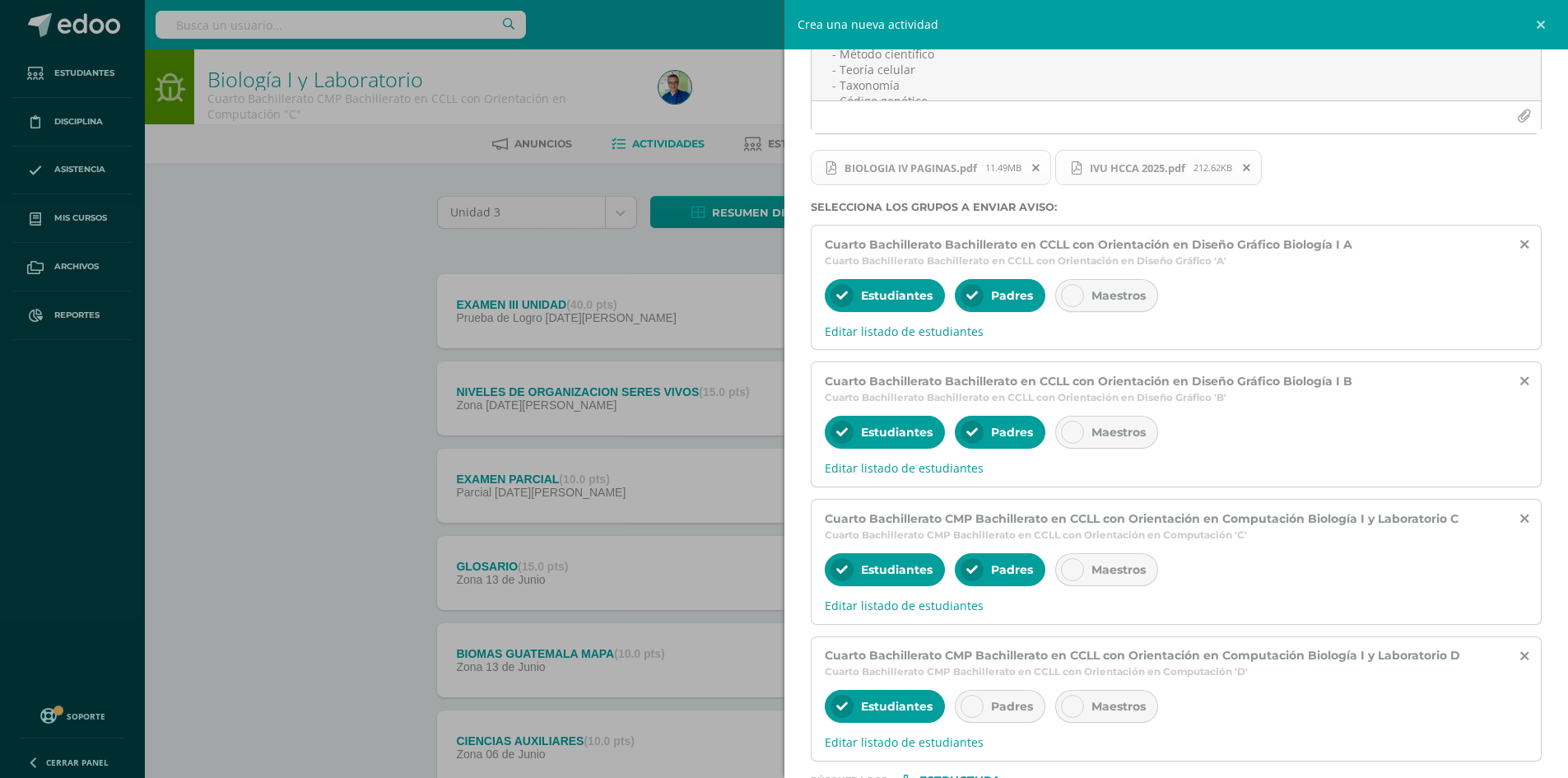
scroll to position [270, 0]
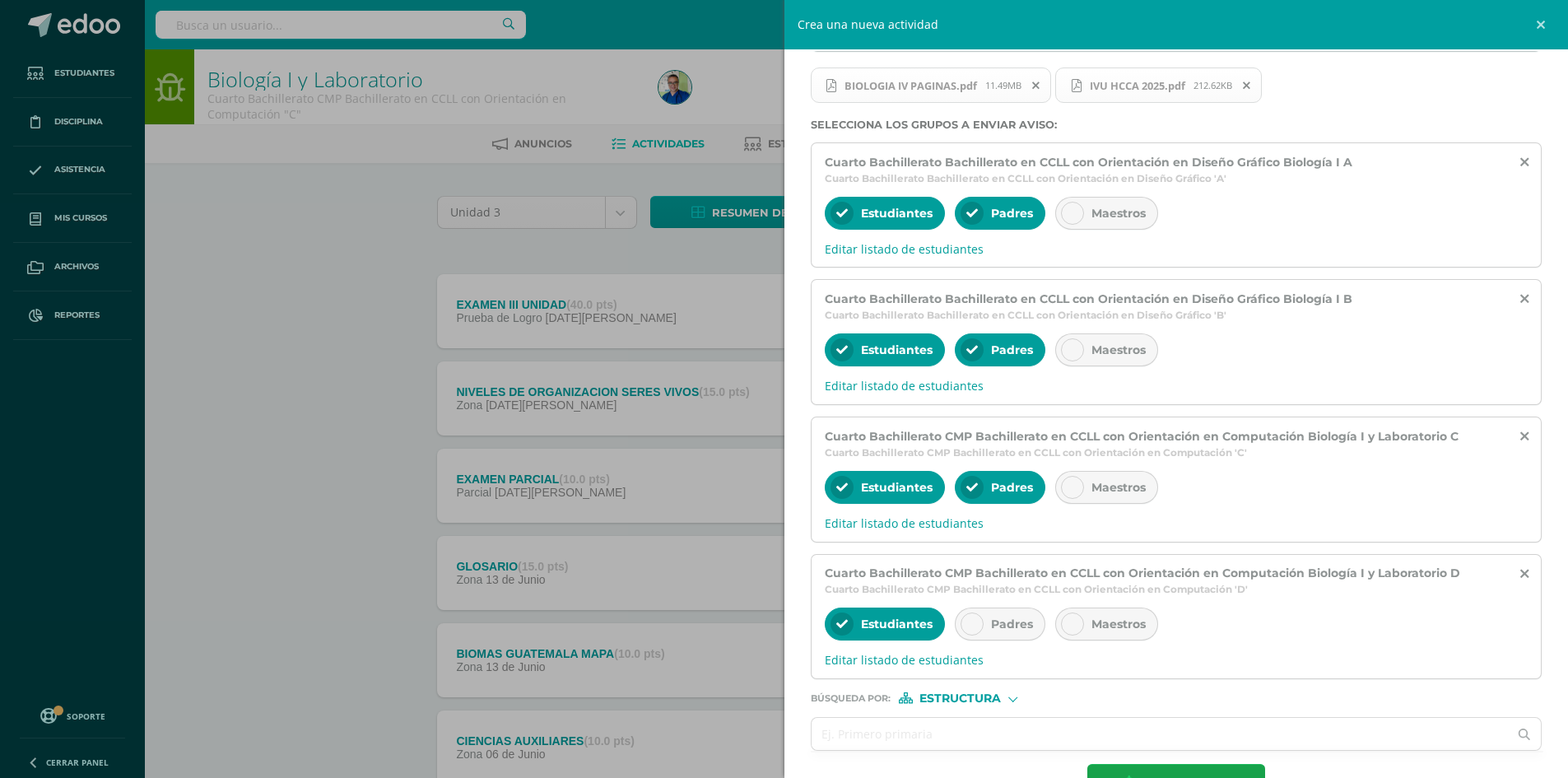
click at [968, 632] on div at bounding box center [972, 624] width 23 height 23
click at [941, 728] on input "text" at bounding box center [1160, 733] width 697 height 32
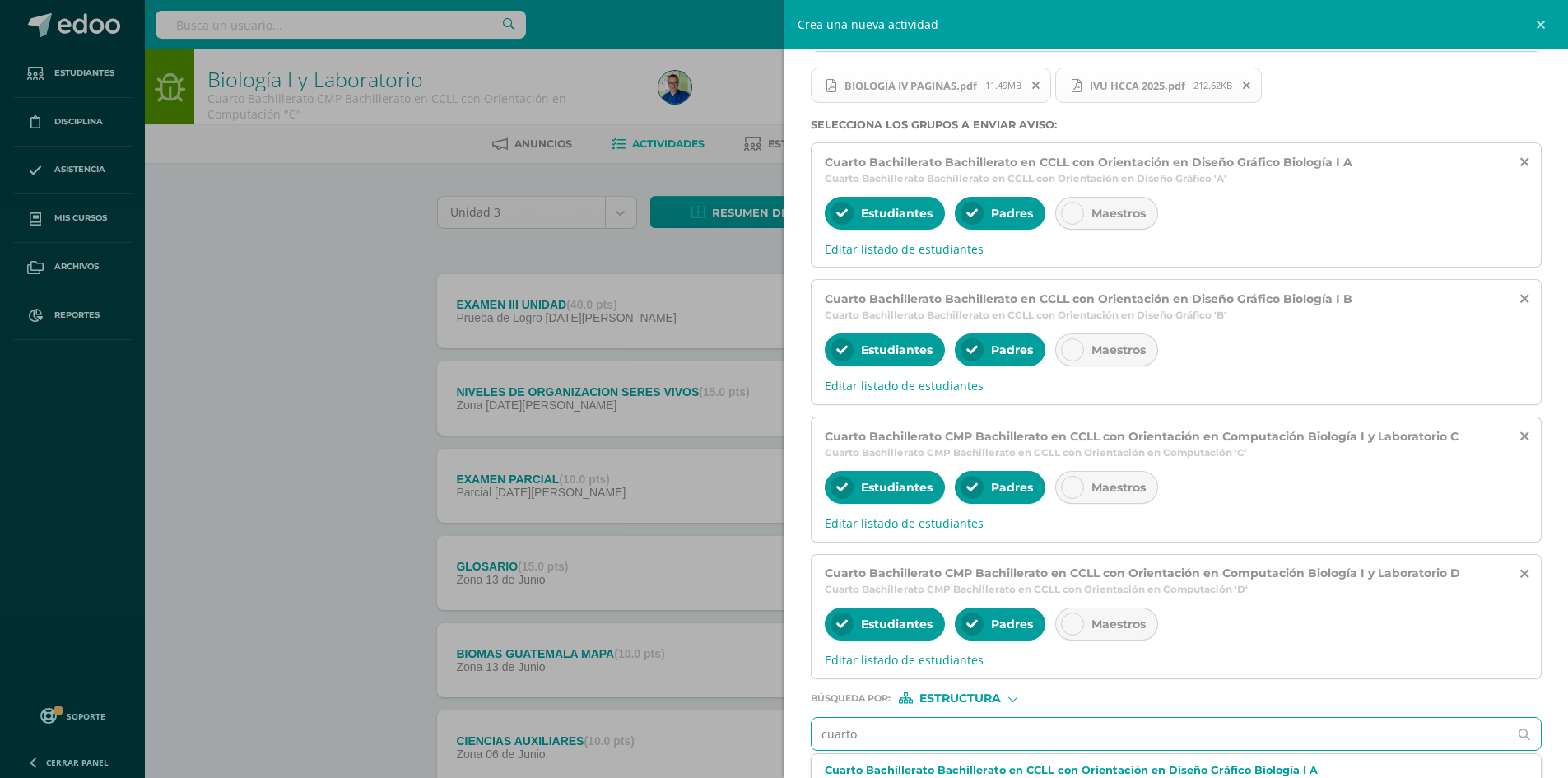
type input "cuarto"
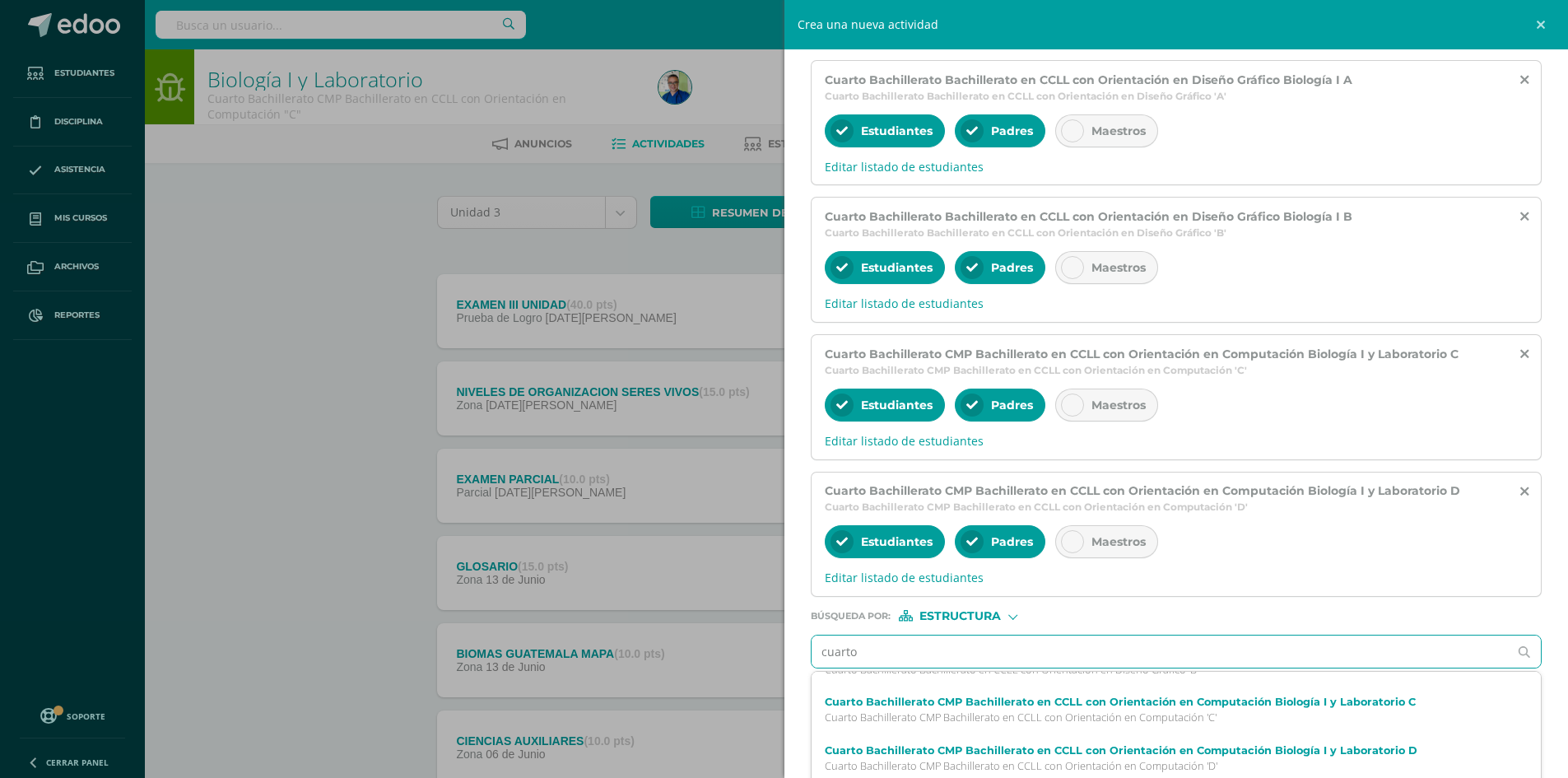
scroll to position [165, 0]
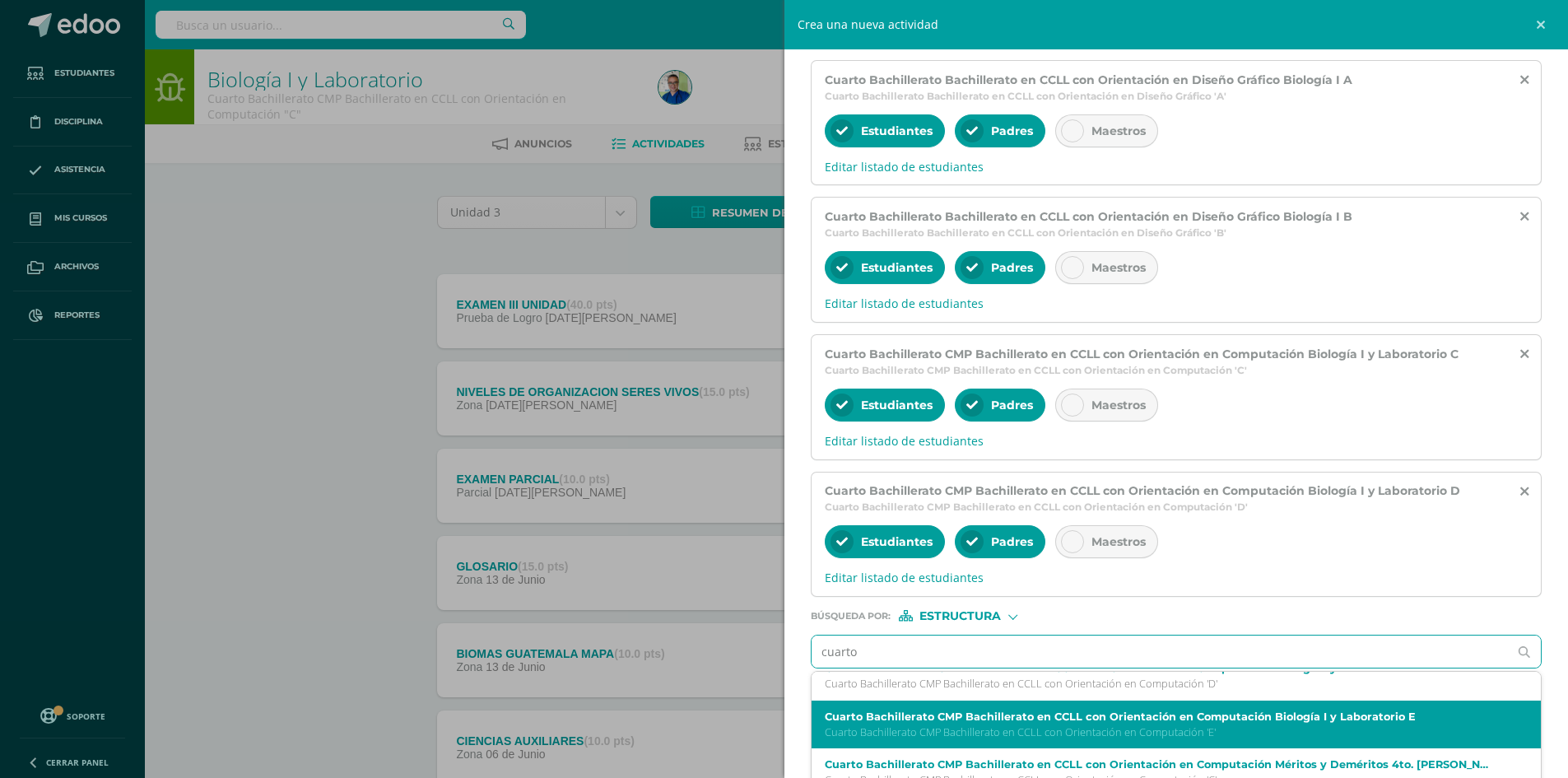
click at [1072, 716] on label "Cuarto Bachillerato CMP Bachillerato en CCLL con Orientación en Computación Bio…" at bounding box center [1161, 717] width 672 height 13
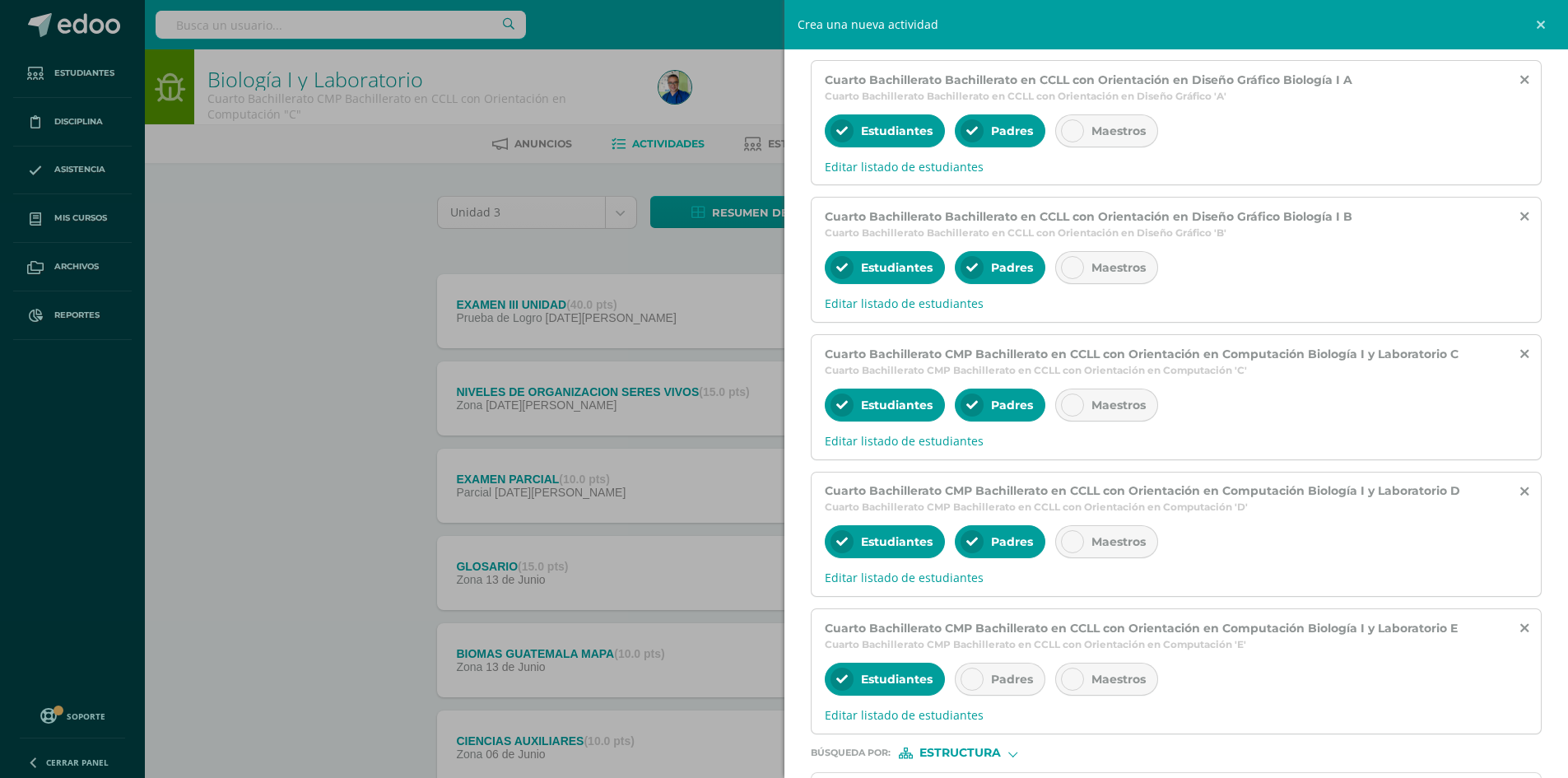
scroll to position [0, 0]
click at [958, 678] on div "Padres" at bounding box center [999, 679] width 90 height 33
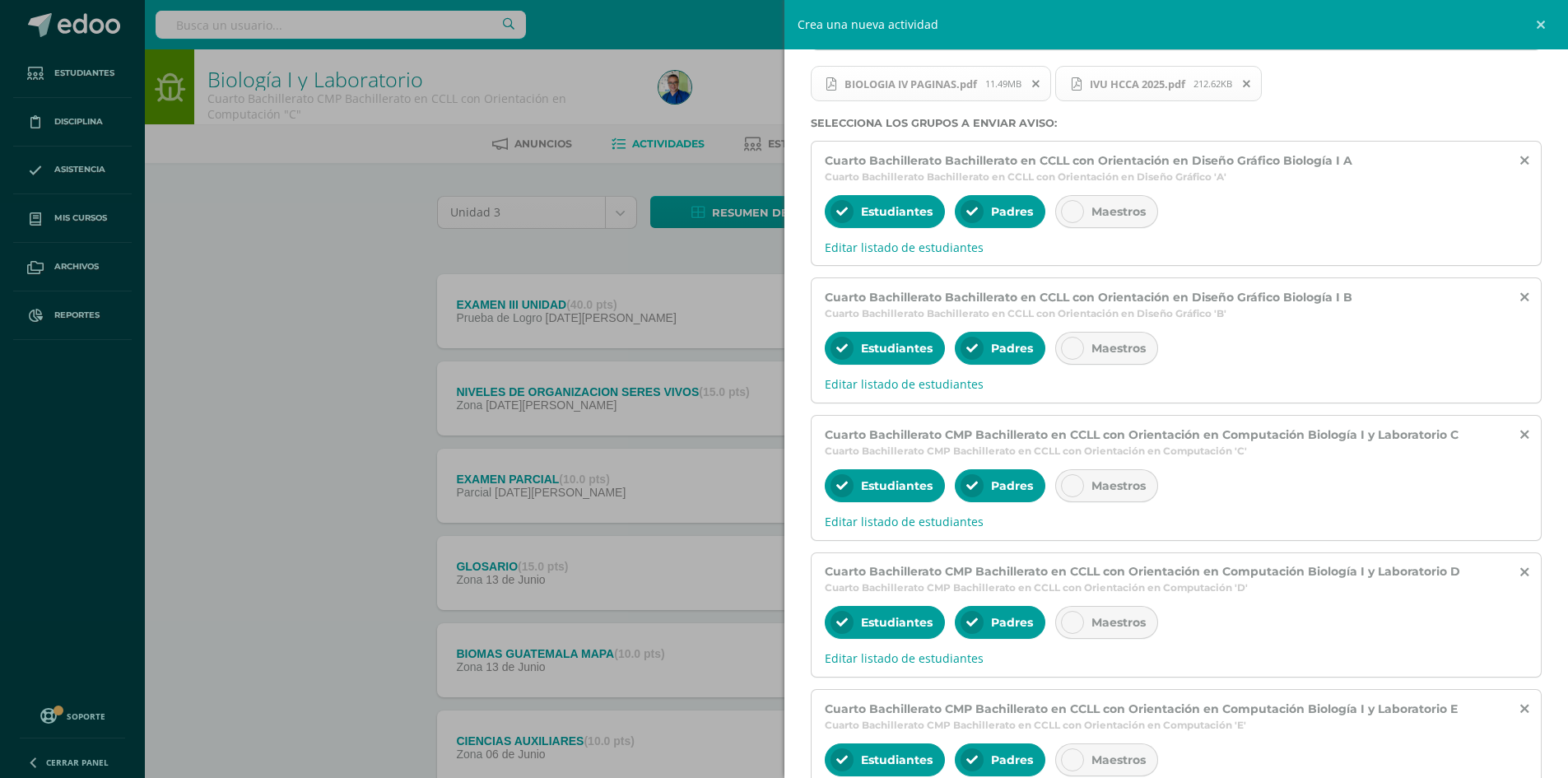
scroll to position [188, 0]
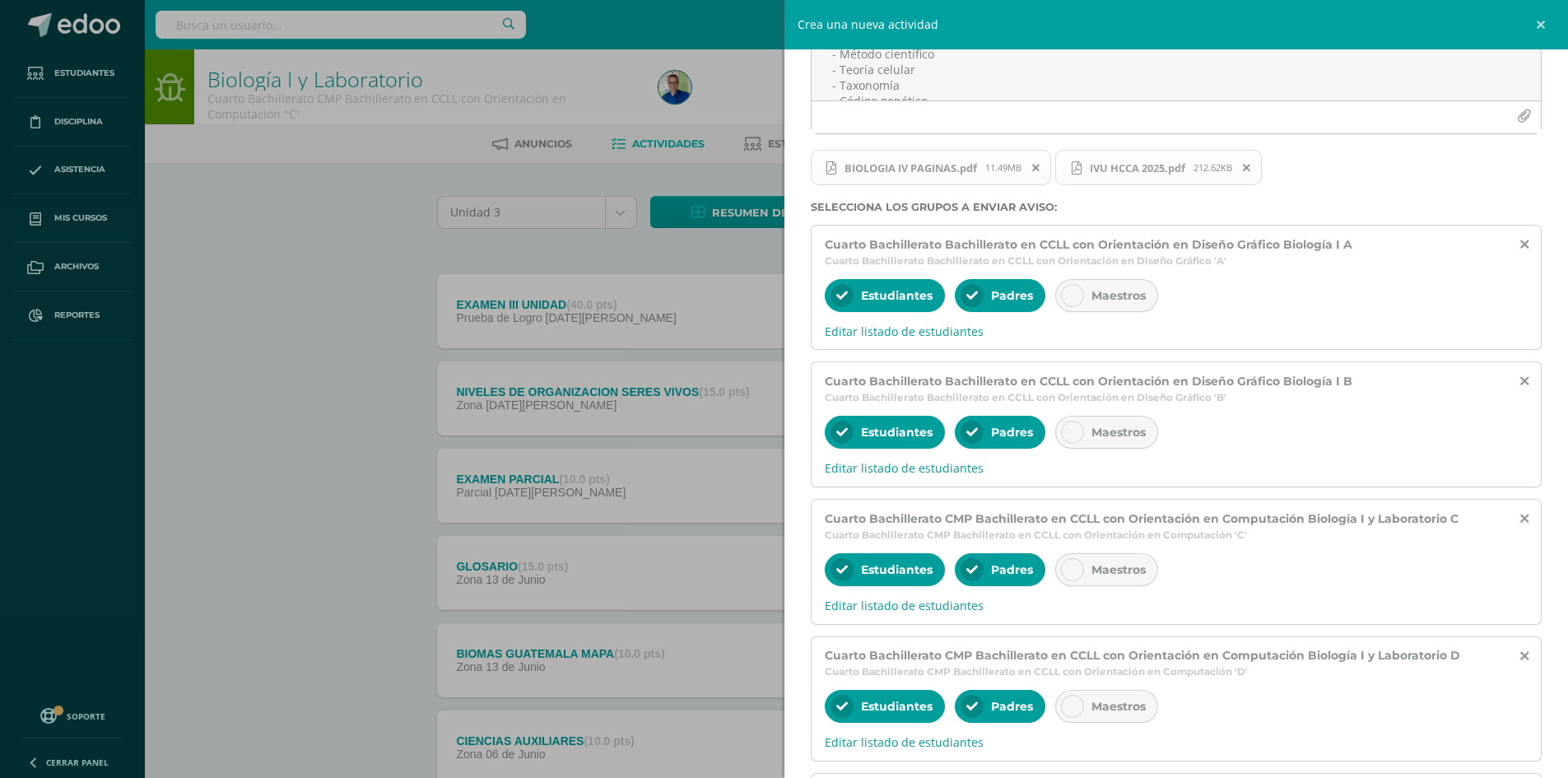
click at [1073, 294] on icon at bounding box center [1073, 296] width 12 height 12
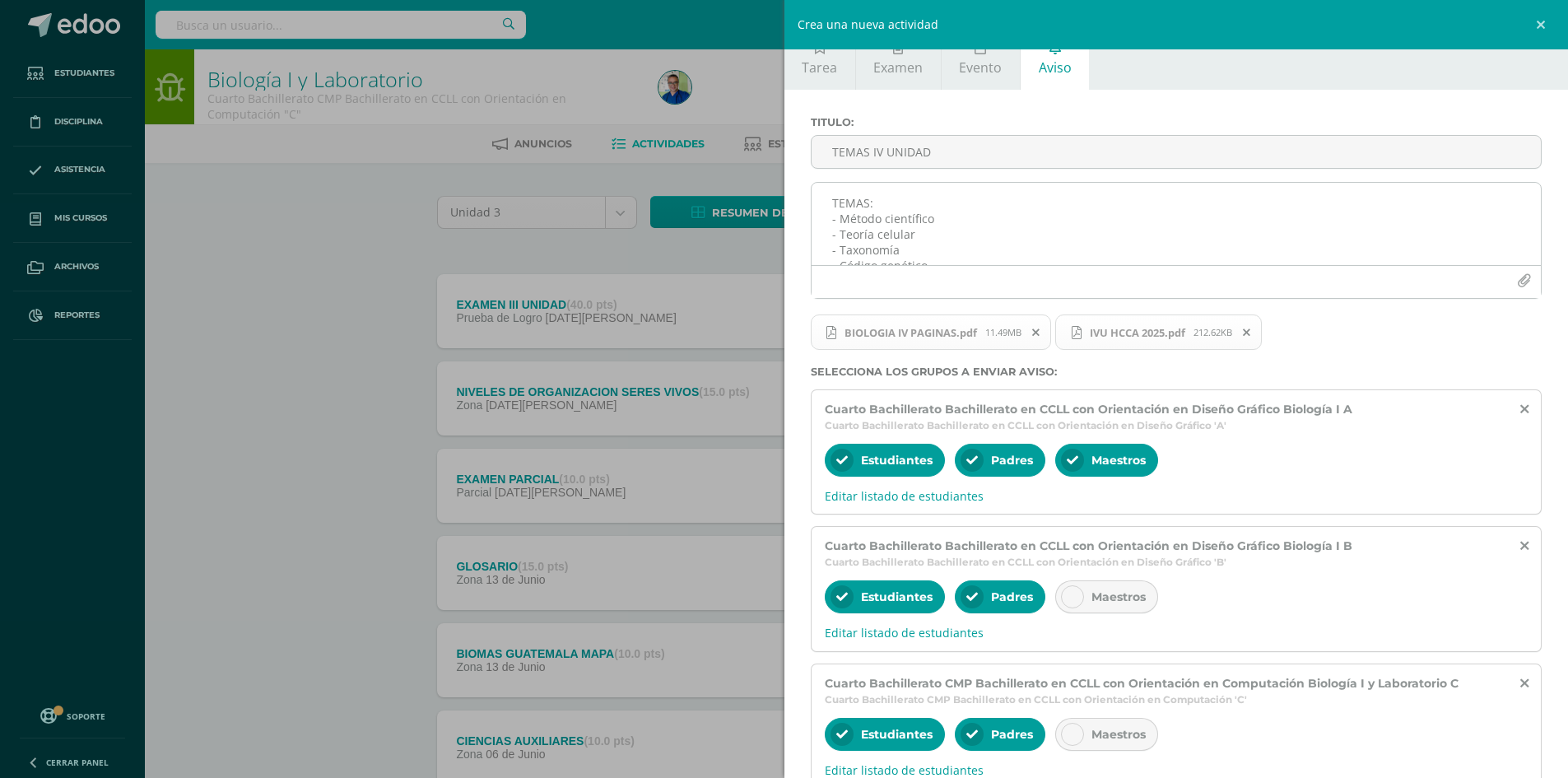
click at [1006, 242] on textarea "TEMAS: - Método científico - Teoría celular - Taxonomía - Código genético" at bounding box center [1177, 224] width 730 height 82
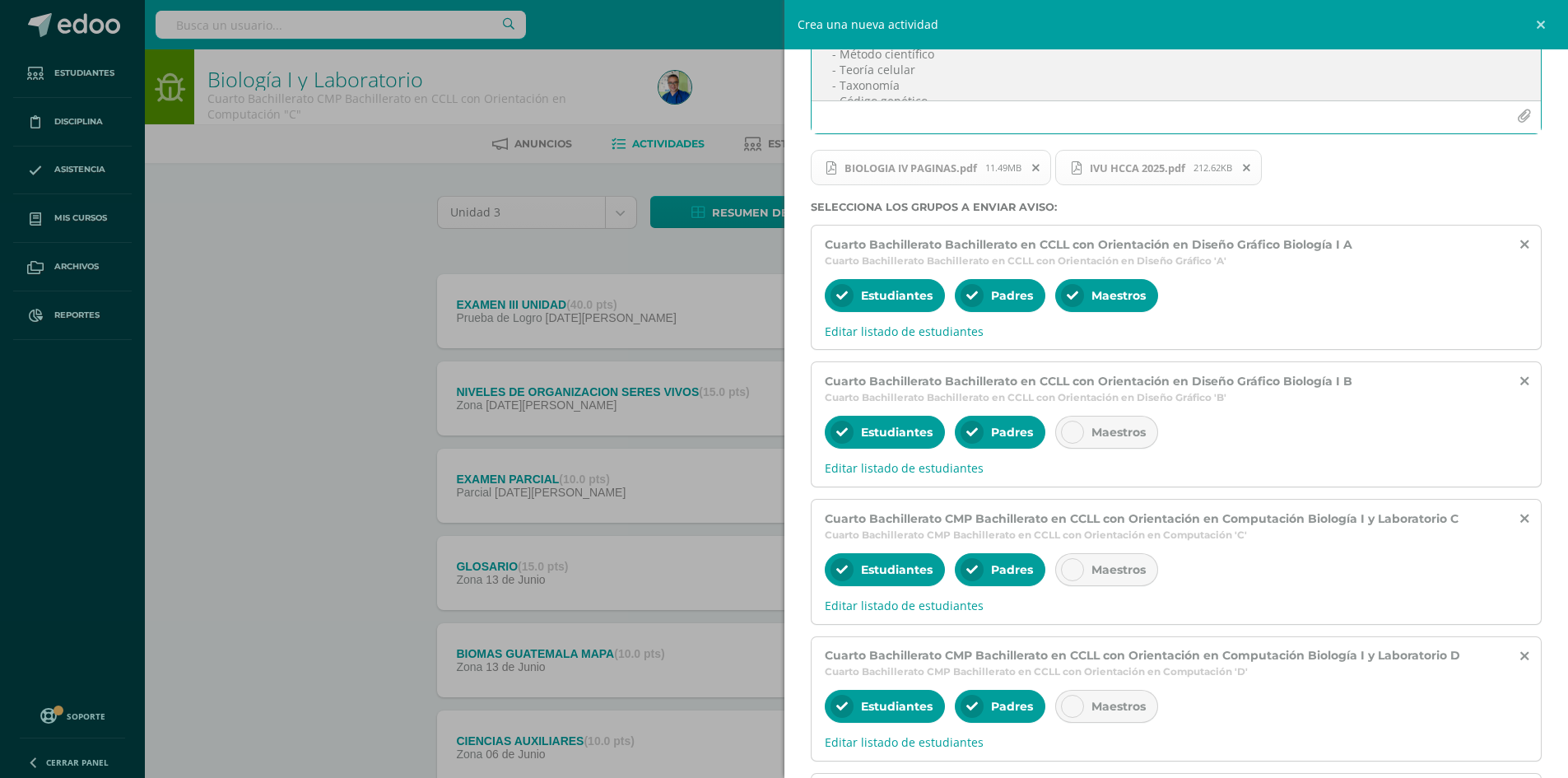
scroll to position [106, 0]
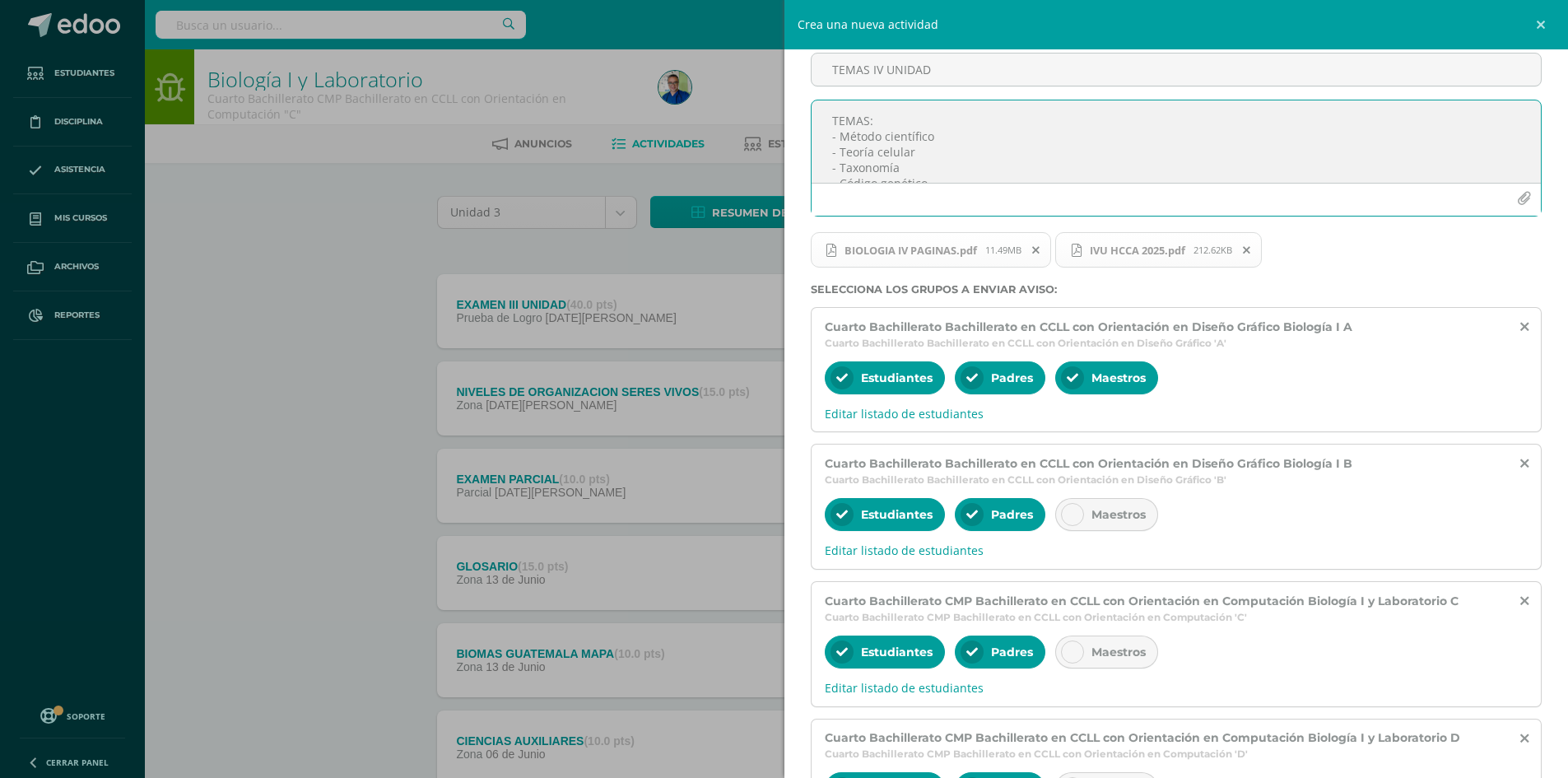
click at [971, 170] on textarea "TEMAS: - Método científico - Teoría celular - Taxonomía - Código genético" at bounding box center [1177, 141] width 730 height 82
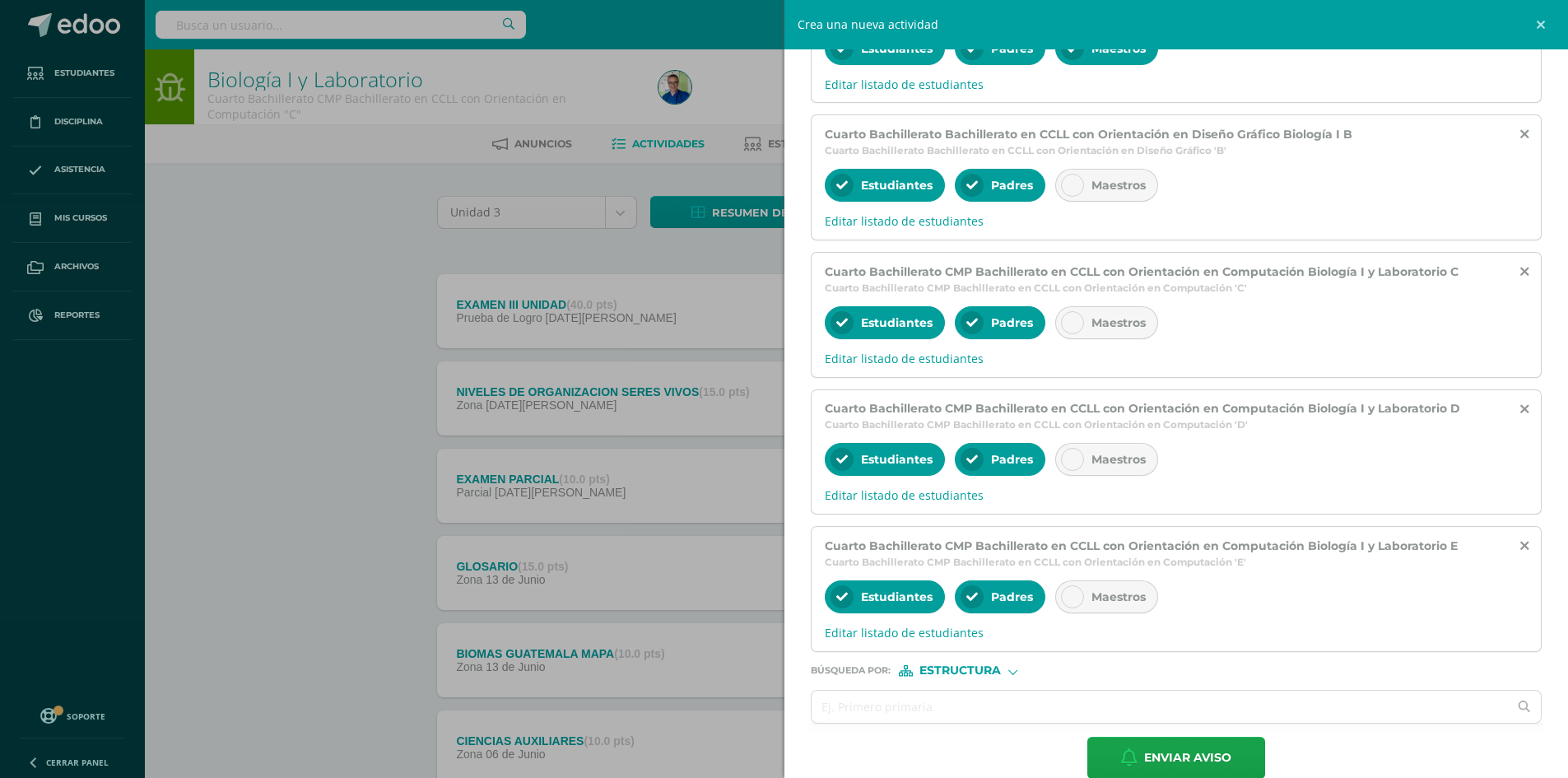
scroll to position [462, 0]
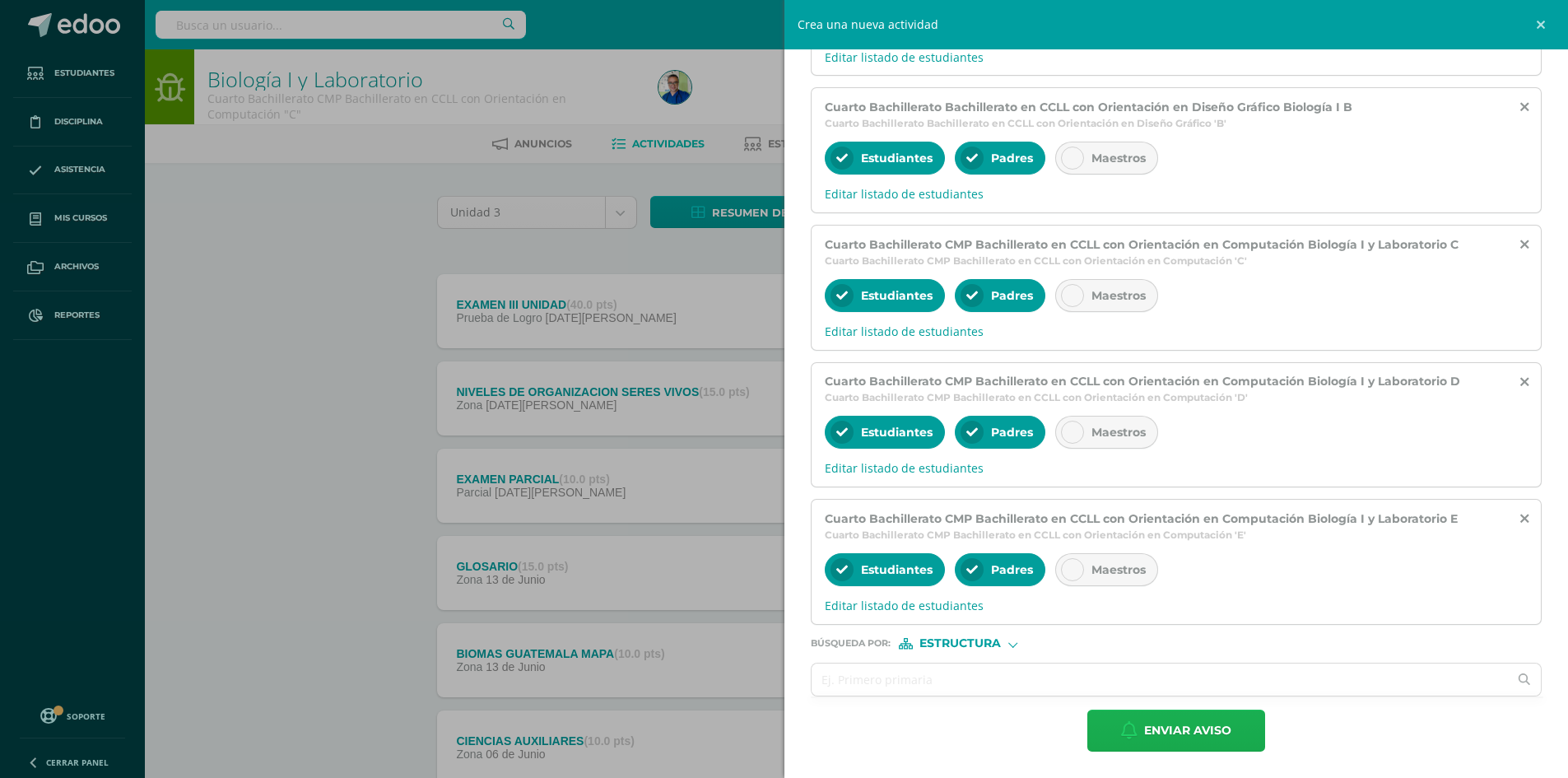
type textarea "TEMAS: - Método científico - Teoría celular - Taxonomía - Código genético *Las …"
click at [1181, 735] on span "Enviar aviso" at bounding box center [1187, 731] width 87 height 41
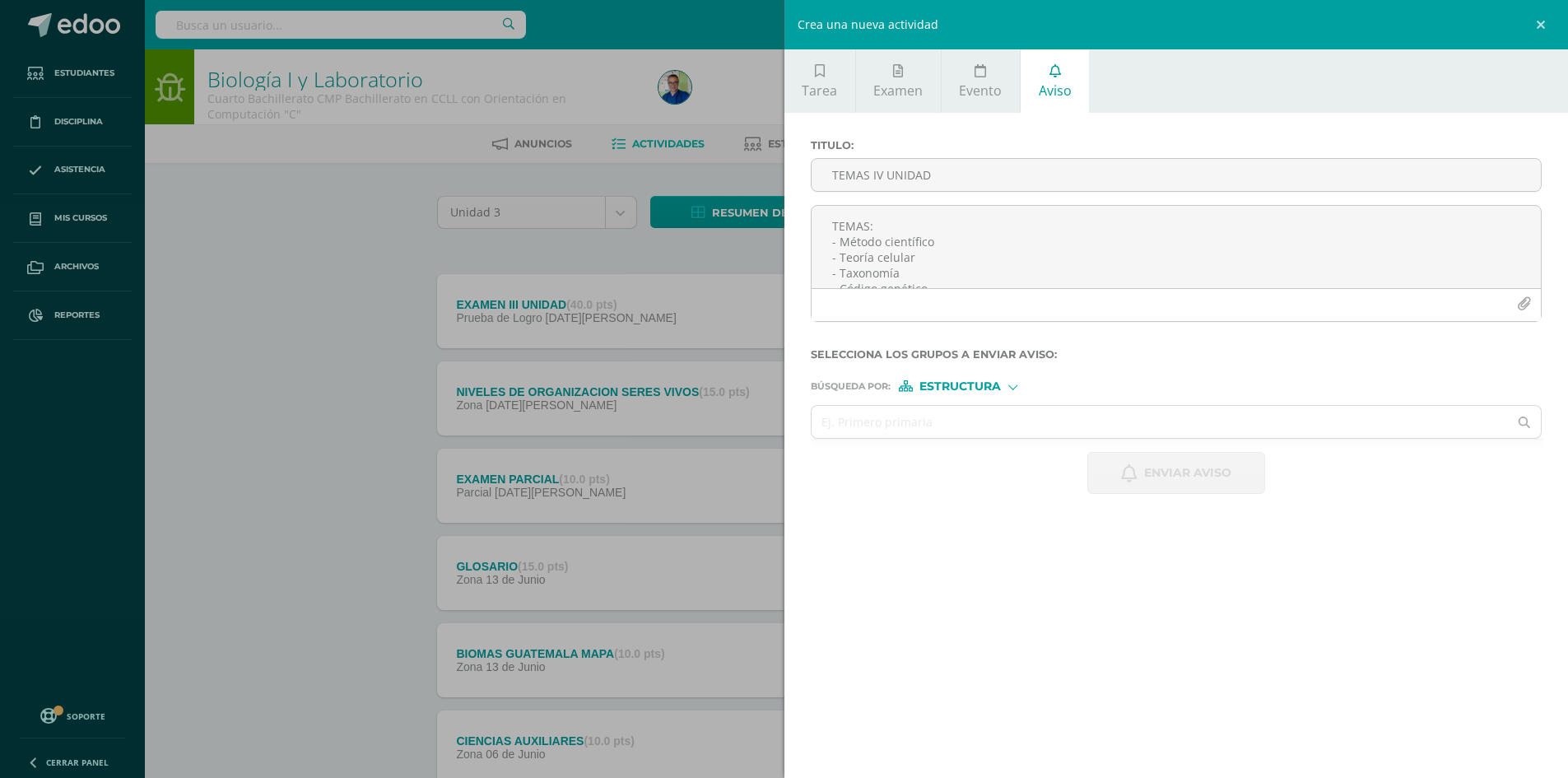
scroll to position [0, 0]
click at [283, 287] on div "Crea una nueva actividad Tarea Examen Evento Aviso Título: Valor: 100.0 Fecha: …" at bounding box center [784, 389] width 1568 height 778
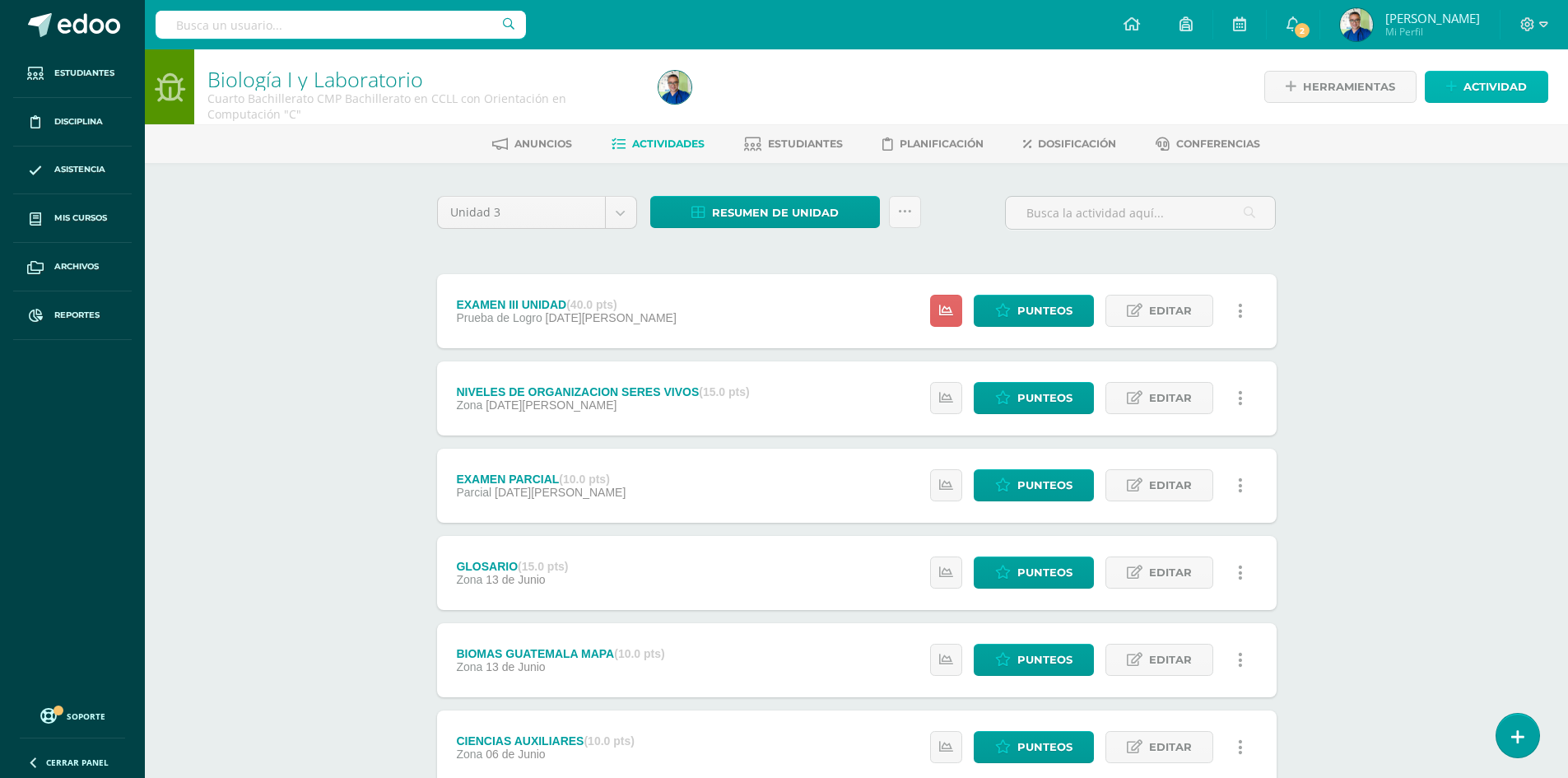
click at [1470, 79] on span "Actividad" at bounding box center [1494, 86] width 63 height 30
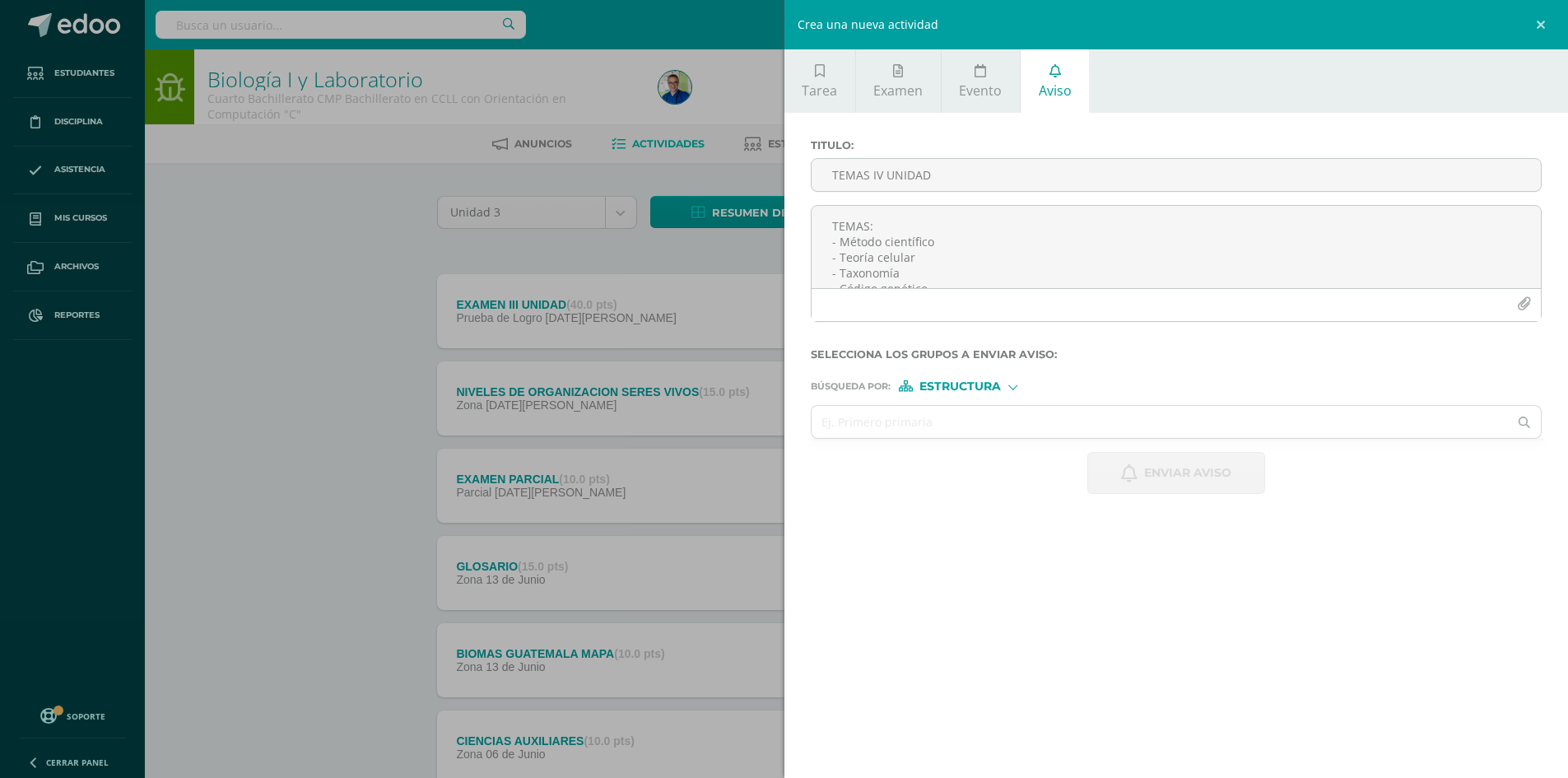
click at [292, 205] on div "Crea una nueva actividad Tarea Examen Evento Aviso Título: Valor: 100.0 Fecha: …" at bounding box center [784, 389] width 1568 height 778
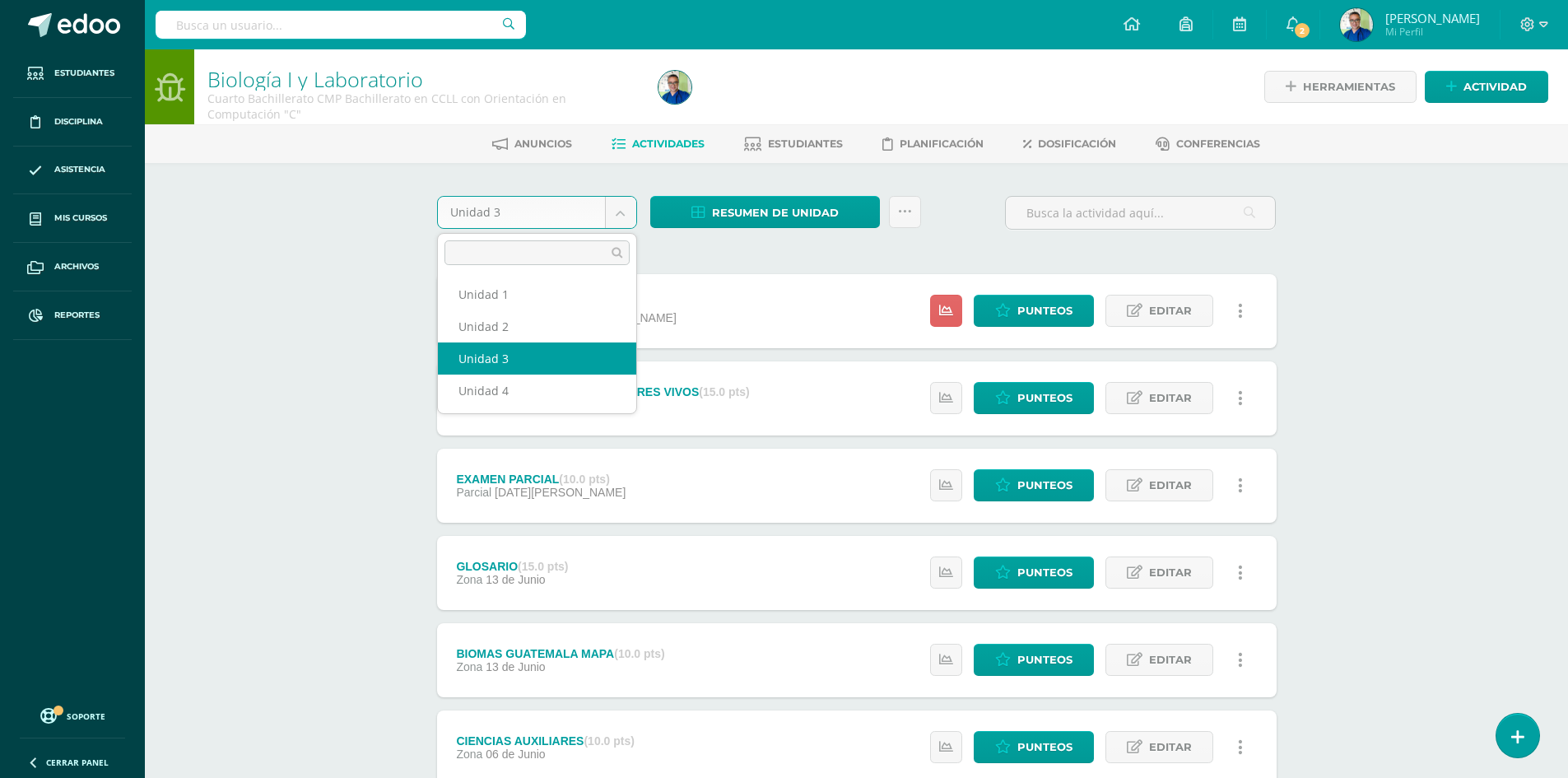
click at [622, 210] on body "Notification sent successfully Estudiantes Disciplina Asistencia Mis cursos Arc…" at bounding box center [784, 447] width 1568 height 894
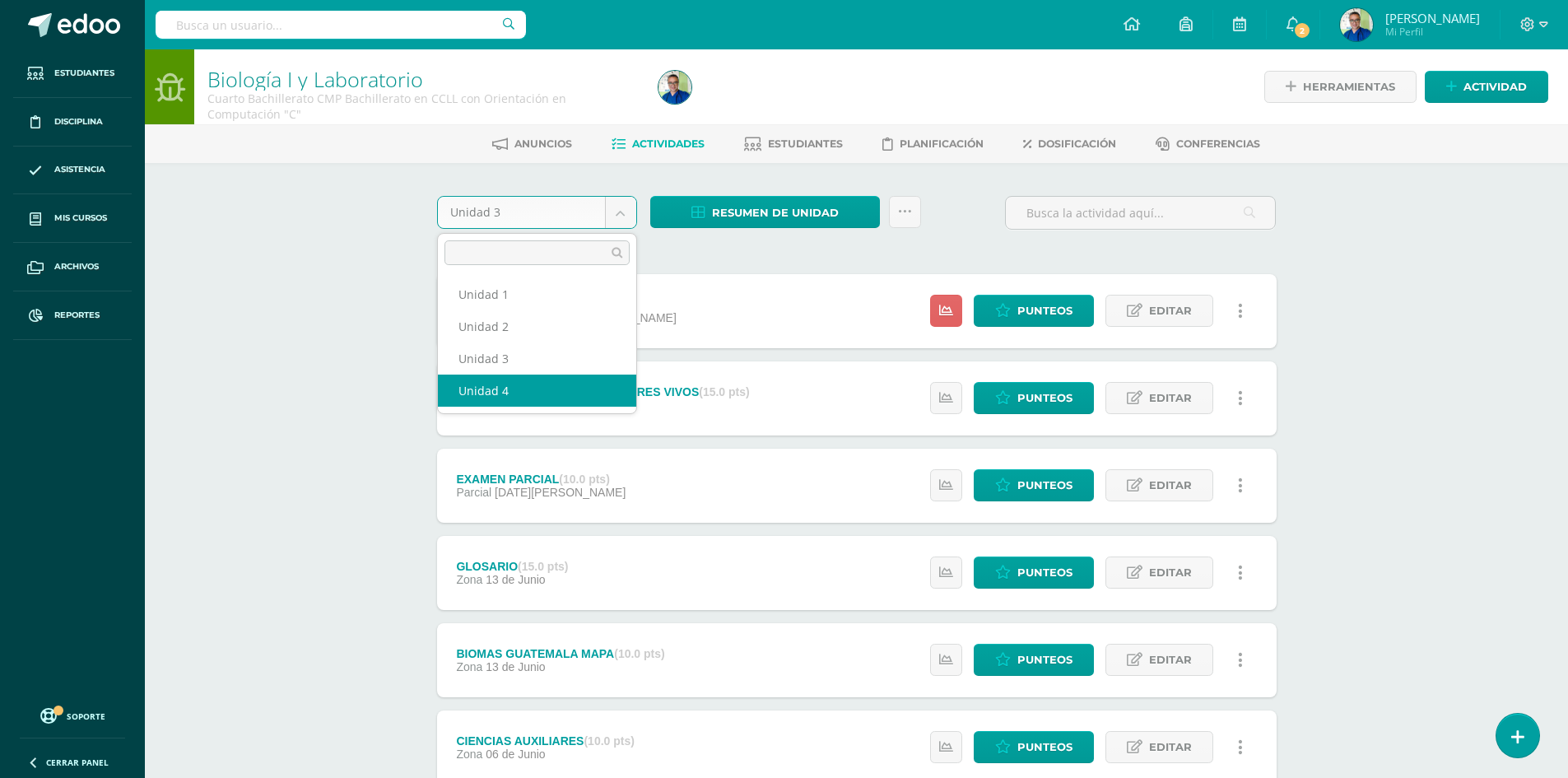
select select "Unidad 4"
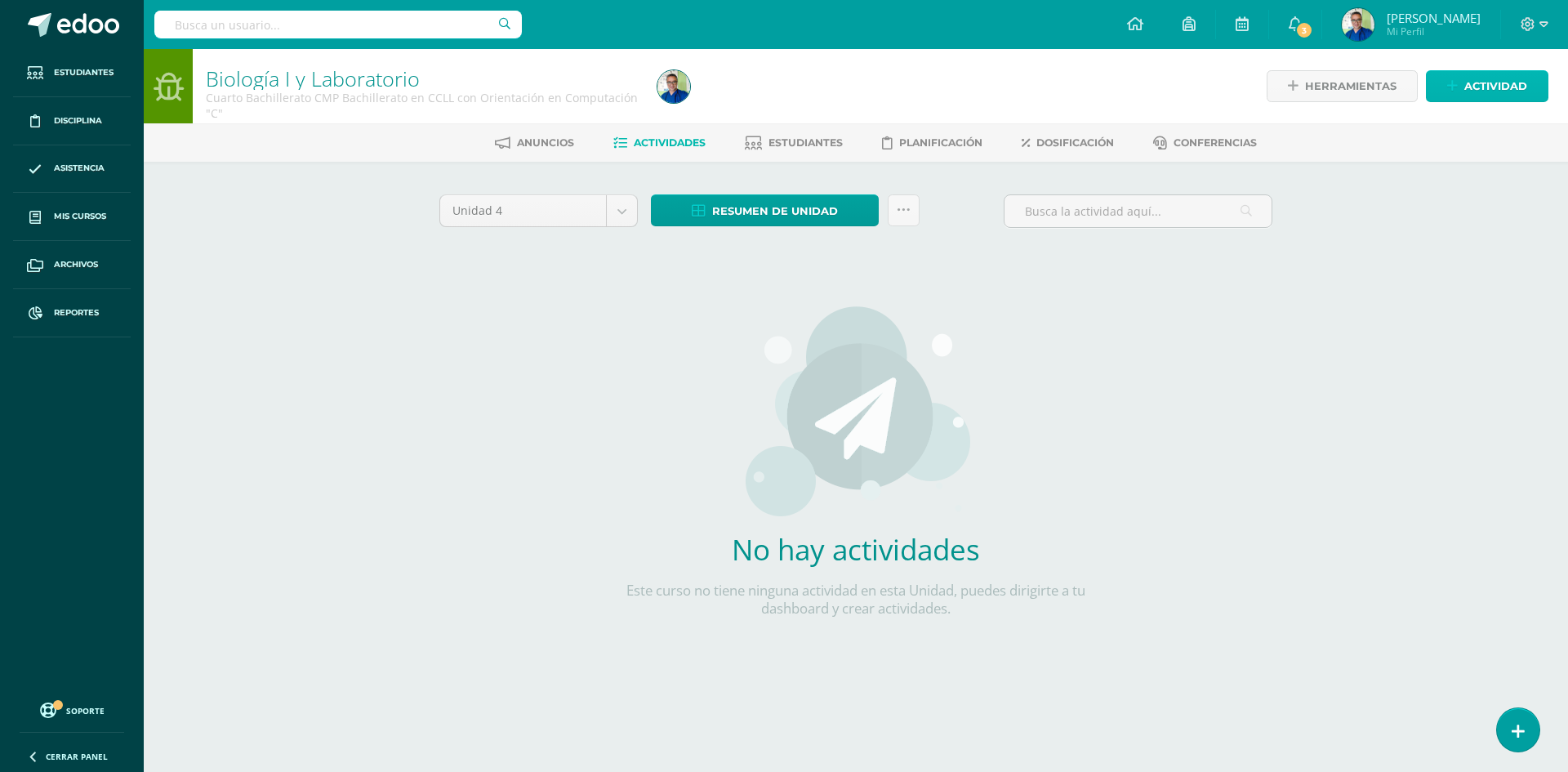
click at [1494, 92] on span "Actividad" at bounding box center [1495, 86] width 62 height 30
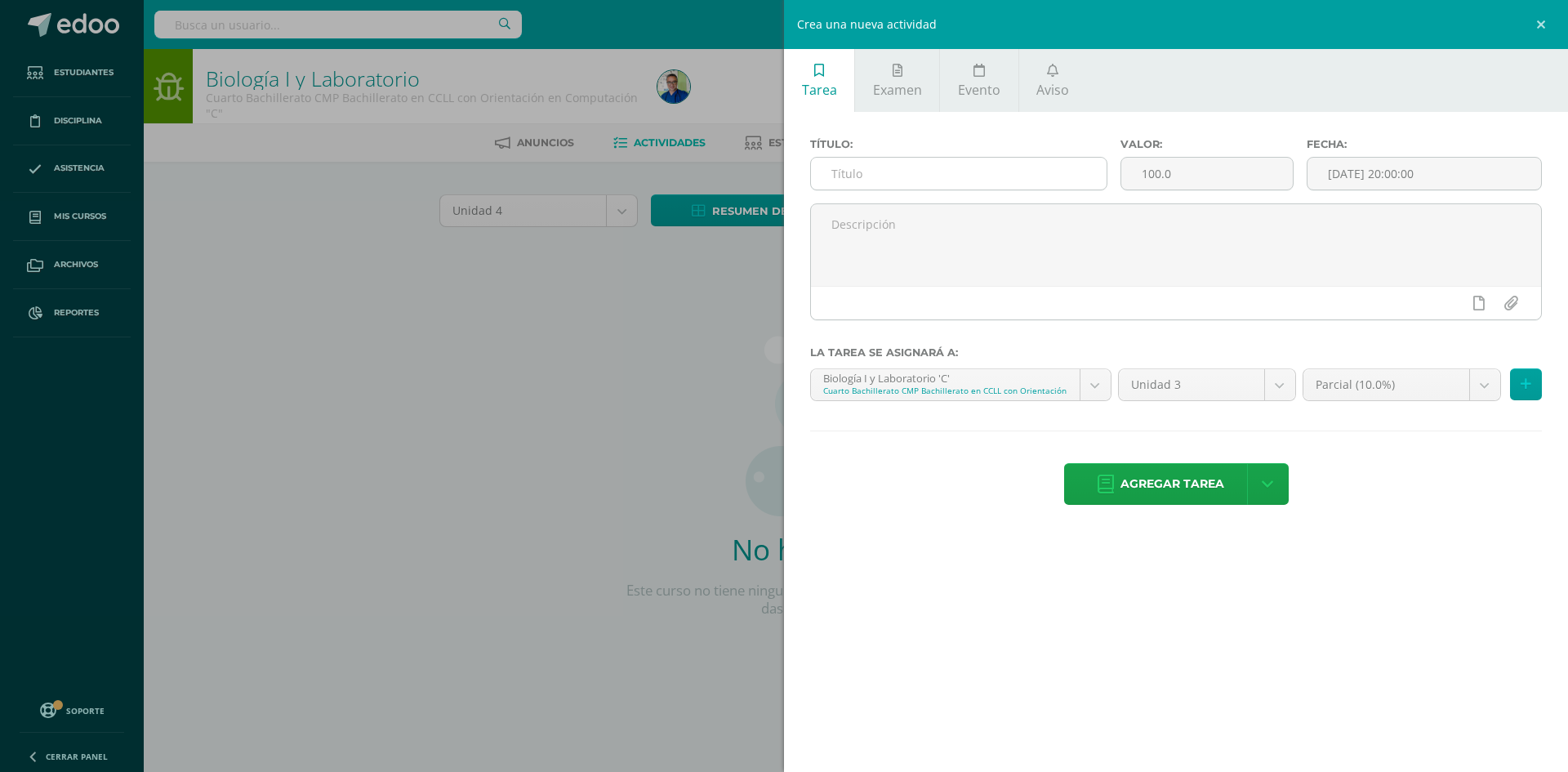
click at [906, 171] on input "text" at bounding box center [959, 173] width 296 height 32
type input "MÉTODO CIENTIFICO"
drag, startPoint x: 1189, startPoint y: 170, endPoint x: 1109, endPoint y: 175, distance: 80.2
click at [1109, 175] on div "Título: MÉTODO CIENTIFICO Valor: 100.0 Fecha: [DATE] 20:00:00" at bounding box center [1175, 171] width 745 height 65
type input "15"
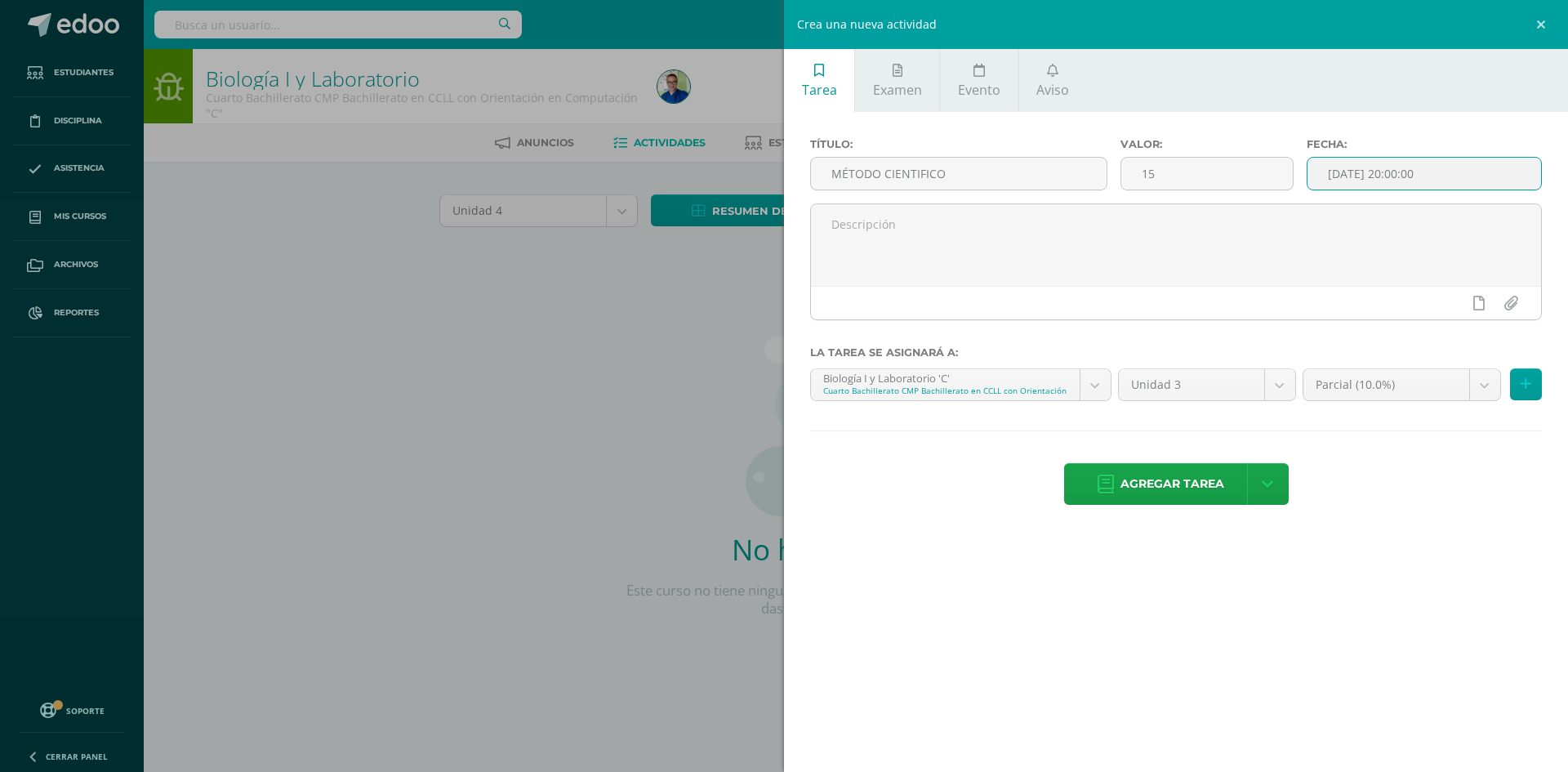
click at [1370, 170] on input "2025-08-12 20:00:00" at bounding box center [1424, 173] width 233 height 32
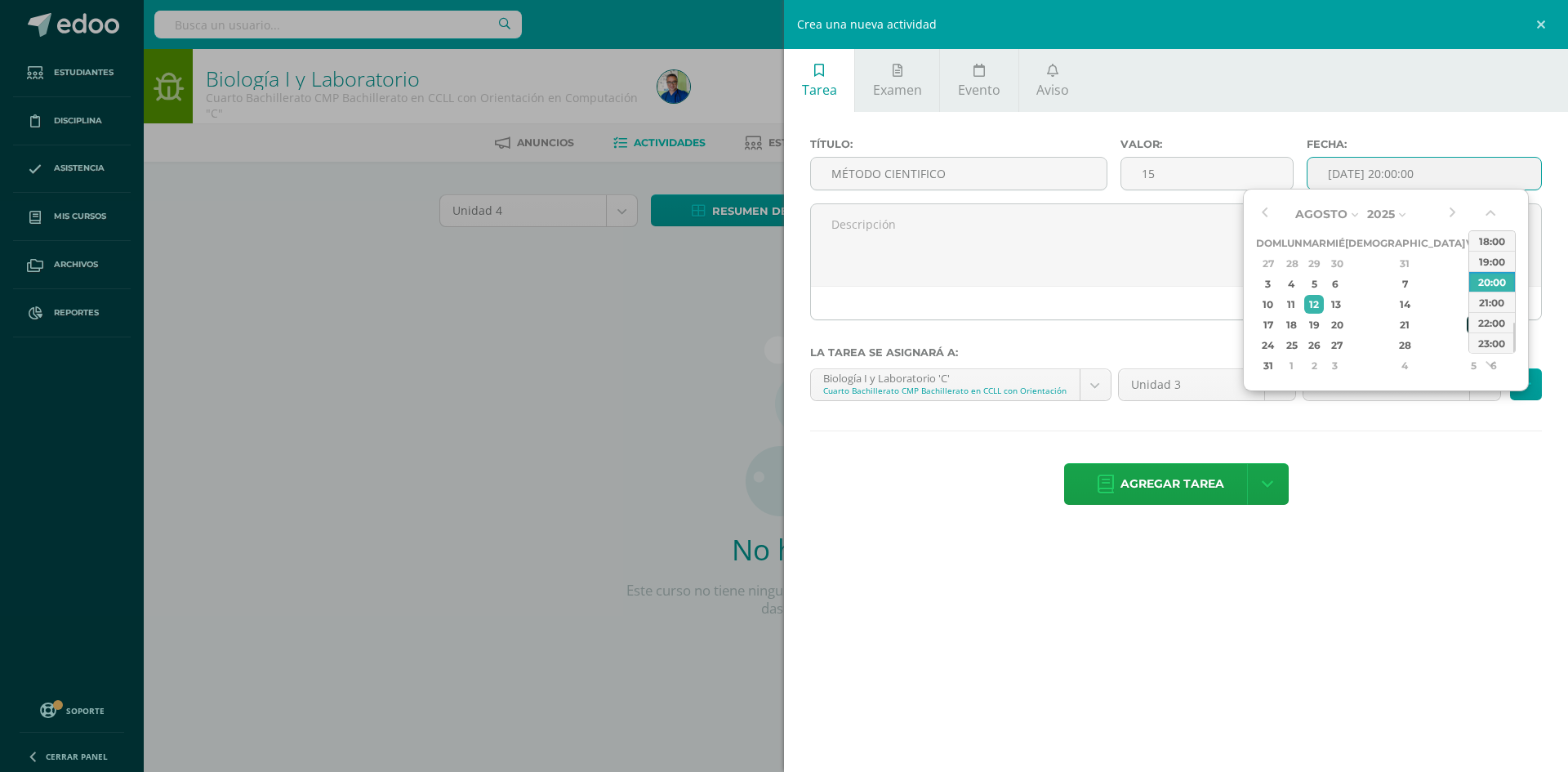
click at [1466, 327] on div "22" at bounding box center [1473, 325] width 14 height 19
type input "2025-08-22 20:00"
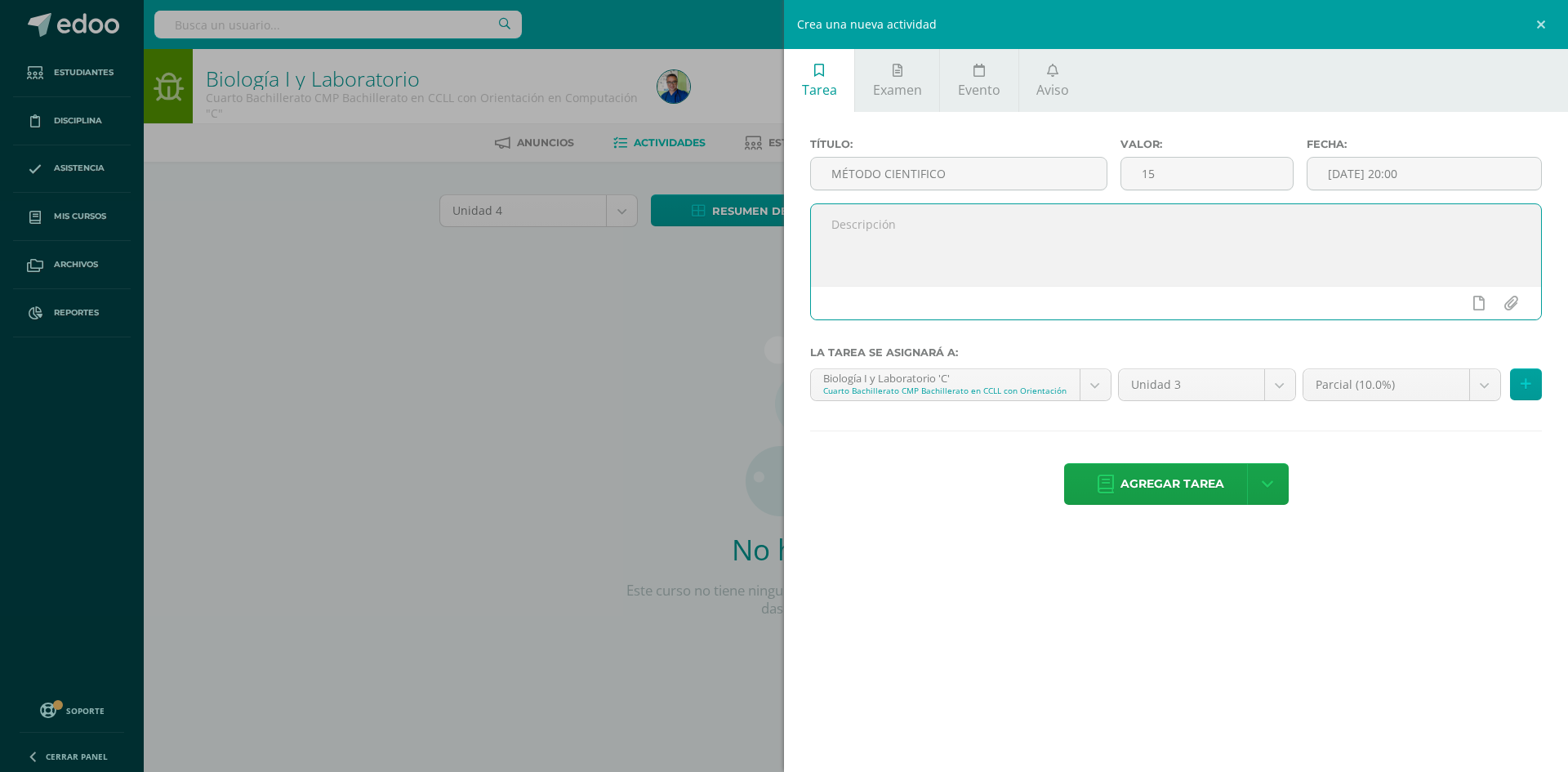
click at [1034, 237] on textarea at bounding box center [1176, 244] width 730 height 82
click at [879, 226] on textarea at bounding box center [1176, 244] width 730 height 82
paste textarea "EJERCICIO EN CLASE SOBRE: DEFINICIÓN DE CONOCIMIENTO, MÉTODO EMPIRICO, CIENTÍFI…"
type textarea "EJERCICIO EN CLASE SOBRE: DEFINICIÓN DE CONOCIMIENTO, MÉTODO EMPIRICO, CIENTÍFI…"
click at [1284, 386] on body "Estudiantes Disciplina Asistencia Mis cursos Archivos Reportes Soporte Centro d…" at bounding box center [784, 351] width 1568 height 702
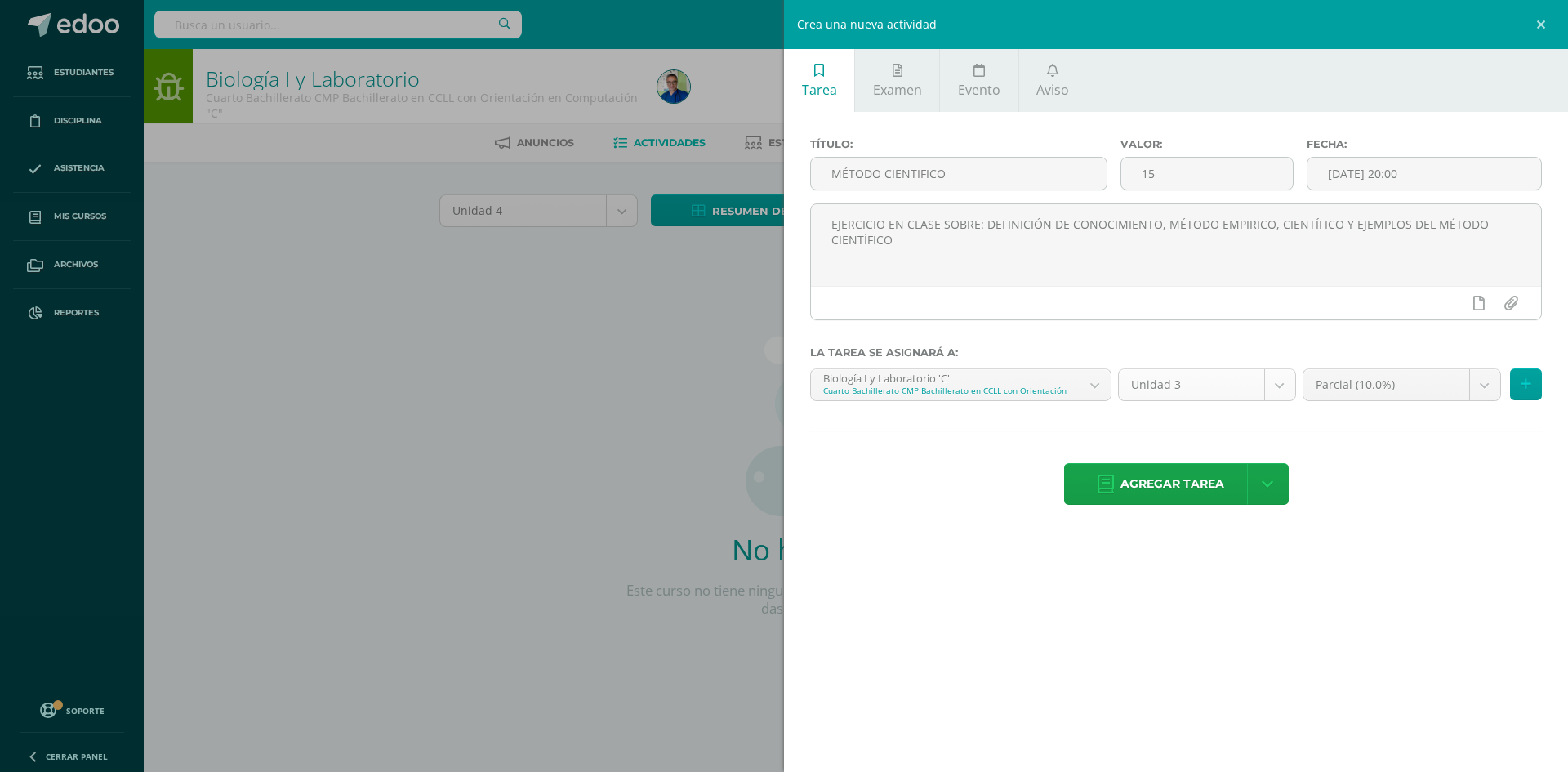
click at [1284, 386] on body "Estudiantes Disciplina Asistencia Mis cursos Archivos Reportes Soporte Centro d…" at bounding box center [784, 351] width 1568 height 702
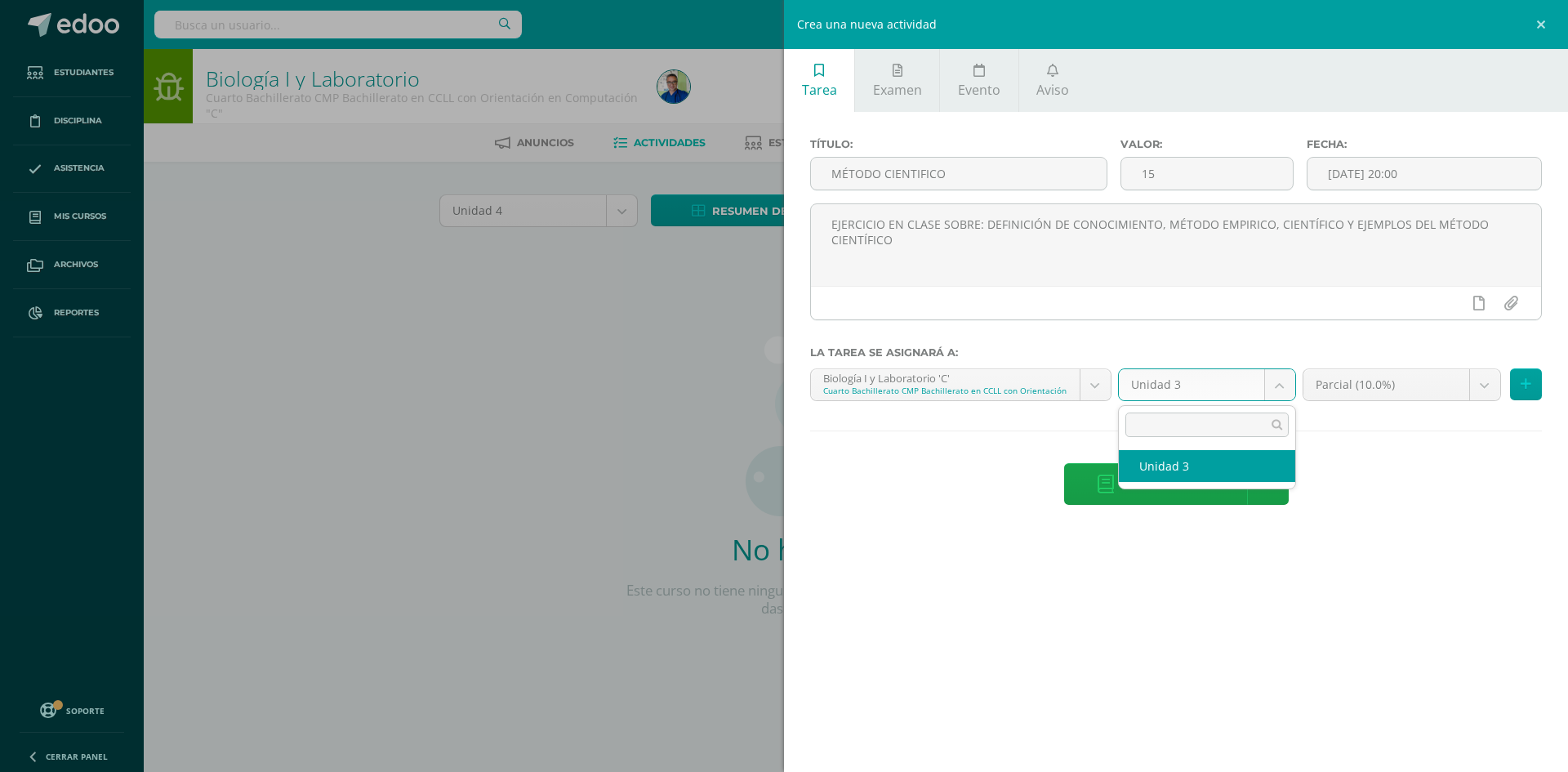
click at [1284, 386] on body "Estudiantes Disciplina Asistencia Mis cursos Archivos Reportes Soporte Centro d…" at bounding box center [784, 351] width 1568 height 702
click at [998, 261] on body "Estudiantes Disciplina Asistencia Mis cursos Archivos Reportes Soporte Centro d…" at bounding box center [784, 351] width 1568 height 702
click at [1544, 16] on link at bounding box center [1543, 24] width 49 height 49
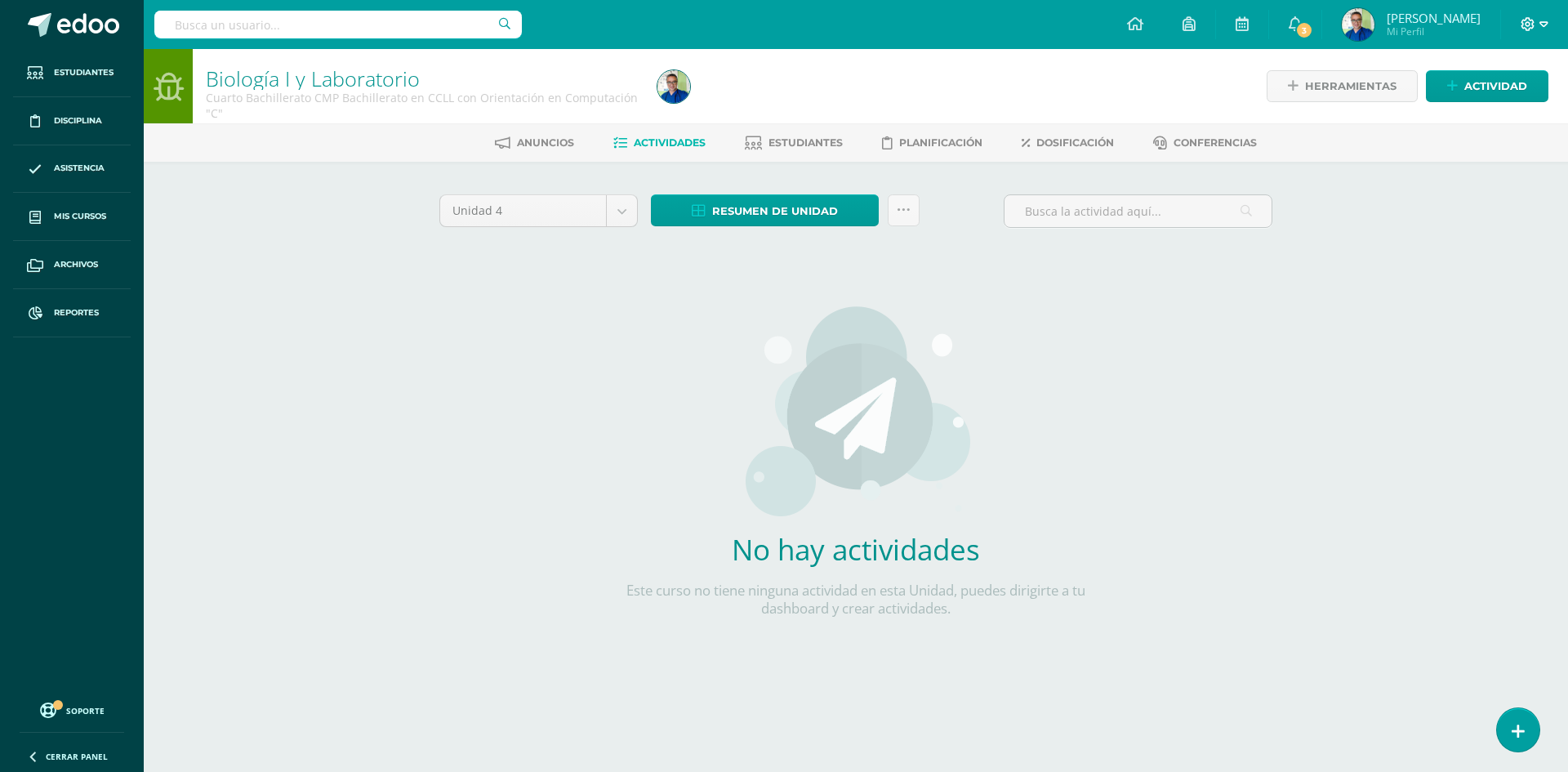
click at [1534, 24] on icon at bounding box center [1528, 24] width 14 height 14
click at [1527, 24] on icon at bounding box center [1528, 24] width 13 height 13
click at [1476, 113] on span "Cerrar sesión" at bounding box center [1492, 112] width 73 height 15
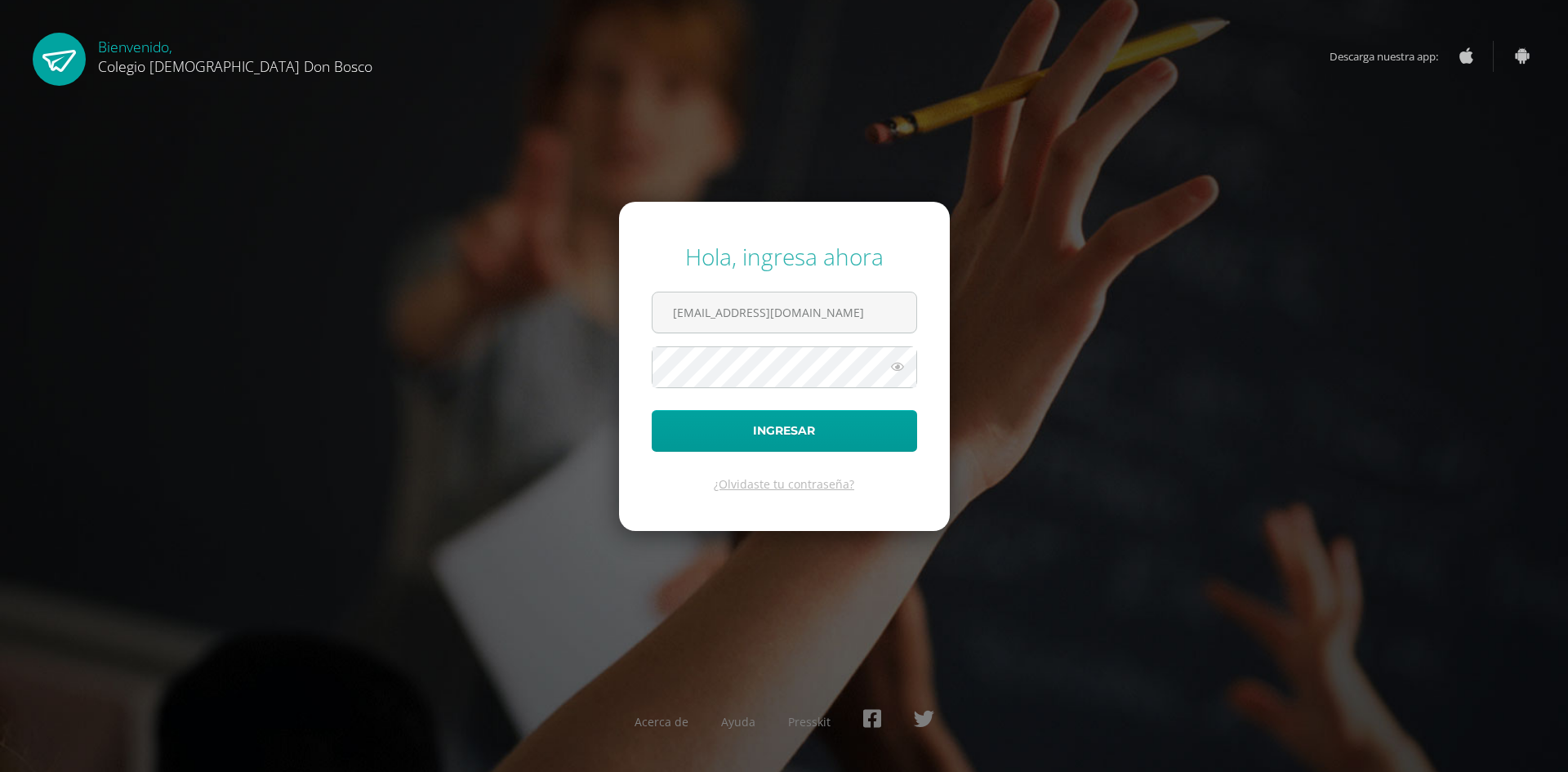
click at [358, 199] on div "Hola, ingresa ahora [EMAIL_ADDRESS][DOMAIN_NAME] Ingresar ¿Olvidaste tu contras…" at bounding box center [783, 386] width 1580 height 772
drag, startPoint x: 723, startPoint y: 315, endPoint x: 650, endPoint y: 307, distance: 73.4
click at [650, 307] on form "Hola, ingresa ahora [EMAIL_ADDRESS][DOMAIN_NAME] Ingresar ¿Olvidaste tu contras…" at bounding box center [784, 366] width 331 height 329
type input "[EMAIL_ADDRESS][DOMAIN_NAME]"
click at [645, 362] on form "Hola, ingresa ahora [EMAIL_ADDRESS][DOMAIN_NAME] Ingresar ¿Olvidaste tu contras…" at bounding box center [784, 366] width 331 height 329
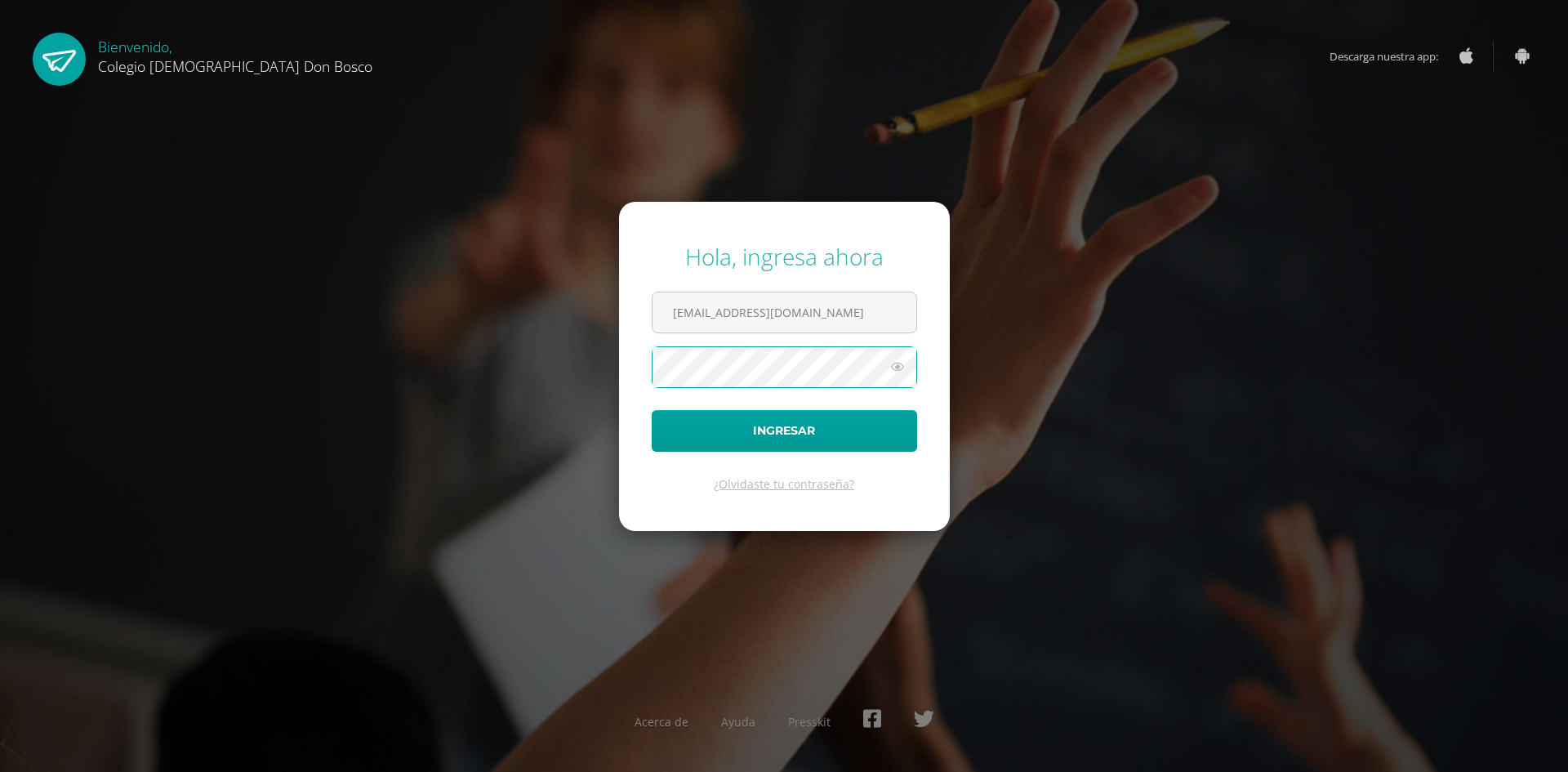
click at [651, 411] on button "Ingresar" at bounding box center [784, 431] width 265 height 41
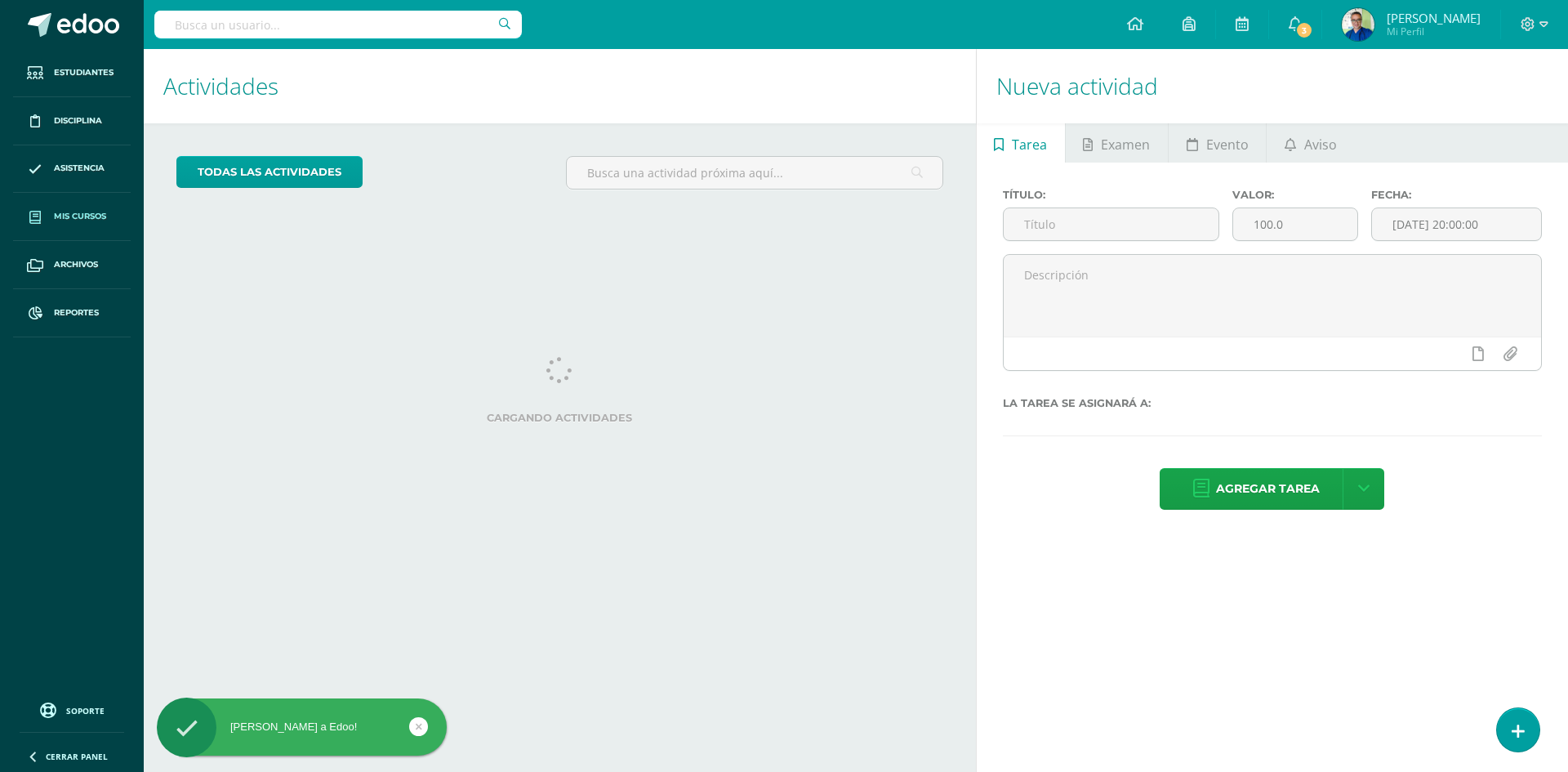
click at [62, 212] on span "Mis cursos" at bounding box center [80, 216] width 52 height 13
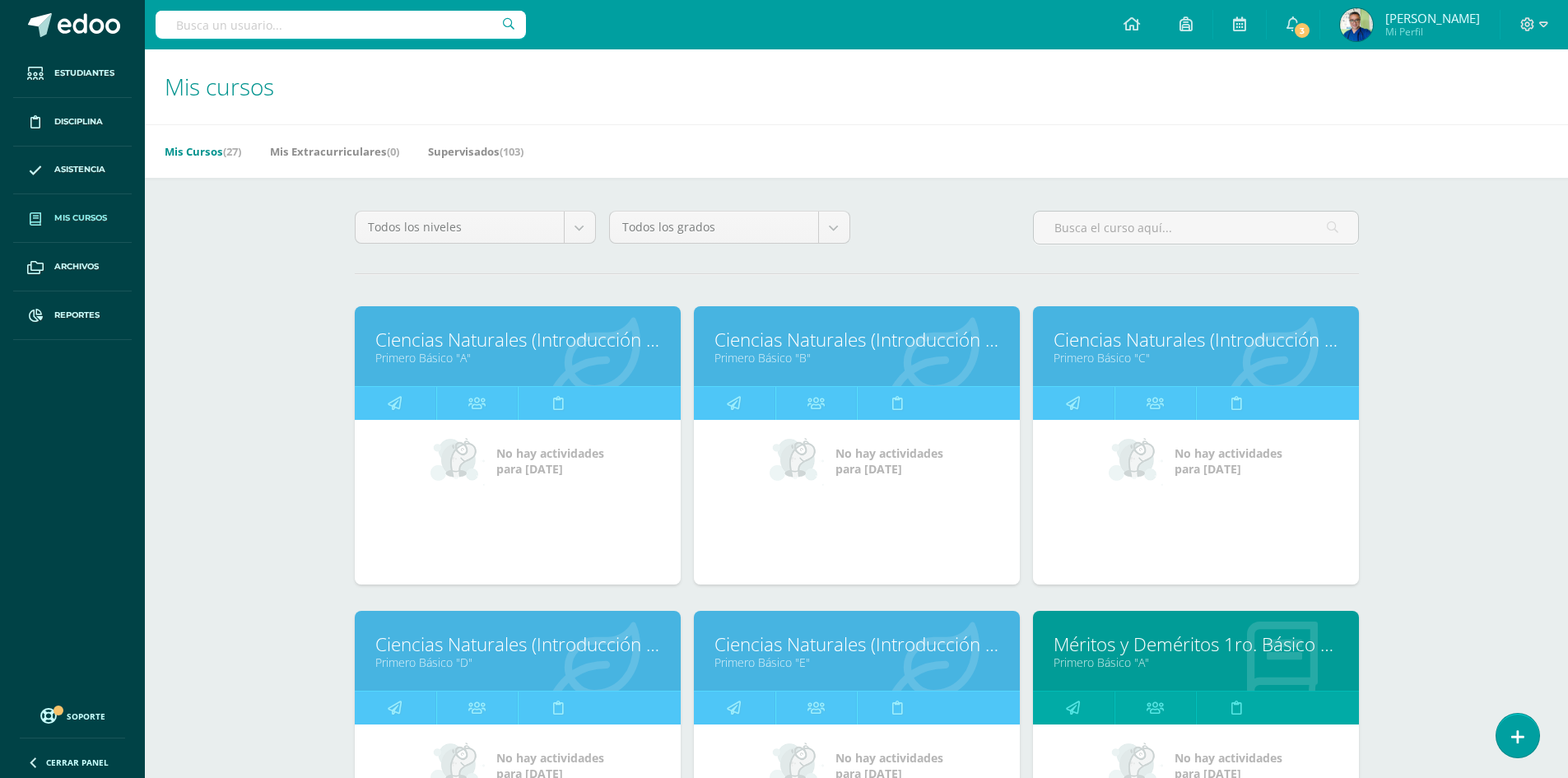
scroll to position [82, 0]
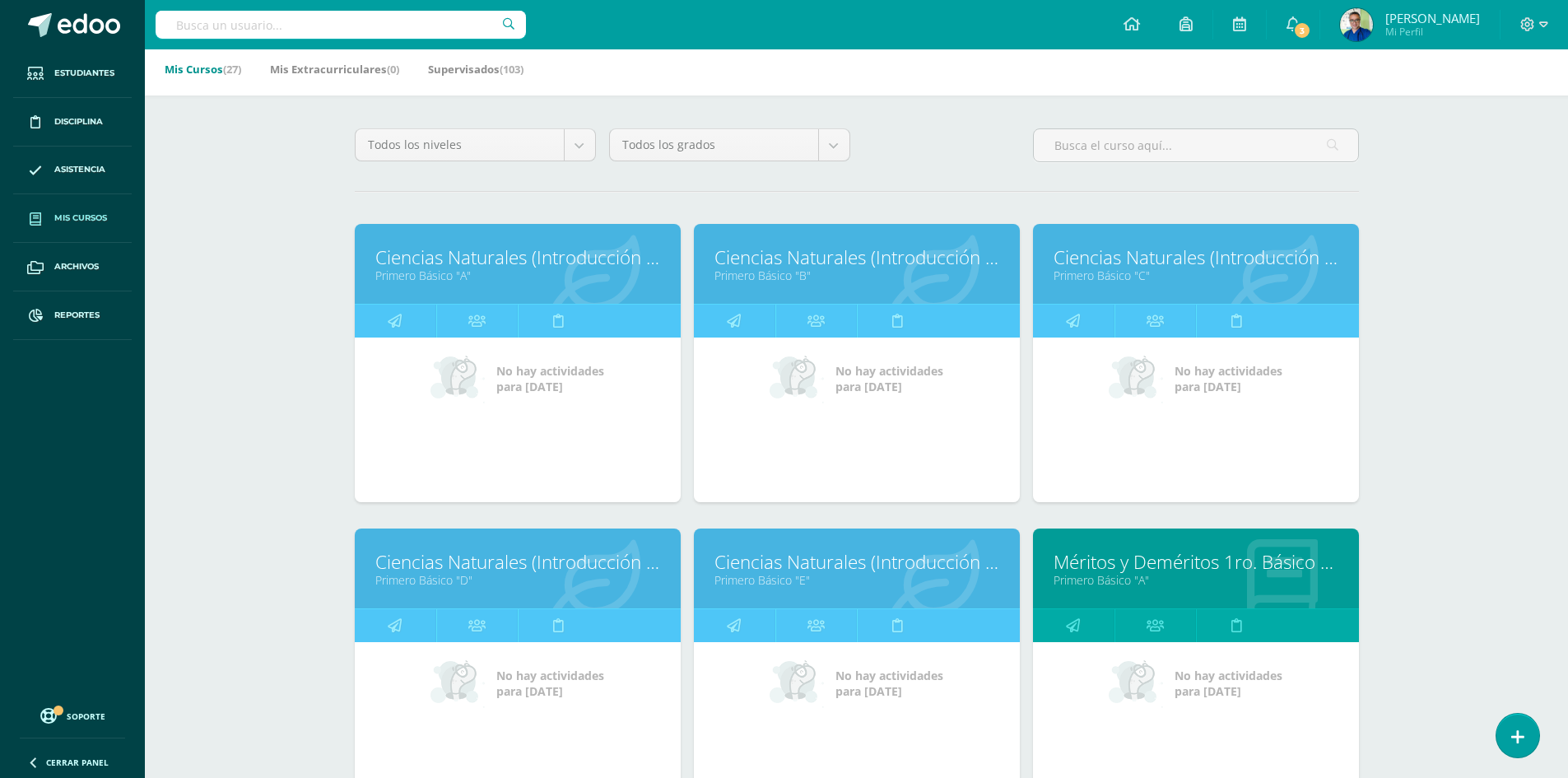
click at [1098, 573] on link "Primero Básico "A"" at bounding box center [1196, 580] width 285 height 16
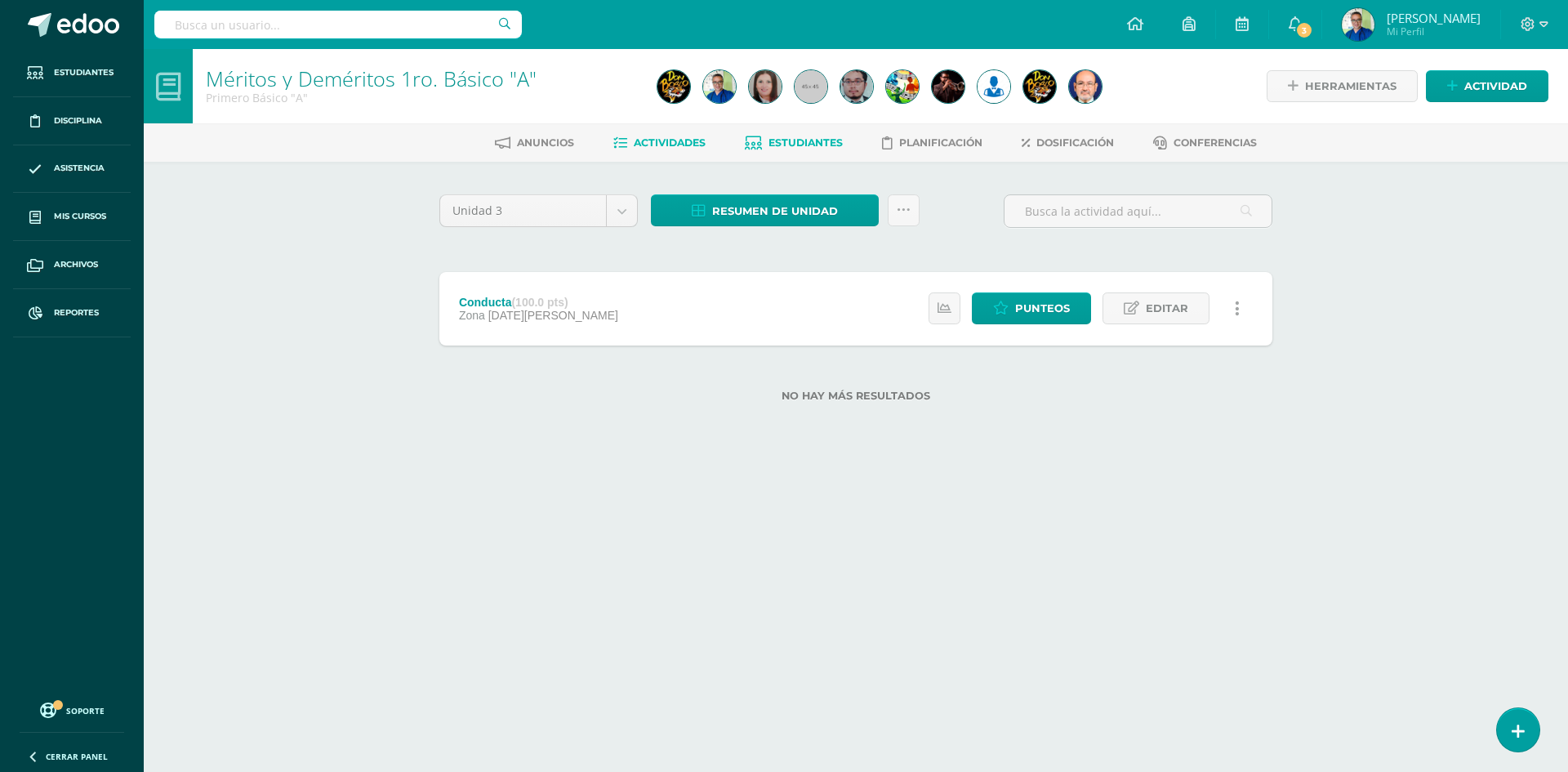
click at [804, 144] on span "Estudiantes" at bounding box center [805, 142] width 74 height 12
click at [785, 144] on span "Estudiantes" at bounding box center [805, 142] width 74 height 12
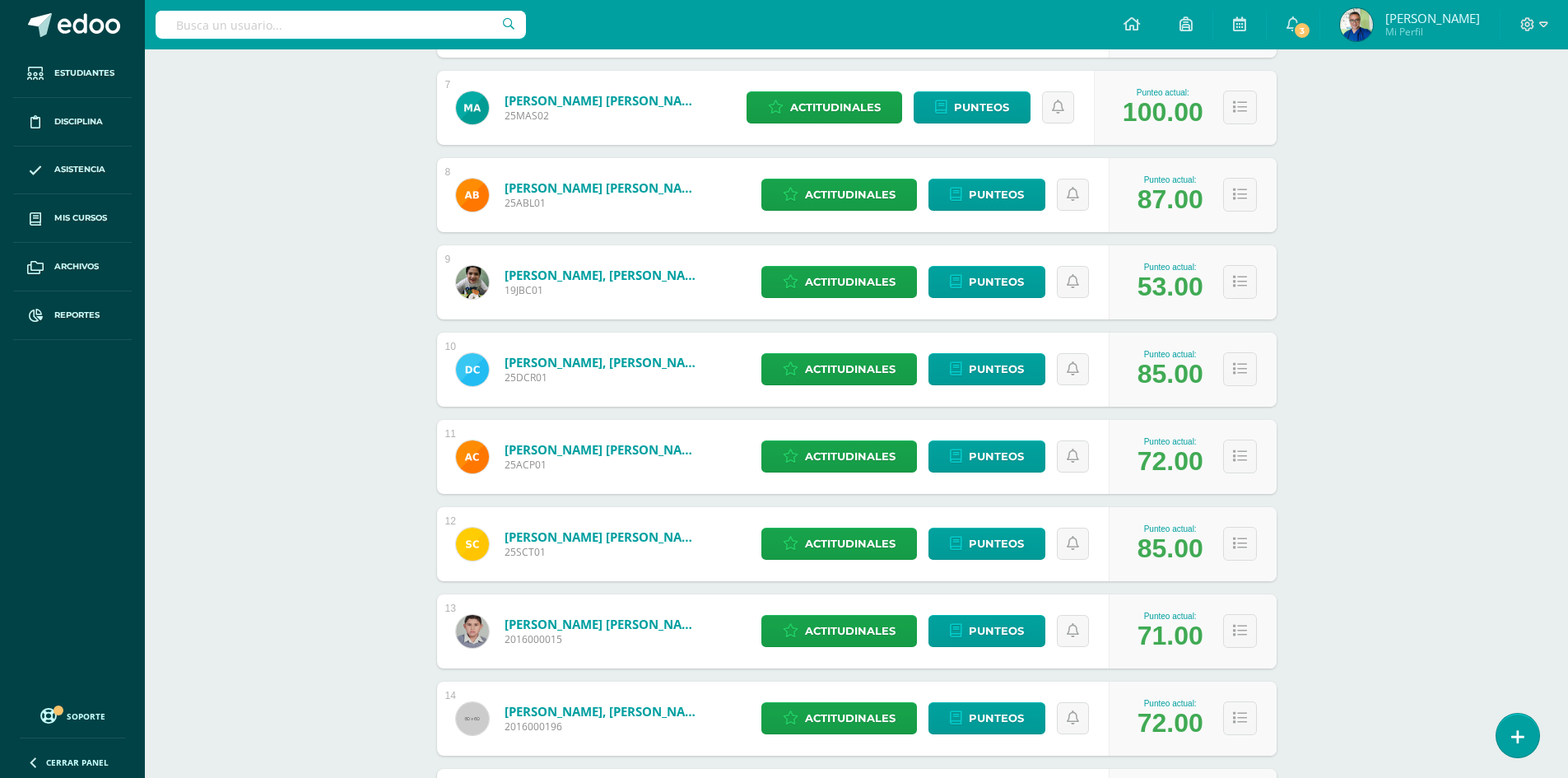
scroll to position [955, 0]
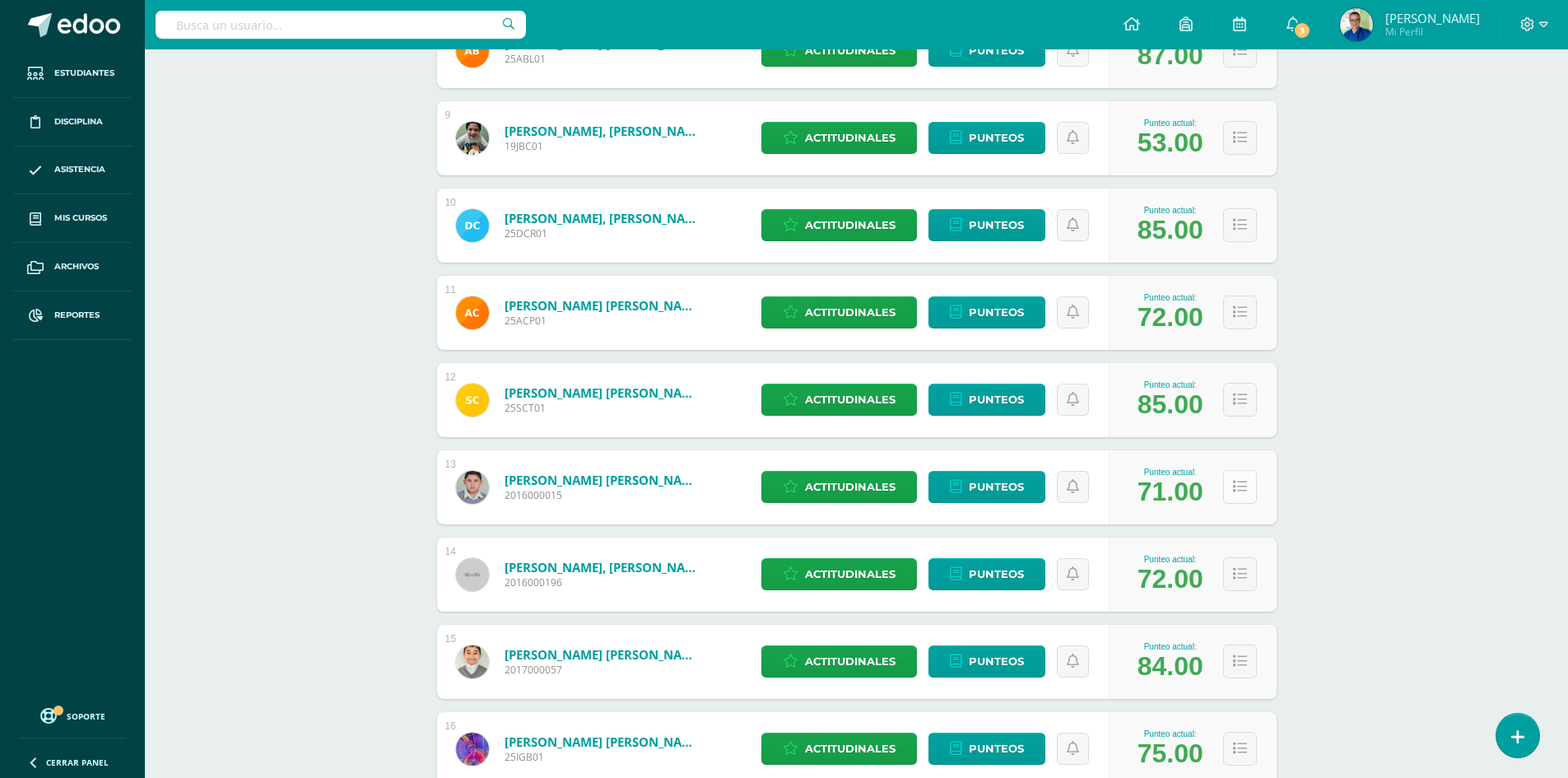
click at [1248, 487] on button at bounding box center [1240, 486] width 34 height 34
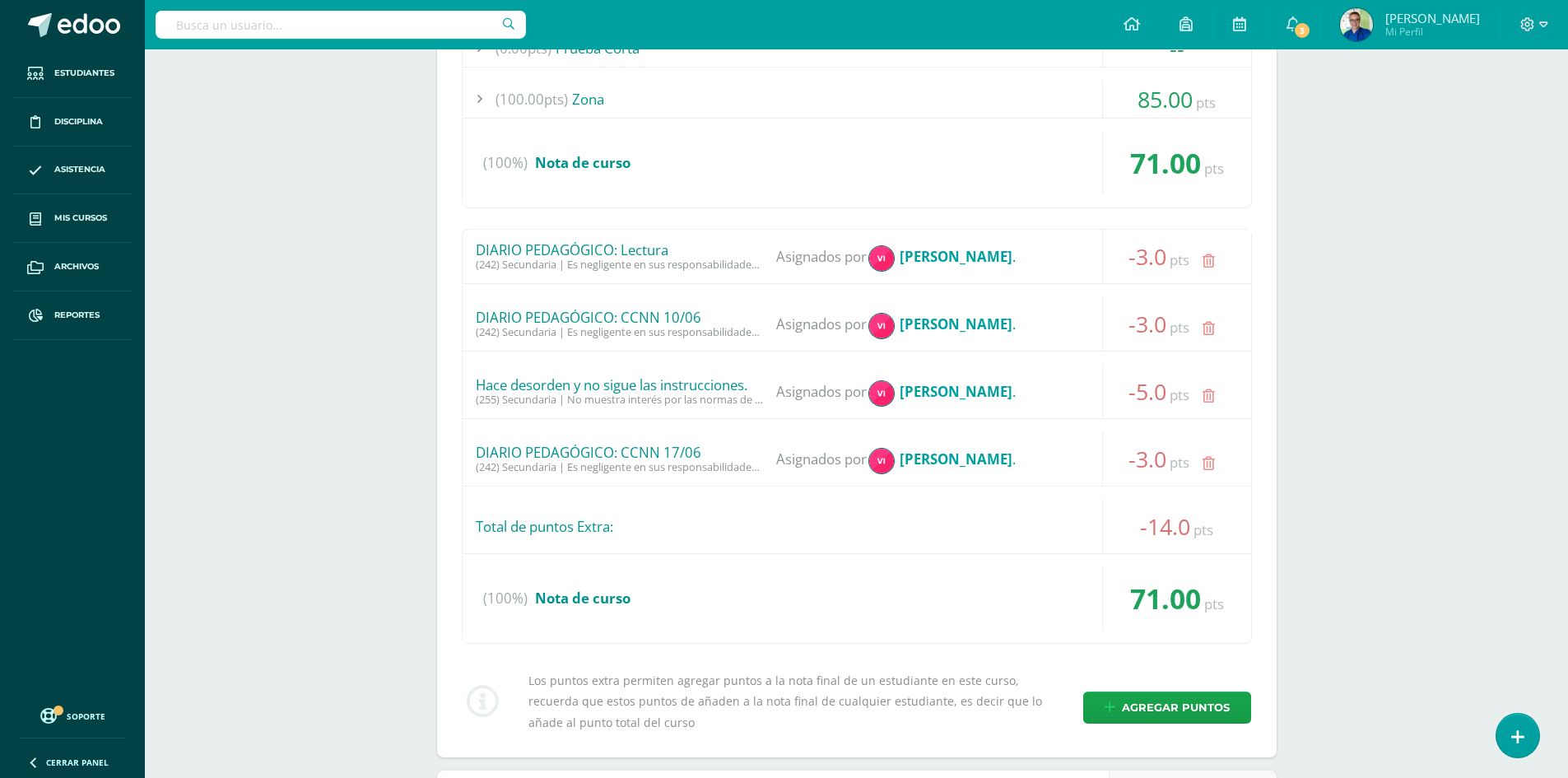
scroll to position [1696, 0]
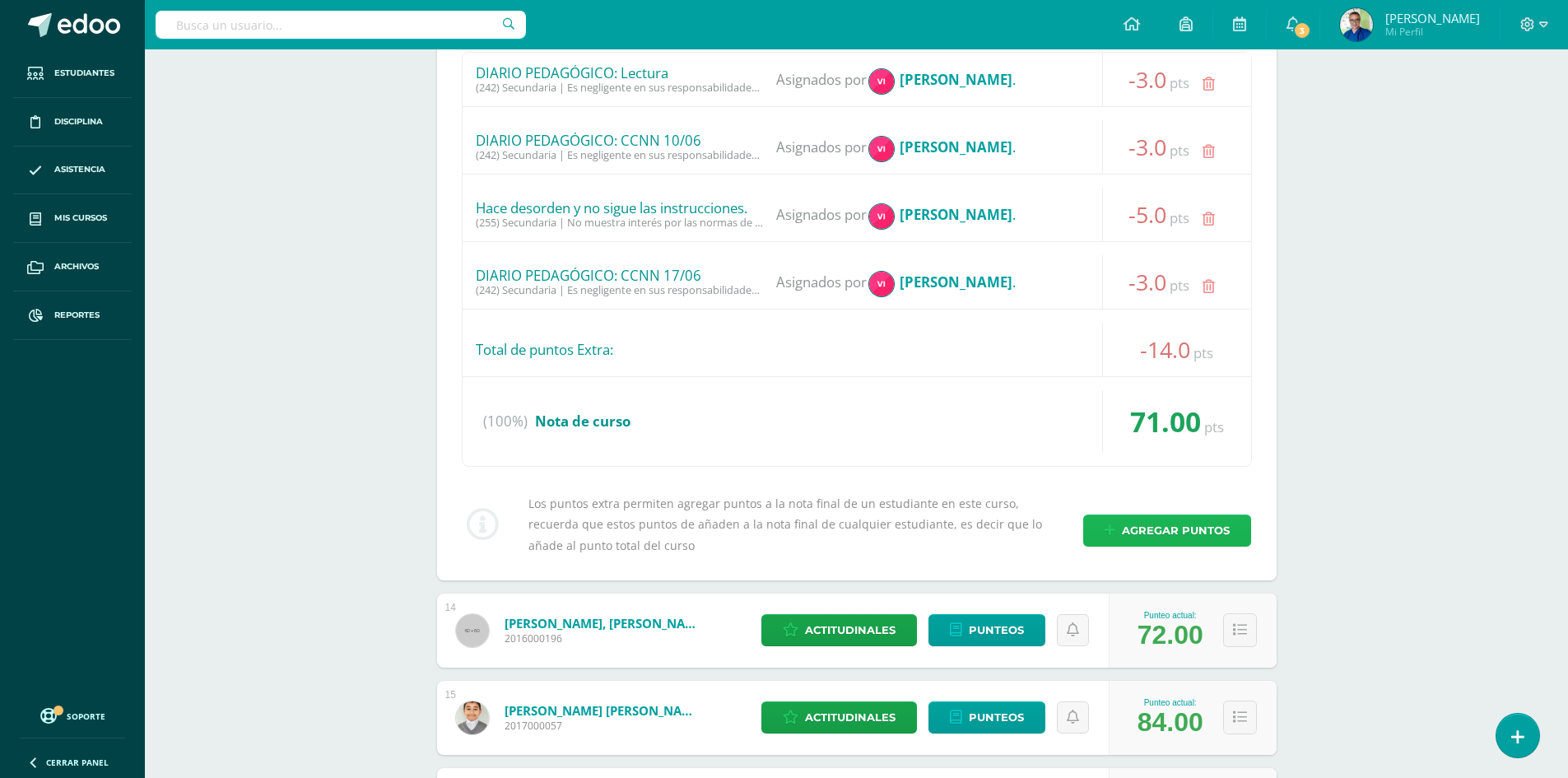
click at [1126, 535] on span "Agregar puntos" at bounding box center [1175, 530] width 108 height 30
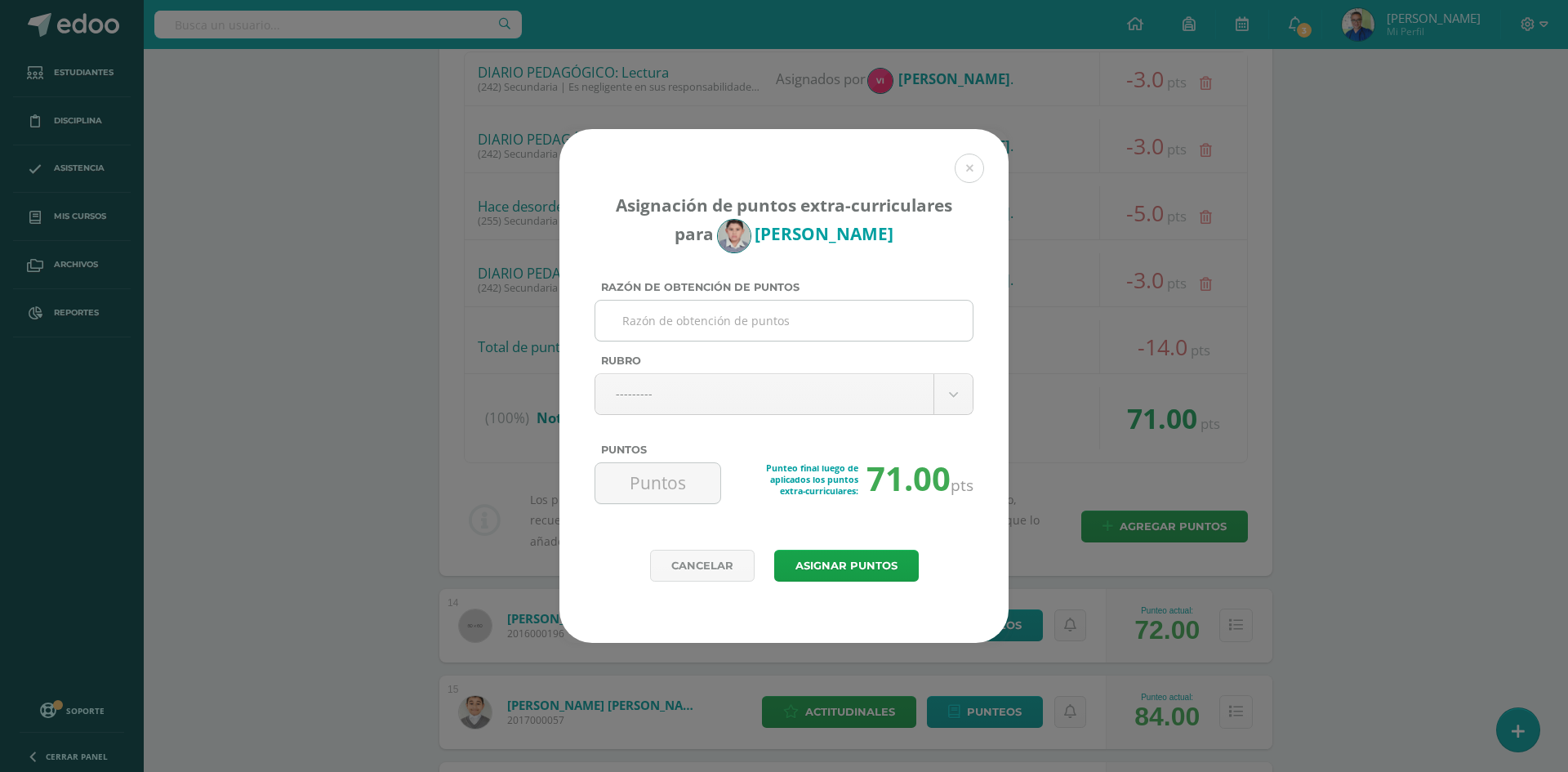
click at [726, 326] on input "Razón de obtención de puntos" at bounding box center [783, 321] width 364 height 40
type input "FUMA EN CLASE"
drag, startPoint x: 733, startPoint y: 323, endPoint x: 585, endPoint y: 328, distance: 148.1
click at [585, 328] on div "Asignación de puntos extra-curriculares para [PERSON_NAME] Razón de obtención d…" at bounding box center [783, 339] width 449 height 421
click at [975, 166] on button at bounding box center [969, 168] width 30 height 30
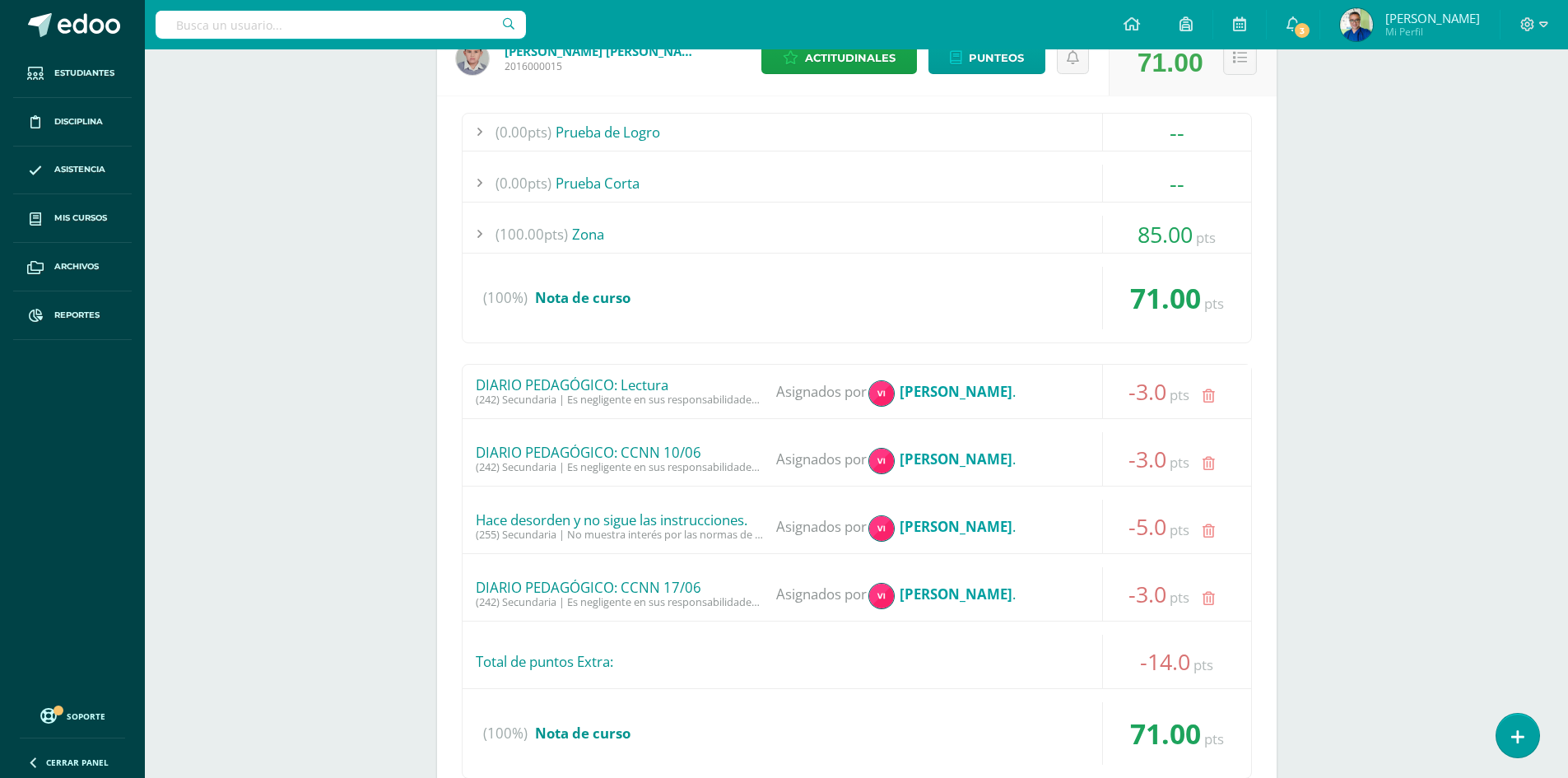
scroll to position [1285, 0]
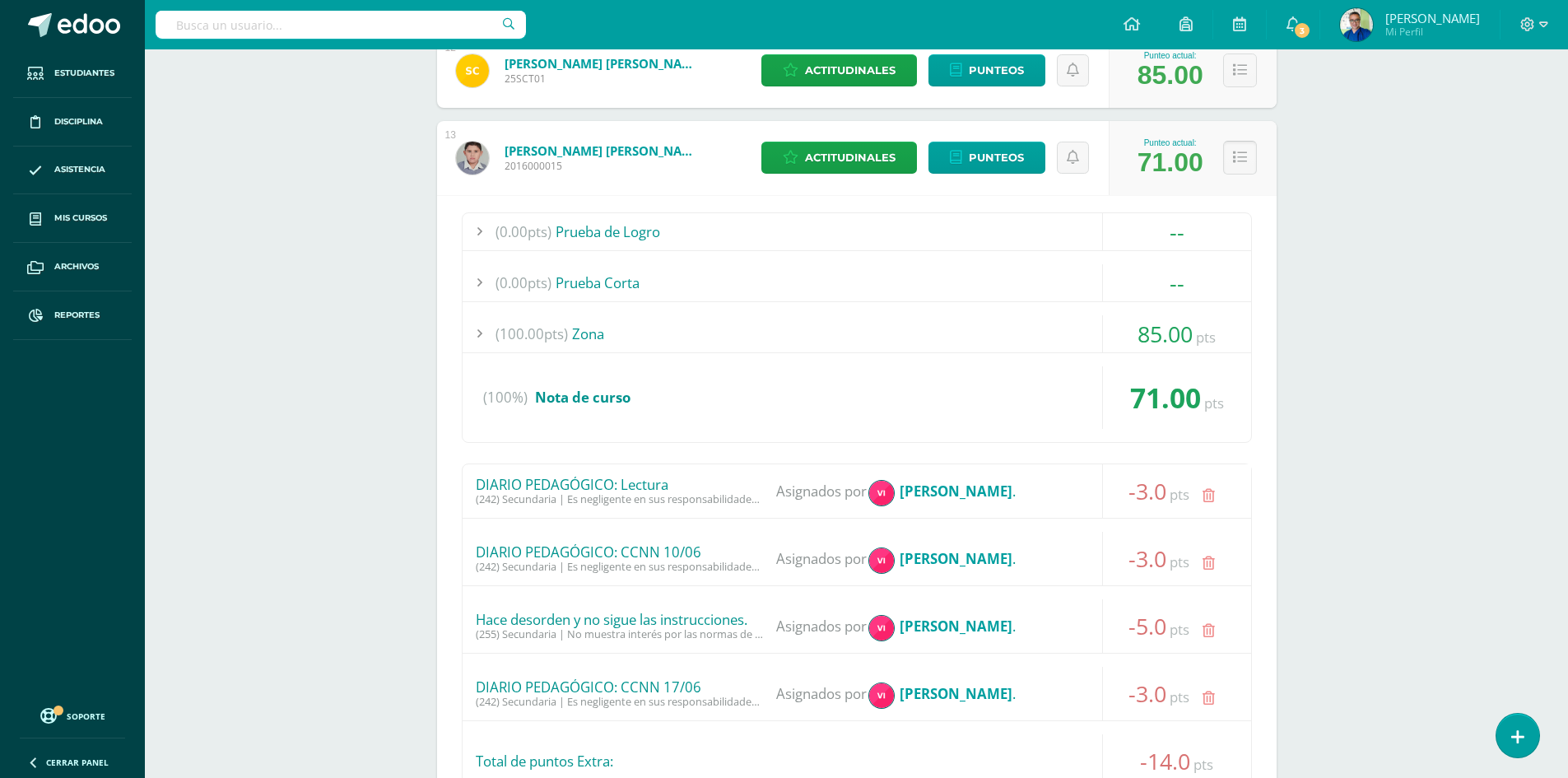
click at [1249, 151] on button at bounding box center [1240, 157] width 34 height 34
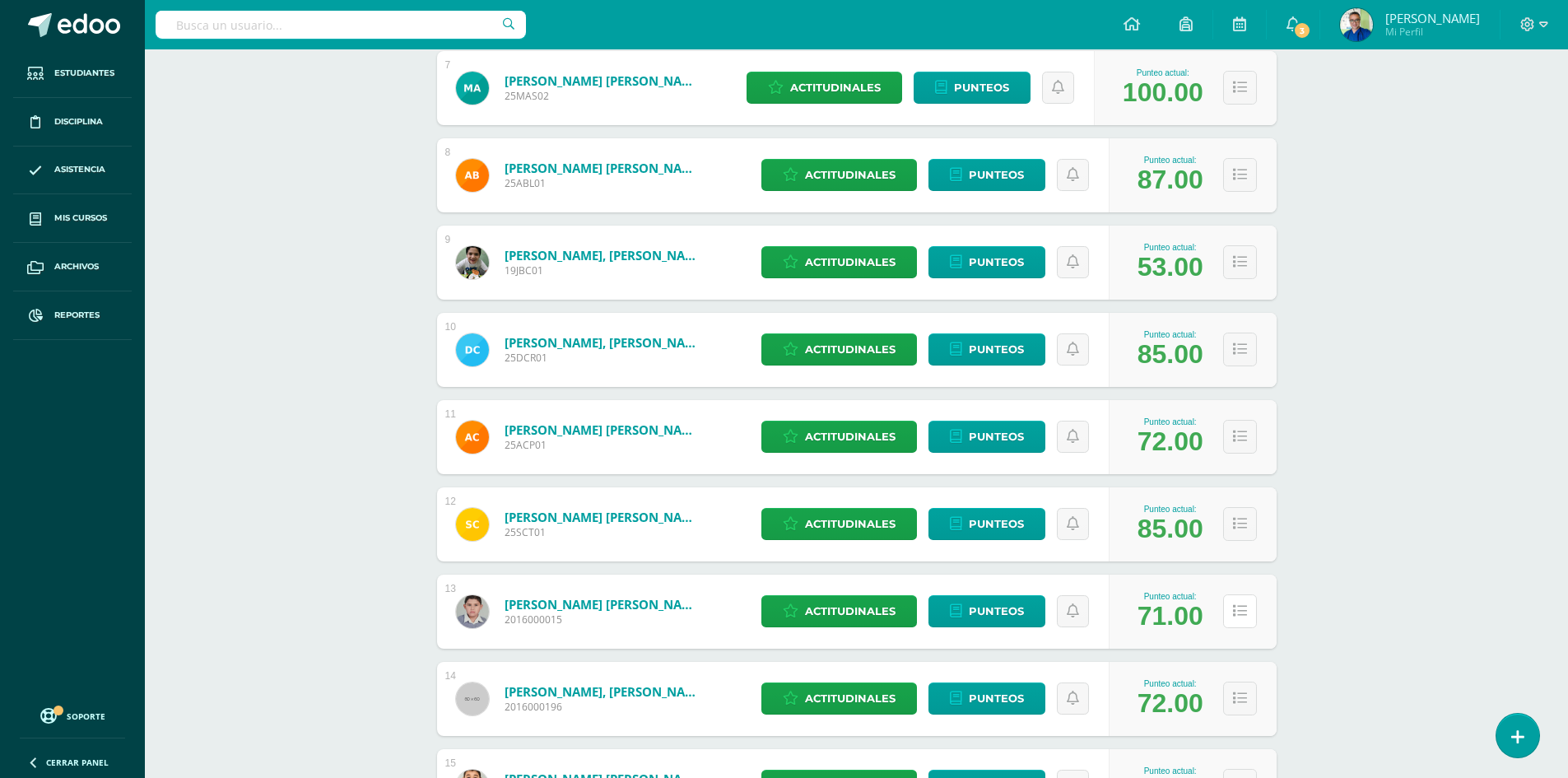
scroll to position [842, 0]
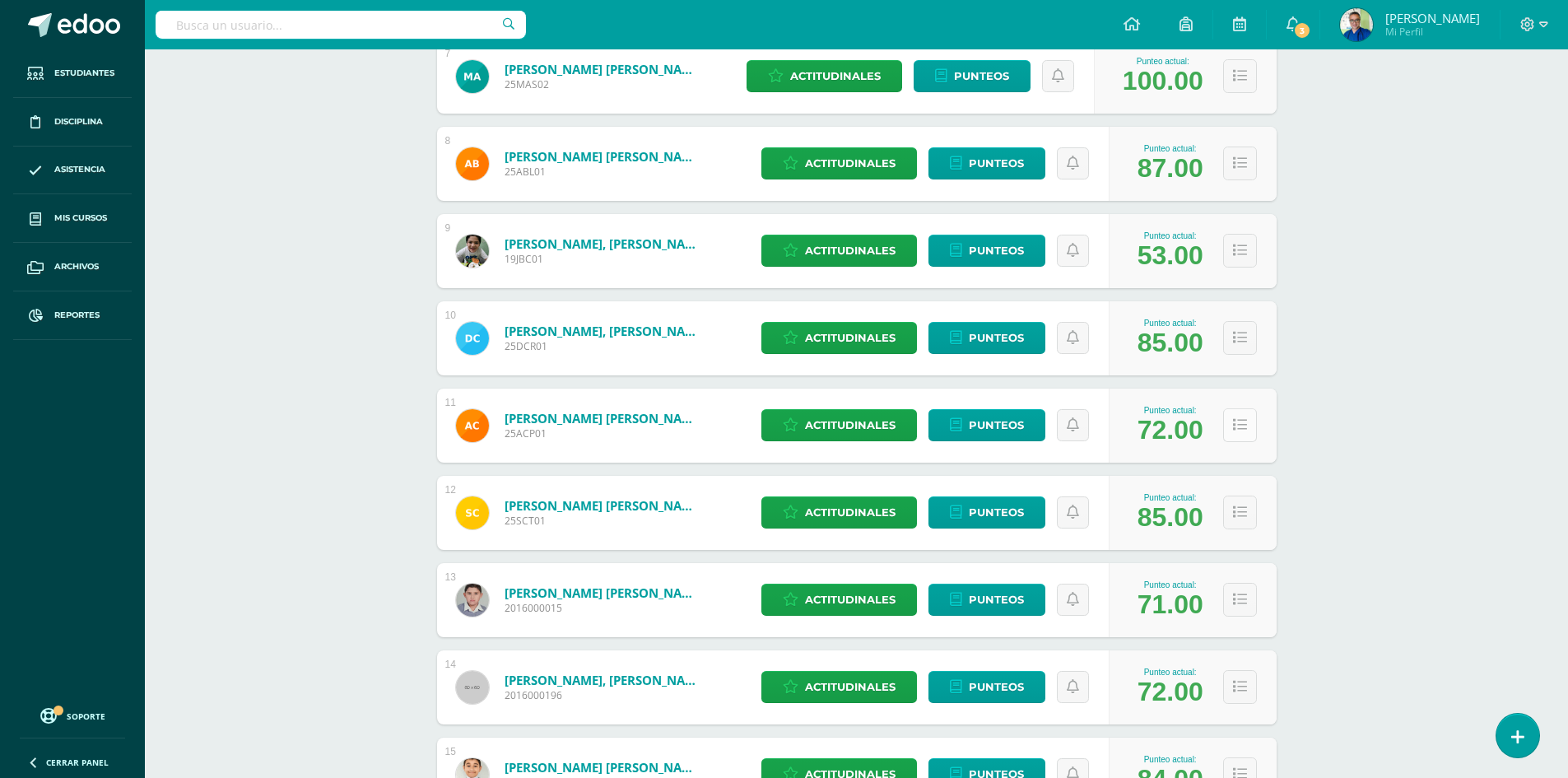
click at [1243, 433] on button at bounding box center [1240, 425] width 34 height 34
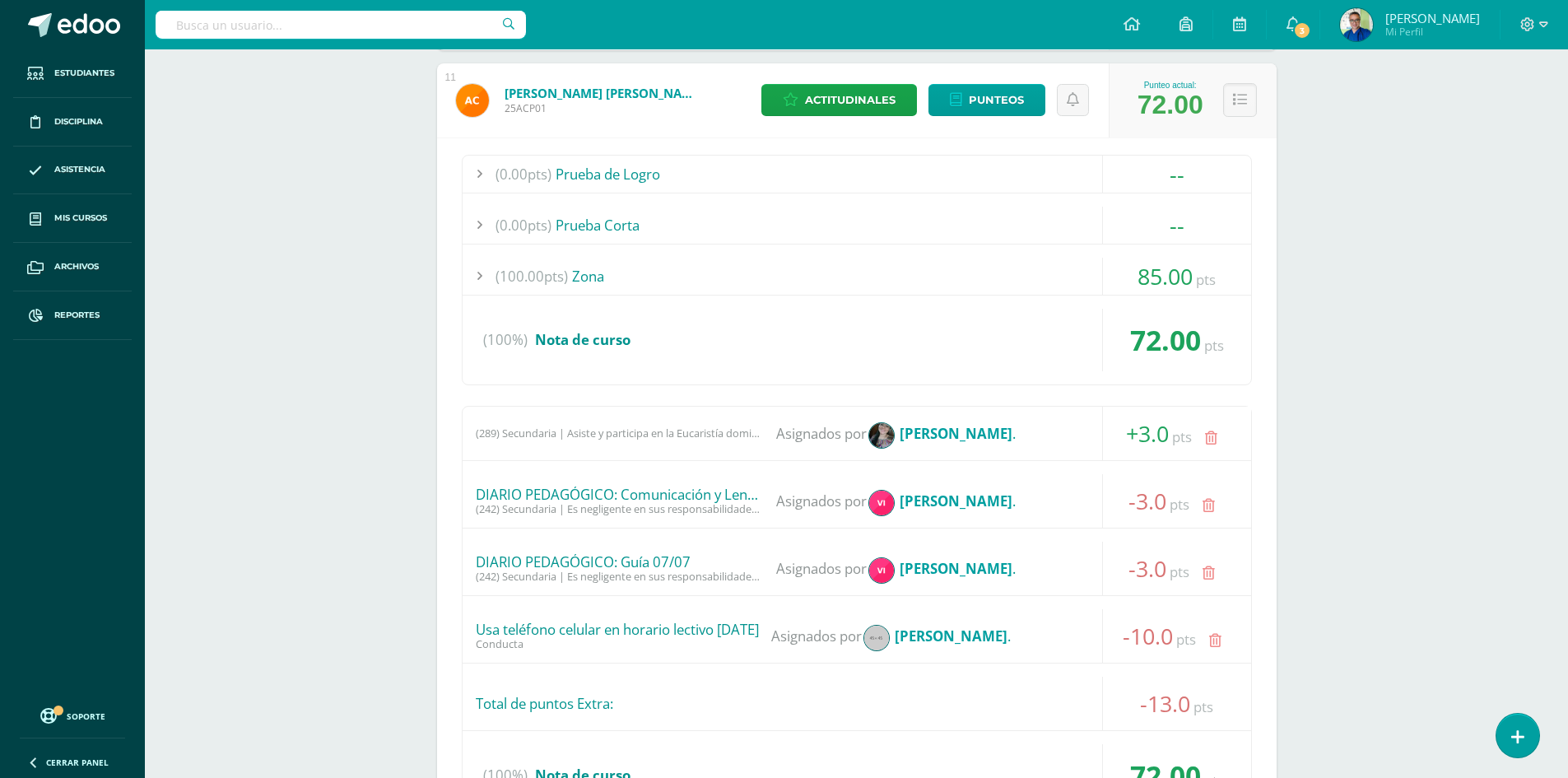
scroll to position [1171, 0]
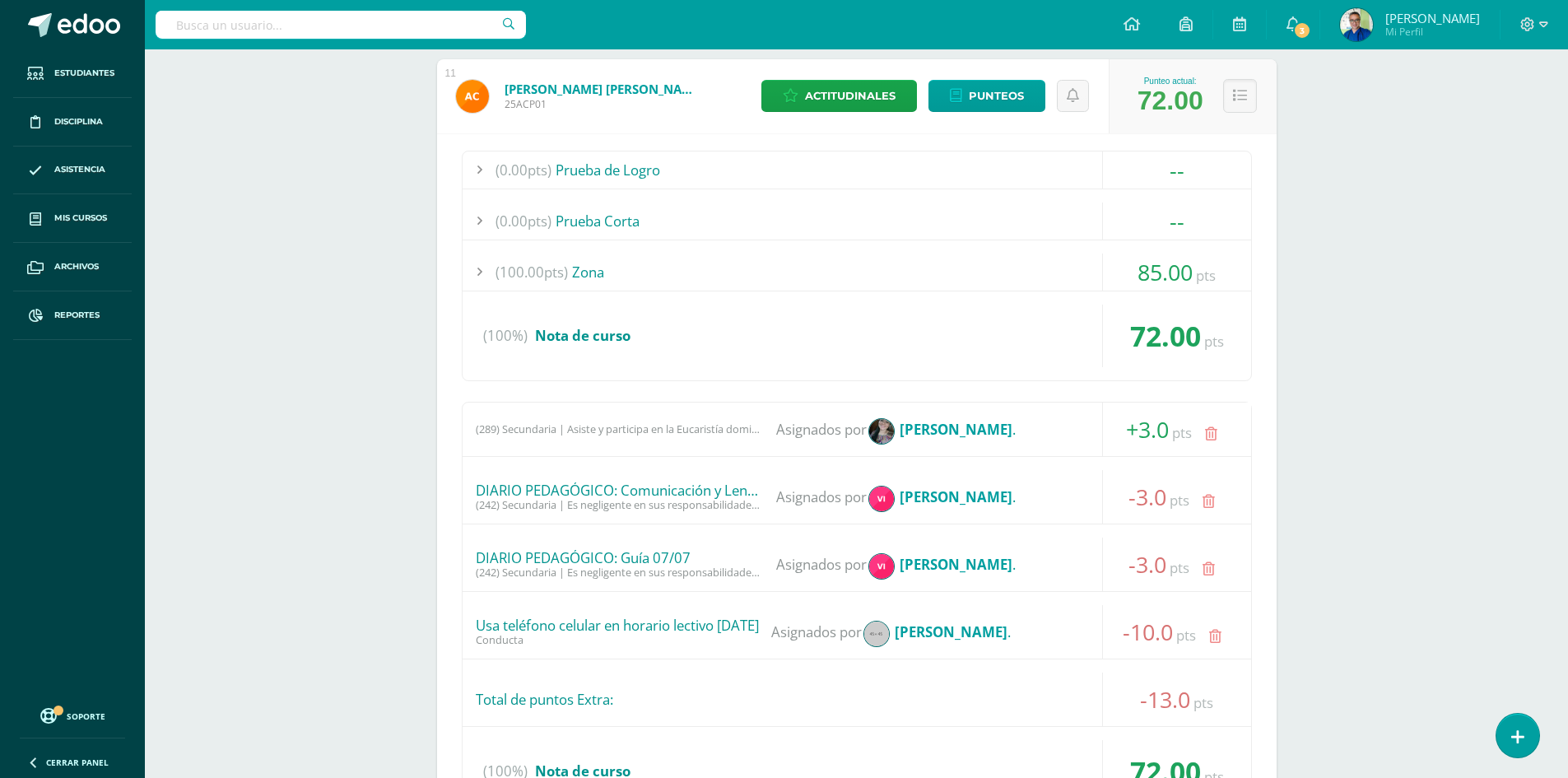
drag, startPoint x: 464, startPoint y: 625, endPoint x: 723, endPoint y: 631, distance: 259.1
click at [723, 631] on div "Usa teléfono celular en horario lectivo [DATE] Conducta Asignados por [PERSON_N…" at bounding box center [857, 632] width 788 height 53
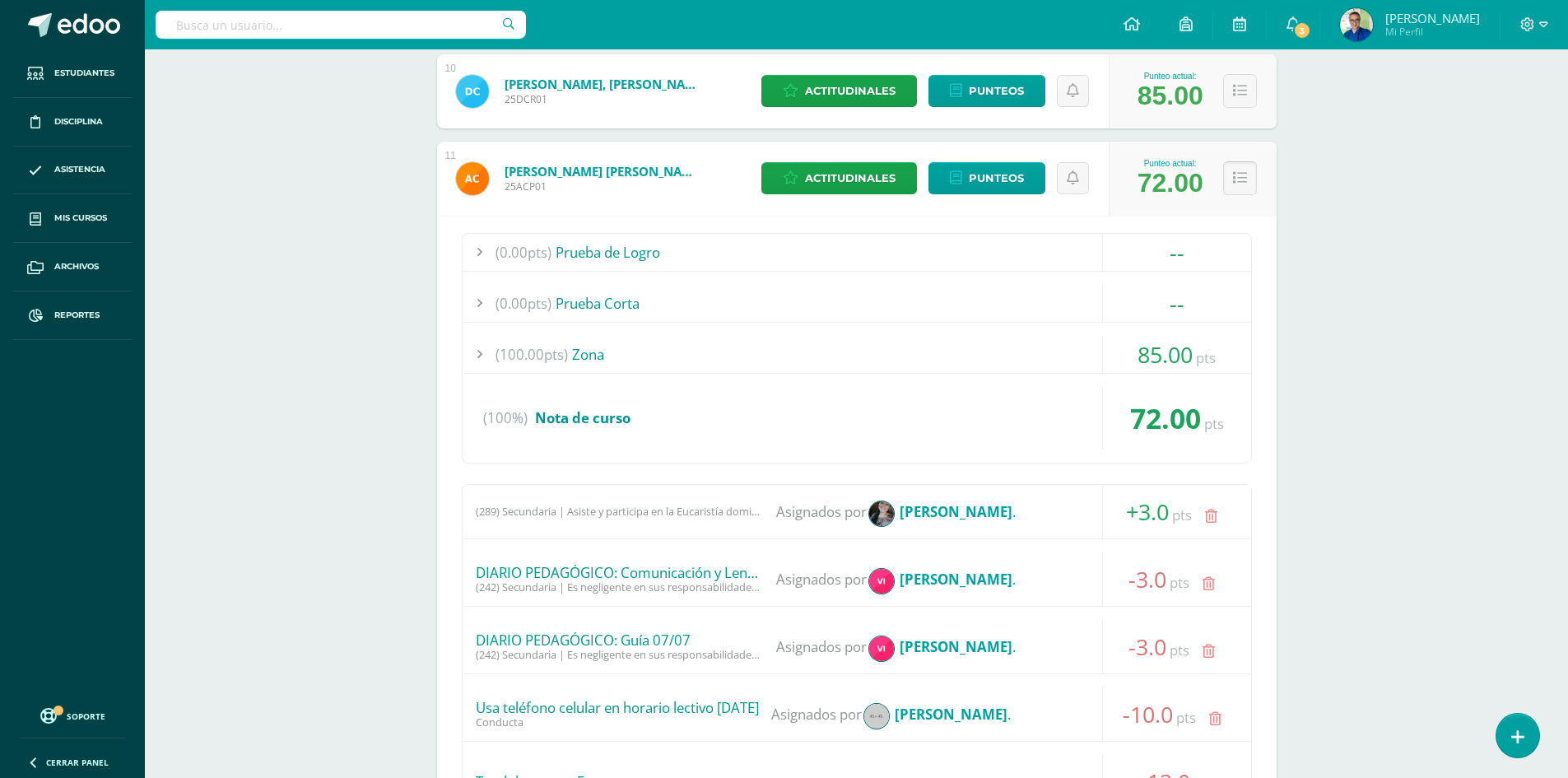
click at [1245, 178] on icon at bounding box center [1240, 178] width 14 height 14
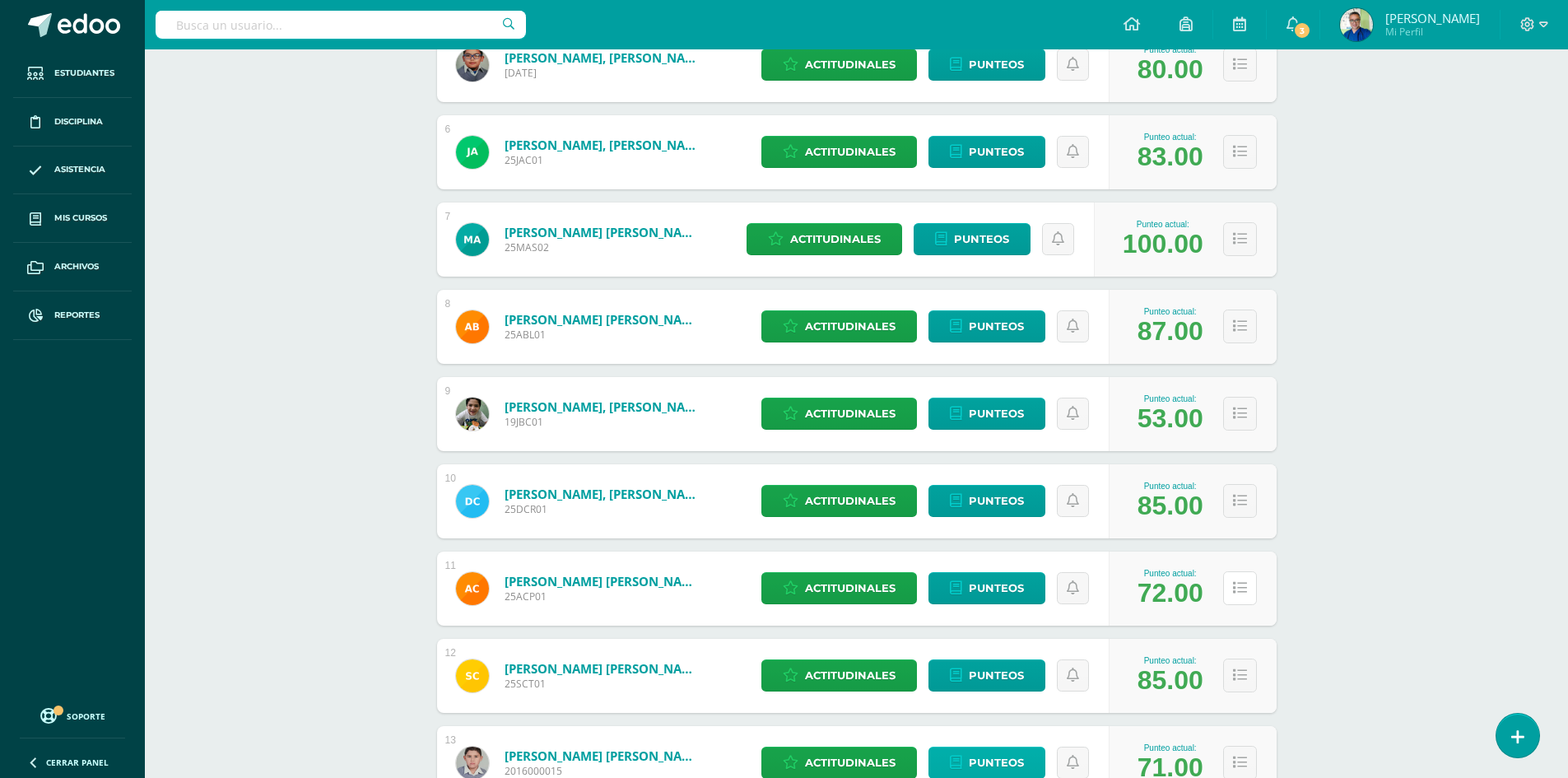
scroll to position [678, 0]
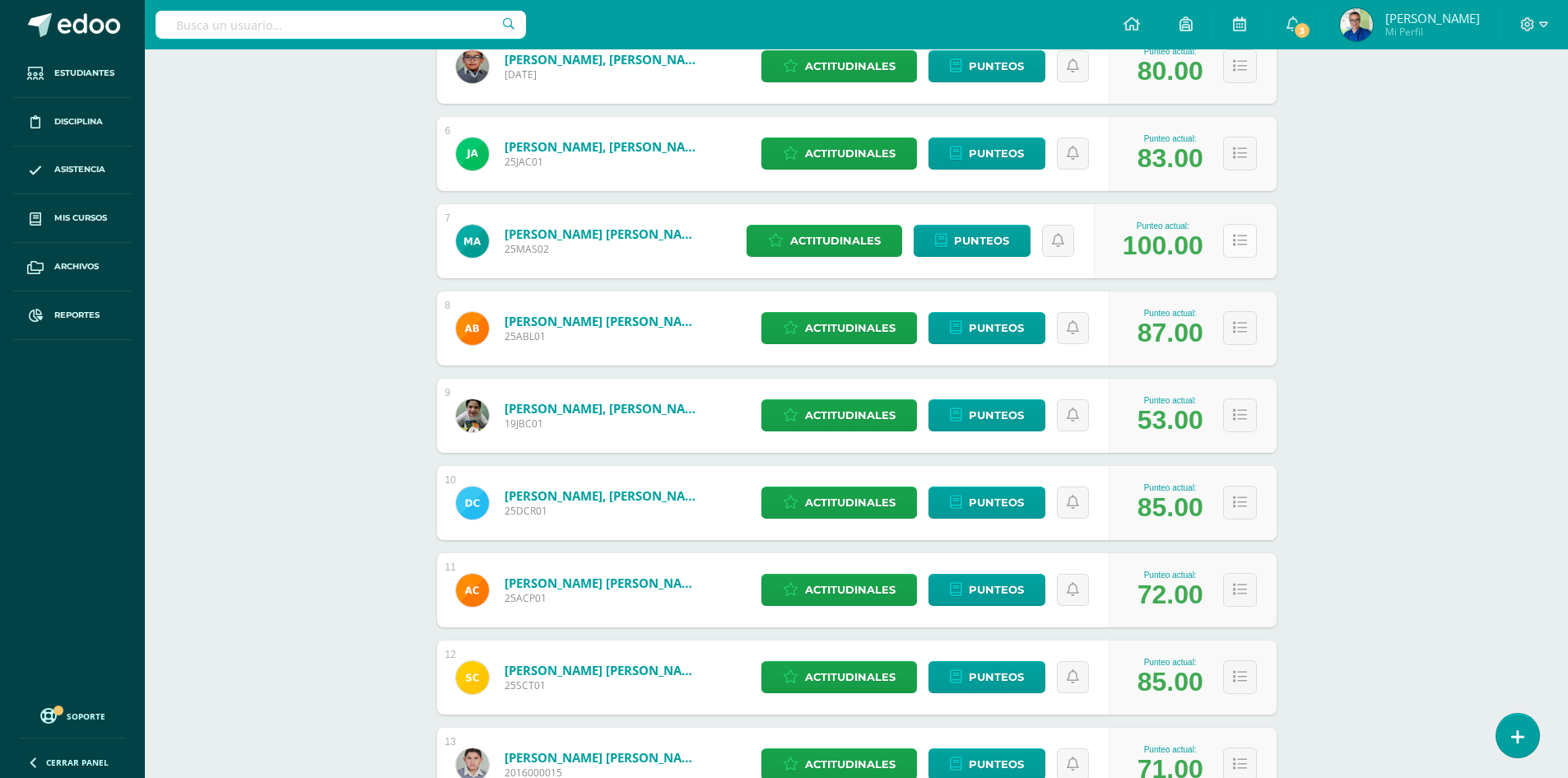
click at [1245, 240] on icon at bounding box center [1240, 240] width 14 height 14
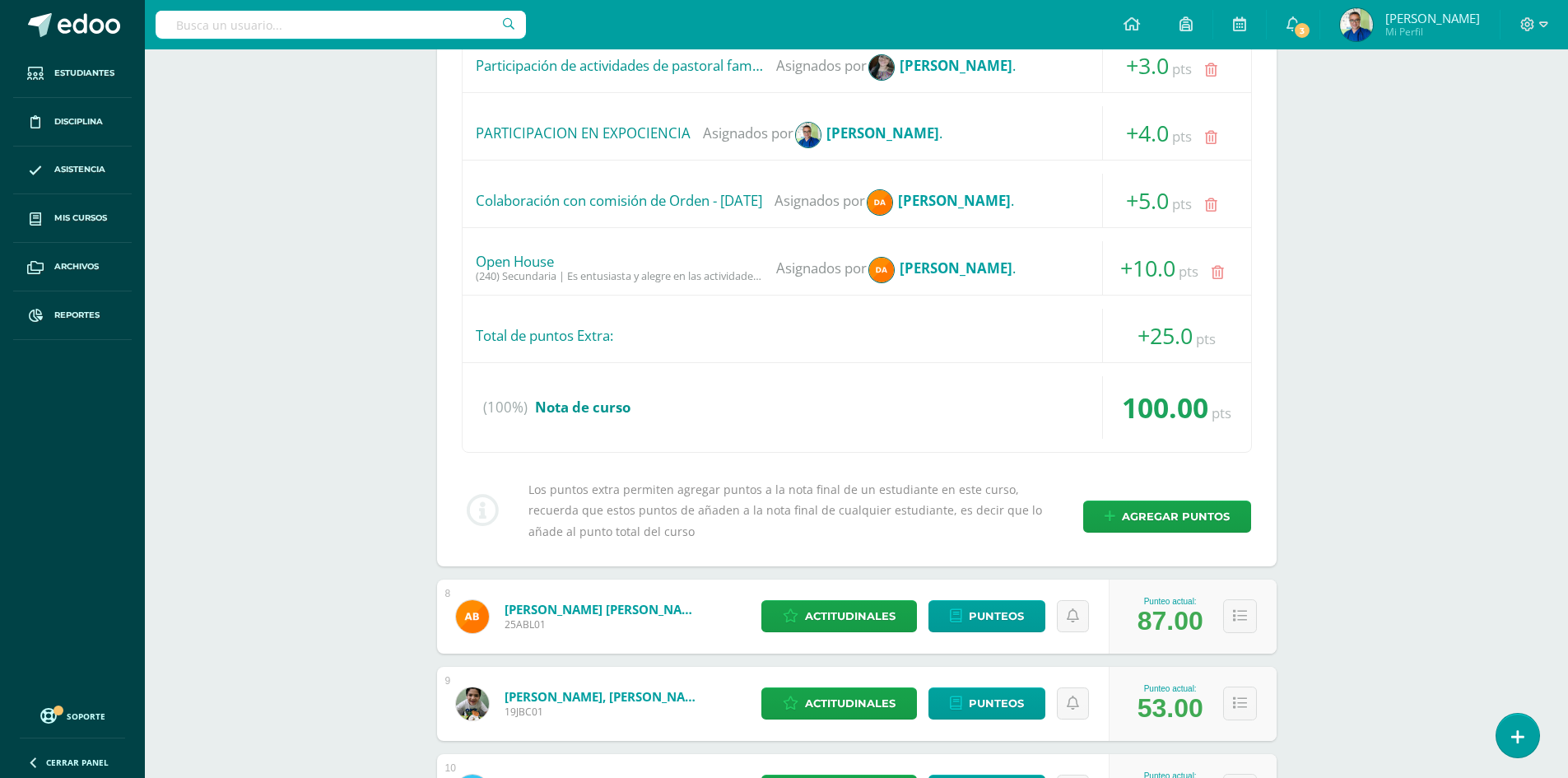
scroll to position [1418, 0]
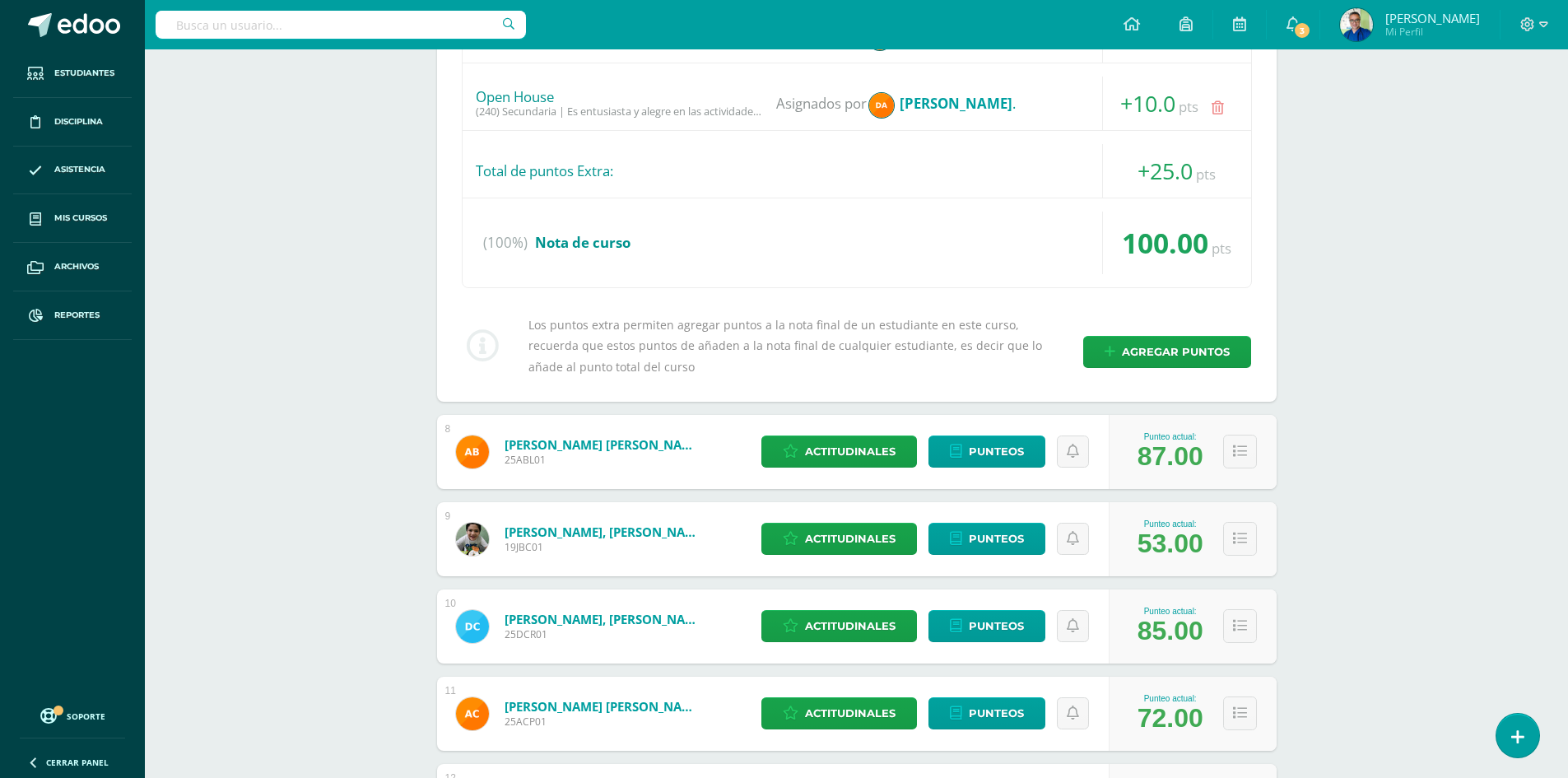
drag, startPoint x: 469, startPoint y: 101, endPoint x: 582, endPoint y: 96, distance: 113.1
click at [582, 96] on div "Open House (240) Secundaria | Es entusiasta y alegre en las actividades del Col…" at bounding box center [857, 103] width 788 height 53
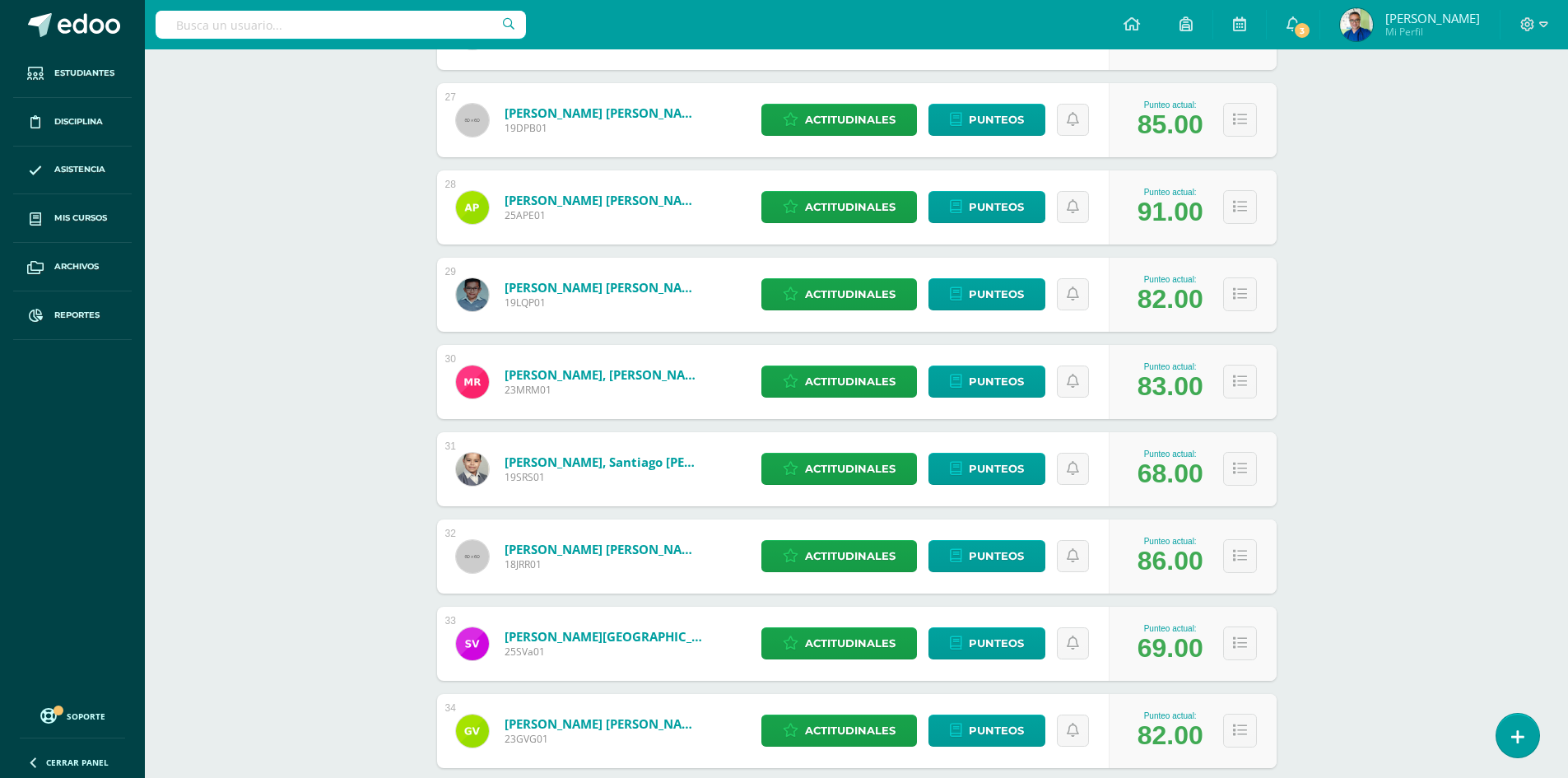
scroll to position [3642, 0]
